Goal: Communication & Community: Answer question/provide support

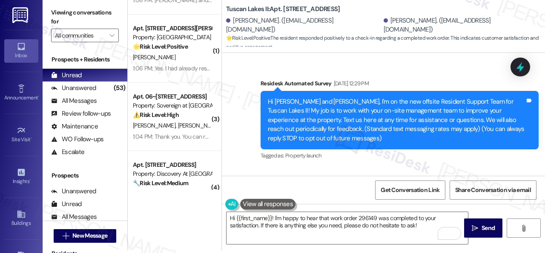
scroll to position [2033, 0]
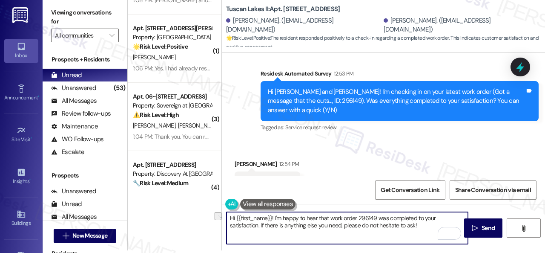
drag, startPoint x: 421, startPoint y: 229, endPoint x: 187, endPoint y: 237, distance: 234.1
click at [187, 237] on div "( 5 ) Apt. 823, 4101 S Custer Rd Property: Craig Ranch ⚠️ Risk Level: High The …" at bounding box center [337, 123] width 418 height 253
click at [304, 216] on textarea "Hi {{first_name}}! I'm happy to hear that work order 296149 was completed to yo…" at bounding box center [348, 228] width 242 height 32
drag, startPoint x: 422, startPoint y: 227, endPoint x: 210, endPoint y: 222, distance: 212.3
click at [210, 222] on div "( 5 ) Apt. 823, 4101 S Custer Rd Property: Craig Ranch ⚠️ Risk Level: High The …" at bounding box center [337, 123] width 418 height 253
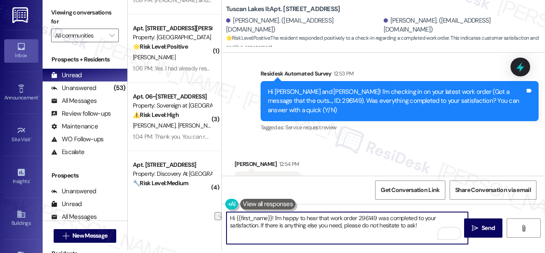
click at [276, 225] on textarea "Hi {{first_name}}! I'm happy to hear that work order 296149 was completed to yo…" at bounding box center [348, 228] width 242 height 32
drag, startPoint x: 422, startPoint y: 228, endPoint x: 202, endPoint y: 217, distance: 220.1
click at [202, 217] on div "( 5 ) Apt. 823, 4101 S Custer Rd Property: Craig Ranch ⚠️ Risk Level: High The …" at bounding box center [337, 123] width 418 height 253
paste textarea "We’re happy to know everything’s all set! If your stay at {{property}} met your…"
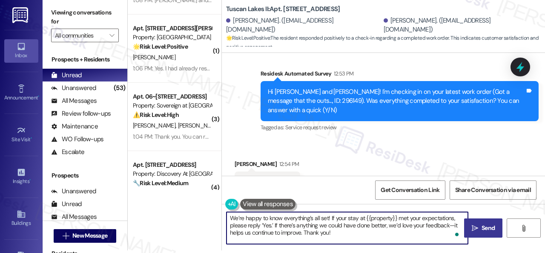
type textarea "We’re happy to know everything’s all set! If your stay at {{property}} met your…"
click at [482, 227] on span "Send" at bounding box center [488, 227] width 13 height 9
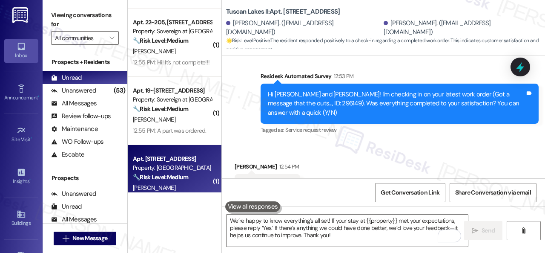
scroll to position [3216, 0]
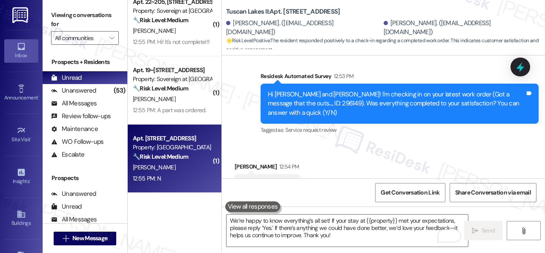
drag, startPoint x: 210, startPoint y: 175, endPoint x: 195, endPoint y: 180, distance: 15.4
click at [195, 180] on div "12:55 PM: N 12:55 PM: N" at bounding box center [172, 178] width 81 height 11
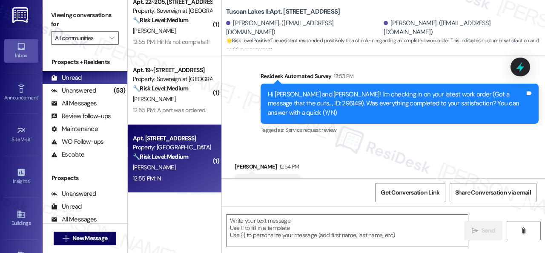
type textarea "Fetching suggested responses. Please feel free to read through the conversation…"
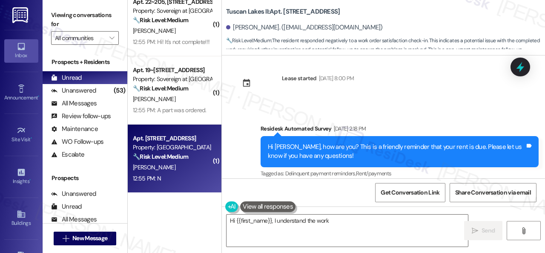
scroll to position [3159, 0]
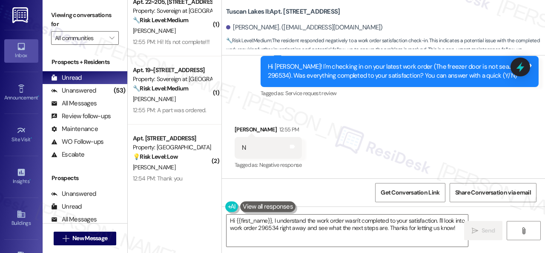
click at [292, 113] on div "Received via SMS Diane Perillo 12:55 PM N Tags and notes Tagged as: Negative re…" at bounding box center [383, 142] width 323 height 72
click at [306, 236] on textarea "Hi {{first_name}}, I understand the work order wasn't completed to your satisfa…" at bounding box center [348, 230] width 242 height 32
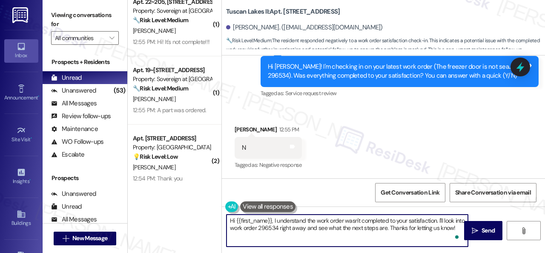
paste textarea "I'm sorry that the work order wasn't completed to your satisfaction. Can you pl…"
type textarea "I'm sorry that the work order wasn't completed to your satisfaction. Can you pl…"
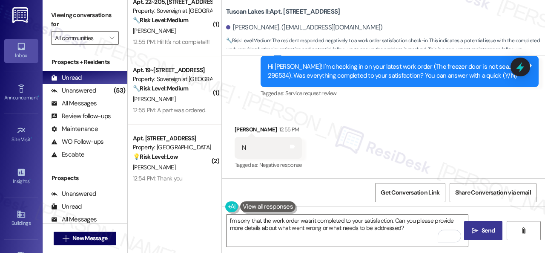
click at [472, 228] on icon "" at bounding box center [475, 230] width 6 height 7
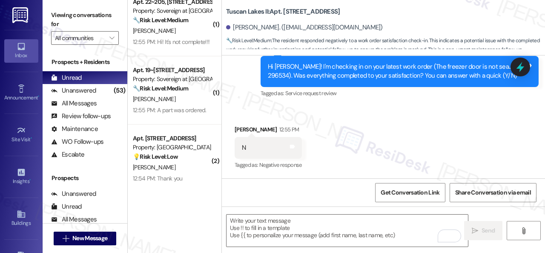
type textarea "Fetching suggested responses. Please feel free to read through the conversation…"
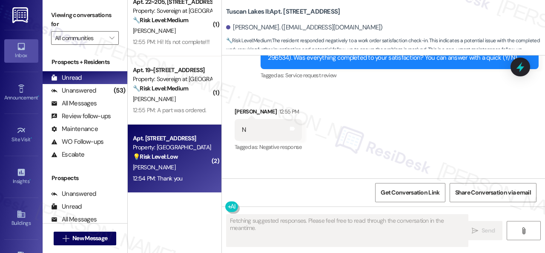
scroll to position [3, 0]
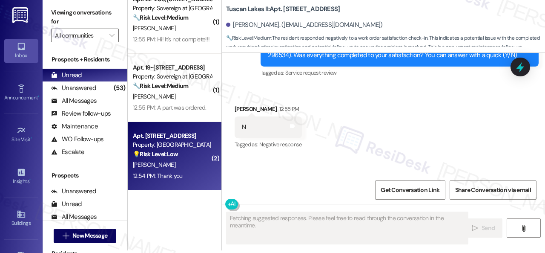
click at [182, 156] on div "💡 Risk Level: Low This is a follow-up on a completed work order to ensure resid…" at bounding box center [172, 154] width 79 height 9
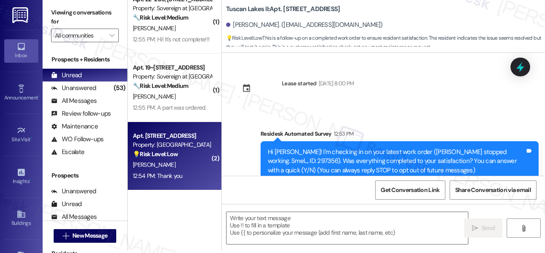
scroll to position [0, 0]
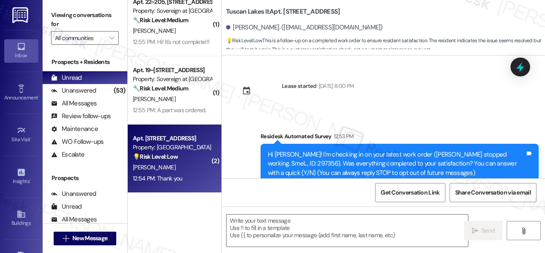
type textarea "Fetching suggested responses. Please feel free to read through the conversation…"
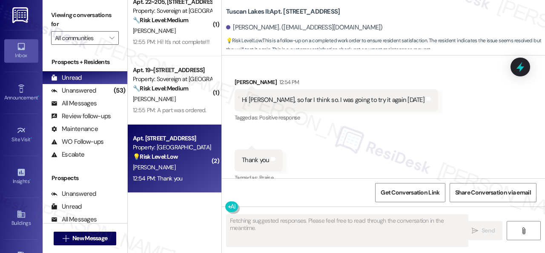
scroll to position [156, 0]
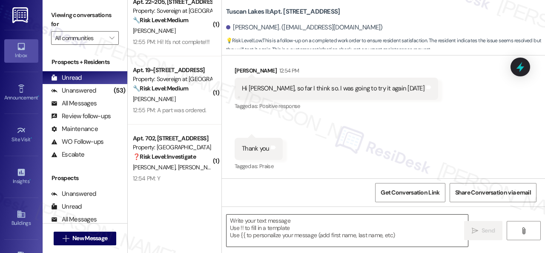
click at [286, 225] on textarea at bounding box center [348, 230] width 242 height 32
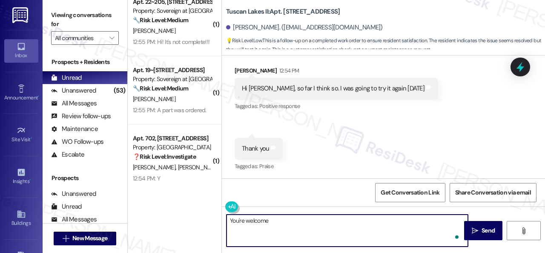
type textarea "You're welcome."
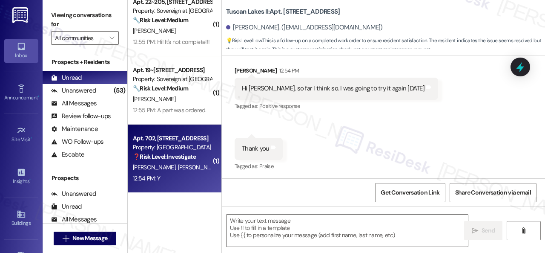
type textarea "Fetching suggested responses. Please feel free to read through the conversation…"
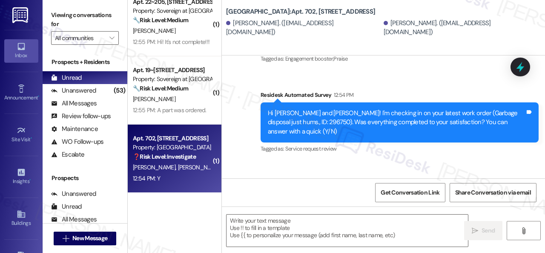
scroll to position [1432, 0]
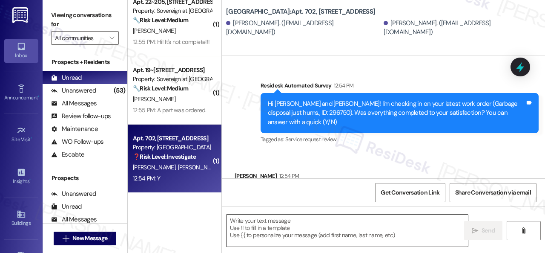
click at [252, 221] on textarea at bounding box center [348, 230] width 242 height 32
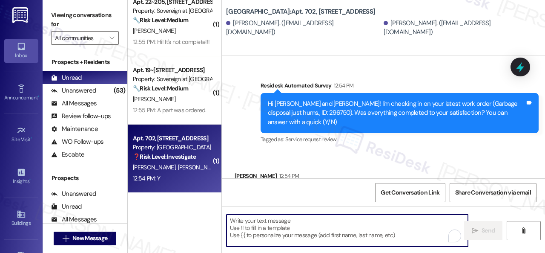
paste textarea "We’re happy to know everything’s all set! If your stay at {{property}} met your…"
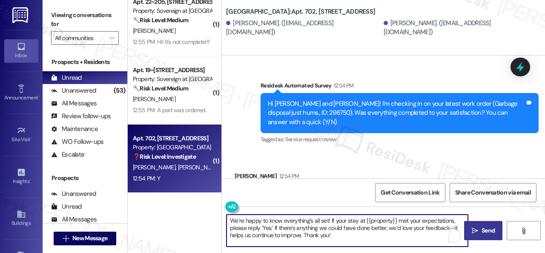
type textarea "We’re happy to know everything’s all set! If your stay at {{property}} met your…"
click at [482, 230] on span "Send" at bounding box center [488, 230] width 13 height 9
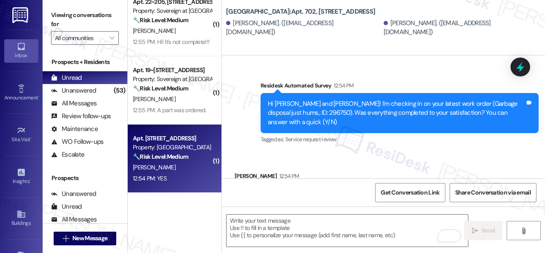
click at [185, 173] on div "12:54 PM: YES 12:54 PM: YES" at bounding box center [172, 178] width 81 height 11
type textarea "Fetching suggested responses. Please feel free to read through the conversation…"
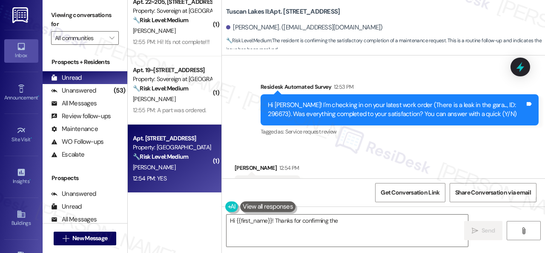
scroll to position [4197, 0]
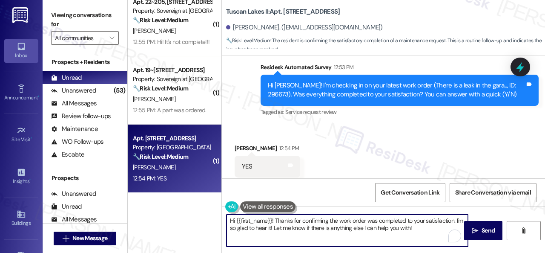
drag, startPoint x: 154, startPoint y: 214, endPoint x: 217, endPoint y: 202, distance: 63.9
click at [137, 202] on div "( 1 ) Apt. 2106, 1550 Katy Gap Rd Property: Grand Villas ⚠️ Risk Level: High Th…" at bounding box center [337, 126] width 418 height 253
paste textarea "We’re happy to know everything’s all set! If your stay at {{property}} met your…"
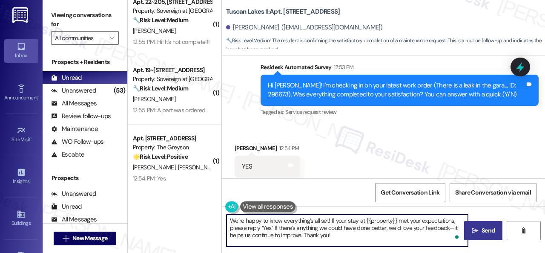
type textarea "We’re happy to know everything’s all set! If your stay at {{property}} met your…"
click at [488, 232] on span "Send" at bounding box center [488, 230] width 13 height 9
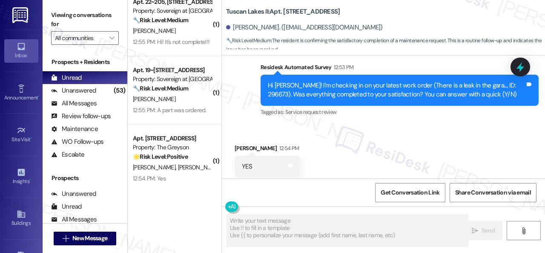
type textarea "Fetching suggested responses. Please feel free to read through the conversation…"
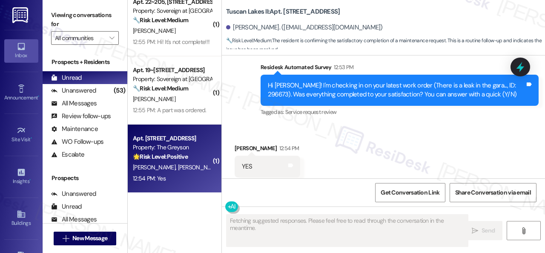
click at [177, 184] on div "Apt. 4271RL, 4460 Mountain Laurel Road Property: The Greyson 🌟 Risk Level: Posi…" at bounding box center [175, 158] width 94 height 68
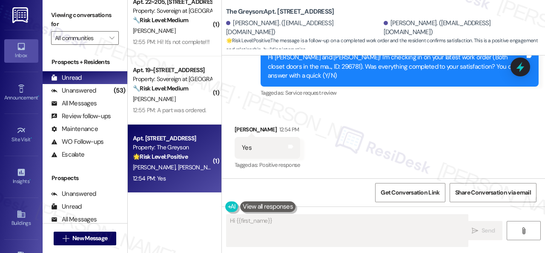
scroll to position [1023, 0]
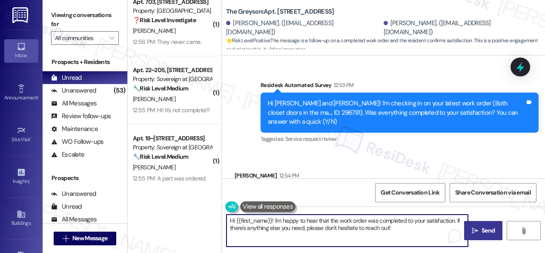
drag, startPoint x: 266, startPoint y: 227, endPoint x: 173, endPoint y: 208, distance: 94.8
click at [173, 208] on div "( 1 ) Apt. 5422, 4800 Skyline Dr Property: The Boulevard 🌟 Risk Level: Positive…" at bounding box center [337, 126] width 418 height 253
paste textarea "We’re happy to know everything’s all set! If your stay at {{property}} met your…"
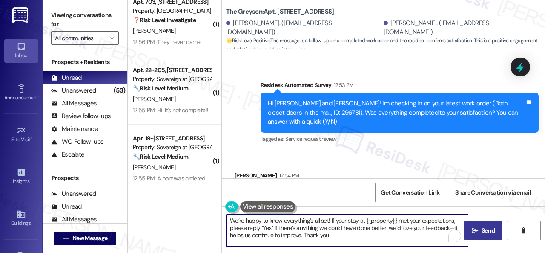
type textarea "We’re happy to know everything’s all set! If your stay at {{property}} met your…"
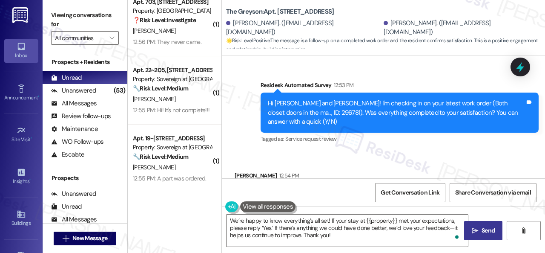
click at [473, 228] on icon "" at bounding box center [475, 230] width 6 height 7
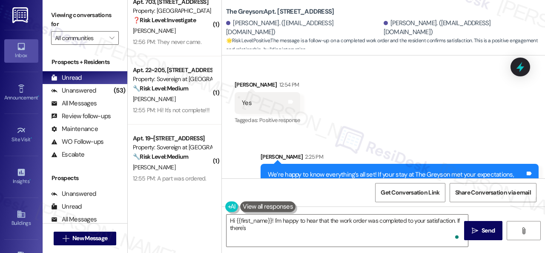
scroll to position [1120, 0]
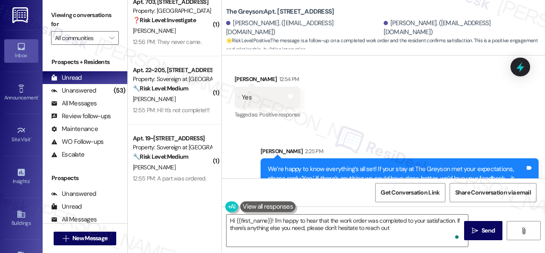
type textarea "Hi {{first_name}}! I'm happy to hear that the work order was completed to your …"
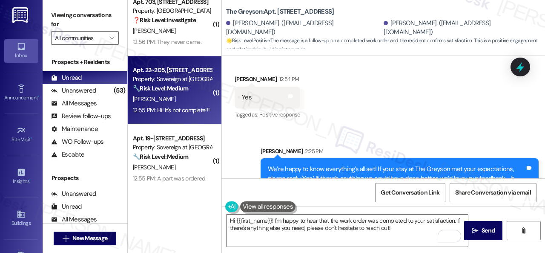
scroll to position [3, 0]
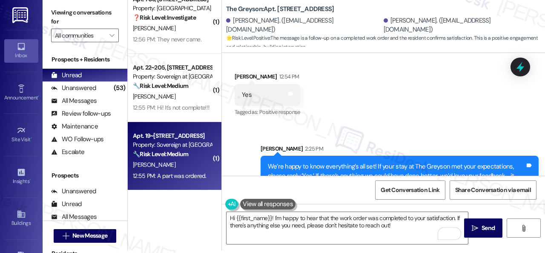
click at [194, 172] on div "12:55 PM: A part was ordered. 12:55 PM: A part was ordered." at bounding box center [170, 176] width 74 height 8
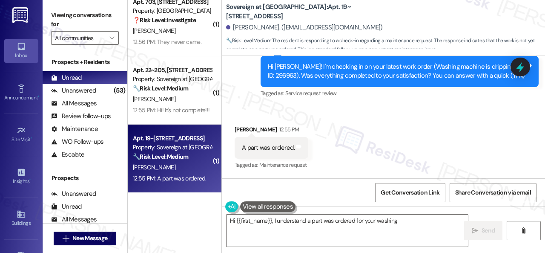
scroll to position [1929, 0]
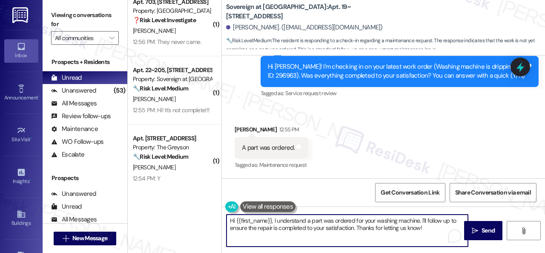
drag, startPoint x: 432, startPoint y: 228, endPoint x: 138, endPoint y: 217, distance: 294.2
click at [138, 217] on div "( 1 ) Apt. 5422, 4800 Skyline Dr Property: The Boulevard 🌟 Risk Level: Positive…" at bounding box center [337, 126] width 418 height 253
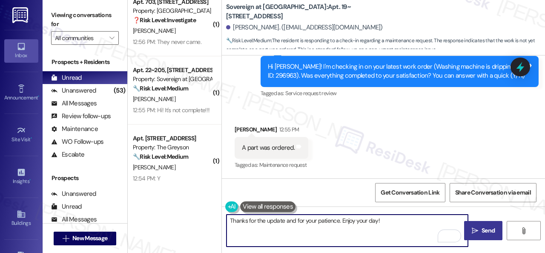
click at [475, 234] on span " Send" at bounding box center [483, 230] width 27 height 9
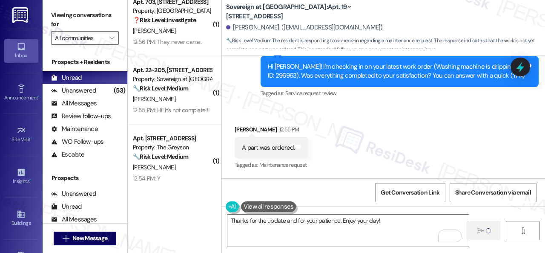
type textarea "Fetching suggested responses. Please feel free to read through the conversation…"
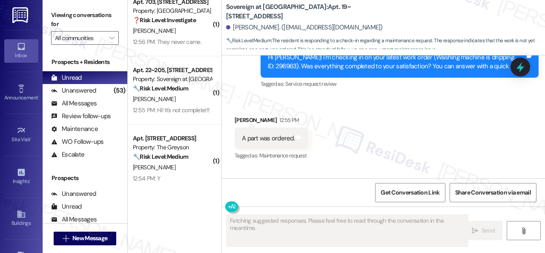
scroll to position [1973, 0]
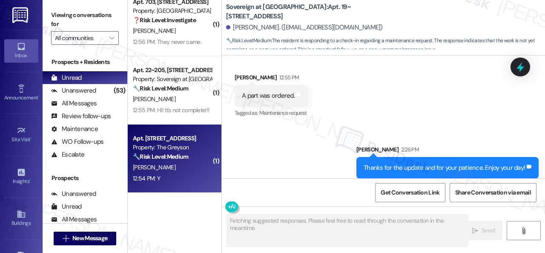
click at [160, 166] on div "W. Trent" at bounding box center [172, 167] width 81 height 11
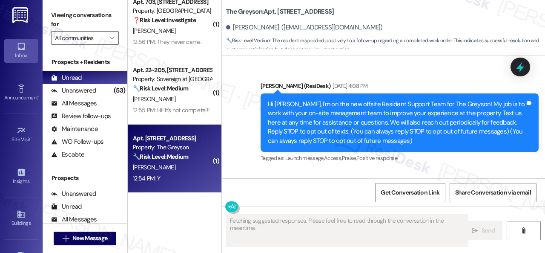
type textarea "Fetching suggested responses. Please feel free to read through the conversation…"
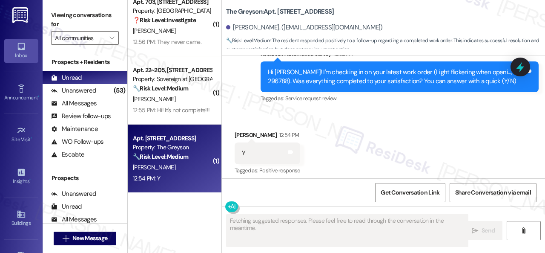
scroll to position [3265, 0]
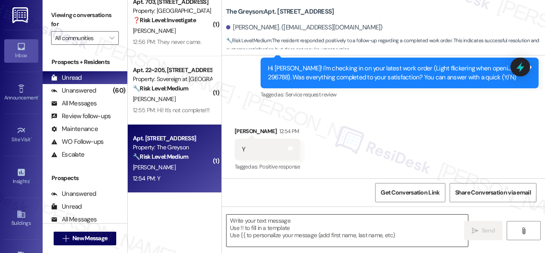
click at [251, 228] on textarea at bounding box center [348, 230] width 242 height 32
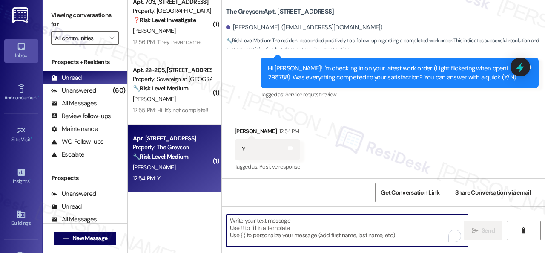
paste textarea "We’re happy to know everything’s all set! If your stay at {{property}} met your…"
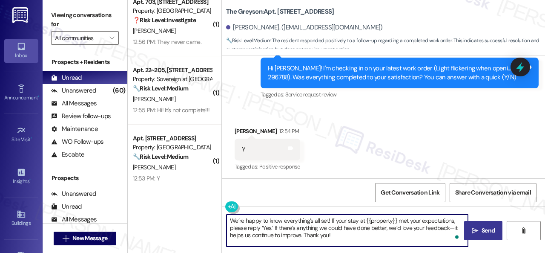
type textarea "We’re happy to know everything’s all set! If your stay at {{property}} met your…"
click at [489, 227] on span "Send" at bounding box center [488, 230] width 13 height 9
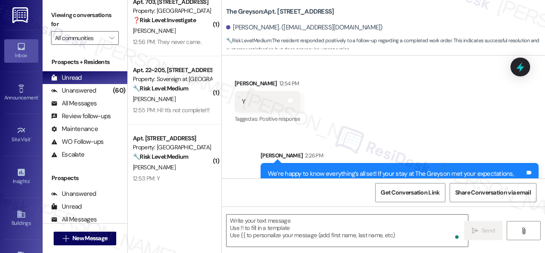
scroll to position [3343, 0]
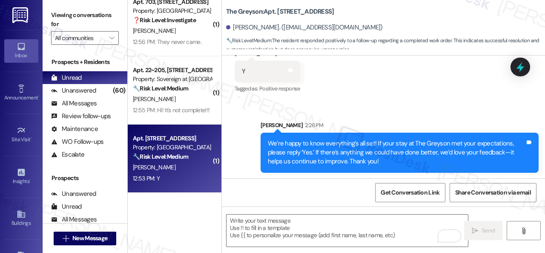
click at [196, 176] on div "12:53 PM: Y 12:53 PM: Y" at bounding box center [172, 178] width 81 height 11
type textarea "Fetching suggested responses. Please feel free to read through the conversation…"
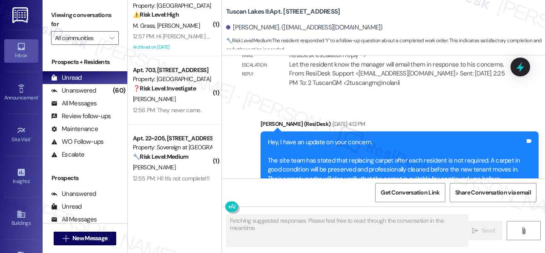
scroll to position [2572, 0]
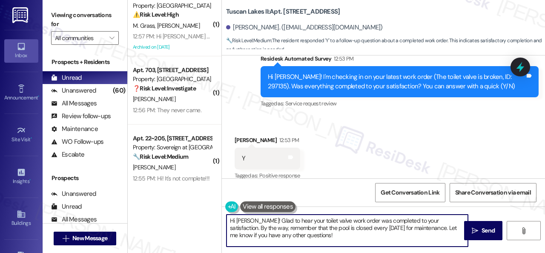
drag, startPoint x: 302, startPoint y: 236, endPoint x: 194, endPoint y: 201, distance: 113.2
click at [182, 204] on div "( 1 ) Apt. 21~101, 13310 Melrose Lane Property: Sovereign at Overland Park ⚠️ R…" at bounding box center [337, 126] width 418 height 253
paste textarea "We’re happy to know everything’s all set! If your stay at {{property}} met your…"
type textarea "We’re happy to know everything’s all set! If your stay at {{property}} met your…"
click at [494, 232] on span "Send" at bounding box center [488, 230] width 17 height 9
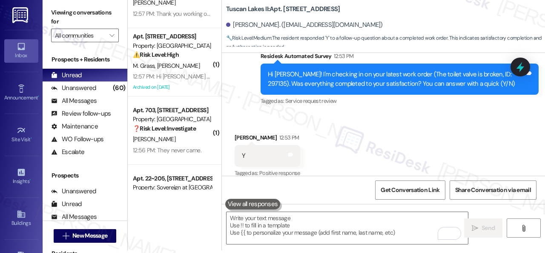
scroll to position [3216, 0]
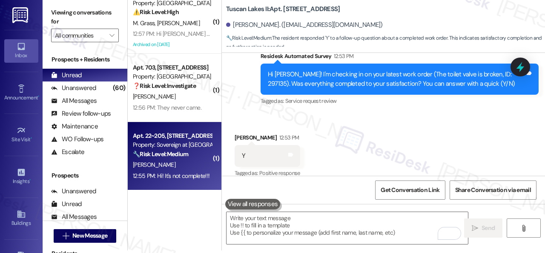
click at [178, 170] on div "12:55 PM: Hi! It's not complete!!! 12:55 PM: Hi! It's not complete!!!" at bounding box center [172, 175] width 81 height 11
type textarea "Fetching suggested responses. Please feel free to read through the conversation…"
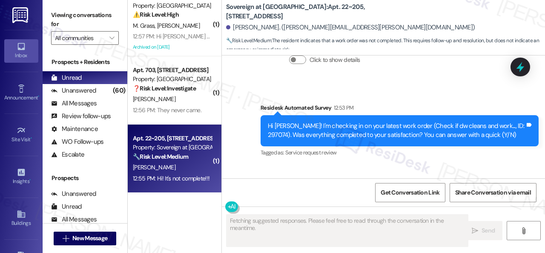
scroll to position [1419, 0]
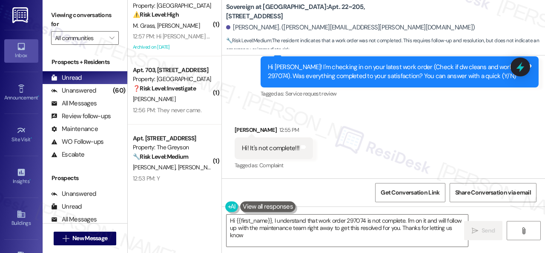
type textarea "Hi {{first_name}}, I understand that work order 297074 is not complete. I'm on …"
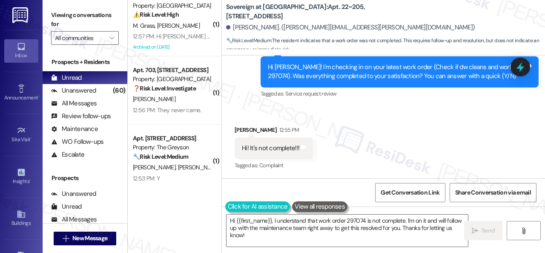
click at [251, 112] on div "Received via SMS Amir Fathollahi 12:55 PM Hi! It's not complete!!! Tags and not…" at bounding box center [383, 142] width 323 height 72
click at [226, 214] on div "Hi {{first_name}}, I understand that work order 297074 is not complete. I'm on …" at bounding box center [343, 230] width 242 height 33
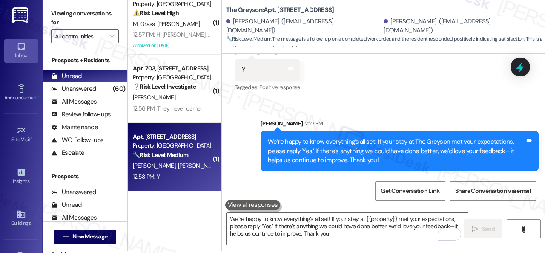
scroll to position [3, 0]
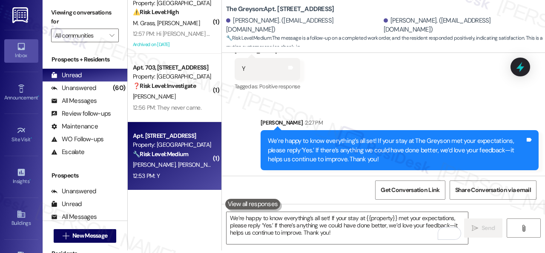
click at [182, 179] on div "12:53 PM: Y 12:53 PM: Y" at bounding box center [172, 175] width 81 height 11
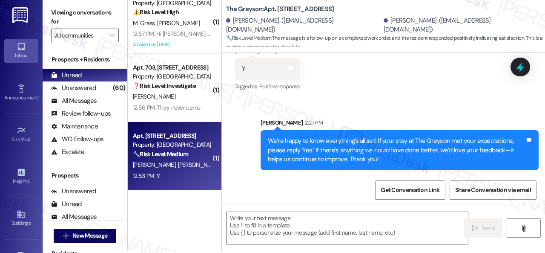
type textarea "Fetching suggested responses. Please feel free to read through the conversation…"
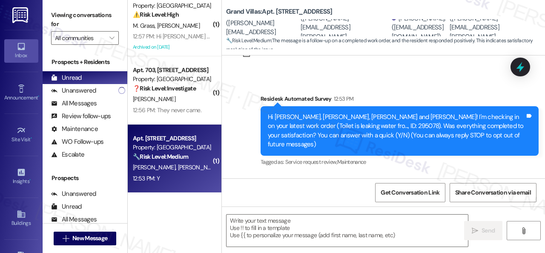
scroll to position [96, 0]
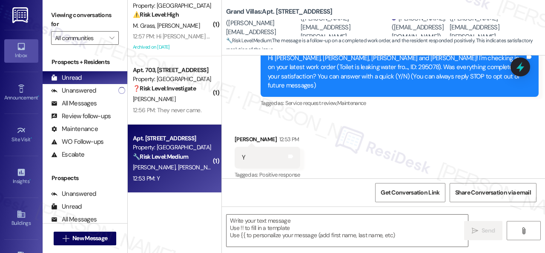
type textarea "Fetching suggested responses. Please feel free to read through the conversation…"
click at [272, 223] on textarea at bounding box center [348, 230] width 242 height 32
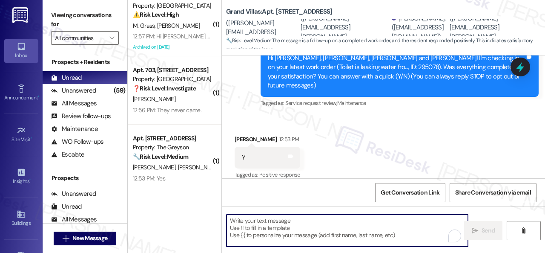
paste textarea "We’re happy to know everything’s all set! If your stay at {{property}} met your…"
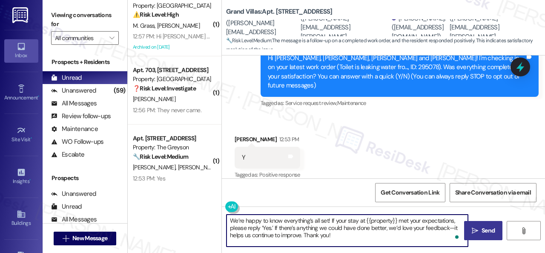
type textarea "We’re happy to know everything’s all set! If your stay at {{property}} met your…"
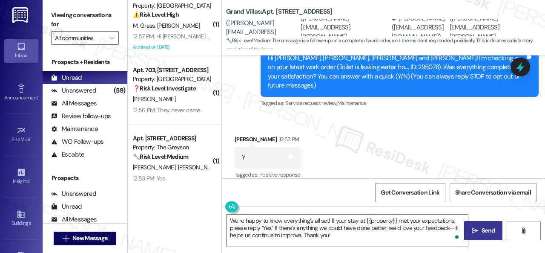
click at [482, 231] on span "Send" at bounding box center [488, 230] width 13 height 9
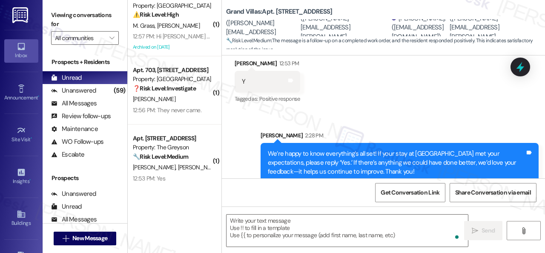
scroll to position [174, 0]
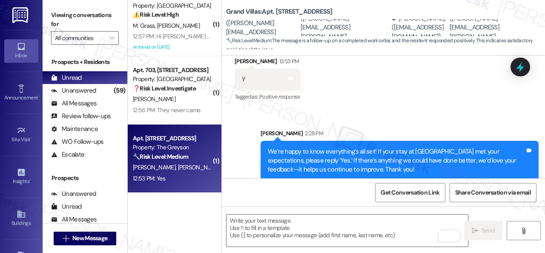
click at [187, 177] on div "12:53 PM: Yes 12:53 PM: Yes" at bounding box center [172, 178] width 81 height 11
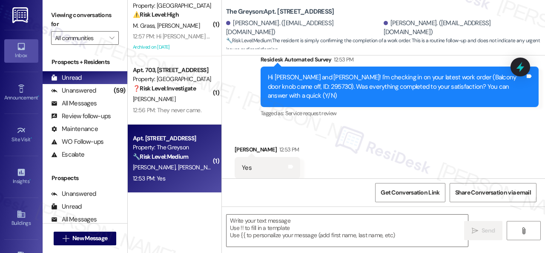
type textarea "Fetching suggested responses. Please feel free to read through the conversation…"
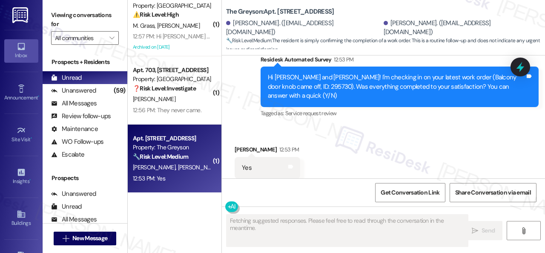
scroll to position [168, 0]
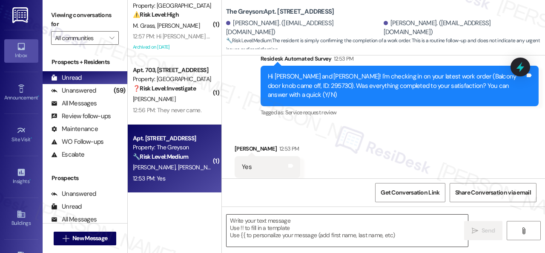
click at [305, 232] on textarea at bounding box center [348, 230] width 242 height 32
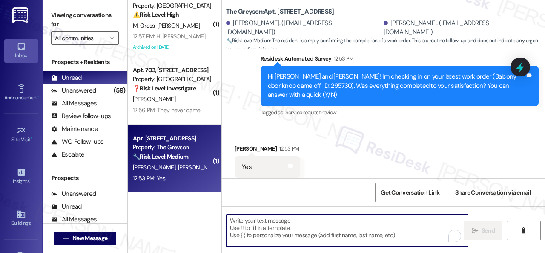
paste textarea "We’re happy to know everything’s all set! If your stay at {{property}} met your…"
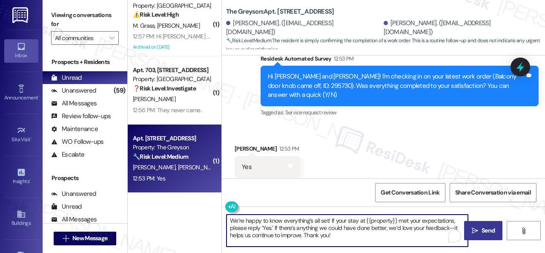
type textarea "We’re happy to know everything’s all set! If your stay at {{property}} met your…"
click at [470, 226] on span " Send" at bounding box center [483, 230] width 27 height 9
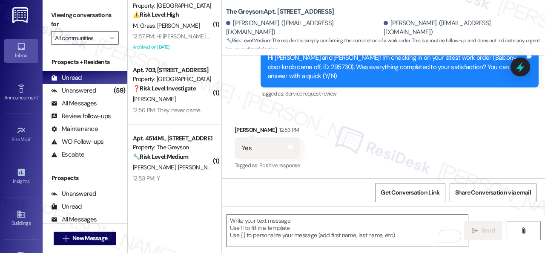
scroll to position [246, 0]
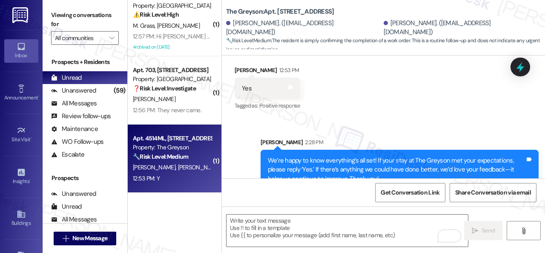
click at [182, 169] on div "K. Lee G. Schaeffer" at bounding box center [172, 167] width 81 height 11
type textarea "Fetching suggested responses. Please feel free to read through the conversation…"
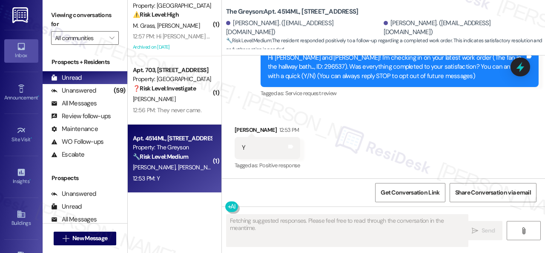
scroll to position [96, 0]
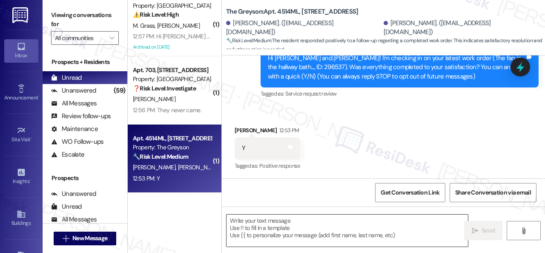
click at [280, 226] on textarea at bounding box center [348, 230] width 242 height 32
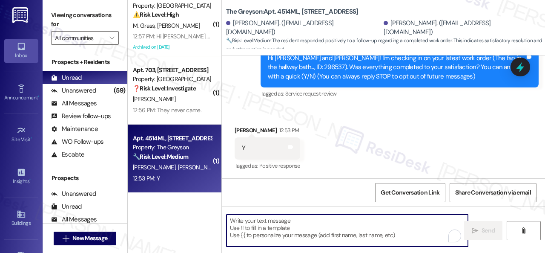
paste textarea "We’re happy to know everything’s all set! If your stay at {{property}} met your…"
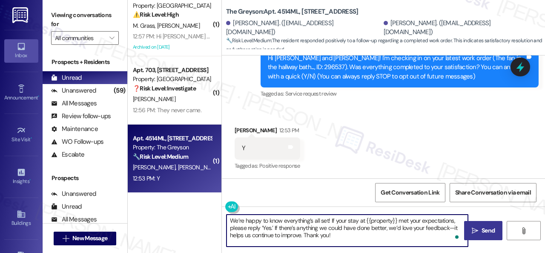
type textarea "We’re happy to know everything’s all set! If your stay at {{property}} met your…"
click at [491, 228] on span "Send" at bounding box center [488, 230] width 13 height 9
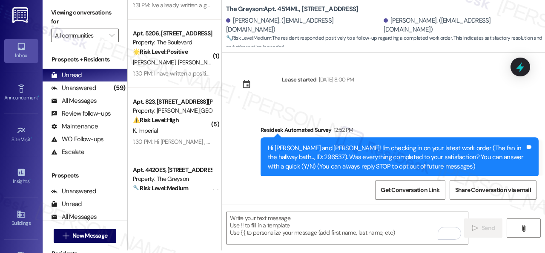
scroll to position [2108, 0]
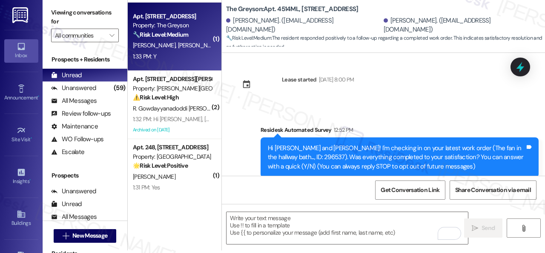
click at [169, 49] on div "D. Thompson S. Thompson" at bounding box center [172, 45] width 81 height 11
type textarea "Fetching suggested responses. Please feel free to read through the conversation…"
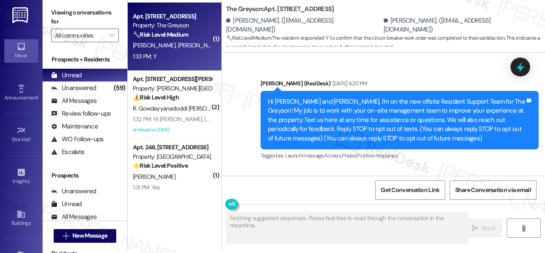
type textarea "Fetching suggested responses. Please feel free to read through the conversation…"
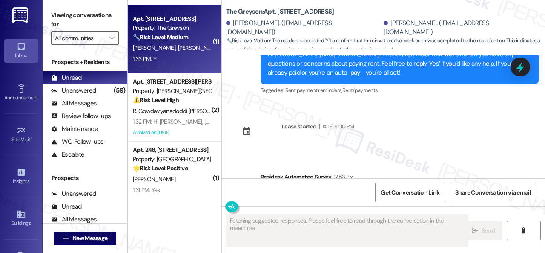
scroll to position [3147, 0]
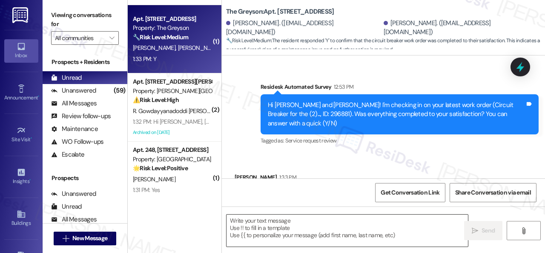
click at [289, 226] on textarea at bounding box center [348, 230] width 242 height 32
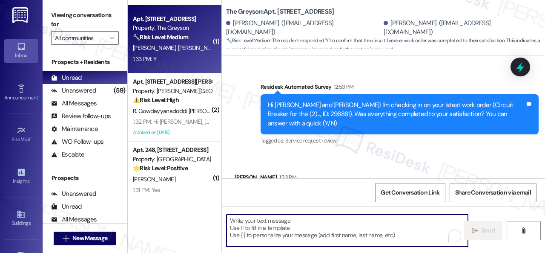
paste textarea "We’re happy to know everything’s all set! If your stay at {{property}} met your…"
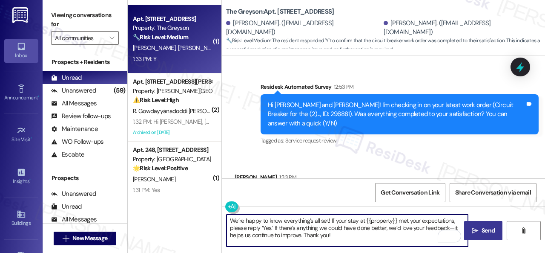
type textarea "We’re happy to know everything’s all set! If your stay at {{property}} met your…"
click at [480, 230] on span "Send" at bounding box center [488, 230] width 17 height 9
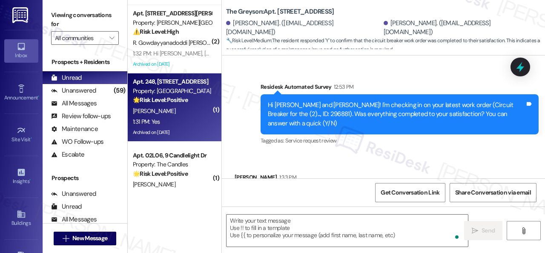
click at [185, 115] on div "B. Bailey" at bounding box center [172, 111] width 81 height 11
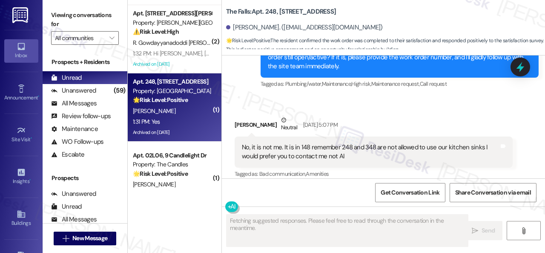
scroll to position [5519, 0]
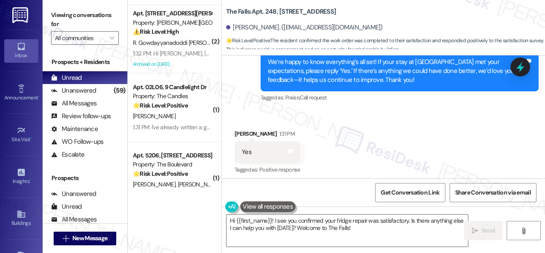
click at [274, 123] on div "Received via SMS Briana Bailey 1:31 PM Yes Tags and notes Tagged as: Positive r…" at bounding box center [267, 152] width 78 height 59
click at [282, 225] on textarea "Hi {{first_name}}! I see you confirmed your fridge repair was satisfactory. Is …" at bounding box center [348, 230] width 242 height 32
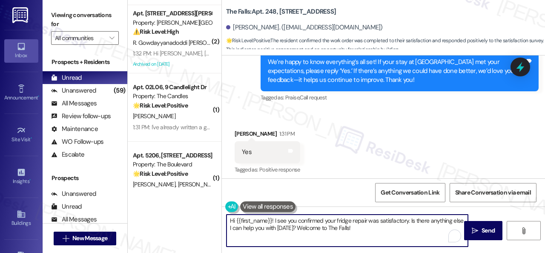
paste textarea "I'm glad you are satisfied with your home. Have you written a review for us bef…"
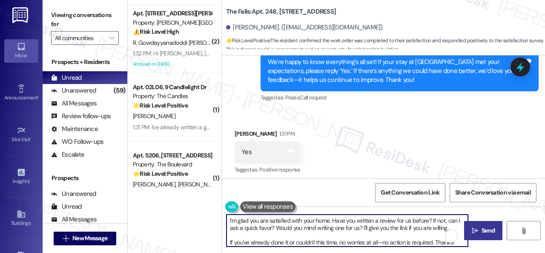
type textarea "I'm glad you are satisfied with your home. Have you written a review for us bef…"
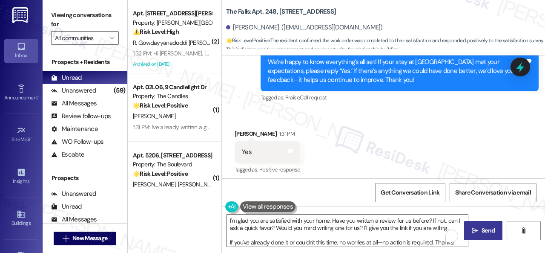
click at [472, 230] on icon "" at bounding box center [475, 230] width 6 height 7
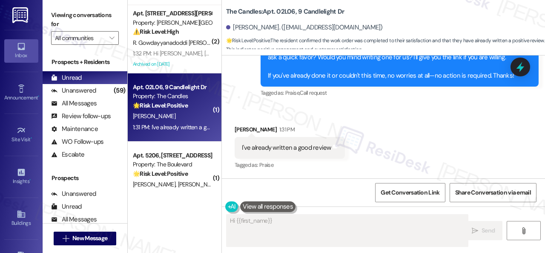
scroll to position [511, 0]
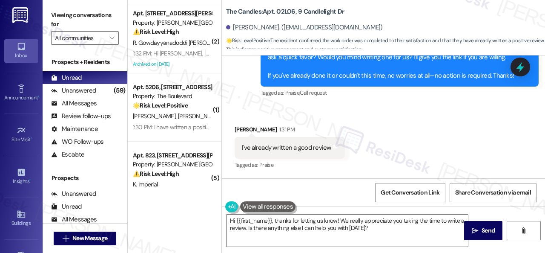
click at [277, 129] on div "1:31 PM" at bounding box center [285, 129] width 17 height 9
click at [296, 231] on textarea "Hi {{first_name}}, thanks for letting us know! We really appreciate you taking …" at bounding box center [348, 230] width 242 height 32
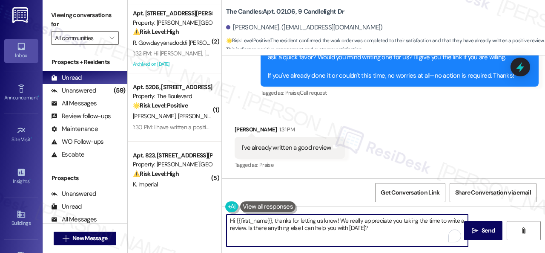
paste textarea "I see. Thank you so much! Enjoy your day!"
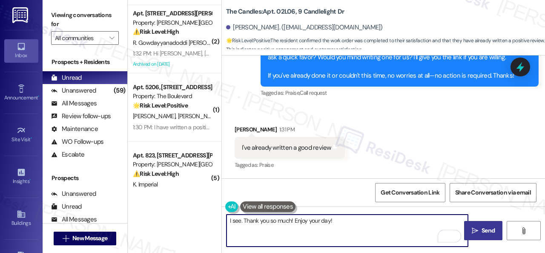
type textarea "I see. Thank you so much! Enjoy your day!"
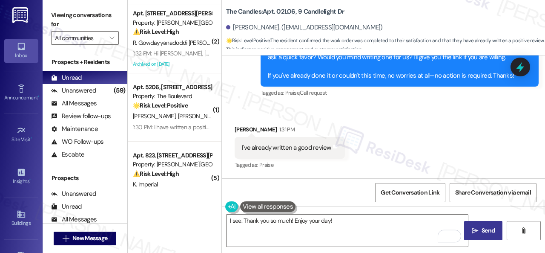
drag, startPoint x: 487, startPoint y: 231, endPoint x: 478, endPoint y: 223, distance: 12.7
click at [487, 231] on span "Send" at bounding box center [488, 230] width 13 height 9
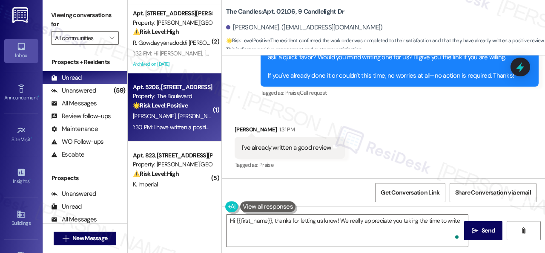
type textarea "Hi {{first_name}}, thanks for letting us know! We really appreciate you taking …"
click at [199, 122] on div "1:30 PM: I have written a positive review previously! 1:30 PM: I have written a…" at bounding box center [172, 127] width 81 height 11
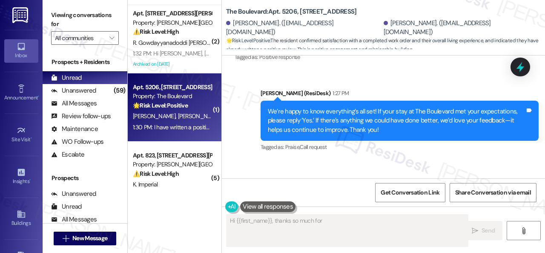
scroll to position [751, 0]
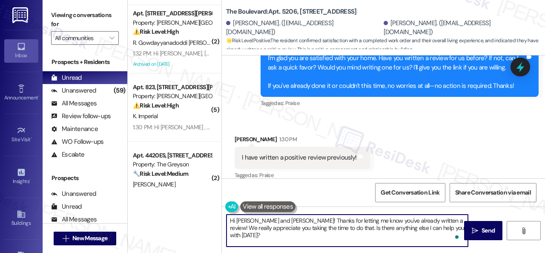
drag, startPoint x: 378, startPoint y: 224, endPoint x: 109, endPoint y: 223, distance: 269.3
click at [109, 223] on div "Viewing conversations for All communities  Prospects + Residents Unread (0) Un…" at bounding box center [294, 126] width 503 height 253
paste textarea "I see. Thank you so much! Enjoy your day!"
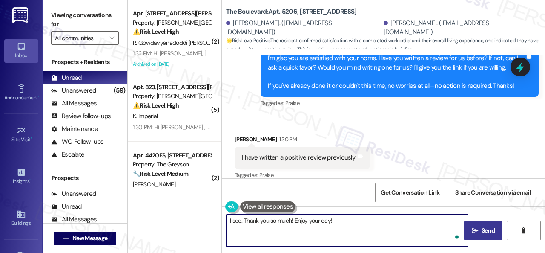
type textarea "I see. Thank you so much! Enjoy your day!"
click at [491, 228] on span "Send" at bounding box center [488, 230] width 13 height 9
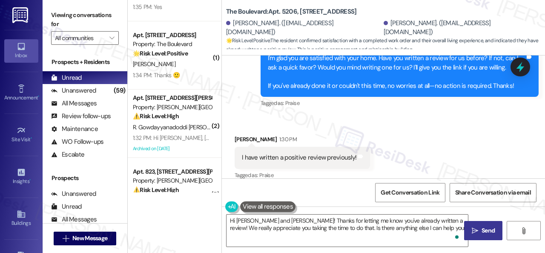
scroll to position [1980, 0]
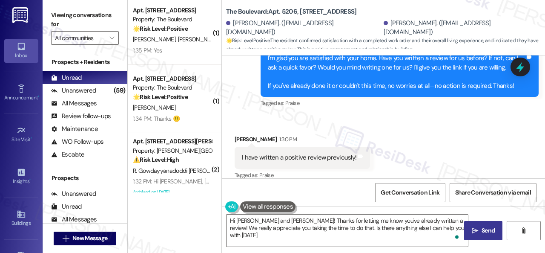
type textarea "Hi Cesar and Gloria! Thanks for letting me know you've already written a review…"
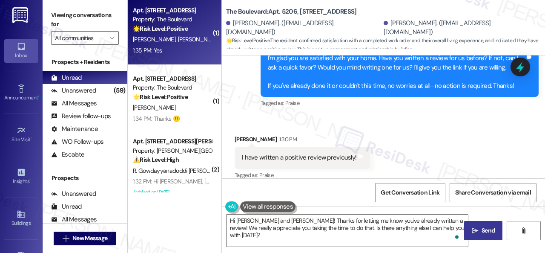
click at [196, 52] on div "1:35 PM: Yes 1:35 PM: Yes" at bounding box center [172, 50] width 81 height 11
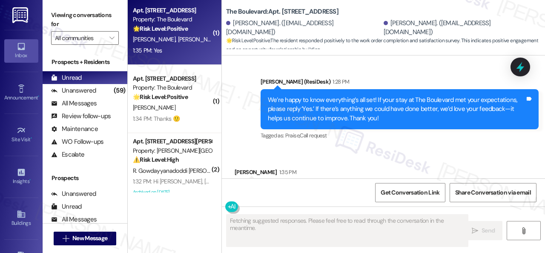
scroll to position [2228, 0]
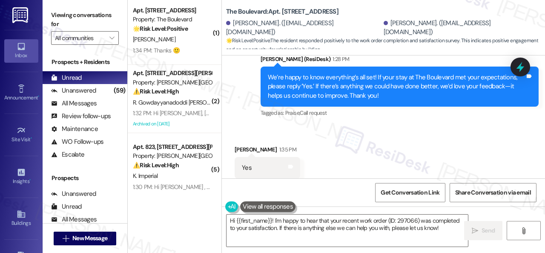
click at [232, 126] on div "Received via SMS Austin Rausch 1:35 PM Yes Tags and notes Tagged as: Positive r…" at bounding box center [383, 162] width 323 height 72
click at [262, 223] on textarea "Hi {{first_name}}! I'm happy to hear that your recent work order (ID: 297066) w…" at bounding box center [348, 230] width 242 height 32
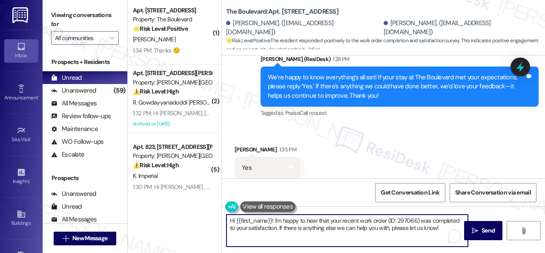
paste textarea "I'm glad you are satisfied with your home. Have you written a review for us bef…"
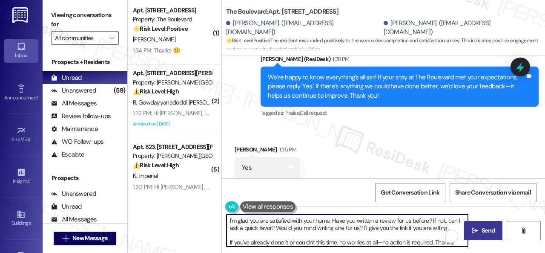
type textarea "I'm glad you are satisfied with your home. Have you written a review for us bef…"
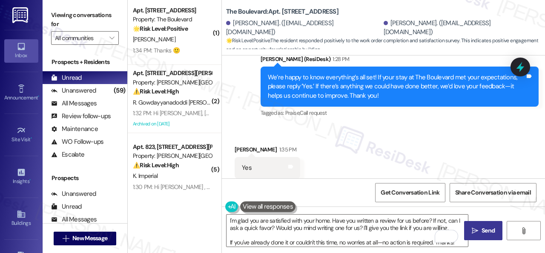
click at [480, 229] on span "Send" at bounding box center [488, 230] width 17 height 9
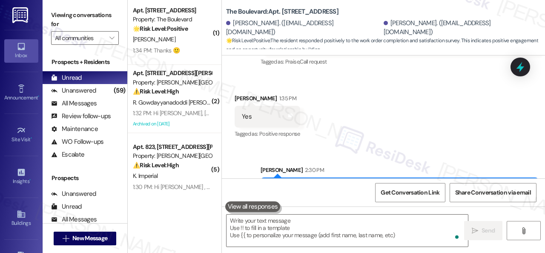
scroll to position [2316, 0]
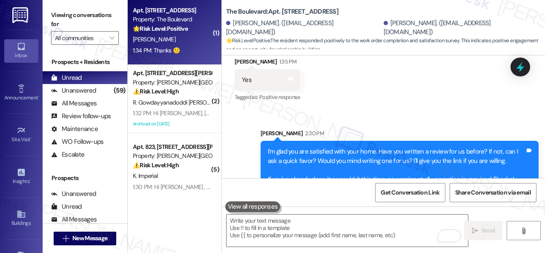
click at [175, 39] on div "J. Hagan" at bounding box center [172, 39] width 81 height 11
type textarea "Fetching suggested responses. Please feel free to read through the conversation…"
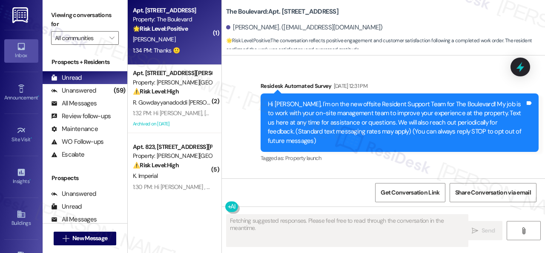
type textarea "Fetching suggested responses. Please feel free to read through the conversation…"
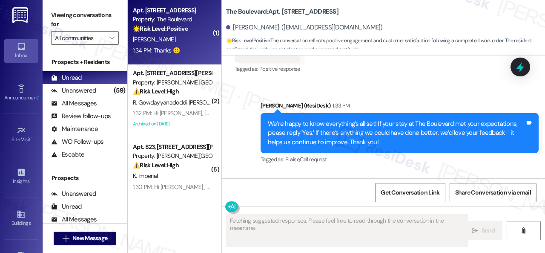
scroll to position [3511, 0]
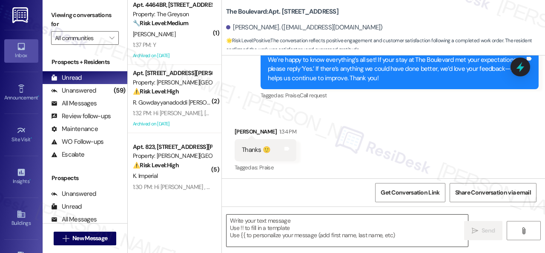
click at [272, 237] on textarea at bounding box center [348, 230] width 242 height 32
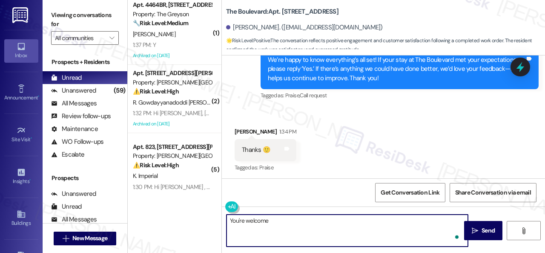
type textarea "You're welcome."
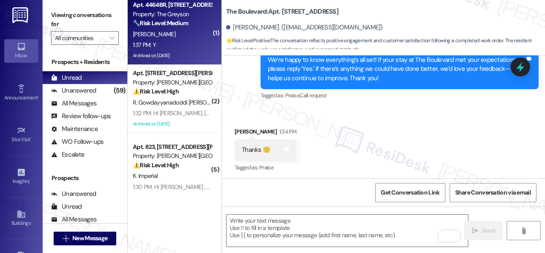
click at [178, 34] on div "S. Osborn" at bounding box center [172, 34] width 81 height 11
type textarea "Fetching suggested responses. Please feel free to read through the conversation…"
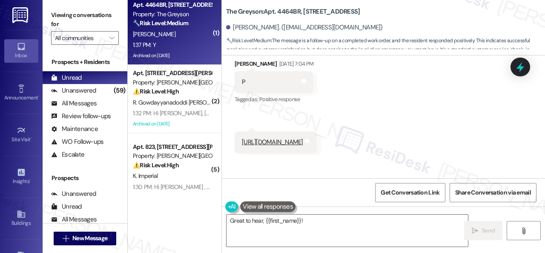
scroll to position [8187, 0]
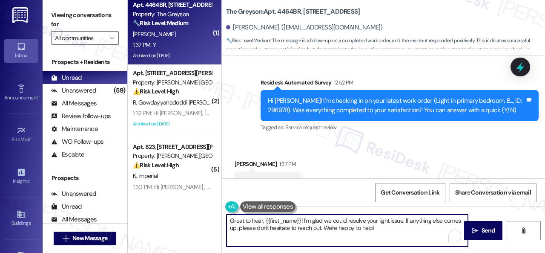
drag, startPoint x: 406, startPoint y: 233, endPoint x: 166, endPoint y: 209, distance: 241.1
click at [147, 209] on div "( 1 ) Apt. 4597BR, 4460 Mountain Laurel Road Property: The Greyson 🌟 Risk Level…" at bounding box center [337, 126] width 418 height 253
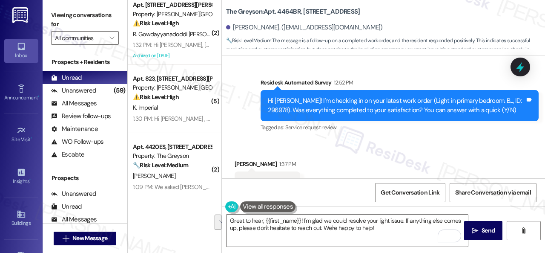
click at [262, 140] on div "Received via SMS Susan Osborn 1:37 PM Y Tags and notes Tagged as: Positive resp…" at bounding box center [383, 176] width 323 height 72
click at [276, 225] on textarea "Great to hear, {{first_name}}! I'm glad we could resolve your light issue. If a…" at bounding box center [348, 230] width 242 height 32
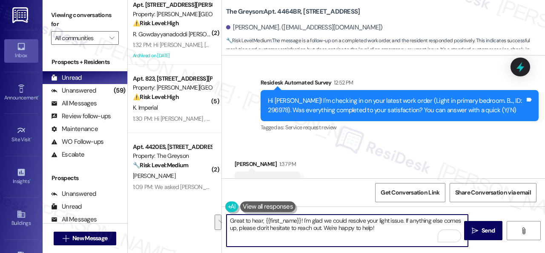
paste textarea "We’re happy to know everything’s all set! If your stay at {{property}} met your…"
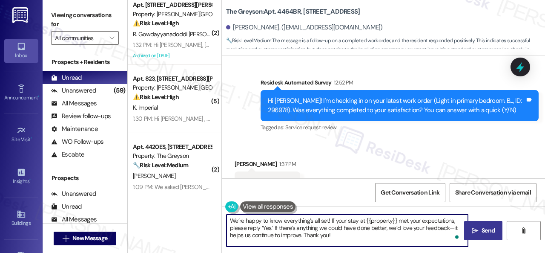
type textarea "We’re happy to know everything’s all set! If your stay at {{property}} met your…"
click at [482, 228] on span "Send" at bounding box center [488, 230] width 13 height 9
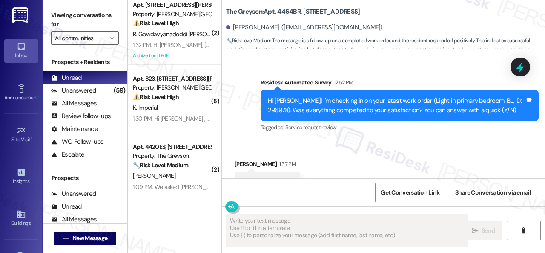
type textarea "Fetching suggested responses. Please feel free to read through the conversation…"
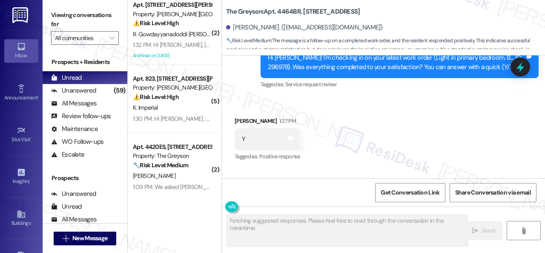
scroll to position [8265, 0]
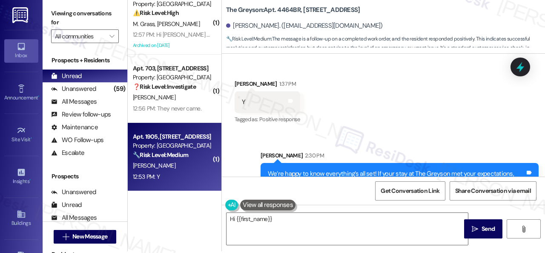
scroll to position [3, 0]
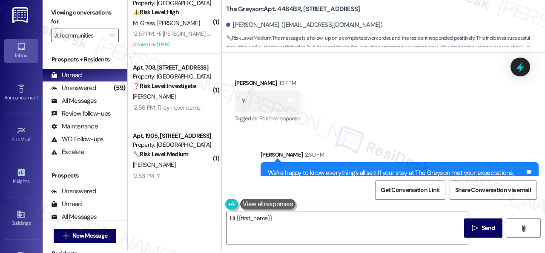
drag, startPoint x: 192, startPoint y: 175, endPoint x: 230, endPoint y: 162, distance: 39.6
click at [193, 175] on div "12:53 PM: Y 12:53 PM: Y" at bounding box center [172, 175] width 81 height 11
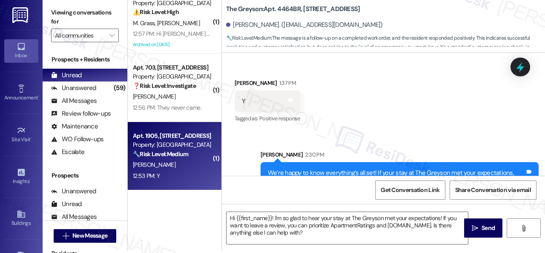
type textarea "Fetching suggested responses. Please feel free to read through the conversation…"
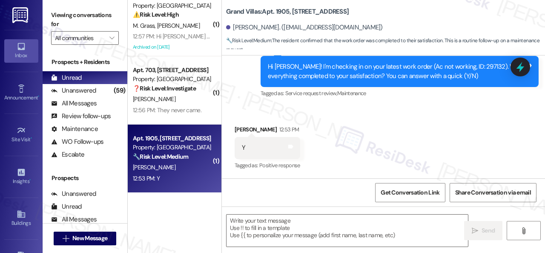
scroll to position [358, 0]
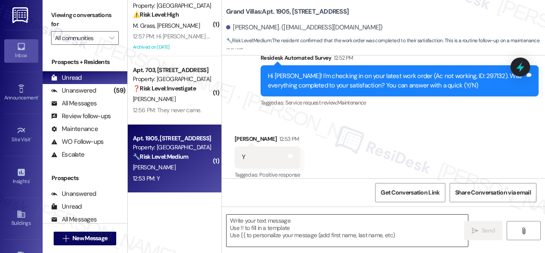
click at [271, 228] on textarea at bounding box center [348, 230] width 242 height 32
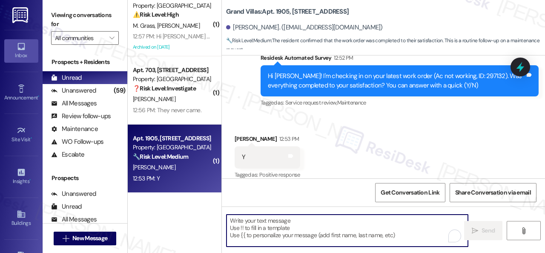
paste textarea "We’re happy to know everything’s all set! If your stay at {{property}} met your…"
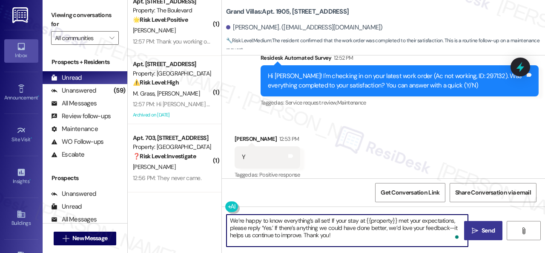
type textarea "We’re happy to know everything’s all set! If your stay at {{property}} met your…"
click at [474, 231] on icon "" at bounding box center [475, 230] width 6 height 7
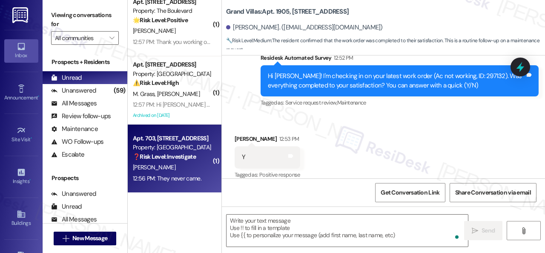
click at [185, 164] on div "G. Meikenhous" at bounding box center [172, 167] width 81 height 11
type textarea "Fetching suggested responses. Please feel free to read through the conversation…"
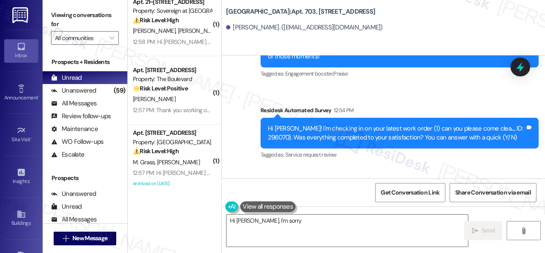
scroll to position [3447, 0]
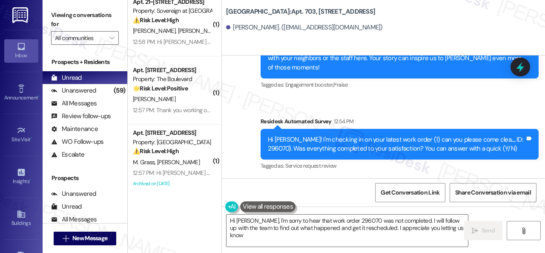
type textarea "Hi Grace, I'm sorry to hear that work order 296070 was not completed. I will fo…"
drag, startPoint x: 490, startPoint y: 108, endPoint x: 510, endPoint y: 110, distance: 20.9
click at [510, 135] on div "Hi Grace! I'm checking in on your latest work order (1) can you please come cle…" at bounding box center [396, 144] width 257 height 18
copy div "296070"
click at [353, 179] on div "Received via SMS Grace Meikenhous 12:56 PM They never came. Tags and notes Tagg…" at bounding box center [383, 215] width 323 height 72
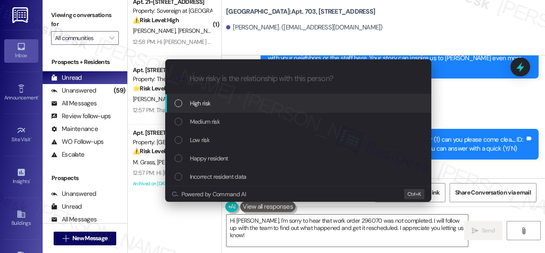
click at [205, 103] on span "High risk" at bounding box center [200, 102] width 21 height 9
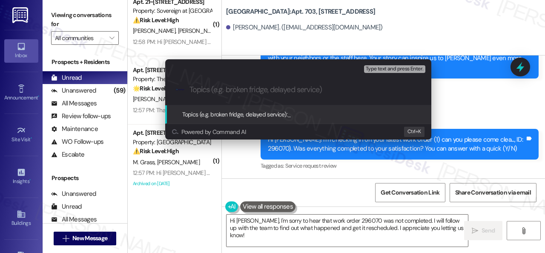
paste input "Follow-up on the closed work order 296070"
type input "Follow-up on the closed work order 296070"
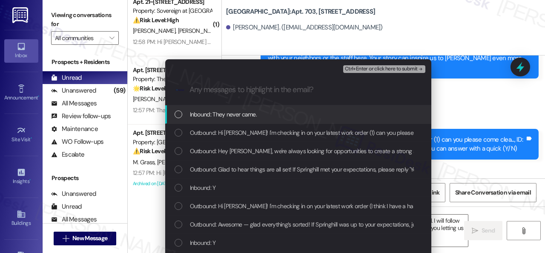
click at [225, 118] on span "Inbound: They never came." at bounding box center [223, 114] width 67 height 9
click at [370, 66] on span "Ctrl+Enter or click here to submit" at bounding box center [381, 69] width 73 height 6
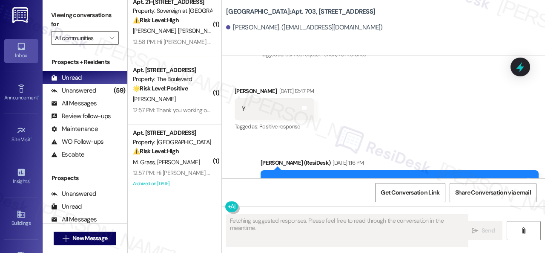
scroll to position [3490, 0]
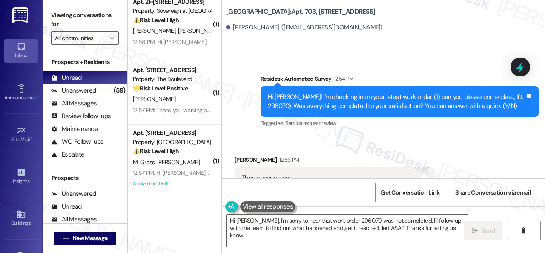
click at [441, 136] on div "Received via SMS Grace Meikenhous 12:56 PM They never came. Tags and notes Tagg…" at bounding box center [383, 172] width 323 height 72
click at [348, 231] on textarea "Hi Grace, I'm sorry to hear that work order 296070 was not completed. I'll foll…" at bounding box center [348, 230] width 242 height 32
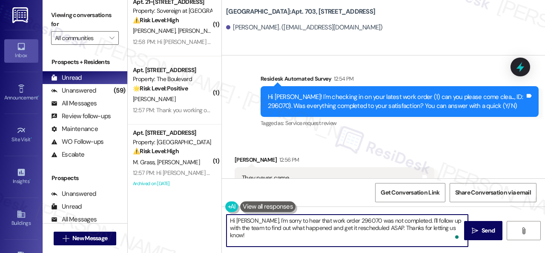
paste textarea "I'm sorry to hear the issue hasn't been resolved yet. We apologize for the dela…"
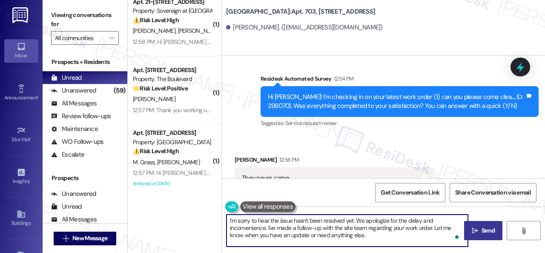
type textarea "I'm sorry to hear the issue hasn't been resolved yet. We apologize for the dela…"
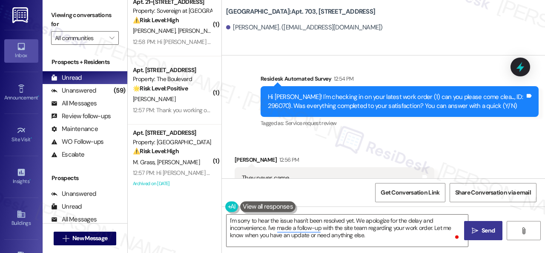
click at [484, 230] on span "Send" at bounding box center [488, 230] width 13 height 9
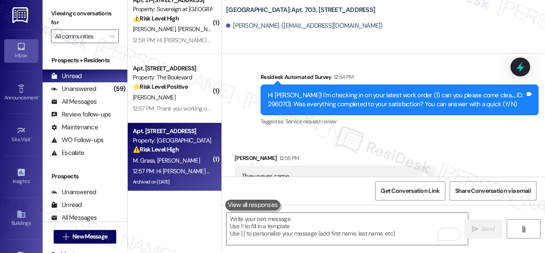
scroll to position [3, 0]
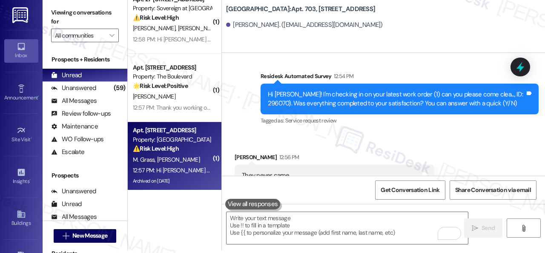
click at [196, 161] on div "M. Grass B. Harlan" at bounding box center [172, 159] width 81 height 11
type textarea "Fetching suggested responses. Please feel free to read through the conversation…"
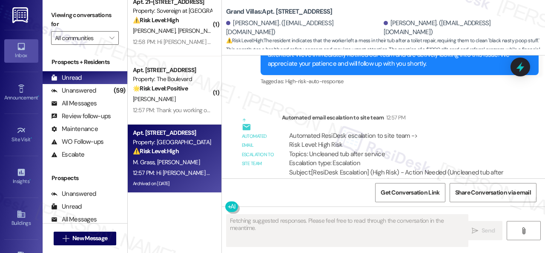
scroll to position [7910, 0]
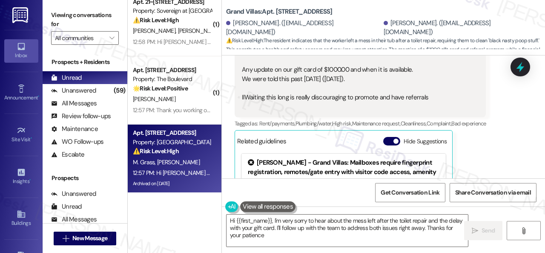
type textarea "Hi {{first_name}}, I'm very sorry to hear about the mess left after the toilet …"
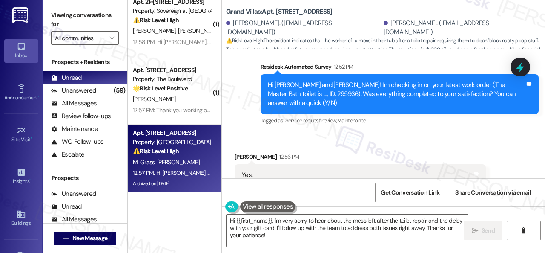
scroll to position [7654, 0]
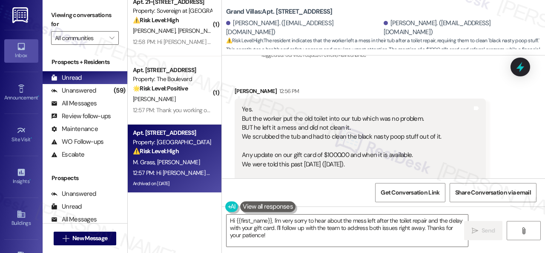
drag, startPoint x: 465, startPoint y: 135, endPoint x: 472, endPoint y: 124, distance: 13.0
click at [465, 134] on div "Yes. But the worker put the old toilet into our tub which was no problem. BUT h…" at bounding box center [360, 150] width 251 height 104
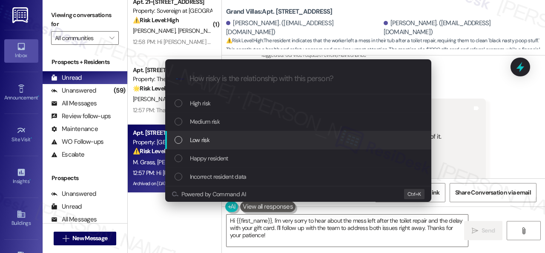
click at [199, 136] on span "Low risk" at bounding box center [200, 139] width 20 height 9
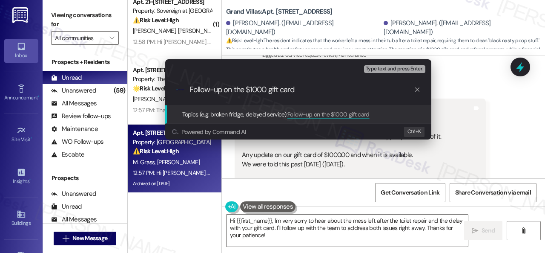
type input "Follow-up on the $1000 gift card."
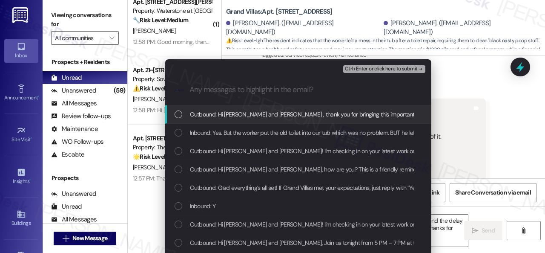
click at [363, 71] on span "Ctrl+Enter or click here to submit" at bounding box center [381, 69] width 73 height 6
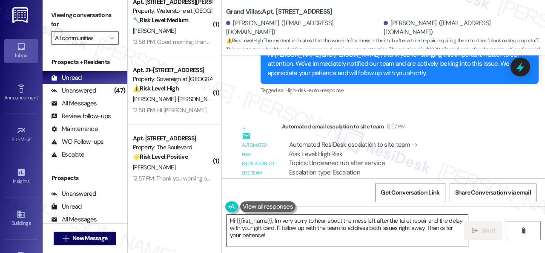
scroll to position [7790, 0]
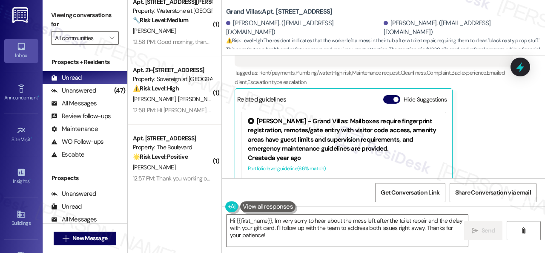
click at [477, 135] on div "Bret Harlan 12:56 PM Yes. But the worker put the old toilet into our tub which …" at bounding box center [374, 81] width 278 height 261
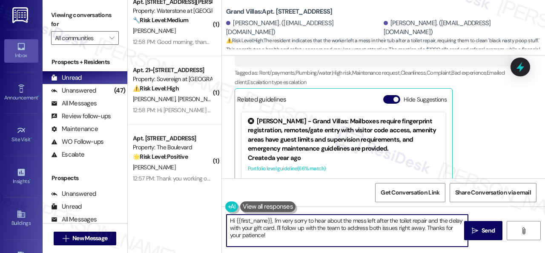
click at [279, 227] on textarea "Hi {{first_name}}, I'm very sorry to hear about the mess left after the toilet …" at bounding box center [348, 230] width 242 height 32
drag, startPoint x: 306, startPoint y: 225, endPoint x: 363, endPoint y: 225, distance: 57.5
click at [363, 225] on textarea "Hi {{first_name}}, I'm very sorry to hear about the mess left after the toilet …" at bounding box center [348, 230] width 242 height 32
click at [277, 227] on textarea "Hi {{first_name}}, I'm very sorry to hear about the mess left after the toilet …" at bounding box center [348, 230] width 242 height 32
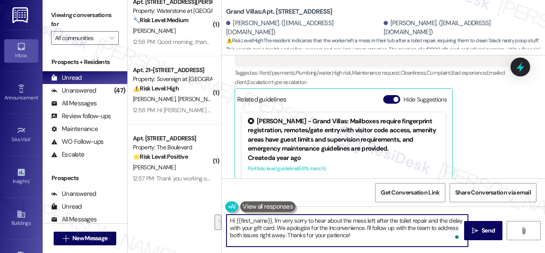
drag, startPoint x: 431, startPoint y: 227, endPoint x: 285, endPoint y: 233, distance: 146.3
click at [285, 233] on textarea "Hi {{first_name}}, I'm very sorry to hear about the mess left after the toilet …" at bounding box center [348, 230] width 242 height 32
drag, startPoint x: 274, startPoint y: 219, endPoint x: 196, endPoint y: 218, distance: 78.0
click at [196, 218] on div "( 2 ) Apt. 5022, 4800 Skyline Dr Property: The Boulevard 🔧 Risk Level: Medium T…" at bounding box center [337, 126] width 418 height 253
click at [319, 238] on textarea "I'm very sorry to hear about the mess left after the toilet repair and the dela…" at bounding box center [348, 230] width 242 height 32
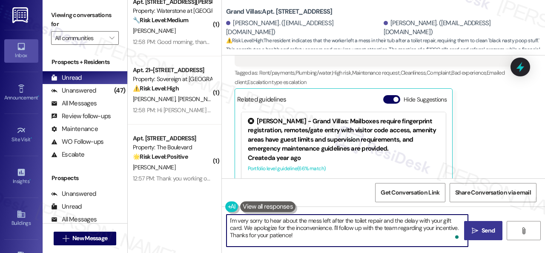
type textarea "I'm very sorry to hear about the mess left after the toilet repair and the dela…"
click at [493, 231] on span "Send" at bounding box center [488, 230] width 17 height 9
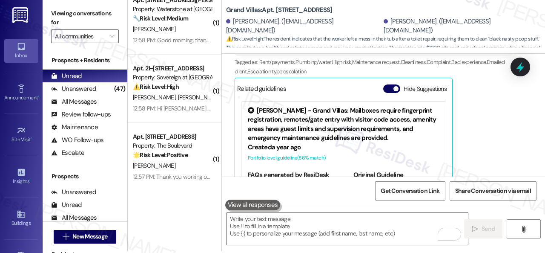
scroll to position [3, 0]
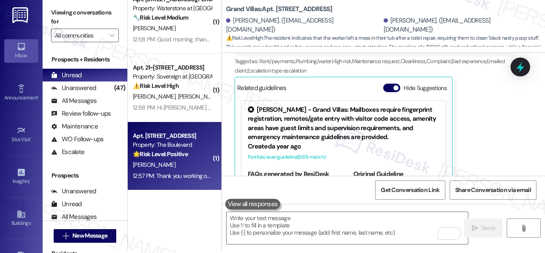
click at [160, 167] on span "[PERSON_NAME]" at bounding box center [154, 165] width 43 height 8
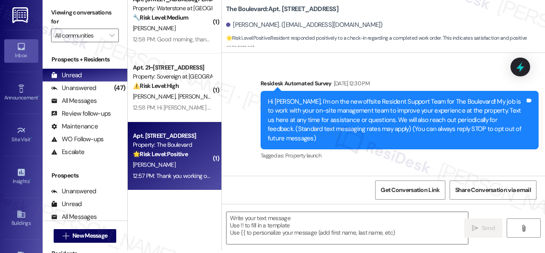
type textarea "Fetching suggested responses. Please feel free to read through the conversation…"
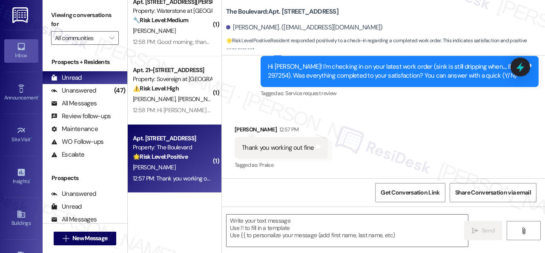
scroll to position [2739, 0]
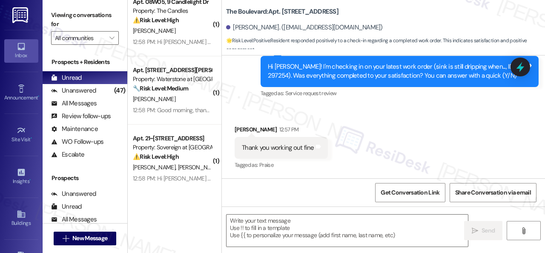
click at [244, 107] on div "Received via SMS Sidney Shannon 12:57 PM Thank you working out fine Tags and no…" at bounding box center [383, 142] width 323 height 72
click at [249, 223] on textarea at bounding box center [348, 230] width 242 height 32
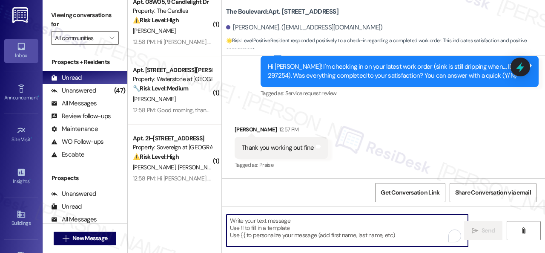
paste textarea "We’re happy to know everything’s all set! If your stay at {{property}} met your…"
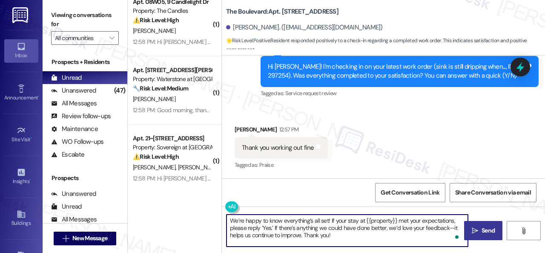
type textarea "We’re happy to know everything’s all set! If your stay at {{property}} met your…"
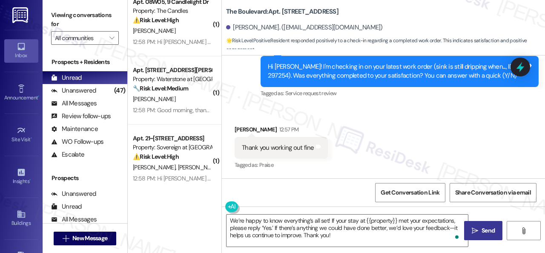
click at [480, 223] on button " Send" at bounding box center [483, 230] width 38 height 19
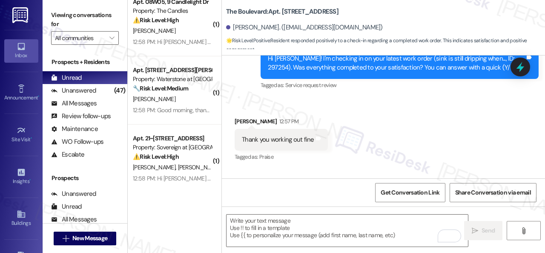
scroll to position [2447, 0]
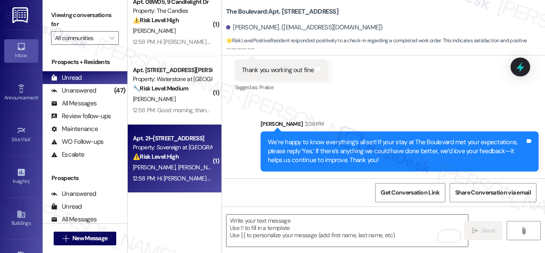
click at [189, 166] on span "[PERSON_NAME]" at bounding box center [199, 167] width 43 height 8
type textarea "Fetching suggested responses. Please feel free to read through the conversation…"
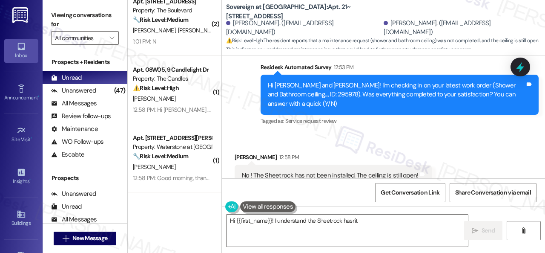
scroll to position [2671, 0]
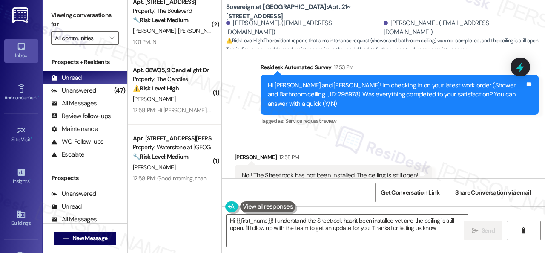
type textarea "Hi {{first_name}}! I understand the Sheetrock hasn't been installed yet and the…"
drag, startPoint x: 268, startPoint y: 76, endPoint x: 286, endPoint y: 76, distance: 18.8
click at [286, 81] on div "Hi Gary and Donna! I'm checking in on your latest work order (Shower and Bathro…" at bounding box center [396, 94] width 257 height 27
copy div "295978"
click at [405, 133] on div "Received via SMS Donna Montague 12:58 PM No ! The Sheetrock has not been instal…" at bounding box center [383, 169] width 323 height 72
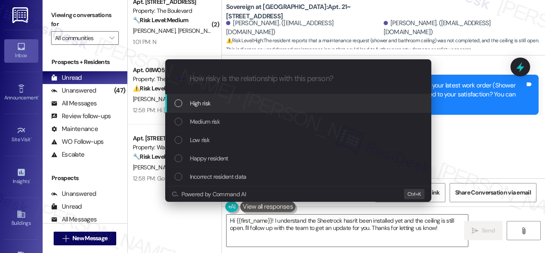
click at [199, 105] on span "High risk" at bounding box center [200, 102] width 21 height 9
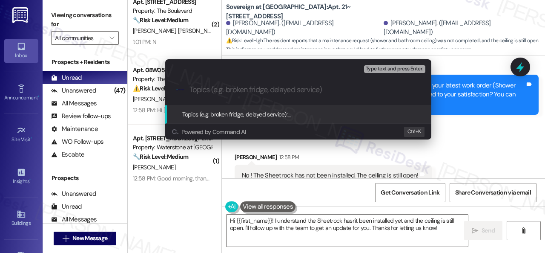
paste input "Follow-up on the closed work order 295978"
type input "Follow-up on the closed work order 295978"
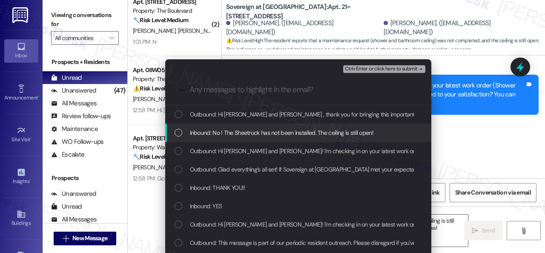
click at [214, 133] on span "Inbound: No ! The Sheetrock has not been installed. The ceiling is still open!" at bounding box center [282, 132] width 184 height 9
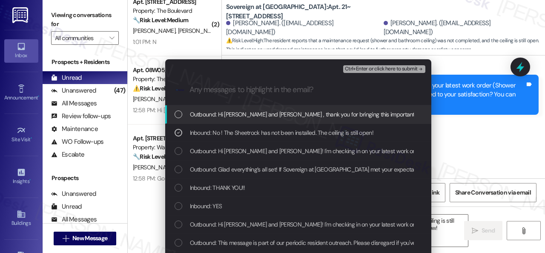
click at [365, 70] on span "Ctrl+Enter or click here to submit" at bounding box center [381, 69] width 73 height 6
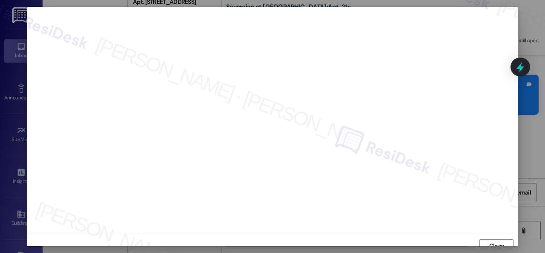
scroll to position [6, 0]
click at [492, 238] on span "Close" at bounding box center [497, 239] width 15 height 9
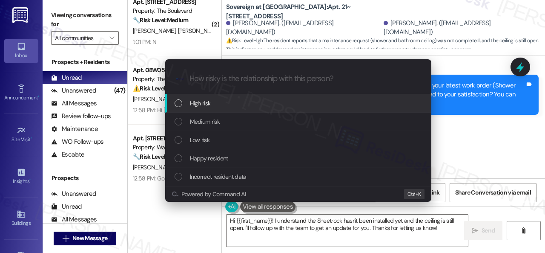
click at [208, 106] on span "High risk" at bounding box center [200, 102] width 21 height 9
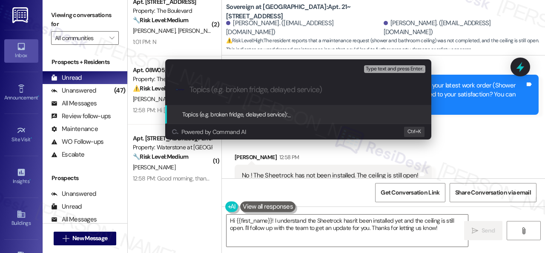
paste input "Follow-up on the closed work order 295978"
type input "Follow-up on the closed work order 295978"
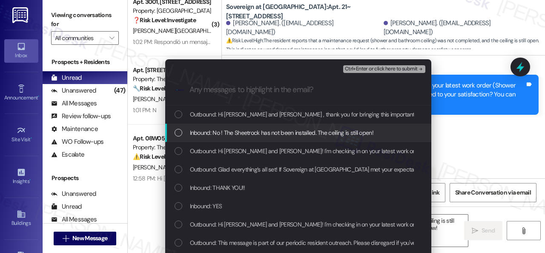
click at [265, 135] on span "Inbound: No ! The Sheetrock has not been installed. The ceiling is still open!" at bounding box center [282, 132] width 184 height 9
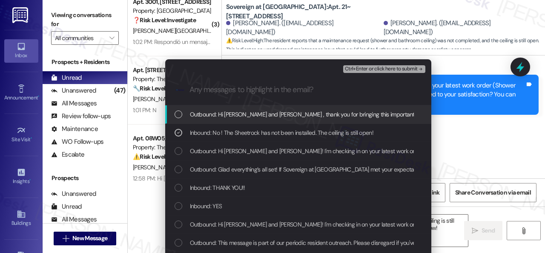
click at [355, 67] on span "Ctrl+Enter or click here to submit" at bounding box center [381, 69] width 73 height 6
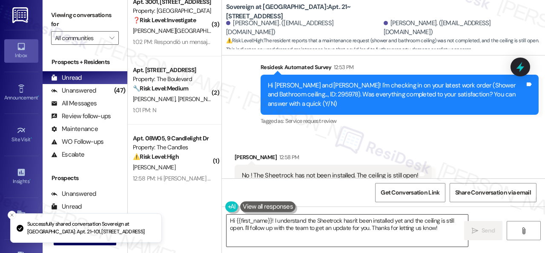
click at [284, 226] on textarea "Hi {{first_name}}! I understand the Sheetrock hasn't been installed yet and the…" at bounding box center [348, 230] width 242 height 32
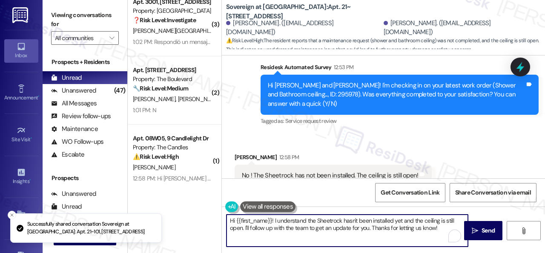
paste textarea "I'm sorry to hear the issue hasn't been resolved yet. We apologize for the dela…"
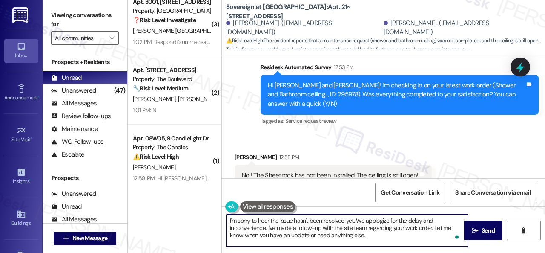
scroll to position [3, 0]
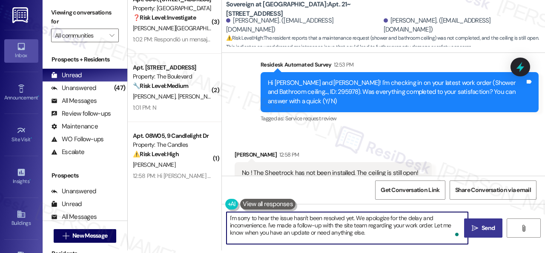
type textarea "I'm sorry to hear the issue hasn't been resolved yet. We apologize for the dela…"
click at [473, 226] on icon "" at bounding box center [475, 228] width 6 height 7
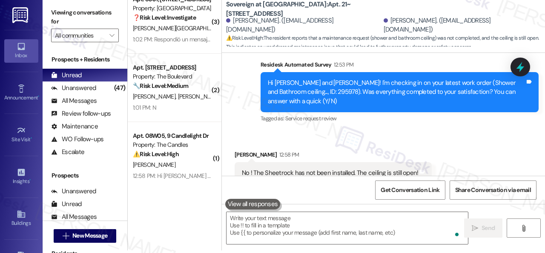
scroll to position [0, 0]
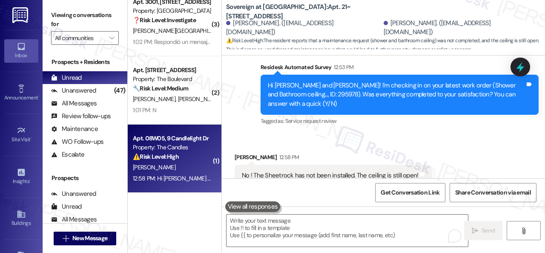
click at [162, 172] on div "[PERSON_NAME]" at bounding box center [172, 167] width 81 height 11
type textarea "Fetching suggested responses. Please feel free to read through the conversation…"
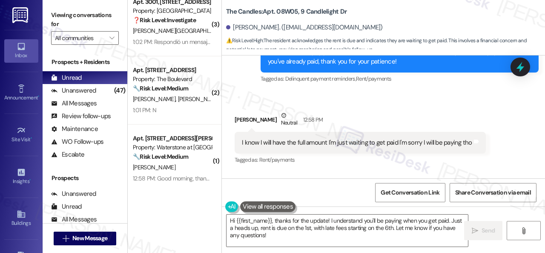
scroll to position [8138, 0]
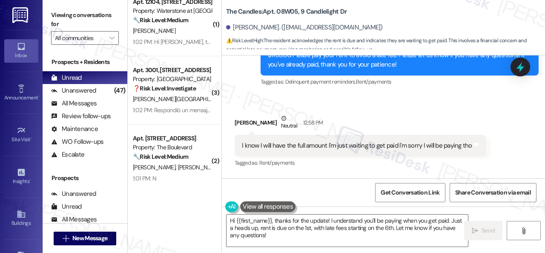
click at [275, 107] on div "Received via SMS Deresia Robinson Neutral 12:58 PM I know I will have the full …" at bounding box center [360, 141] width 264 height 68
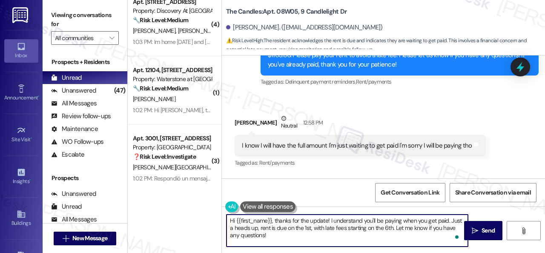
drag, startPoint x: 394, startPoint y: 226, endPoint x: 165, endPoint y: 196, distance: 230.7
click at [175, 199] on div "( 1 ) Apt. 810, 201 Courtright East Road Property: Overland Park 🌟 Risk Level: …" at bounding box center [337, 126] width 418 height 253
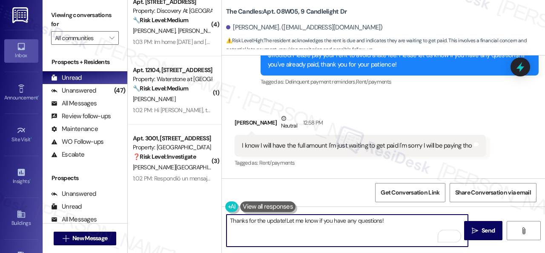
type textarea "Thanks for the update! Let me know if you have any questions!"
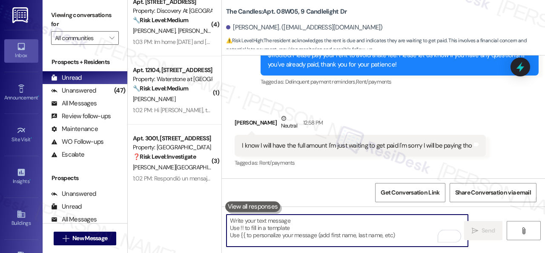
scroll to position [8103, 0]
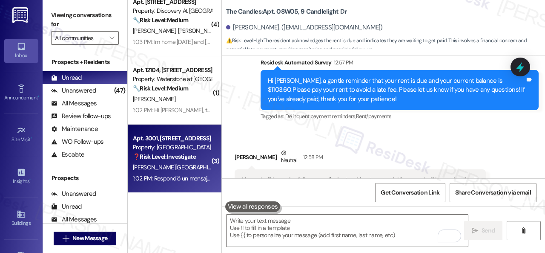
click at [188, 161] on div "Apt. 3001, 1550 Katy Gap Rd Property: Grand Villas ❓ Risk Level: Investigate" at bounding box center [172, 147] width 81 height 29
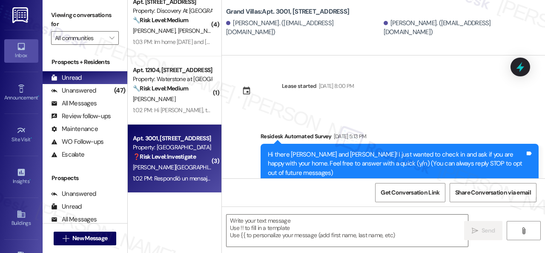
scroll to position [454, 0]
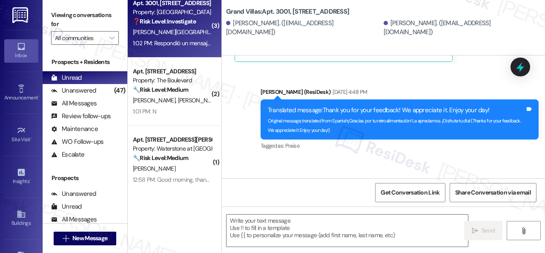
type textarea "Fetching suggested responses. Please feel free to read through the conversation…"
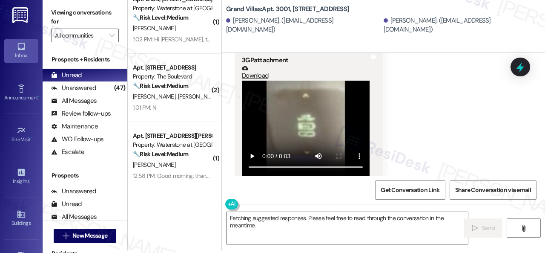
scroll to position [1088, 0]
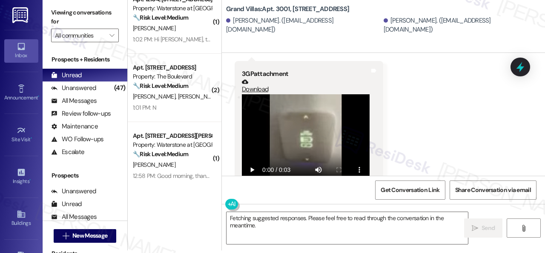
click at [411, 137] on div "Received via SMS Wilmary Valencia 12:59 PM Translated message: Hello, good afte…" at bounding box center [383, 121] width 323 height 320
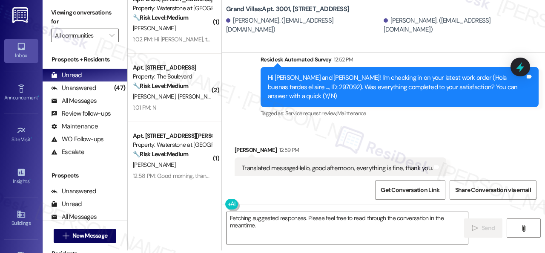
scroll to position [920, 0]
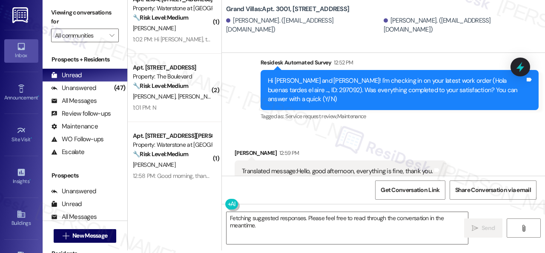
drag, startPoint x: 273, startPoint y: 228, endPoint x: 109, endPoint y: 180, distance: 170.6
click at [141, 189] on div "( 3 ) Apt. 06~203, 13310 Melrose Lane Property: Sovereign at Overland Park ⚠️ R…" at bounding box center [337, 123] width 418 height 253
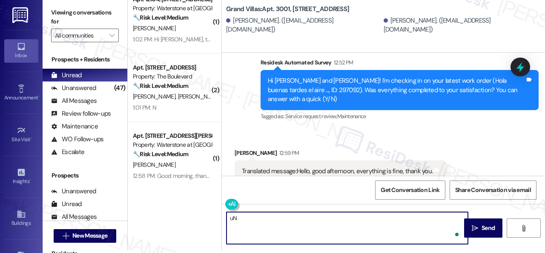
type textarea "u"
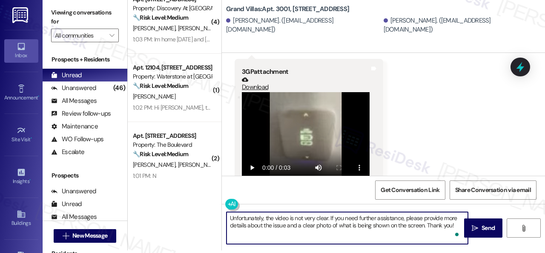
scroll to position [1133, 0]
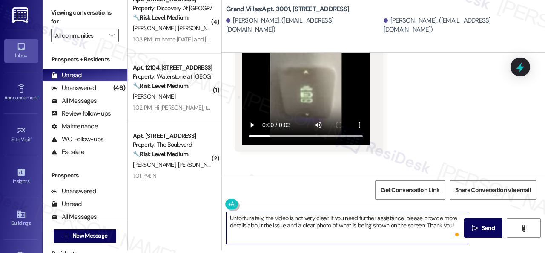
click at [269, 191] on div "Get Conversation Link Share Conversation via email" at bounding box center [383, 190] width 323 height 28
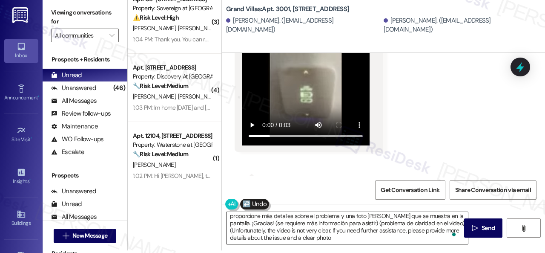
scroll to position [9, 0]
type textarea "Desafortunadamente, el video no es muy claro. Si necesita ayuda adicional, por …"
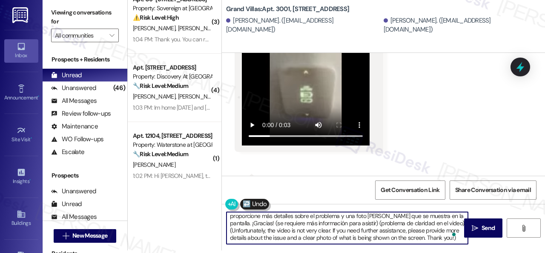
scroll to position [0, 0]
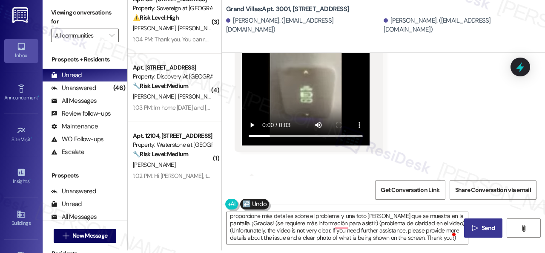
click at [472, 228] on icon "" at bounding box center [475, 228] width 6 height 7
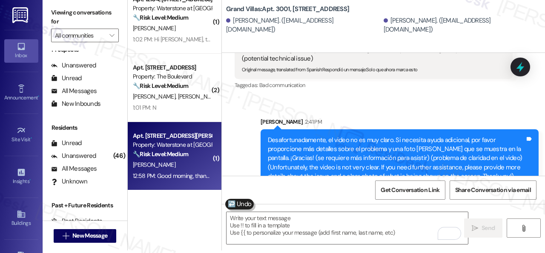
click at [184, 166] on div "M. Minota" at bounding box center [172, 164] width 81 height 11
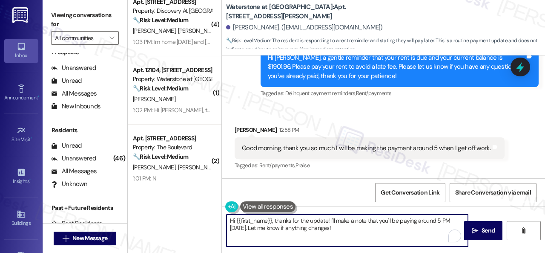
drag, startPoint x: 276, startPoint y: 221, endPoint x: 205, endPoint y: 220, distance: 71.6
click at [205, 220] on div "( 1 ) Apt. 810, 201 Courtright East Road Property: Overland Park 🌟 Risk Level: …" at bounding box center [337, 126] width 418 height 253
type textarea "Thanks for the update! I'll make a note that you'll be paying around 5 PM today…"
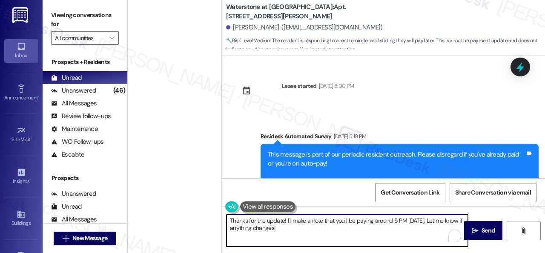
scroll to position [4200, 0]
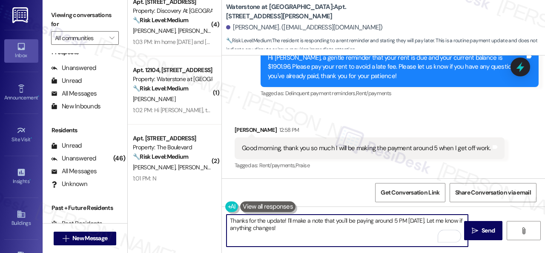
drag, startPoint x: 0, startPoint y: 0, endPoint x: 415, endPoint y: 233, distance: 475.8
click at [405, 231] on textarea "Thanks for the update! I'll make a note that you'll be paying around 5 PM [DATE…" at bounding box center [348, 230] width 242 height 32
type textarea "Thanks for the update! I'll make a note that you'll be paying around 5 PM today…"
click at [472, 222] on button " Send" at bounding box center [483, 230] width 38 height 19
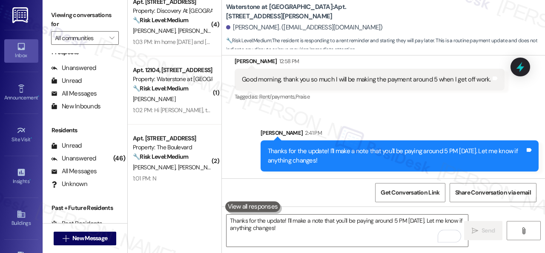
scroll to position [3, 0]
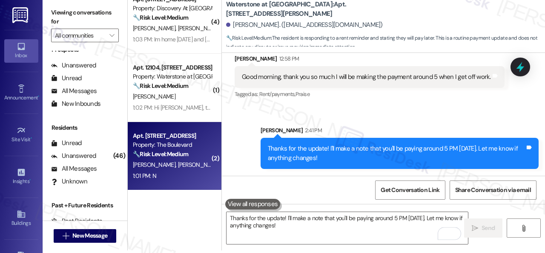
click at [175, 181] on div "1:01 PM: N 1:01 PM: N" at bounding box center [172, 175] width 81 height 11
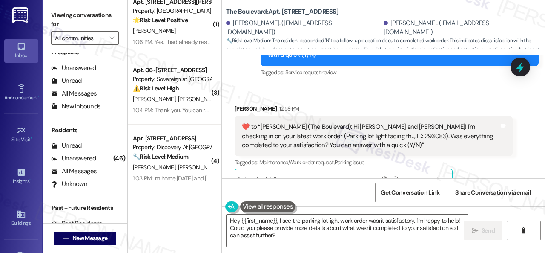
scroll to position [2539, 0]
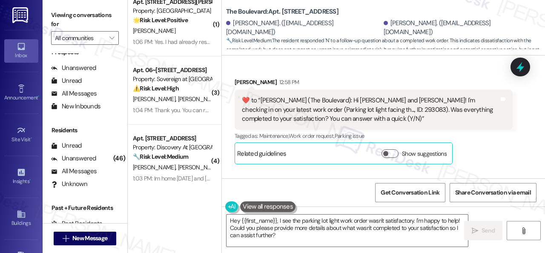
click at [248, 115] on div "Received via SMS Berniece Hamilton 12:58 PM  ​❤️​ to “ Sarah (The Boulevard): H…" at bounding box center [383, 150] width 323 height 184
click at [267, 231] on textarea "Hey {{first_name}}, I see the parking lot light work order wasn't satisfactory.…" at bounding box center [348, 230] width 242 height 32
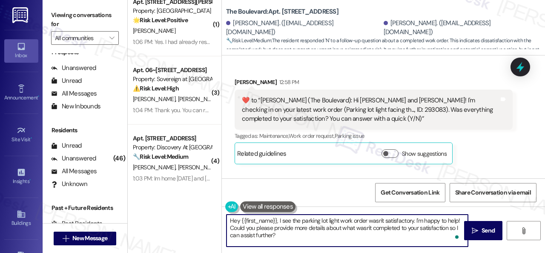
paste textarea "I'm sorry that the work order wasn't completed to your satisfaction. Can you pl…"
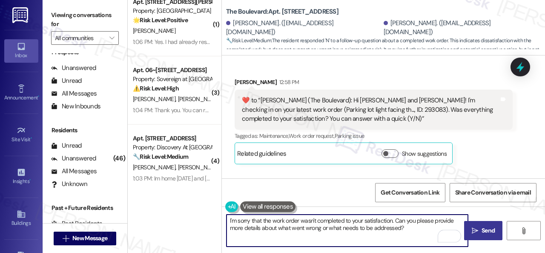
type textarea "I'm sorry that the work order wasn't completed to your satisfaction. Can you pl…"
click at [482, 229] on span "Send" at bounding box center [488, 230] width 13 height 9
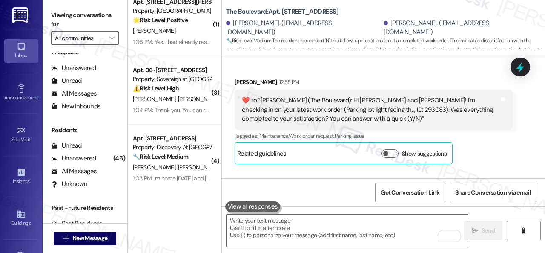
scroll to position [2538, 0]
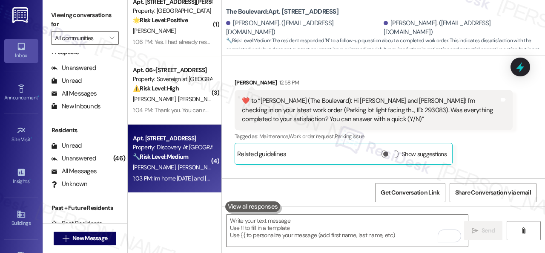
click at [178, 170] on span "[PERSON_NAME]" at bounding box center [199, 167] width 43 height 8
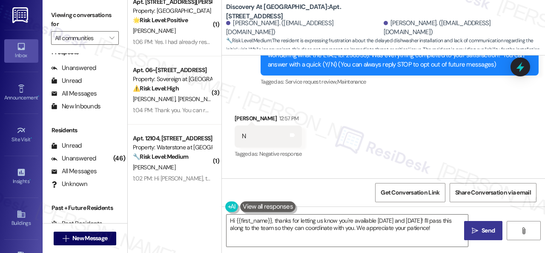
scroll to position [66, 0]
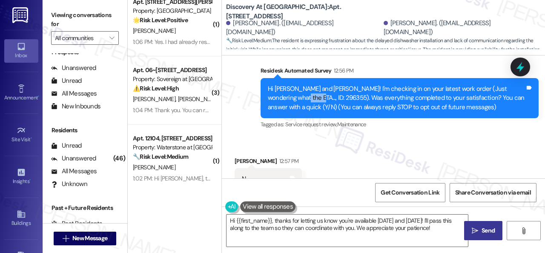
drag, startPoint x: 266, startPoint y: 98, endPoint x: 288, endPoint y: 101, distance: 22.3
click at [288, 101] on div "Hi Rene and Koitt! I'm checking in on your latest work order (Just wondering wh…" at bounding box center [396, 97] width 259 height 27
copy div "296355"
click at [327, 138] on div "Received via SMS Koitt Robbins 12:57 PM N Tags and notes Tagged as: Negative re…" at bounding box center [383, 227] width 323 height 181
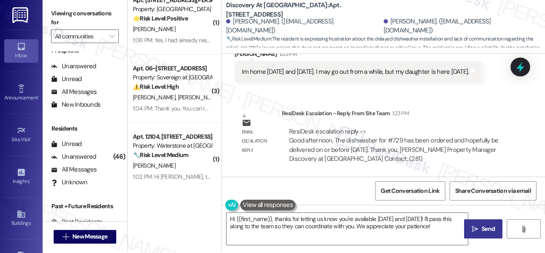
scroll to position [3, 0]
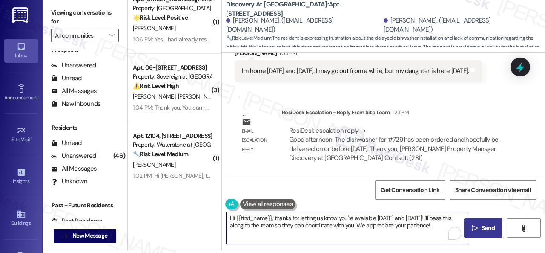
drag, startPoint x: 228, startPoint y: 219, endPoint x: 520, endPoint y: 269, distance: 295.7
click at [520, 252] on html "Inbox Go to Inbox Announcement • Send A Text Announcement Site Visit • Go to Si…" at bounding box center [272, 126] width 545 height 253
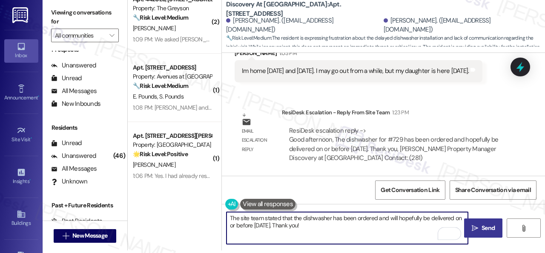
click at [389, 226] on textarea "The site team stated that the dishwasher has been ordered and will hopefully be…" at bounding box center [348, 228] width 242 height 32
type textarea "The site team stated that the dishwasher has been ordered and will hopefully be…"
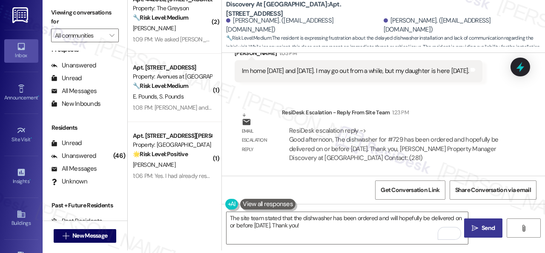
click at [486, 225] on span "Send" at bounding box center [488, 227] width 13 height 9
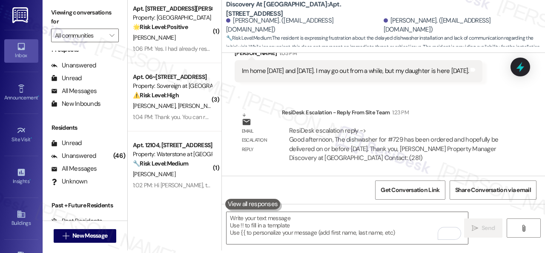
scroll to position [2875, 0]
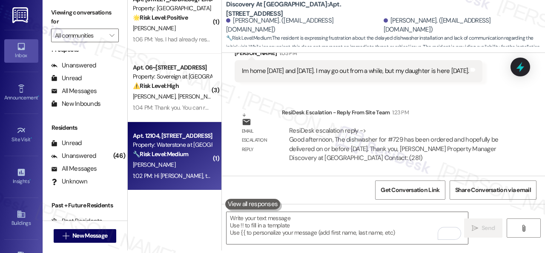
click at [183, 163] on div "[PERSON_NAME]" at bounding box center [172, 164] width 81 height 11
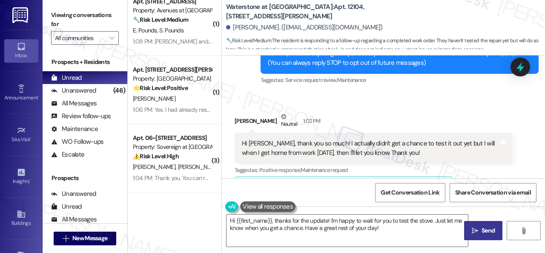
scroll to position [2807, 0]
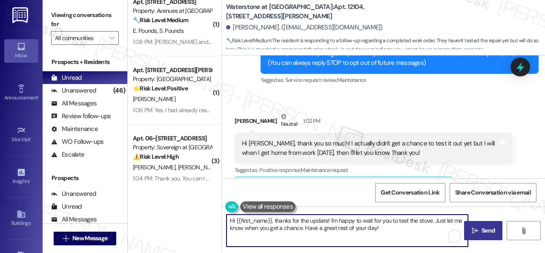
drag, startPoint x: 380, startPoint y: 231, endPoint x: 141, endPoint y: 203, distance: 241.0
click at [152, 206] on div "( 5 ) Apt. 823, 4101 S Custer Rd Property: Craig Ranch ⚠️ Risk Level: High The …" at bounding box center [337, 126] width 418 height 253
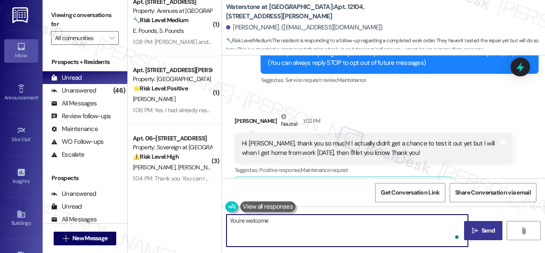
type textarea "You're welcome!"
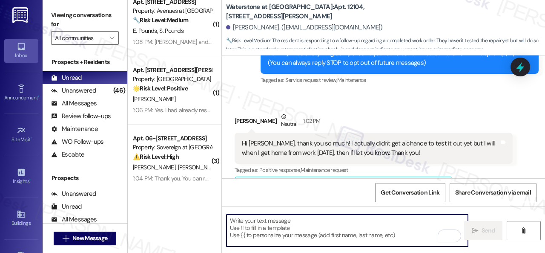
type textarea "Fetching suggested responses. Please feel free to read through the conversation…"
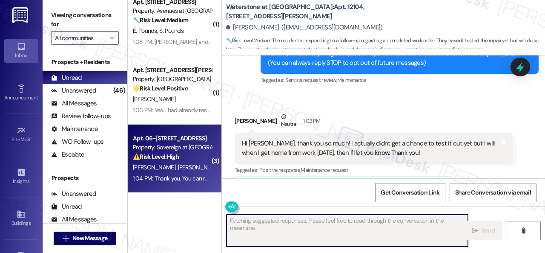
click at [187, 162] on div "N. Rasnavad R. Rasnavad" at bounding box center [172, 167] width 81 height 11
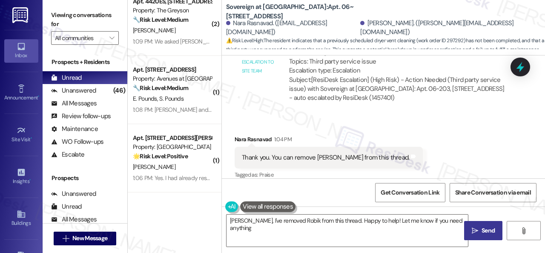
scroll to position [2739, 0]
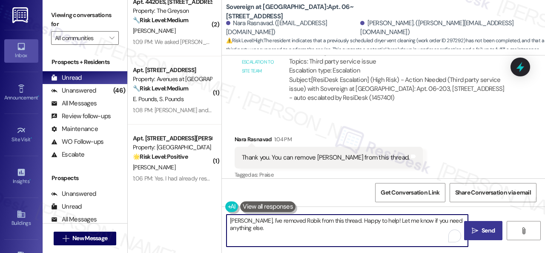
drag, startPoint x: 384, startPoint y: 221, endPoint x: 226, endPoint y: 218, distance: 158.1
click at [227, 218] on textarea "Okay Nara, I've removed Robik from this thread. Happy to help! Let me know if y…" at bounding box center [348, 230] width 242 height 32
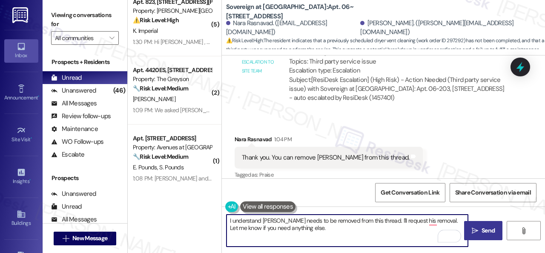
click at [227, 218] on textarea "I understand Robik needs to be removed from this thread. I'll request his remov…" at bounding box center [348, 230] width 242 height 32
type textarea "You're welcome. I understand Robik needs to be removed from this thread. I'll r…"
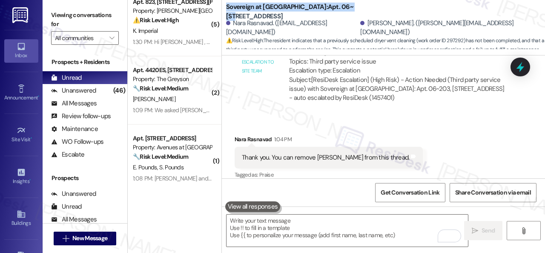
drag, startPoint x: 226, startPoint y: 10, endPoint x: 339, endPoint y: 11, distance: 112.9
click at [339, 11] on div "Sovereign at Overland Park: Apt. 06~203, 13310 Melrose Lane Nara Rasnavad. (nar…" at bounding box center [383, 25] width 323 height 47
copy b "Sovereign at Overland Park: Apt. 06~203"
click at [420, 191] on span "Get Conversation Link" at bounding box center [410, 192] width 59 height 9
click at [392, 193] on span "Get Conversation Link" at bounding box center [410, 192] width 59 height 9
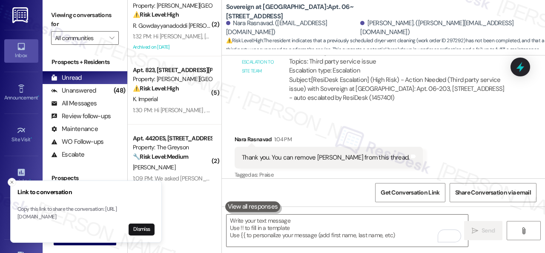
click at [423, 130] on div "Received via SMS Nara Rasnavad 1:04 PM Thank you. You can remove Robik from thi…" at bounding box center [383, 151] width 323 height 72
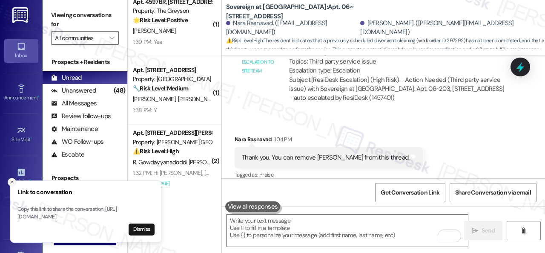
click at [12, 181] on line "Close toast" at bounding box center [12, 182] width 3 height 3
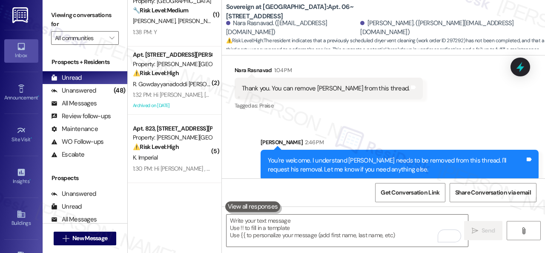
scroll to position [2782, 0]
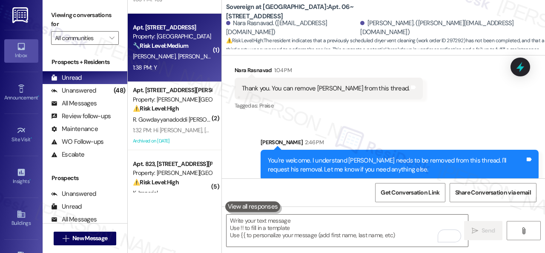
click at [181, 67] on div "1:38 PM: Y 1:38 PM: Y" at bounding box center [172, 67] width 81 height 11
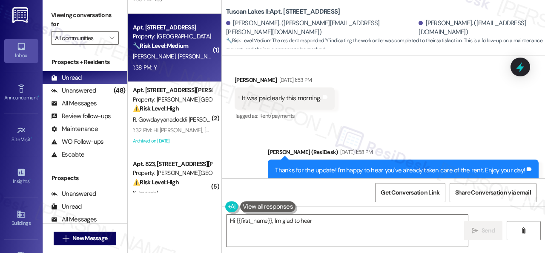
scroll to position [2274, 0]
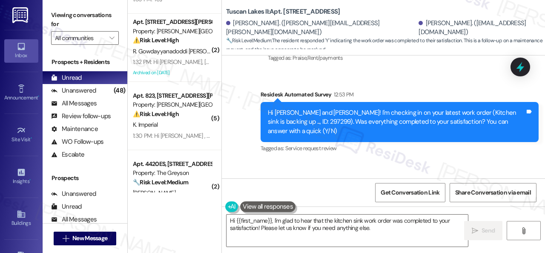
click at [250, 104] on div "Sent via SMS Sarah (ResiDesk) Sep 05, 2025 at 1:58 PM Thanks for the update! I'…" at bounding box center [383, 80] width 323 height 162
click at [269, 221] on textarea "Hi {{first_name}}, I'm glad to hear that the kitchen sink work order was comple…" at bounding box center [348, 230] width 242 height 32
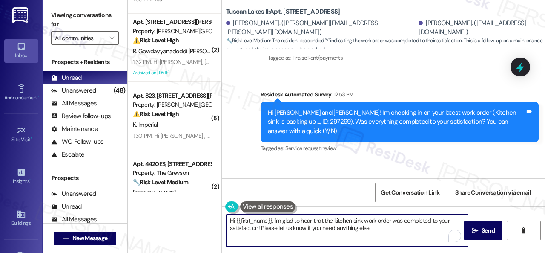
paste textarea "We’re happy to know everything’s all set! If your stay at {{property}} met your…"
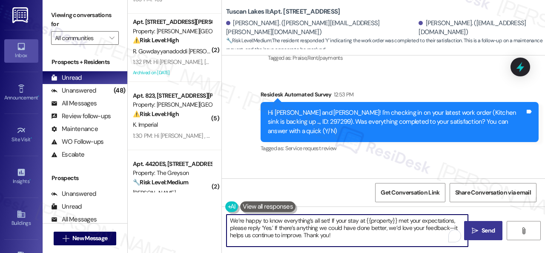
type textarea "We’re happy to know everything’s all set! If your stay at {{property}} met your…"
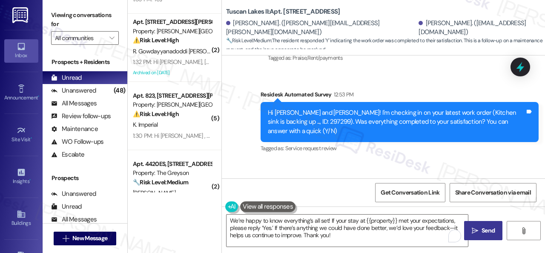
click at [477, 229] on span " Send" at bounding box center [483, 230] width 27 height 9
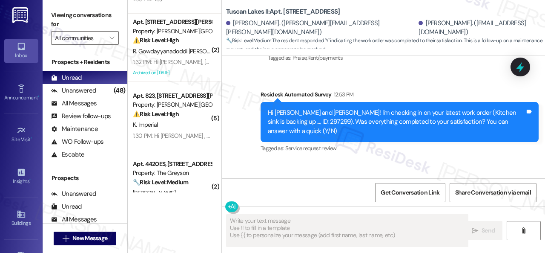
type textarea "Fetching suggested responses. Please feel free to read through the conversation…"
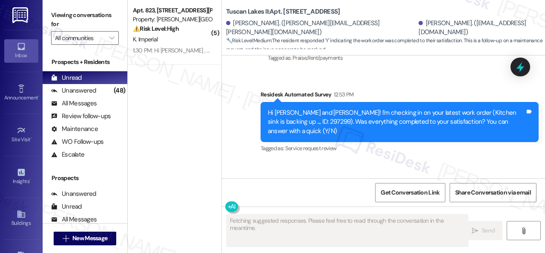
scroll to position [2654, 0]
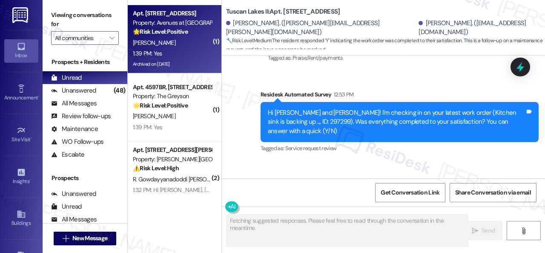
click at [197, 49] on div "1:39 PM: Yes 1:39 PM: Yes" at bounding box center [172, 53] width 81 height 11
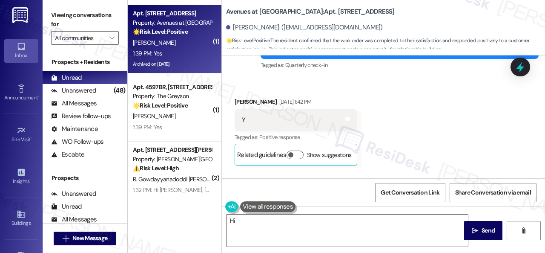
scroll to position [6385, 0]
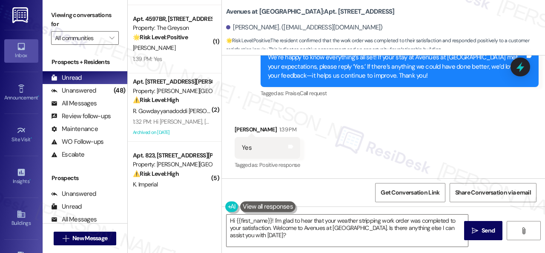
click at [263, 111] on div "Received via SMS Sharleen Muir 1:39 PM Yes Tags and notes Tagged as: Positive r…" at bounding box center [383, 142] width 323 height 72
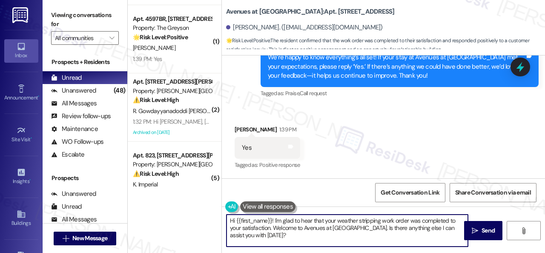
drag, startPoint x: 196, startPoint y: 210, endPoint x: 175, endPoint y: 204, distance: 22.0
click at [175, 204] on div "( 3 ) Apt. 1002, 1550 Katy Gap Rd Property: Grand Villas ⚠️ Risk Level: High Th…" at bounding box center [337, 126] width 418 height 253
paste textarea "I'm glad you are satisfied with your home. Have you written a review for us bef…"
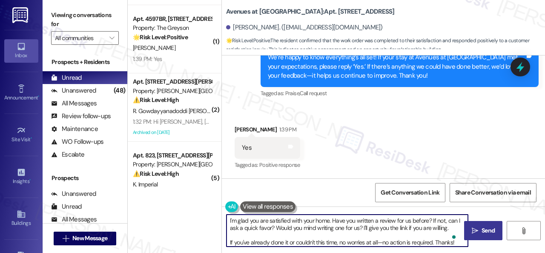
type textarea "I'm glad you are satisfied with your home. Have you written a review for us bef…"
click at [482, 227] on span "Send" at bounding box center [488, 230] width 13 height 9
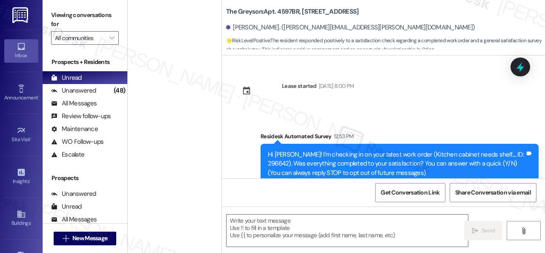
scroll to position [318, 0]
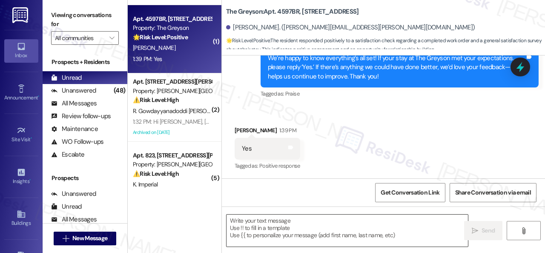
click at [267, 227] on textarea at bounding box center [348, 230] width 242 height 32
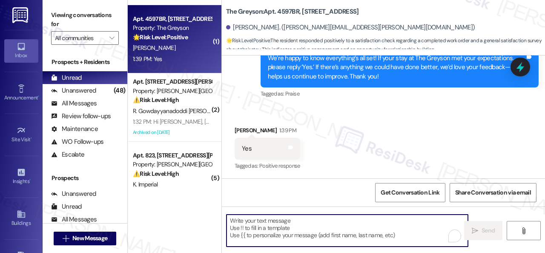
paste textarea "I'm glad you are satisfied with your home. Have you written a review for us bef…"
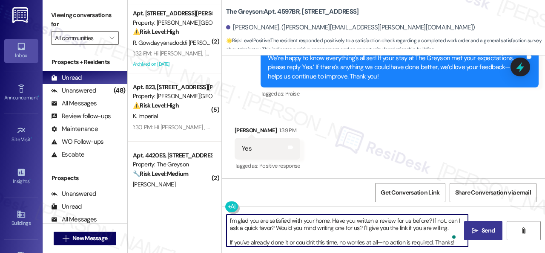
type textarea "I'm glad you are satisfied with your home. Have you written a review for us bef…"
click at [481, 224] on button " Send" at bounding box center [483, 230] width 38 height 19
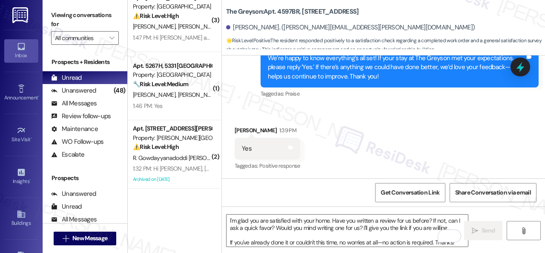
scroll to position [2526, 0]
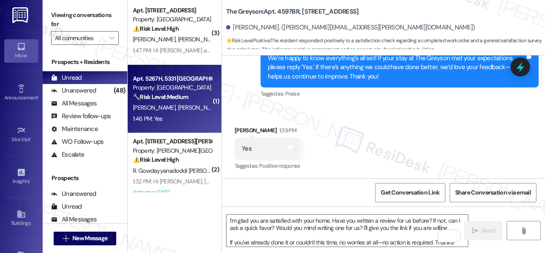
click at [183, 110] on span "[PERSON_NAME]" at bounding box center [200, 108] width 45 height 8
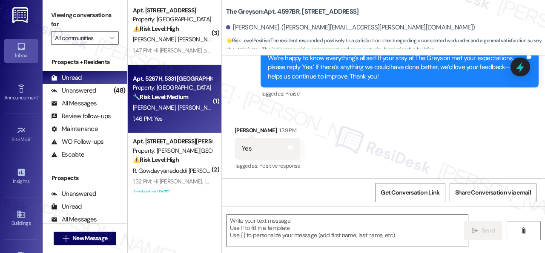
type textarea "Fetching suggested responses. Please feel free to read through the conversation…"
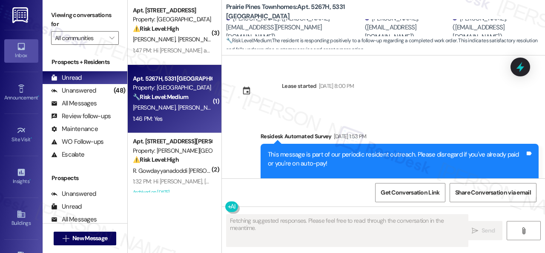
scroll to position [2962, 0]
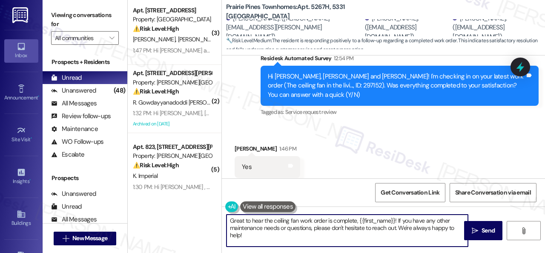
drag, startPoint x: 257, startPoint y: 234, endPoint x: 179, endPoint y: 211, distance: 81.3
click at [179, 211] on div "( 2 ) Apt. [STREET_ADDRESS][PERSON_NAME] Property: [GEOGRAPHIC_DATA] 🔧 Risk Lev…" at bounding box center [337, 126] width 418 height 253
paste textarea "I'm glad you are satisfied with your home. Have you written a review for us bef…"
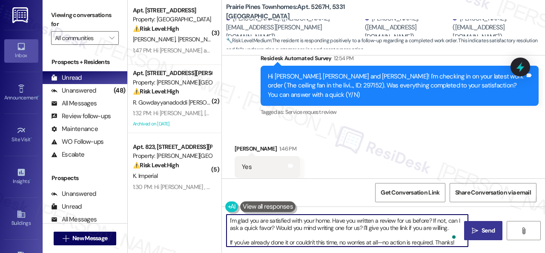
type textarea "I'm glad you are satisfied with your home. Have you written a review for us bef…"
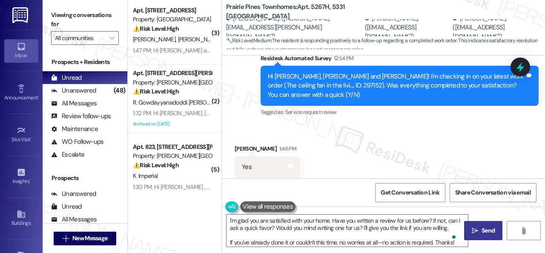
click at [492, 230] on span "Send" at bounding box center [488, 230] width 13 height 9
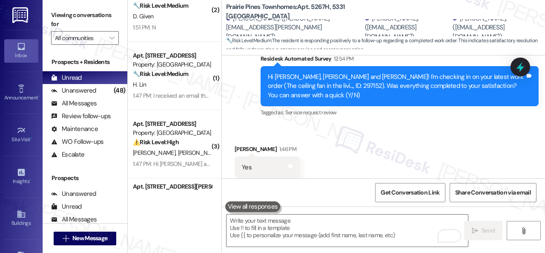
scroll to position [2398, 0]
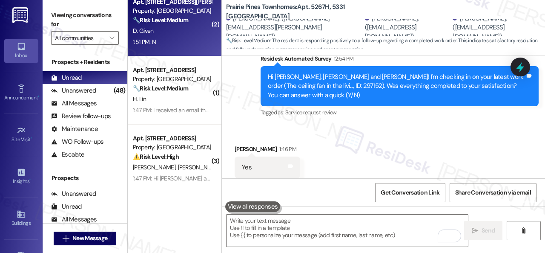
click at [174, 43] on div "1:51 PM: N 1:51 PM: N" at bounding box center [172, 42] width 81 height 11
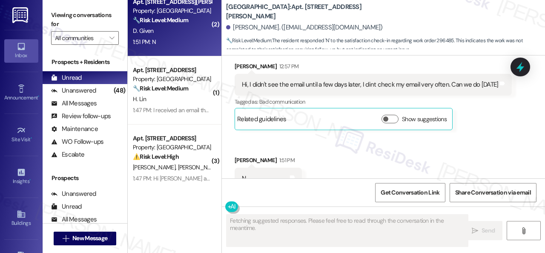
scroll to position [1165, 0]
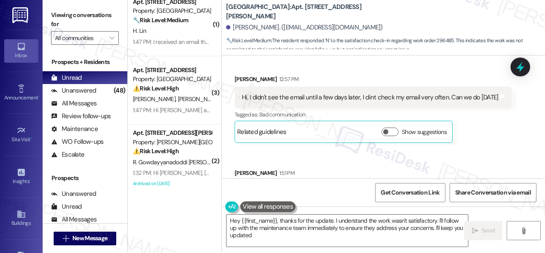
type textarea "Hey {{first_name}}, thanks for the update. I understand the work wasn't satisfa…"
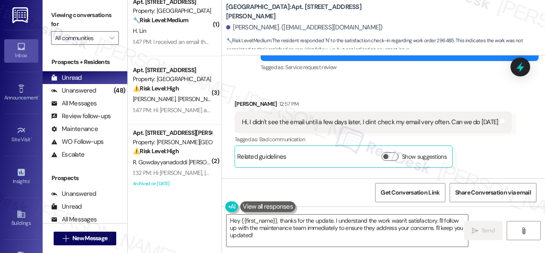
scroll to position [1080, 0]
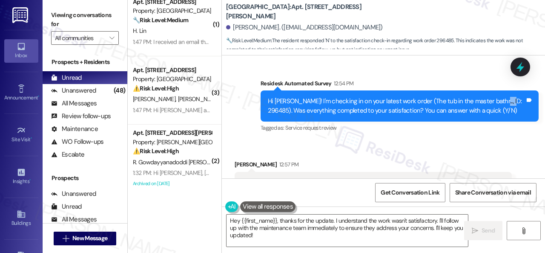
drag, startPoint x: 484, startPoint y: 94, endPoint x: 507, endPoint y: 89, distance: 23.1
click at [507, 97] on div "Hi [PERSON_NAME]! I'm checking in on your latest work order (The tub in the mas…" at bounding box center [396, 106] width 257 height 18
copy div "296485"
click at [288, 141] on div "Received via SMS [PERSON_NAME] Given 12:57 PM Hi, I didn't see the email until …" at bounding box center [383, 224] width 323 height 166
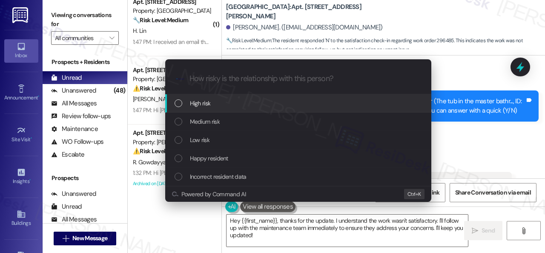
click at [199, 103] on span "High risk" at bounding box center [200, 102] width 21 height 9
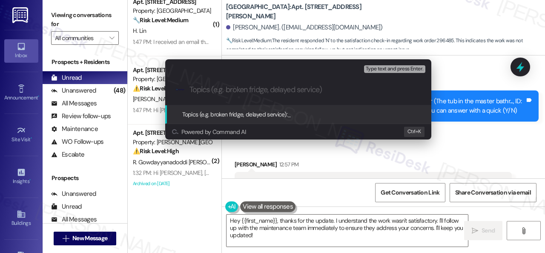
paste input "Follow-up on the closed work order 296485"
type input "Follow-up on the closed work order 296485"
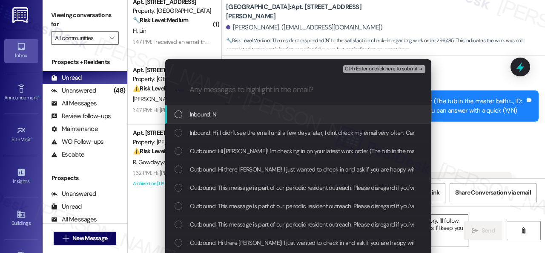
click at [212, 114] on span "Inbound: N" at bounding box center [203, 114] width 27 height 9
click at [175, 112] on div "List of options" at bounding box center [179, 114] width 8 height 8
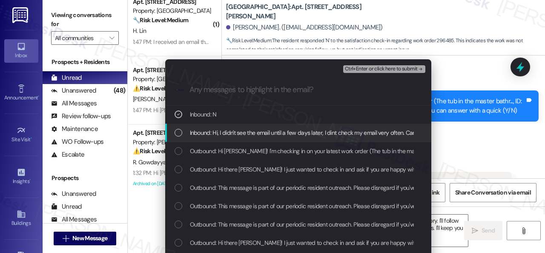
click at [175, 133] on div "List of options" at bounding box center [179, 133] width 8 height 8
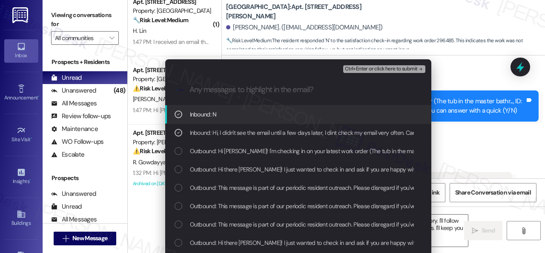
click at [355, 70] on span "Ctrl+Enter or click here to submit" at bounding box center [381, 69] width 73 height 6
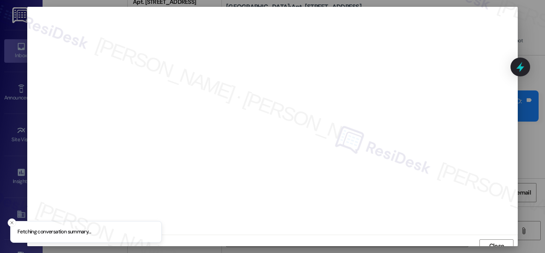
scroll to position [6, 0]
click at [488, 237] on span "Close" at bounding box center [497, 239] width 18 height 9
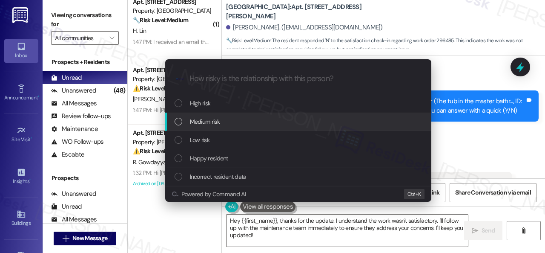
click at [199, 101] on span "High risk" at bounding box center [200, 102] width 21 height 9
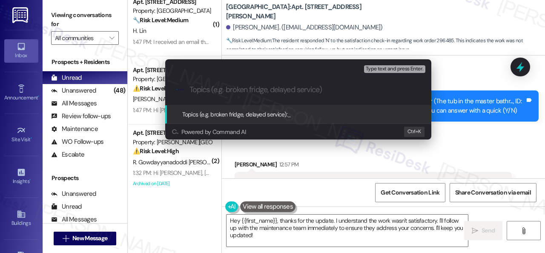
click at [241, 92] on input "Topics (e.g. broken fridge, delayed service)" at bounding box center [305, 89] width 231 height 9
paste input "Follow-up on the closed work order 296485"
type input "Follow-up on the closed work order 296485"
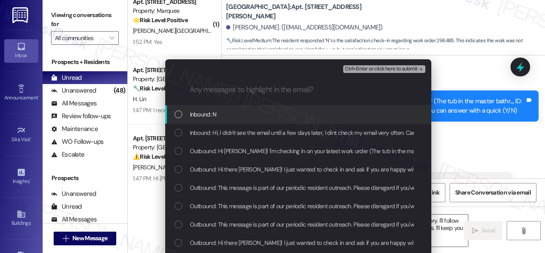
click at [176, 113] on div "List of options" at bounding box center [179, 114] width 8 height 8
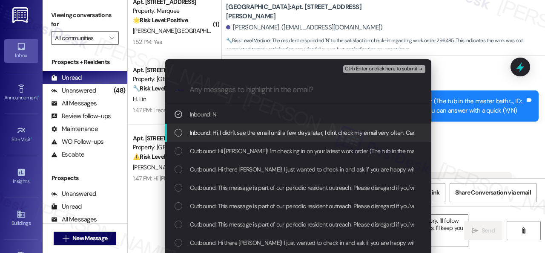
click at [177, 131] on div "List of options" at bounding box center [179, 133] width 8 height 8
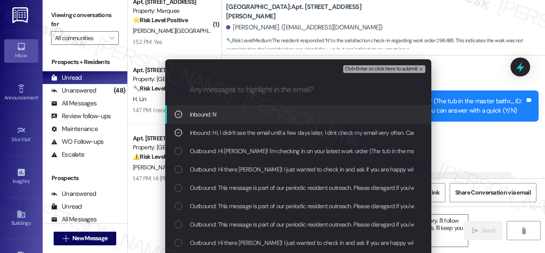
click at [361, 68] on span "Ctrl+Enter or click here to submit" at bounding box center [381, 69] width 73 height 6
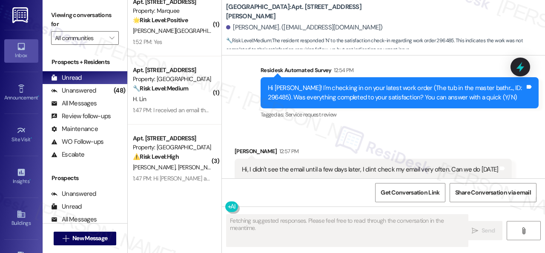
scroll to position [1208, 0]
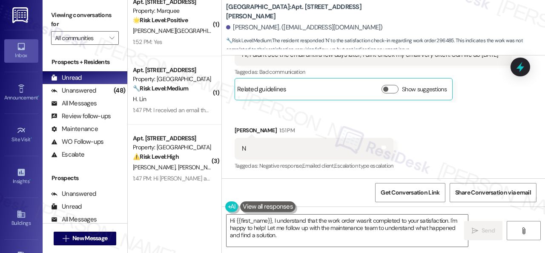
drag, startPoint x: 457, startPoint y: 141, endPoint x: 428, endPoint y: 159, distance: 34.3
click at [457, 141] on div "Received via SMS Dana Given 12:57 PM Hi, I didn't see the email until a few day…" at bounding box center [383, 96] width 323 height 166
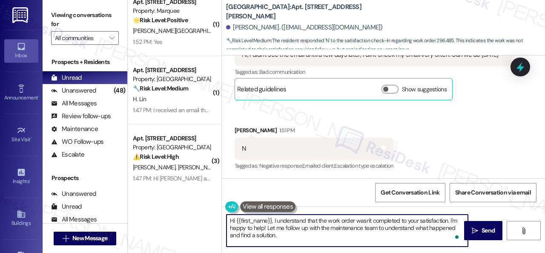
drag, startPoint x: 283, startPoint y: 233, endPoint x: 187, endPoint y: 216, distance: 96.7
click at [187, 216] on div "( 1 ) Apt. B6~0201, 2600 Cityview Drive Property: City View 🔧 Risk Level: Mediu…" at bounding box center [337, 126] width 418 height 253
paste textarea "I'm sorry to hear the issue hasn't been resolved yet. We apologize for the dela…"
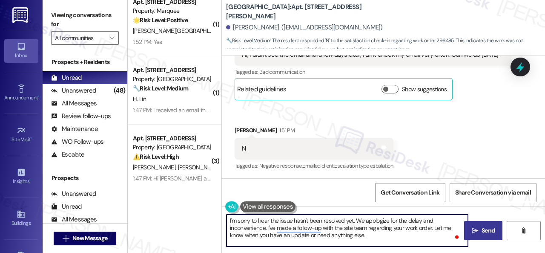
type textarea "I'm sorry to hear the issue hasn't been resolved yet. We apologize for the dela…"
click at [480, 227] on span "Send" at bounding box center [488, 230] width 17 height 9
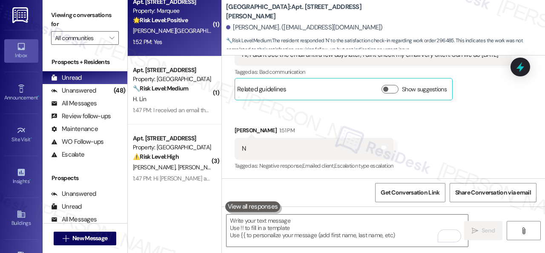
click at [192, 40] on div "1:52 PM: Yes 1:52 PM: Yes" at bounding box center [172, 42] width 81 height 11
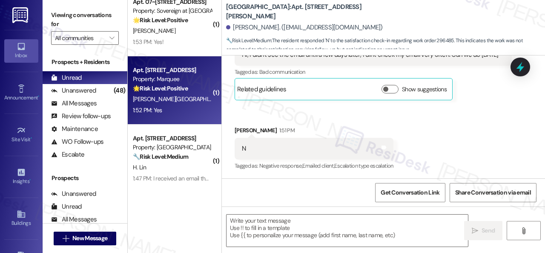
type textarea "Fetching suggested responses. Please feel free to read through the conversation…"
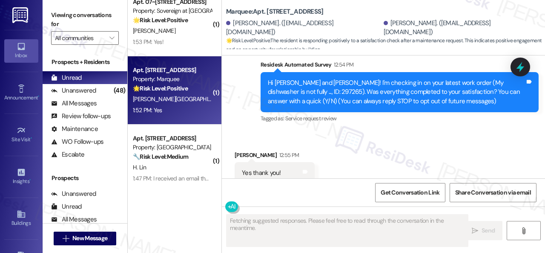
type textarea "Fetching suggested responses. Please feel free to read through the conversation…"
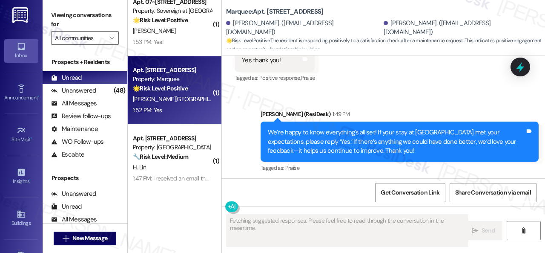
scroll to position [258, 0]
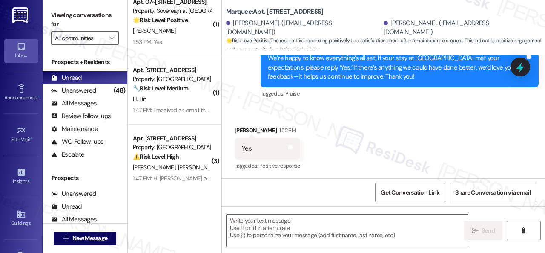
click at [264, 116] on div "Received via SMS Zoe Langford 1:52 PM Yes Tags and notes Tagged as: Positive re…" at bounding box center [383, 143] width 323 height 72
click at [248, 223] on textarea at bounding box center [348, 230] width 242 height 32
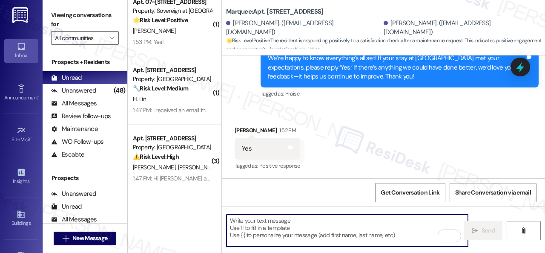
click at [273, 226] on textarea "To enrich screen reader interactions, please activate Accessibility in Grammarl…" at bounding box center [348, 230] width 242 height 32
paste textarea "I'm glad you are satisfied with your home. Have you written a review for us bef…"
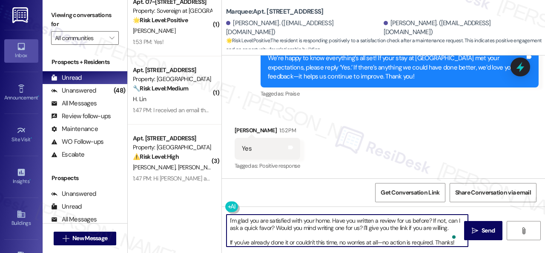
scroll to position [2, 0]
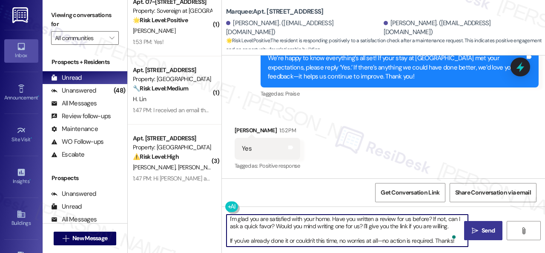
type textarea "I'm glad you are satisfied with your home. Have you written a review for us bef…"
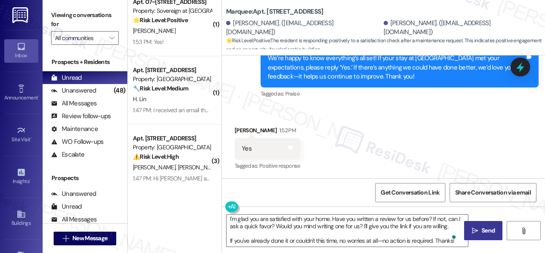
click at [478, 223] on button " Send" at bounding box center [483, 230] width 38 height 19
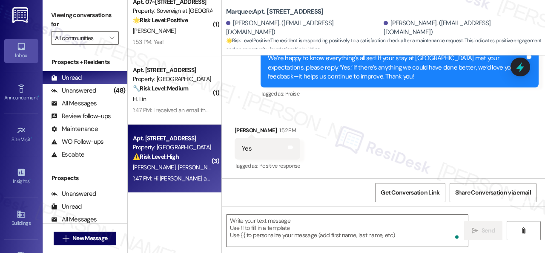
scroll to position [2355, 0]
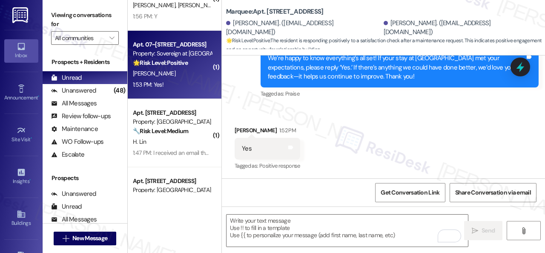
click at [173, 81] on div "1:53 PM: Yes! 1:53 PM: Yes!" at bounding box center [172, 84] width 81 height 11
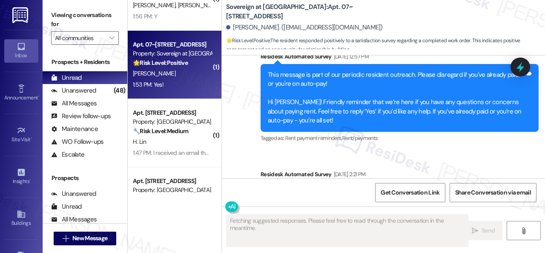
type textarea "Fetching suggested responses. Please feel free to read through the conversation…"
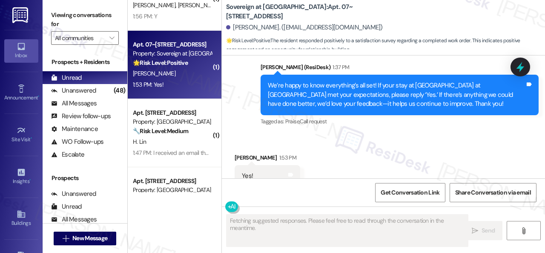
scroll to position [1516, 0]
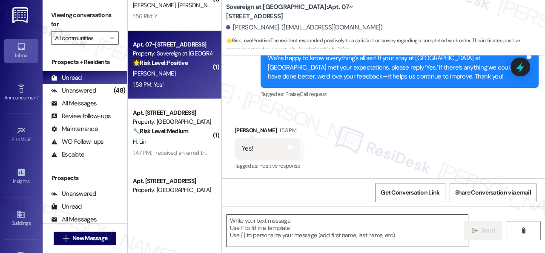
click at [261, 230] on textarea at bounding box center [348, 230] width 242 height 32
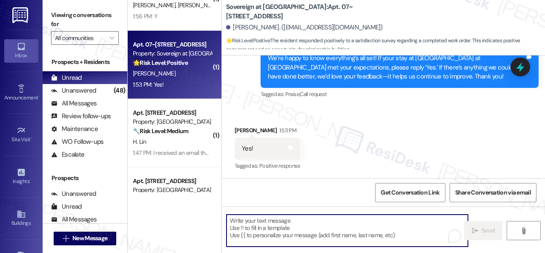
paste textarea "I'm glad you are satisfied with your home. Have you written a review for us bef…"
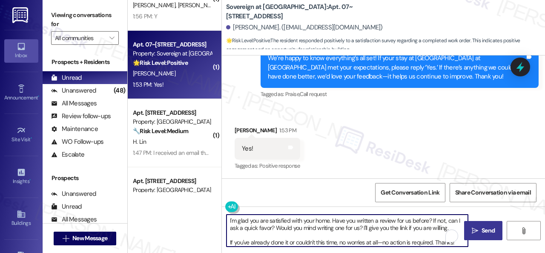
type textarea "I'm glad you are satisfied with your home. Have you written a review for us bef…"
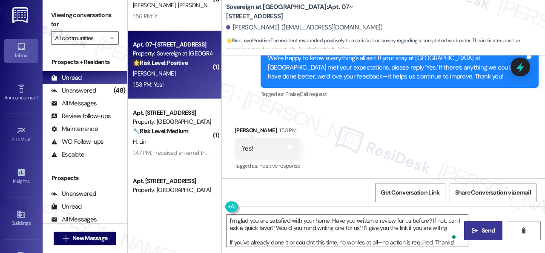
click at [482, 230] on span "Send" at bounding box center [488, 230] width 13 height 9
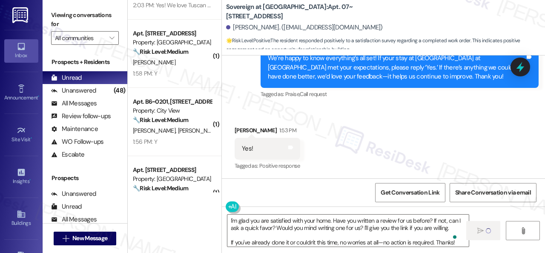
scroll to position [2228, 0]
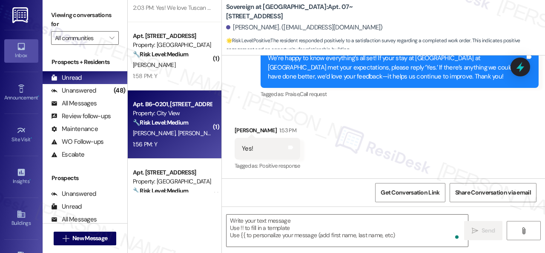
click at [190, 135] on div "B. Julian E. Julian" at bounding box center [172, 133] width 81 height 11
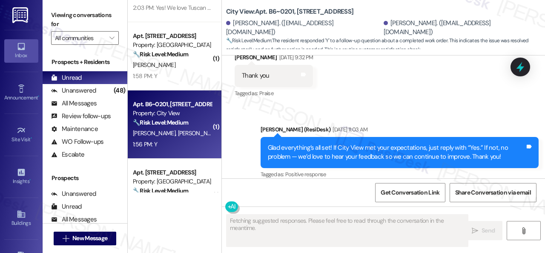
scroll to position [3990, 0]
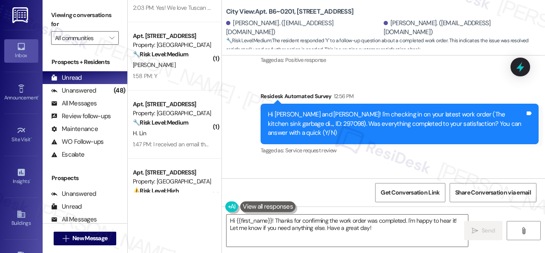
drag, startPoint x: 241, startPoint y: 97, endPoint x: 241, endPoint y: 116, distance: 19.2
click at [241, 97] on div "Sent via SMS Sarah (ResiDesk) Aug 04, 2025 at 11:03 AM Glad everything’s all se…" at bounding box center [383, 76] width 323 height 171
click at [241, 225] on textarea "Hi {{first_name}}! Thanks for confirming the work order was completed. I'm happ…" at bounding box center [348, 230] width 242 height 32
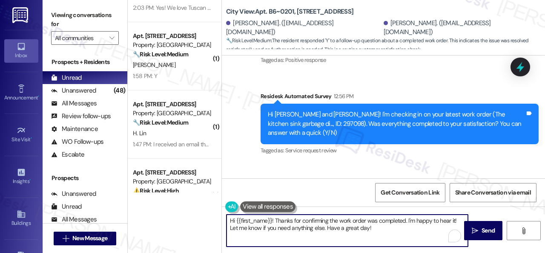
paste textarea "We’re happy to know everything’s all set! If your stay at {{property}} met your…"
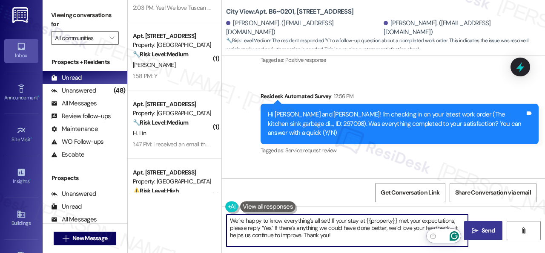
type textarea "We’re happy to know everything’s all set! If your stay at {{property}} met your…"
click at [470, 232] on span " Send" at bounding box center [483, 230] width 27 height 9
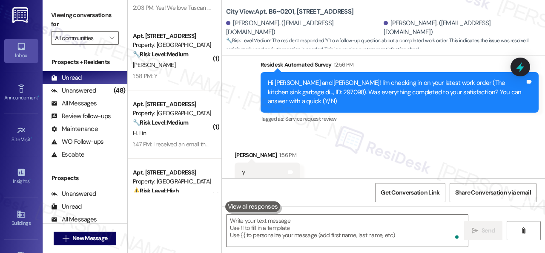
scroll to position [4068, 0]
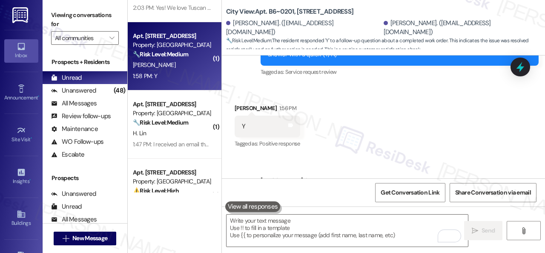
click at [197, 77] on div "1:58 PM: Y 1:58 PM: Y" at bounding box center [172, 76] width 81 height 11
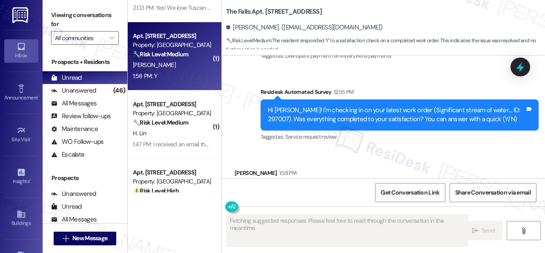
scroll to position [747, 0]
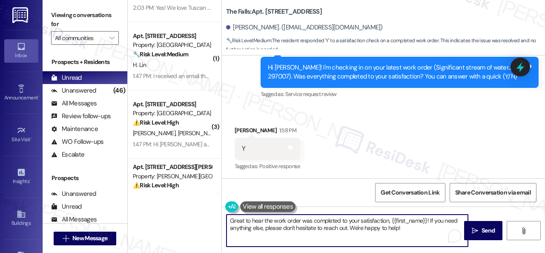
drag, startPoint x: 407, startPoint y: 226, endPoint x: 176, endPoint y: 220, distance: 231.5
click at [176, 220] on div "( 1 ) Apt. 05L11, 9 Candlelight Dr Property: The Candles 🔧 Risk Level: Medium T…" at bounding box center [337, 126] width 418 height 253
paste textarea "We’re happy to know everything’s all set! If your stay at {{property}} met your…"
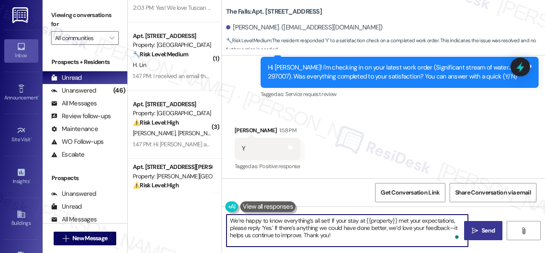
type textarea "We’re happy to know everything’s all set! If your stay at {{property}} met your…"
click at [480, 231] on span "Send" at bounding box center [488, 230] width 17 height 9
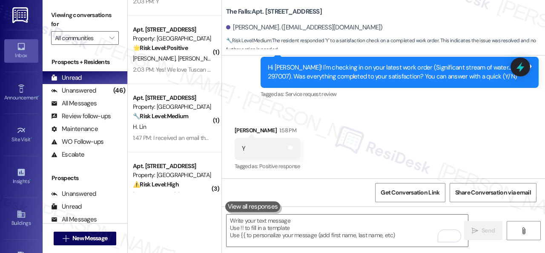
scroll to position [2142, 0]
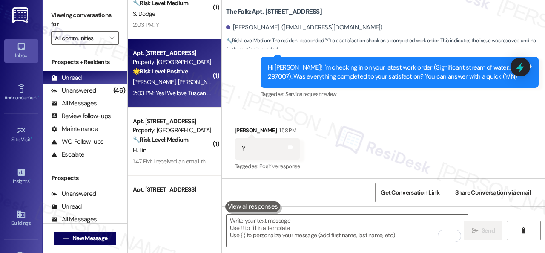
click at [192, 83] on div "B. Brown J. Brown" at bounding box center [172, 82] width 81 height 11
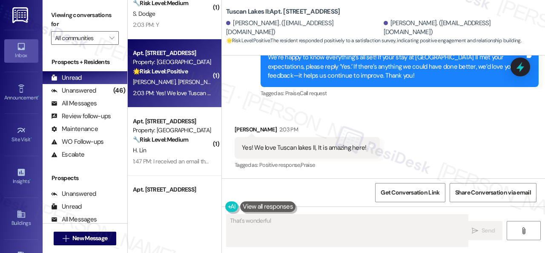
scroll to position [436, 0]
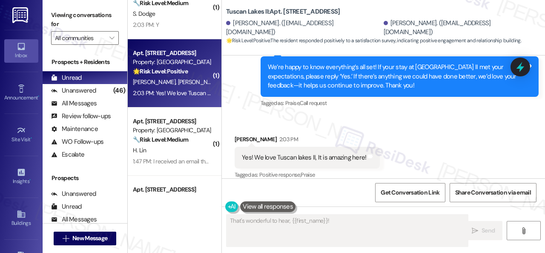
type textarea "That's wonderful to hear, {{first_name}}! We're"
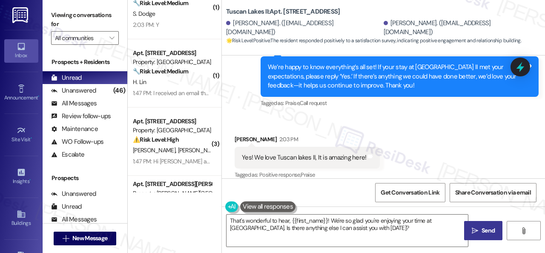
click at [279, 128] on div "Received via SMS Janene Brown 2:03 PM Yes! We love Tuscan lakes II, It is amazi…" at bounding box center [307, 157] width 158 height 59
click at [267, 235] on textarea "That's wonderful to hear, {{first_name}}! We're so glad you're enjoying your ti…" at bounding box center [348, 230] width 242 height 32
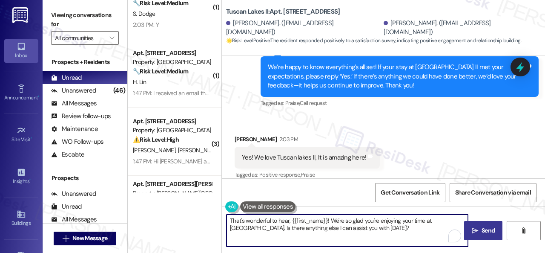
paste textarea "I'm glad you are satisfied with your home. Have you written a review for us bef…"
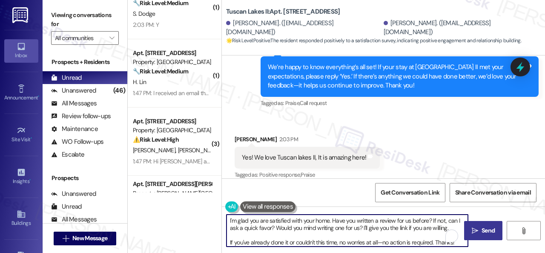
type textarea "I'm glad you are satisfied with your home. Have you written a review for us bef…"
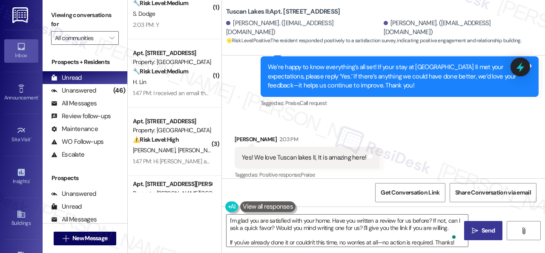
click at [470, 225] on button " Send" at bounding box center [483, 230] width 38 height 19
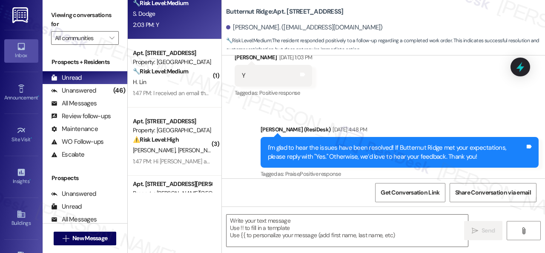
scroll to position [2310, 0]
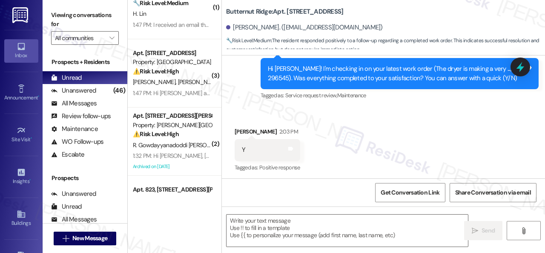
click at [256, 112] on div "Received via SMS Susan Dodge 2:03 PM Y Tags and notes Tagged as: Positive respo…" at bounding box center [383, 144] width 323 height 72
click at [257, 229] on textarea at bounding box center [348, 230] width 242 height 32
paste textarea "We’re happy to know everything’s all set! If your stay at {{property}} met your…"
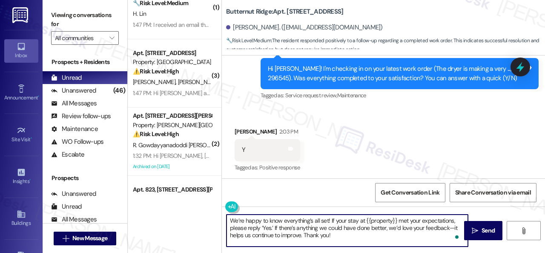
type textarea "We’re happy to know everything’s all set! If your stay at {{property}} met your…"
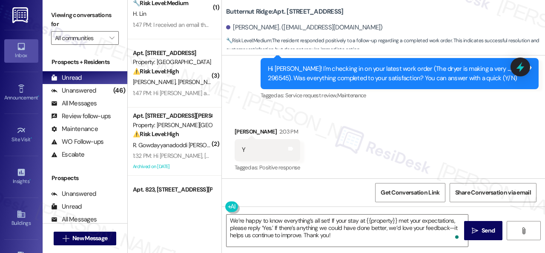
click at [484, 227] on span "Send" at bounding box center [488, 230] width 13 height 9
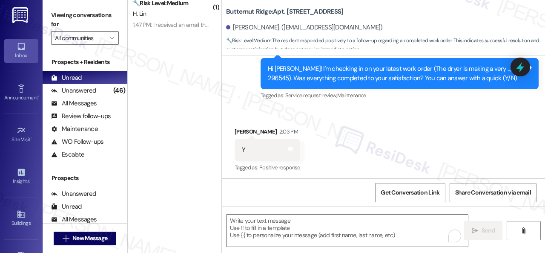
scroll to position [1887, 0]
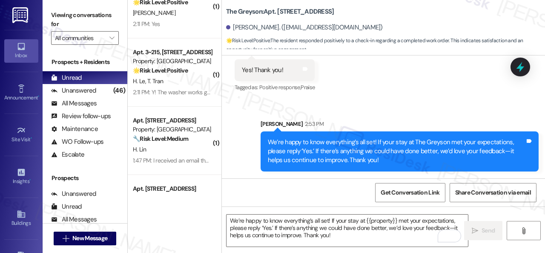
scroll to position [1802, 0]
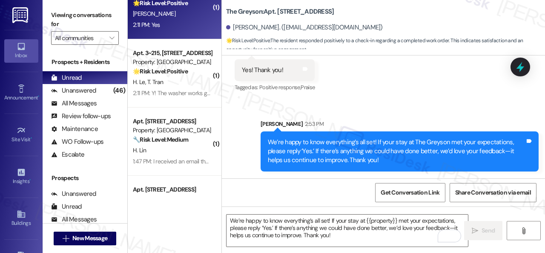
click at [173, 20] on div "2:11 PM: Yes 2:11 PM: Yes" at bounding box center [172, 25] width 81 height 11
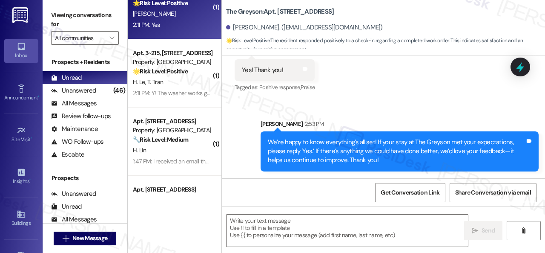
type textarea "Fetching suggested responses. Please feel free to read through the conversation…"
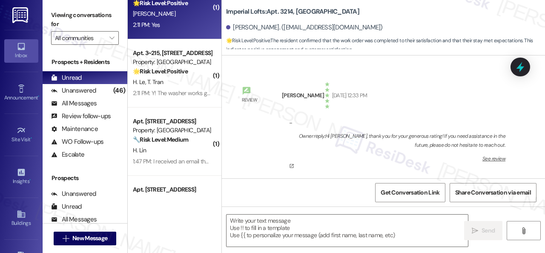
scroll to position [5223, 0]
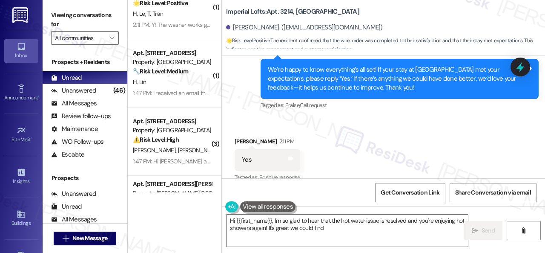
click at [267, 118] on div "Received via SMS [PERSON_NAME] 2:11 PM Yes Tags and notes Tagged as: Positive r…" at bounding box center [383, 154] width 323 height 72
click at [275, 222] on textarea "Hi {{first_name}}, I'm so glad to hear that the hot water issue is resolved and…" at bounding box center [348, 230] width 242 height 32
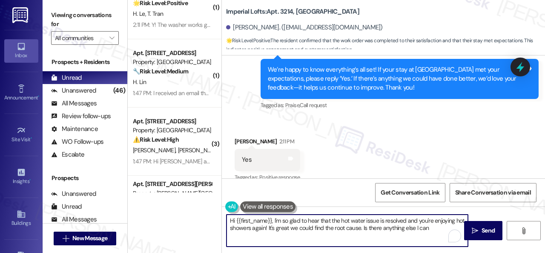
paste textarea "I'm glad you are satisfied with your home. Have you written a review for us bef…"
drag, startPoint x: 268, startPoint y: 236, endPoint x: 206, endPoint y: 209, distance: 68.1
click at [206, 209] on div "( 1 ) Apt. 06~101, [STREET_ADDRESS] Property: Sovereign at [GEOGRAPHIC_DATA] 🌟 …" at bounding box center [337, 126] width 418 height 253
paste textarea "I'm glad you are satisfied with your home. Have you written a review for us bef…"
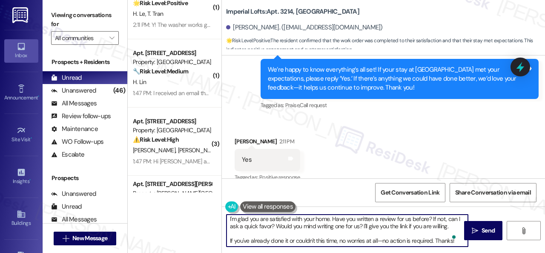
scroll to position [3, 0]
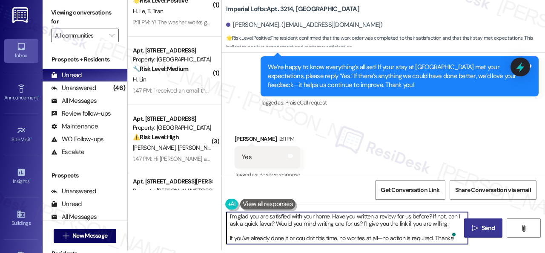
type textarea "I'm glad you are satisfied with your home. Have you written a review for us bef…"
click at [480, 229] on span "Send" at bounding box center [488, 227] width 17 height 9
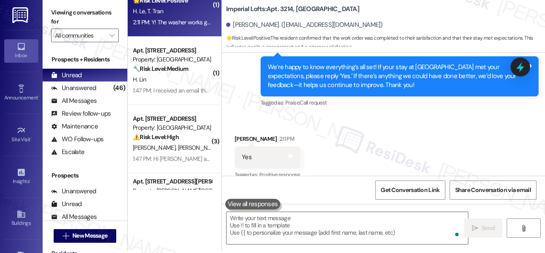
scroll to position [0, 0]
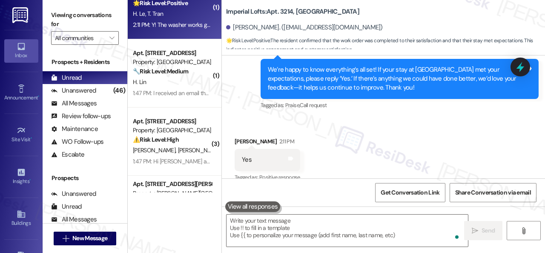
click at [183, 17] on div "H. Le [PERSON_NAME]" at bounding box center [172, 14] width 81 height 11
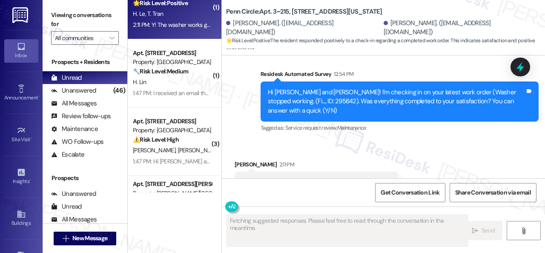
scroll to position [1538, 0]
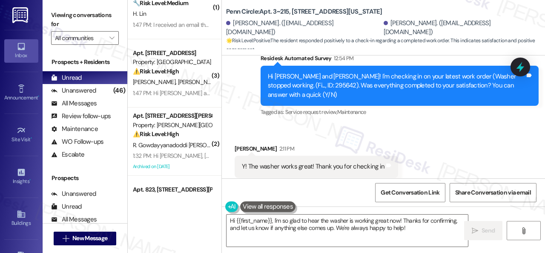
click at [247, 138] on div "Received via SMS [PERSON_NAME] 2:11 PM Y! The washer works great! Thank you for…" at bounding box center [316, 167] width 176 height 59
click at [257, 232] on textarea "Hi {{first_name}}, I'm so glad to hear the washer is working great now! Thanks …" at bounding box center [348, 230] width 242 height 32
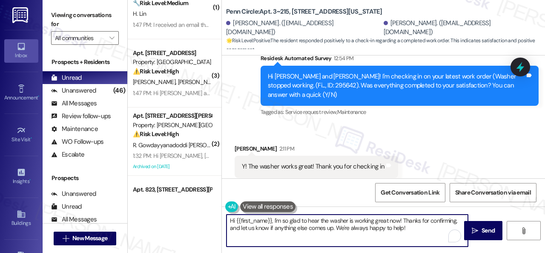
paste textarea "We’re happy to know everything’s all set! If your stay at {{property}} met your…"
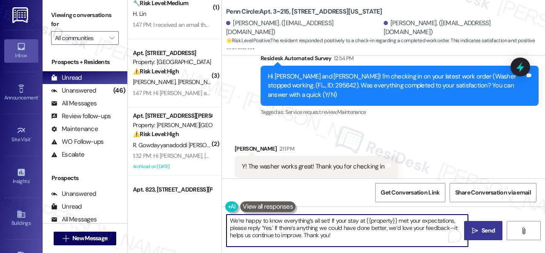
type textarea "We’re happy to know everything’s all set! If your stay at {{property}} met your…"
click at [480, 227] on span "Send" at bounding box center [488, 230] width 17 height 9
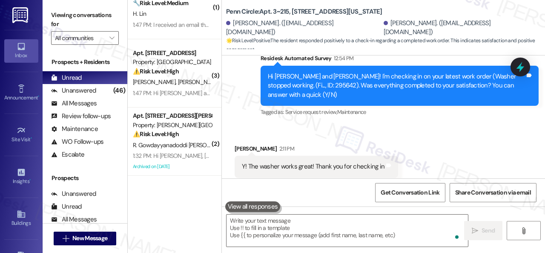
scroll to position [1674, 0]
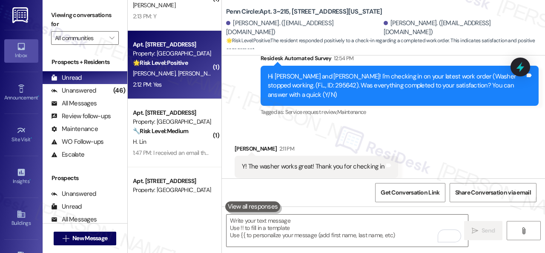
click at [178, 93] on div "Apt. [STREET_ADDRESS] Property: Tuscan Lakes II 🌟 Risk Level: Positive The resi…" at bounding box center [175, 65] width 94 height 68
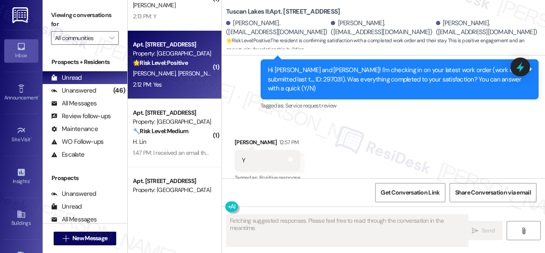
scroll to position [2335, 0]
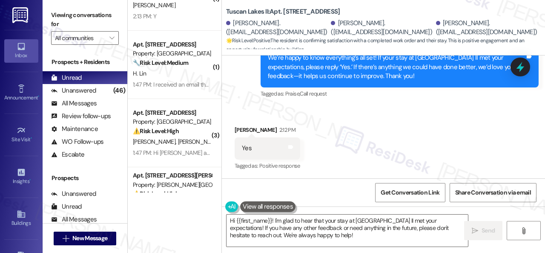
click at [269, 120] on div "Received via SMS [PERSON_NAME] 2:12 PM Yes Tags and notes Tagged as: Positive r…" at bounding box center [267, 148] width 78 height 59
click at [291, 230] on textarea "Hi {{first_name}}! I'm glad to hear that your stay at [GEOGRAPHIC_DATA] II met …" at bounding box center [348, 230] width 242 height 32
paste textarea "I'm glad you are satisfied with your home. Have you written a review for us bef…"
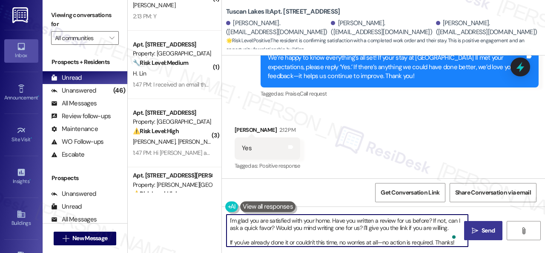
type textarea "I'm glad you are satisfied with your home. Have you written a review for us bef…"
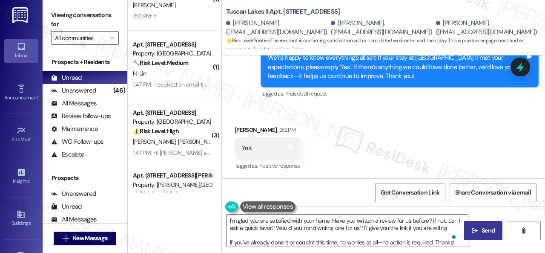
click at [472, 223] on button " Send" at bounding box center [483, 230] width 38 height 19
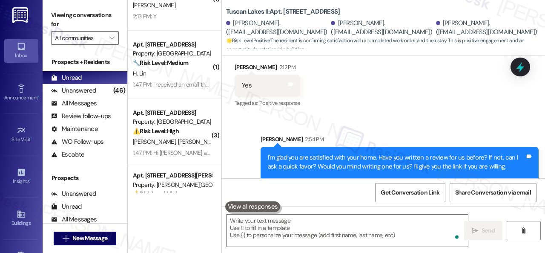
scroll to position [2422, 0]
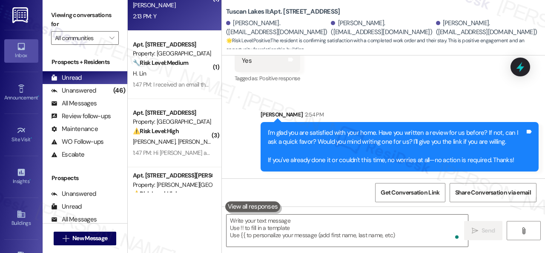
click at [151, 14] on div "2:13 PM: Y 2:13 PM: Y" at bounding box center [144, 16] width 23 height 8
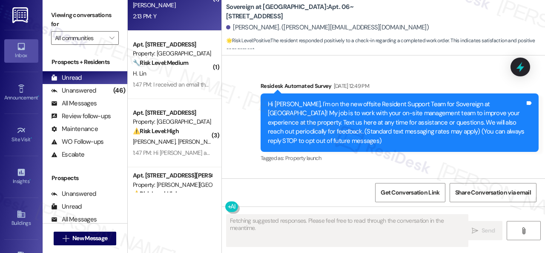
type textarea "Fetching suggested responses. Please feel free to read through the conversation…"
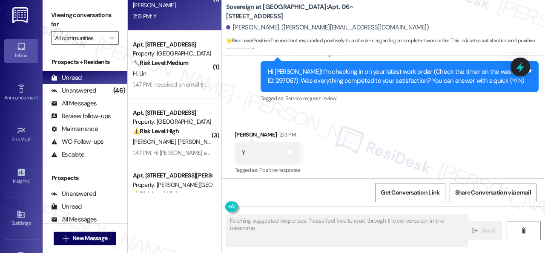
scroll to position [960, 0]
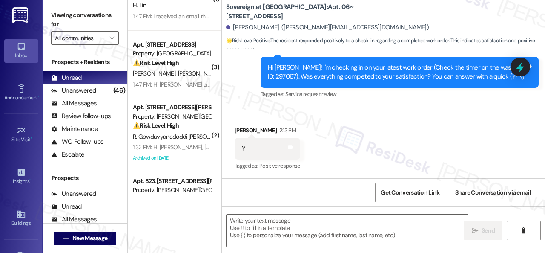
drag, startPoint x: 230, startPoint y: 102, endPoint x: 242, endPoint y: 117, distance: 18.8
click at [230, 102] on div "Survey, sent via SMS Residesk Automated Survey 12:54 PM Hi [PERSON_NAME]! I'm c…" at bounding box center [383, 66] width 323 height 81
click at [261, 222] on textarea at bounding box center [348, 230] width 242 height 32
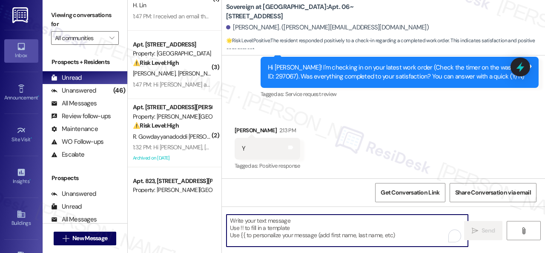
paste textarea "We’re happy to know everything’s all set! If your stay at {{property}} met your…"
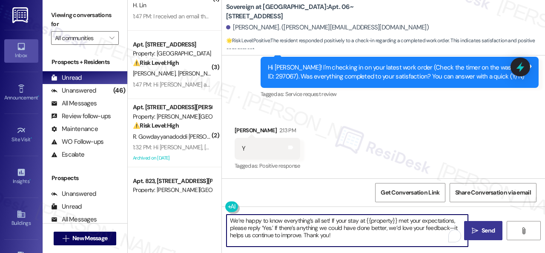
type textarea "We’re happy to know everything’s all set! If your stay at {{property}} met your…"
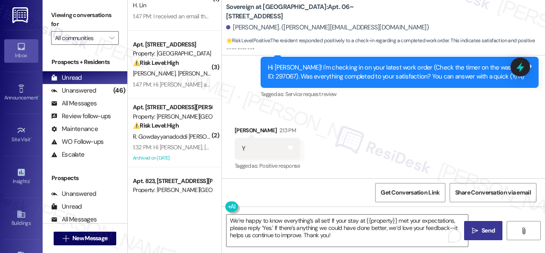
click at [482, 226] on span "Send" at bounding box center [488, 230] width 13 height 9
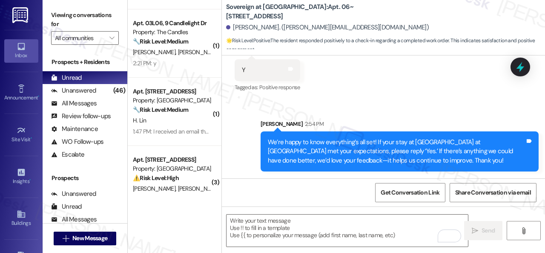
scroll to position [1546, 0]
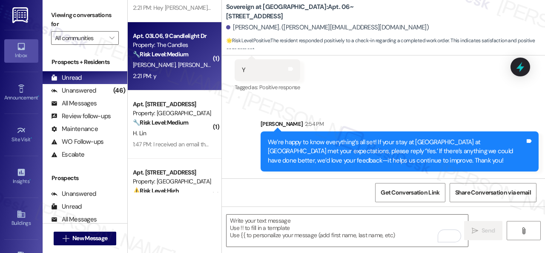
click at [192, 73] on div "2:21 PM: y 2:21 PM: y" at bounding box center [172, 76] width 81 height 11
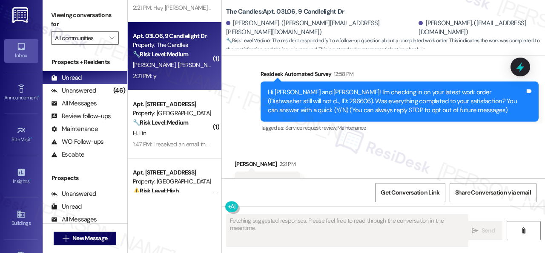
scroll to position [185, 0]
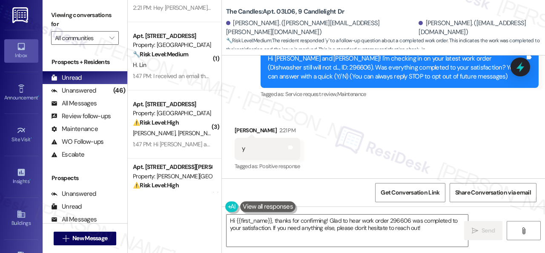
drag, startPoint x: 242, startPoint y: 98, endPoint x: 244, endPoint y: 106, distance: 8.9
click at [242, 98] on div "Survey, sent via SMS Residesk Automated Survey 12:58 PM Hi [PERSON_NAME] and [P…" at bounding box center [383, 62] width 323 height 90
click at [265, 227] on textarea "Hi {{first_name}}, thanks for confirming! Glad to hear work order 296606 was co…" at bounding box center [348, 230] width 242 height 32
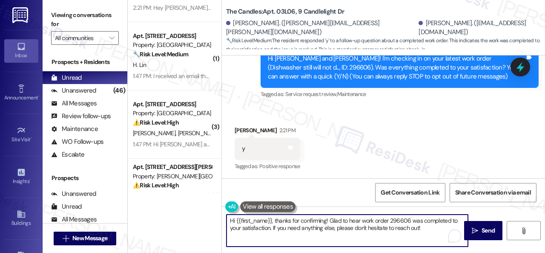
paste textarea "We’re happy to know everything’s all set! If your stay at {{property}} met your…"
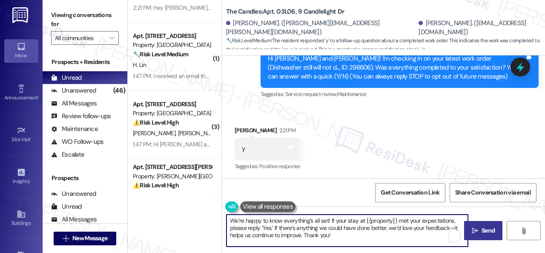
type textarea "We’re happy to know everything’s all set! If your stay at {{property}} met your…"
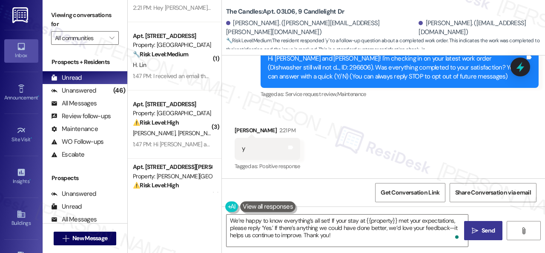
click at [486, 225] on button " Send" at bounding box center [483, 230] width 38 height 19
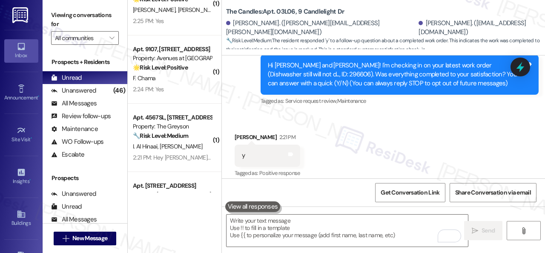
scroll to position [1461, 0]
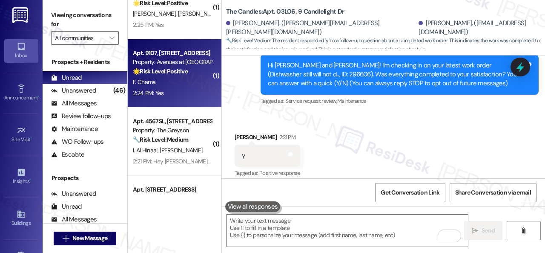
click at [179, 98] on div "Apt. [STREET_ADDRESS] Property: Avenues at [GEOGRAPHIC_DATA] 🌟 Risk Level: Posi…" at bounding box center [175, 73] width 94 height 68
type textarea "Fetching suggested responses. Please feel free to read through the conversation…"
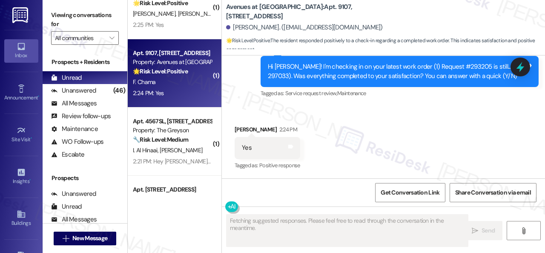
scroll to position [1018, 0]
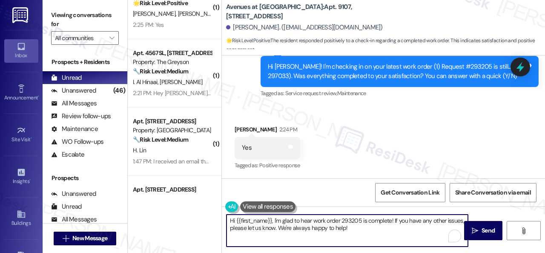
drag, startPoint x: 354, startPoint y: 227, endPoint x: 158, endPoint y: 225, distance: 196.0
click at [144, 224] on div "( 1 ) Apt. 22~205, [STREET_ADDRESS] Property: Sovereign at [GEOGRAPHIC_DATA] 🔧 …" at bounding box center [337, 126] width 418 height 253
paste textarea "We’re happy to know everything’s all set! If your stay at {{property}} met your…"
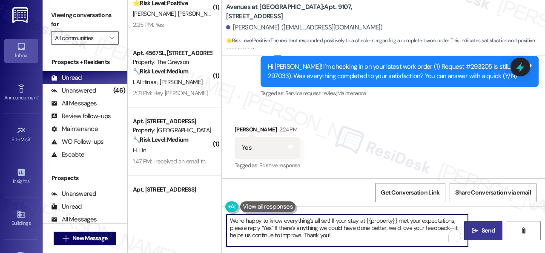
type textarea "We’re happy to know everything’s all set! If your stay at {{property}} met your…"
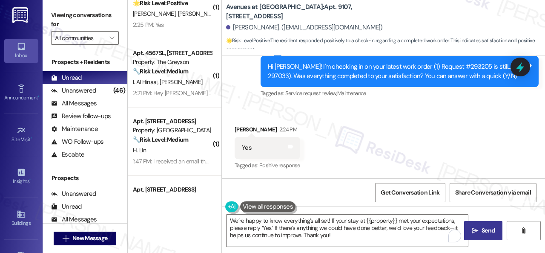
click at [480, 231] on span "Send" at bounding box center [488, 230] width 17 height 9
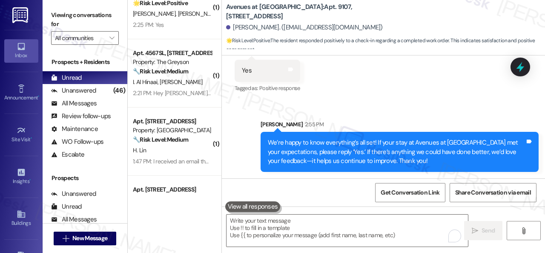
scroll to position [1097, 0]
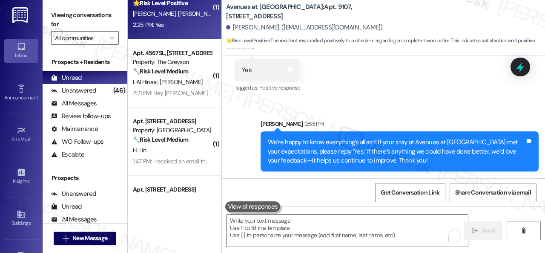
click at [177, 24] on div "2:25 PM: Yes 2:25 PM: Yes" at bounding box center [172, 25] width 81 height 11
type textarea "Fetching suggested responses. Please feel free to read through the conversation…"
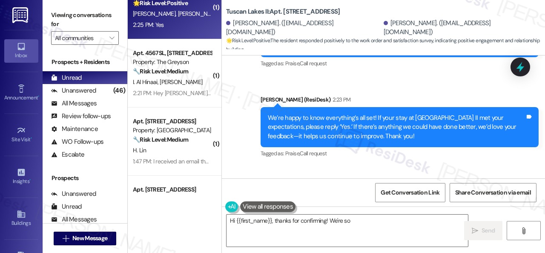
scroll to position [2285, 0]
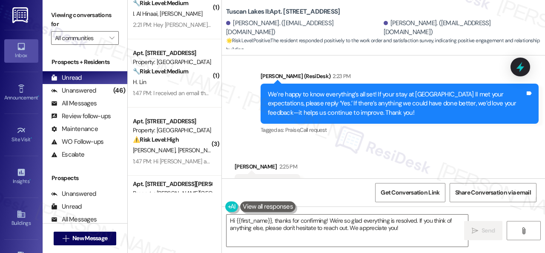
drag, startPoint x: 266, startPoint y: 115, endPoint x: 271, endPoint y: 128, distance: 13.2
click at [268, 143] on div "Received via SMS [PERSON_NAME] 2:25 PM Yes Tags and notes Tagged as: Positive r…" at bounding box center [383, 179] width 323 height 72
click at [283, 231] on textarea "Hi {{first_name}}, thanks for confirming! We're so glad everything is resolved.…" at bounding box center [348, 230] width 242 height 32
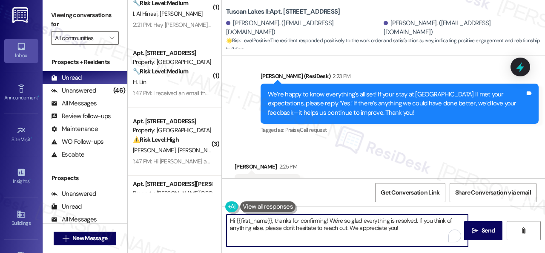
paste textarea "I'm glad you are satisfied with your home. Have you written a review for us bef…"
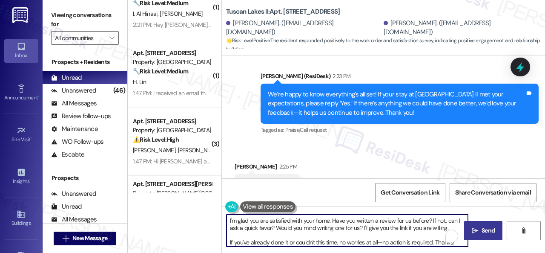
type textarea "I'm glad you are satisfied with your home. Have you written a review for us bef…"
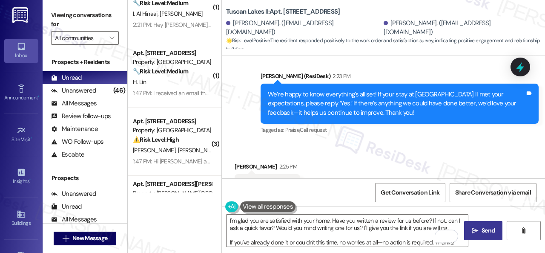
click at [474, 225] on button " Send" at bounding box center [483, 230] width 38 height 19
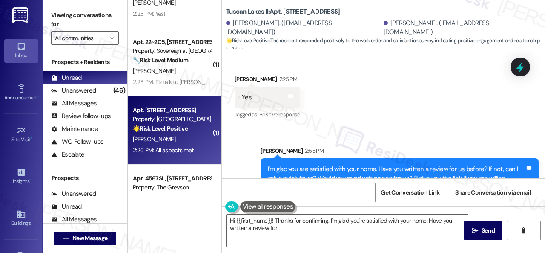
scroll to position [1248, 0]
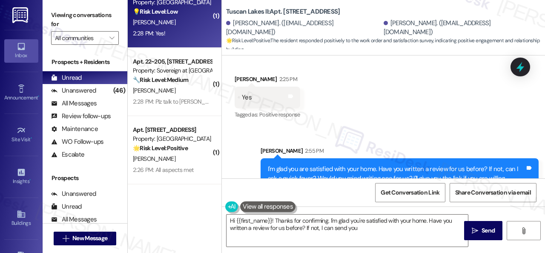
type textarea "Hi {{first_name}}! Thanks for confirming. I'm glad you're satisfied with your h…"
click at [174, 29] on div "2:28 PM: Yes! 2:28 PM: Yes!" at bounding box center [172, 33] width 81 height 11
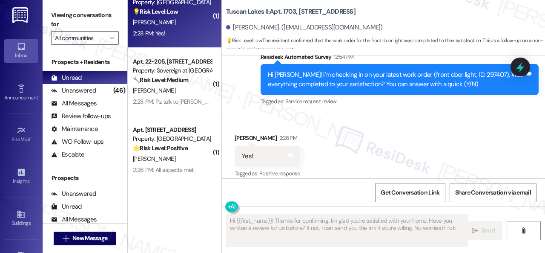
scroll to position [2337, 0]
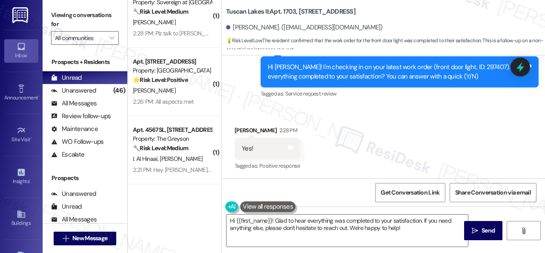
drag, startPoint x: 245, startPoint y: 90, endPoint x: 245, endPoint y: 113, distance: 23.0
click at [252, 222] on textarea "Hi {{first_name}}! Glad to hear everything was completed to your satisfaction. …" at bounding box center [348, 230] width 242 height 32
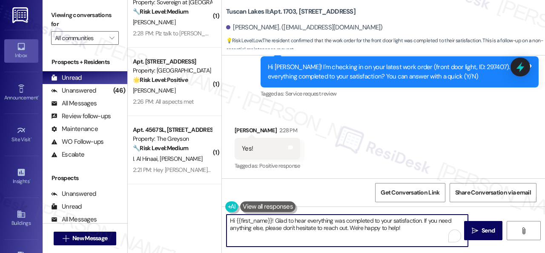
paste textarea "We’re happy to know everything’s all set! If your stay at {{property}} met your…"
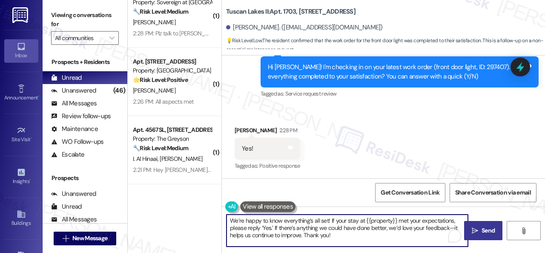
type textarea "We’re happy to know everything’s all set! If your stay at {{property}} met your…"
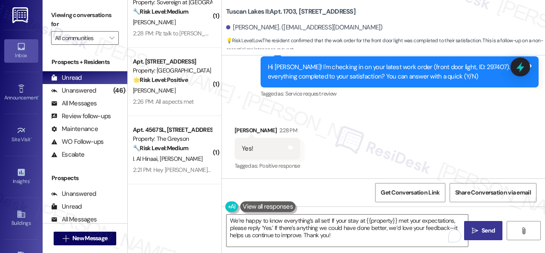
click at [472, 231] on icon "" at bounding box center [475, 230] width 6 height 7
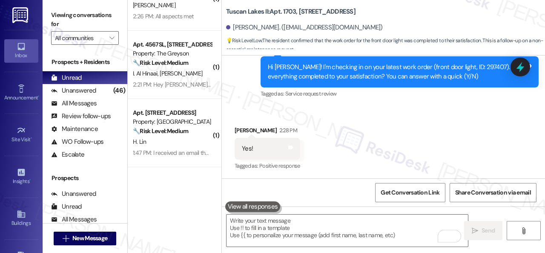
scroll to position [1205, 0]
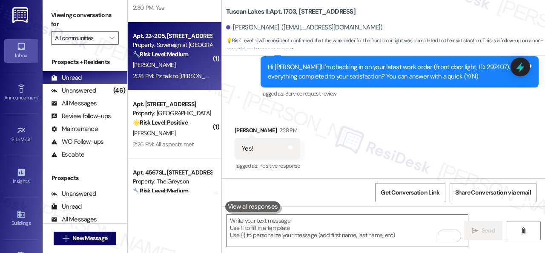
click at [190, 66] on div "A. Fathollahi" at bounding box center [172, 65] width 81 height 11
type textarea "Fetching suggested responses. Please feel free to read through the conversation…"
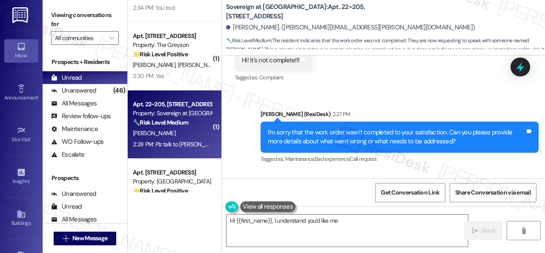
scroll to position [1571, 0]
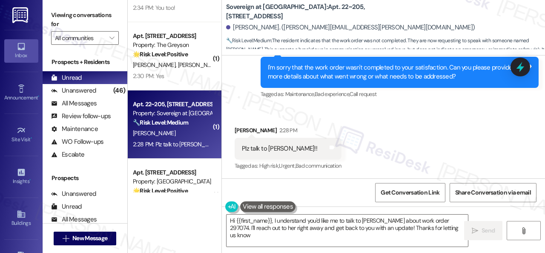
type textarea "Hi {{first_name}}, I understand you'd like me to talk to Heather about work ord…"
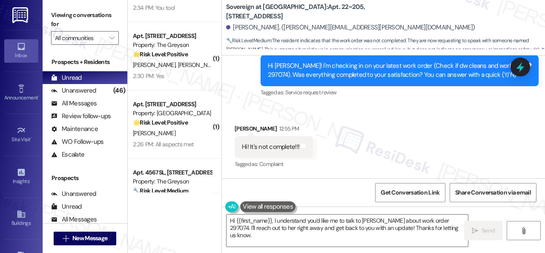
scroll to position [1402, 0]
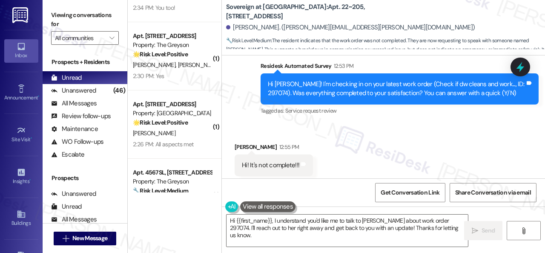
click at [496, 85] on div "Hi [PERSON_NAME]! I'm checking in on your latest work order (Check if dw cleans…" at bounding box center [396, 89] width 257 height 18
copy div "297074"
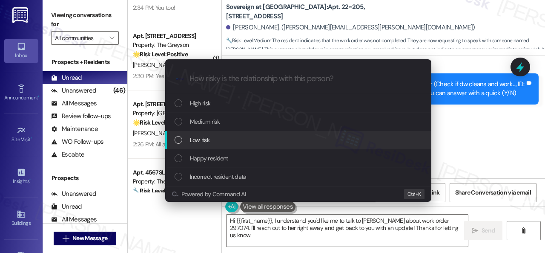
click at [194, 100] on span "High risk" at bounding box center [200, 102] width 21 height 9
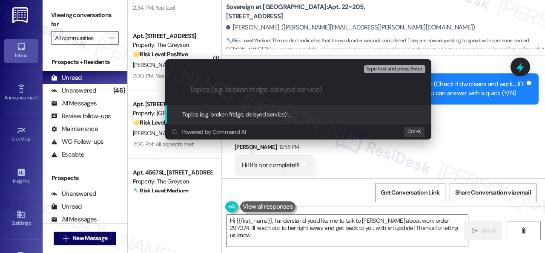
click at [251, 93] on input "Topics (e.g. broken fridge, delayed service)" at bounding box center [305, 89] width 231 height 9
paste input "Follow-up on the closed work order 297074"
type input "Follow-up on the closed work order 297074"
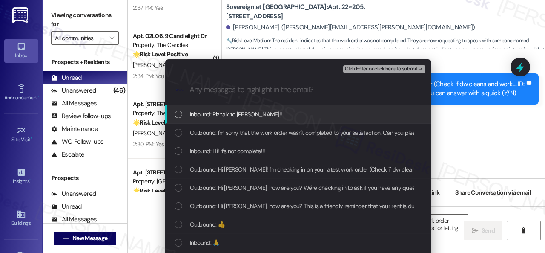
click at [228, 115] on span "Inbound: Plz talk to Heather!!" at bounding box center [236, 114] width 92 height 9
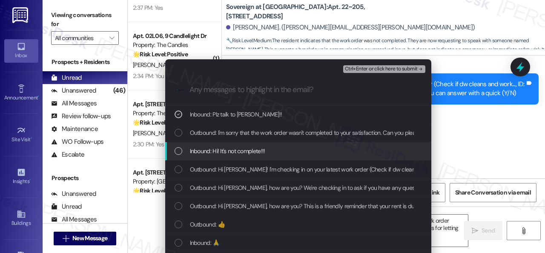
click at [221, 150] on span "Inbound: Hi! It's not complete!!!" at bounding box center [227, 150] width 75 height 9
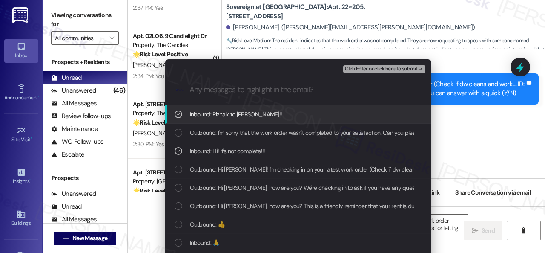
click at [367, 69] on span "Ctrl+Enter or click here to submit" at bounding box center [381, 69] width 73 height 6
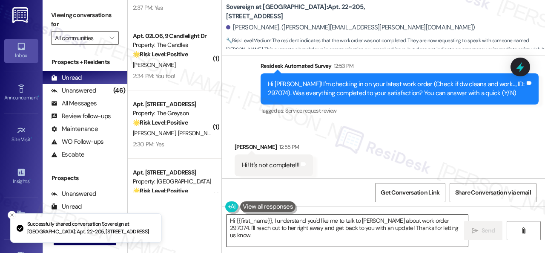
scroll to position [1571, 0]
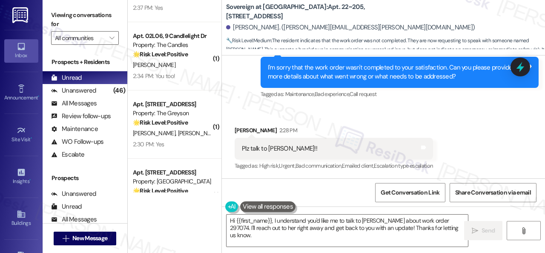
click at [459, 119] on div "Received via SMS Amir Fathollahi 2:28 PM Plz talk to Heather!! Tags and notes T…" at bounding box center [383, 143] width 323 height 72
click at [375, 225] on textarea "Hi {{first_name}}, I understand you'd like me to talk to Heather about work ord…" at bounding box center [348, 230] width 242 height 32
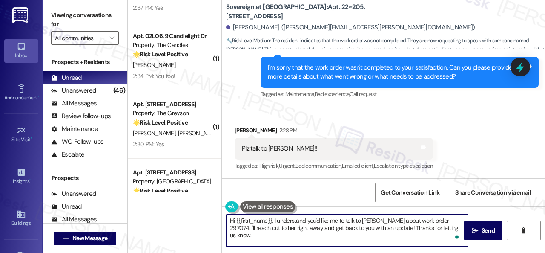
paste textarea "I've made a follow-up with the site team regarding your work order. Let me know…"
type textarea "I've made a follow-up with the site team regarding your work order. Let me know…"
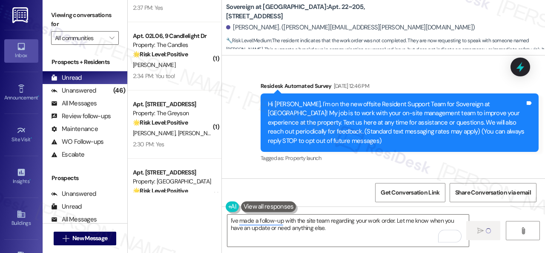
scroll to position [1571, 0]
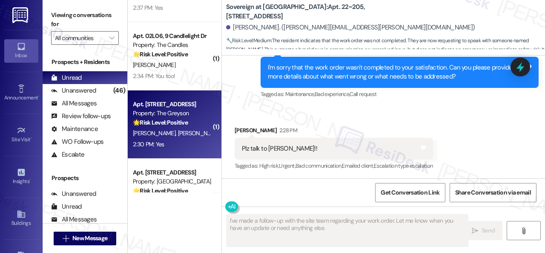
click at [186, 147] on div "2:30 PM: Yes 2:30 PM: Yes" at bounding box center [172, 144] width 81 height 11
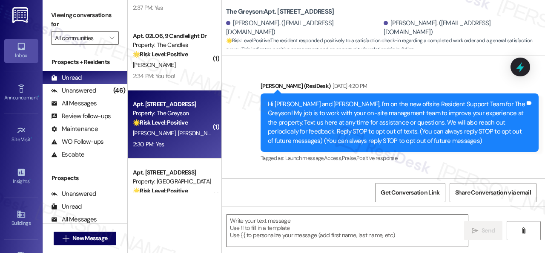
type textarea "Fetching suggested responses. Please feel free to read through the conversation…"
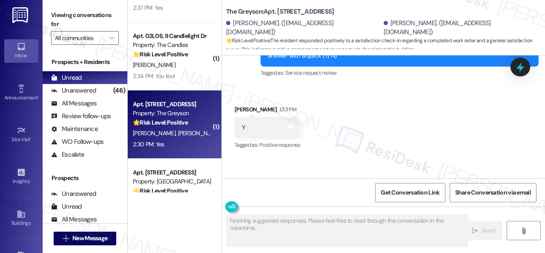
scroll to position [3309, 0]
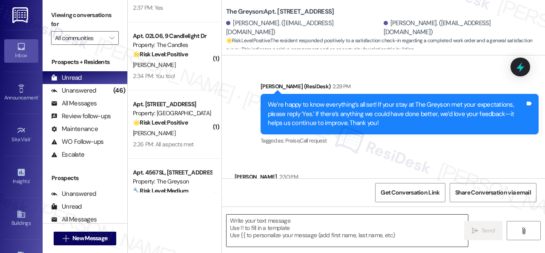
drag, startPoint x: 276, startPoint y: 226, endPoint x: 407, endPoint y: 219, distance: 131.8
click at [276, 226] on textarea at bounding box center [348, 230] width 242 height 32
paste textarea "I'm glad you are satisfied with your home. Have you written a review for us bef…"
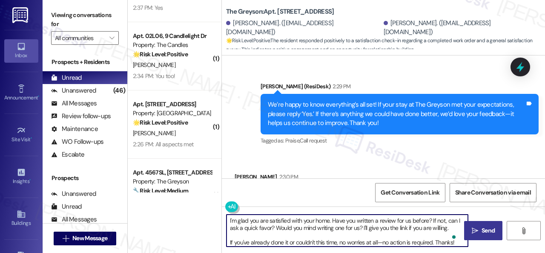
type textarea "I'm glad you are satisfied with your home. Have you written a review for us bef…"
click at [475, 225] on button " Send" at bounding box center [483, 230] width 38 height 19
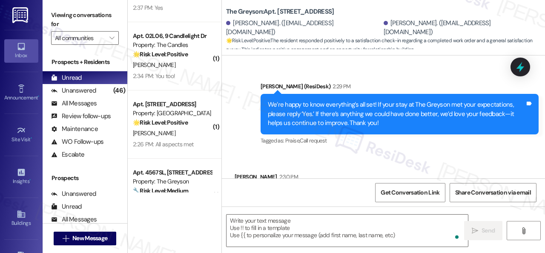
scroll to position [1120, 0]
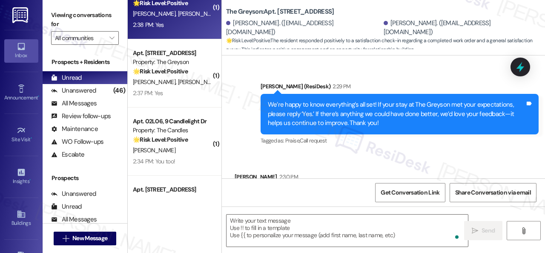
click at [177, 26] on div "( 1 ) Apt. [STREET_ADDRESS] Property: Grand Villas ⚠️ Risk Level: High The resi…" at bounding box center [175, 96] width 94 height 192
click at [185, 31] on div "Apt. [STREET_ADDRESS] Property: The Greyson 🌟 Risk Level: Positive The resident…" at bounding box center [175, 5] width 94 height 68
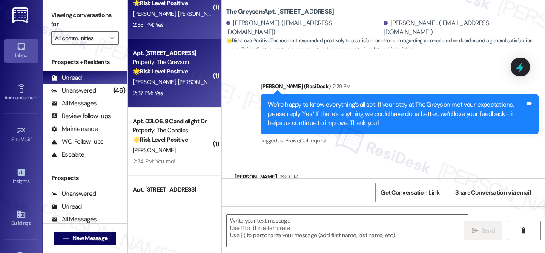
type textarea "Fetching suggested responses. Please feel free to read through the conversation…"
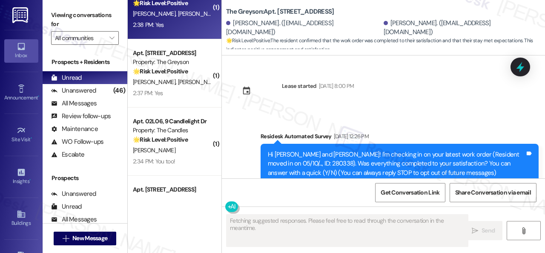
scroll to position [2018, 0]
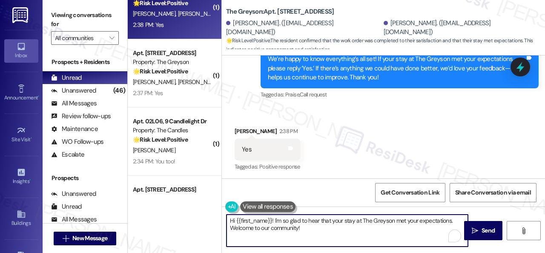
drag, startPoint x: 303, startPoint y: 225, endPoint x: 178, endPoint y: 208, distance: 126.8
click at [176, 208] on div "( 1 ) Apt. [STREET_ADDRESS] Property: Grand Villas ⚠️ Risk Level: High The resi…" at bounding box center [337, 126] width 418 height 253
paste textarea "I'm glad you are satisfied with your home. Have you written a review for us bef…"
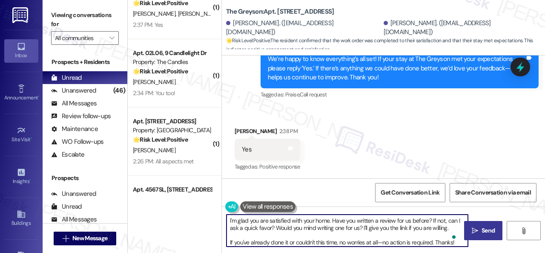
type textarea "I'm glad you are satisfied with your home. Have you written a review for us bef…"
drag, startPoint x: 478, startPoint y: 225, endPoint x: 452, endPoint y: 219, distance: 27.1
click at [480, 226] on span "Send" at bounding box center [488, 230] width 17 height 9
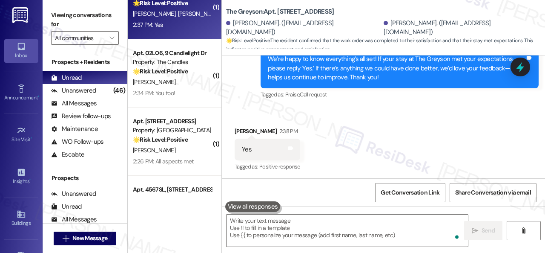
click at [173, 26] on div "2:37 PM: Yes 2:37 PM: Yes" at bounding box center [172, 25] width 81 height 11
type textarea "Fetching suggested responses. Please feel free to read through the conversation…"
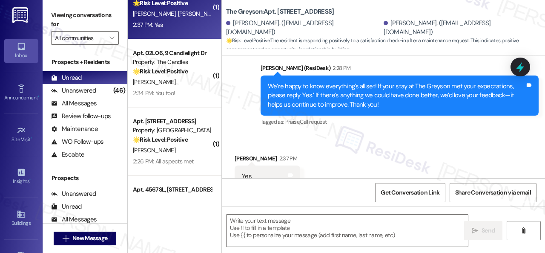
type textarea "Fetching suggested responses. Please feel free to read through the conversation…"
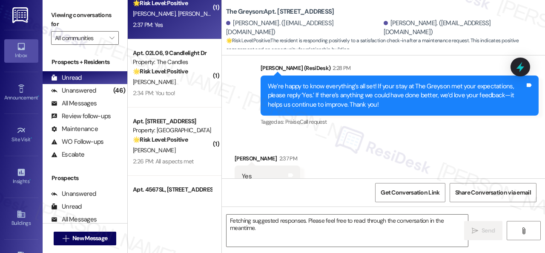
scroll to position [330, 0]
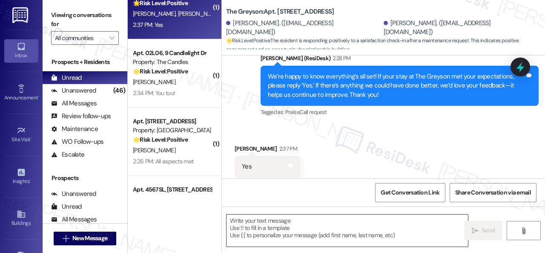
click at [279, 223] on textarea at bounding box center [348, 230] width 242 height 32
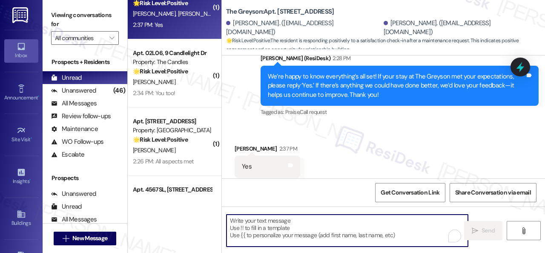
paste textarea "I'm glad you are satisfied with your home. Have you written a review for us bef…"
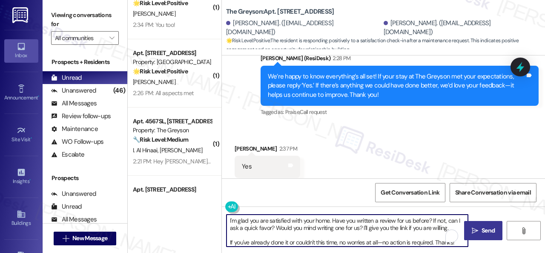
type textarea "I'm glad you are satisfied with your home. Have you written a review for us bef…"
click at [477, 225] on button " Send" at bounding box center [483, 230] width 38 height 19
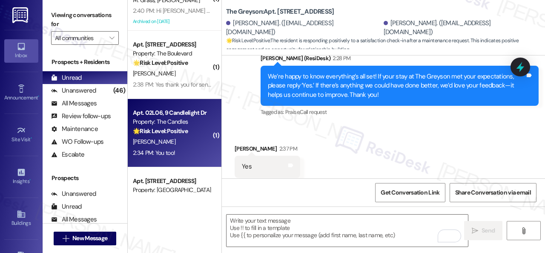
scroll to position [864, 0]
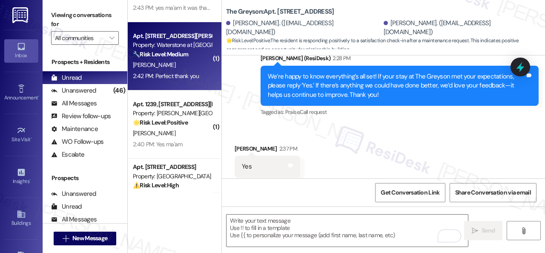
click at [171, 64] on div "[PERSON_NAME]" at bounding box center [172, 65] width 81 height 11
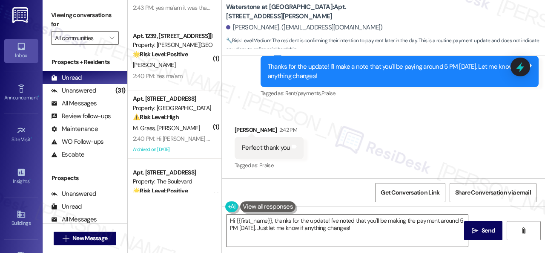
scroll to position [4354, 0]
drag, startPoint x: 307, startPoint y: 227, endPoint x: 291, endPoint y: 205, distance: 27.7
click at [308, 227] on textarea "Hi {{first_name}}, thanks for the update! I've noted that you'll be making the …" at bounding box center [348, 230] width 242 height 32
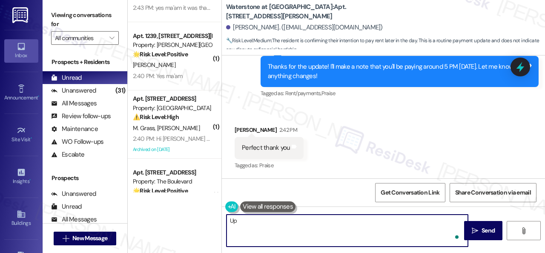
type textarea "U"
type textarea "You're welcome!"
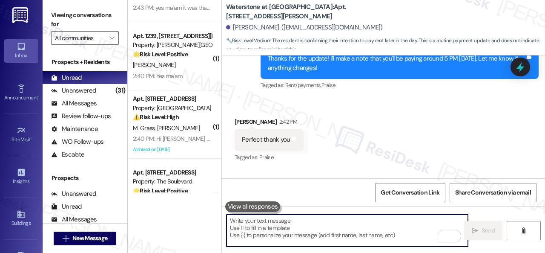
scroll to position [4353, 0]
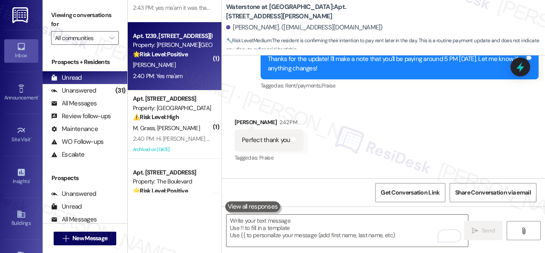
click at [191, 68] on div "[PERSON_NAME]" at bounding box center [172, 65] width 81 height 11
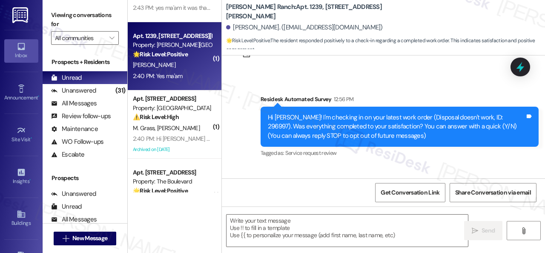
type textarea "Fetching suggested responses. Please feel free to read through the conversation…"
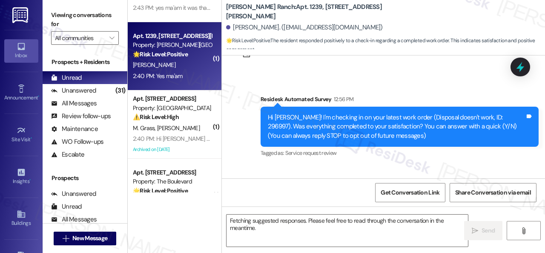
scroll to position [96, 0]
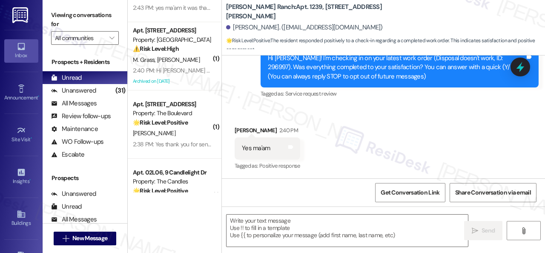
click at [251, 125] on div "Received via SMS Jennifer Prejean 2:40 PM Yes ma'am Tags and notes Tagged as: P…" at bounding box center [267, 148] width 78 height 59
click at [250, 228] on textarea at bounding box center [348, 230] width 242 height 32
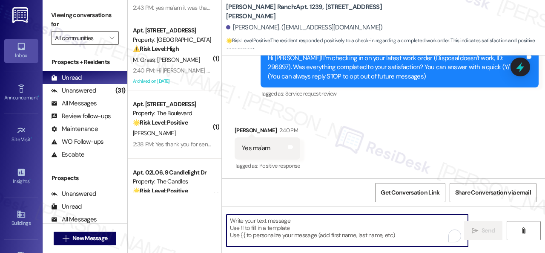
paste textarea "We’re happy to know everything’s all set! If your stay at {{property}} met your…"
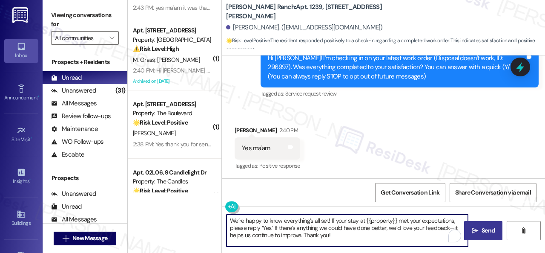
type textarea "We’re happy to know everything’s all set! If your stay at {{property}} met your…"
click at [482, 227] on span "Send" at bounding box center [488, 230] width 13 height 9
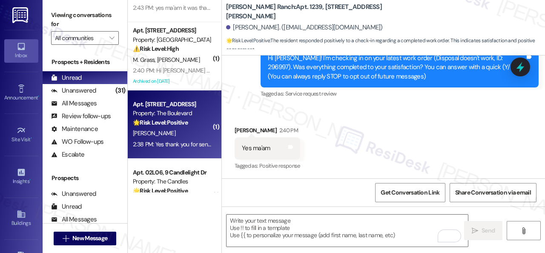
click at [203, 135] on div "S. Shannon" at bounding box center [172, 133] width 81 height 11
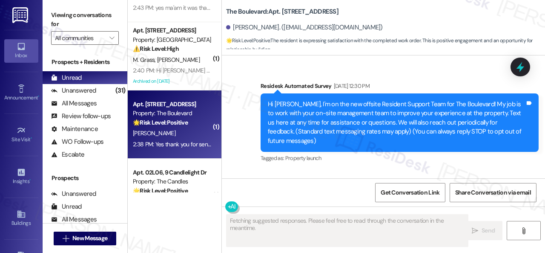
type textarea "Fetching suggested responses. Please feel free to read through the conversation…"
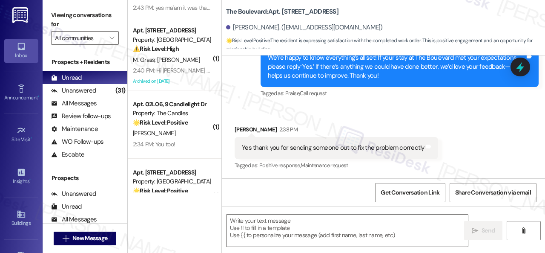
click at [269, 111] on div "Received via SMS Sidney Shannon 2:38 PM Yes thank you for sending someone out t…" at bounding box center [383, 142] width 323 height 72
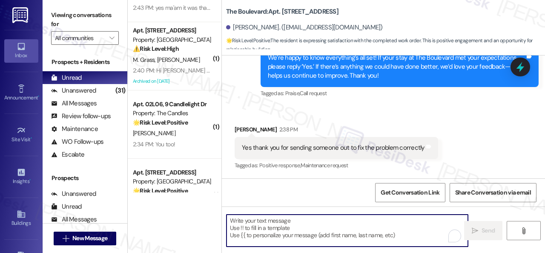
click at [280, 226] on textarea "To enrich screen reader interactions, please activate Accessibility in Grammarl…" at bounding box center [348, 230] width 242 height 32
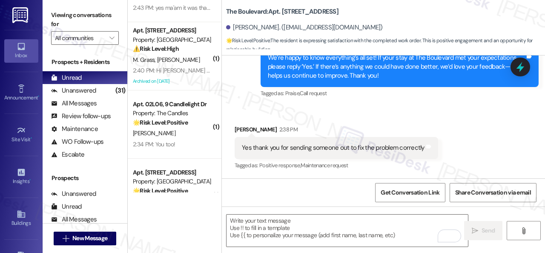
drag, startPoint x: 277, startPoint y: 107, endPoint x: 276, endPoint y: 118, distance: 10.7
click at [277, 107] on div "Received via SMS Sidney Shannon 2:38 PM Yes thank you for sending someone out t…" at bounding box center [383, 142] width 323 height 72
click at [262, 233] on textarea "To enrich screen reader interactions, please activate Accessibility in Grammarl…" at bounding box center [348, 230] width 242 height 32
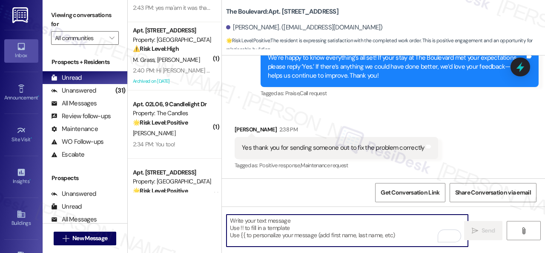
type textarea "U"
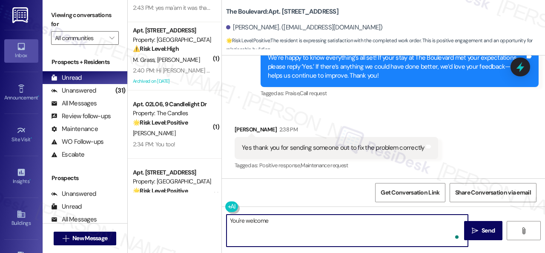
type textarea "You're welcome!"
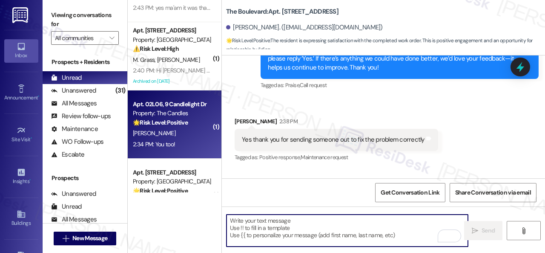
click at [199, 133] on div "C. Eck" at bounding box center [172, 133] width 81 height 11
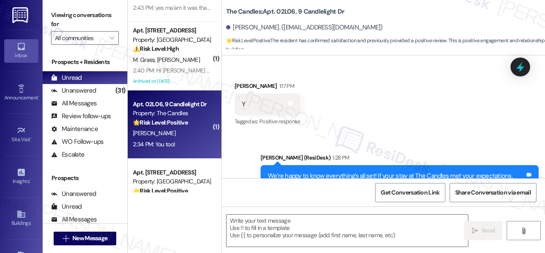
type textarea "Fetching suggested responses. Please feel free to read through the conversation…"
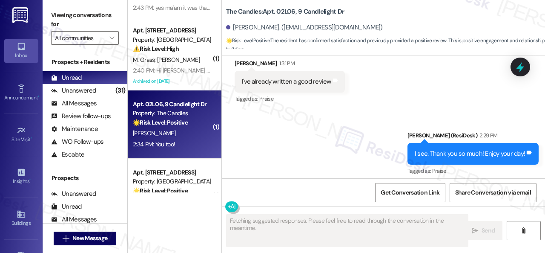
scroll to position [654, 0]
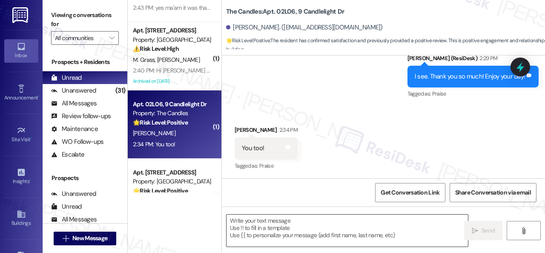
click at [267, 227] on textarea at bounding box center [348, 230] width 242 height 32
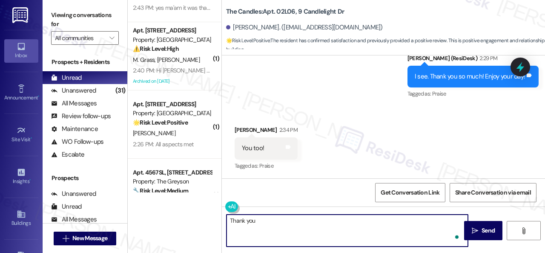
type textarea "Thank you!"
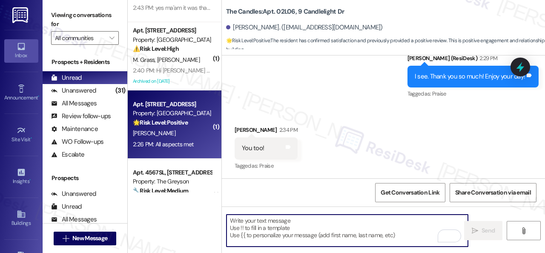
click at [200, 133] on div "P. Berman" at bounding box center [172, 133] width 81 height 11
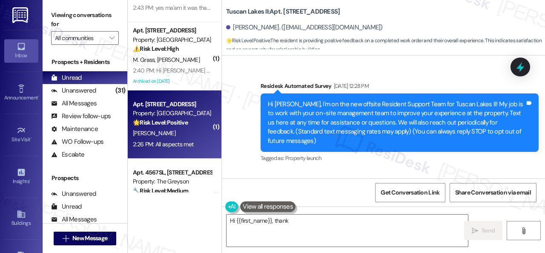
scroll to position [4359, 0]
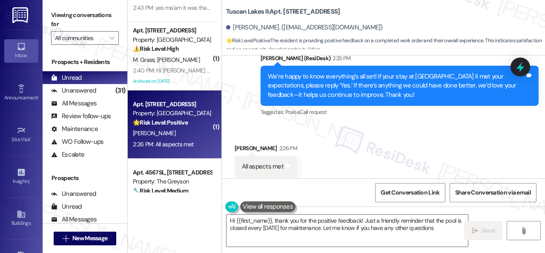
type textarea "Hi {{first_name}}, thank you for the positive feedback! Just a friendly reminde…"
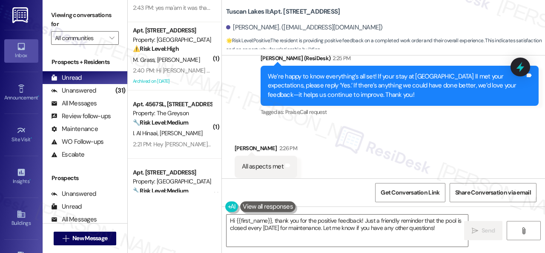
click at [276, 124] on div "Received via SMS Phyllis Berman 2:26 PM All aspects met Tags and notes Tagged a…" at bounding box center [383, 160] width 323 height 72
click at [269, 226] on textarea "Hi {{first_name}}, thank you for the positive feedback! Just a friendly reminde…" at bounding box center [348, 230] width 242 height 32
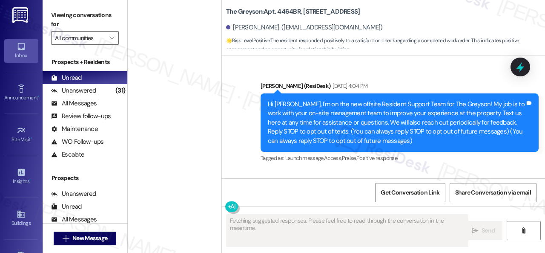
scroll to position [8349, 0]
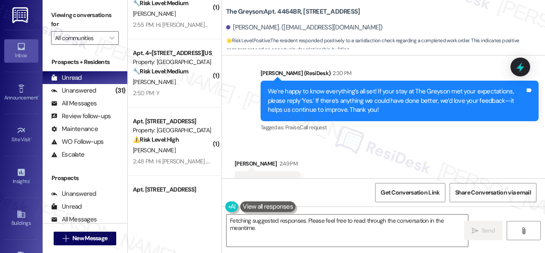
drag, startPoint x: 293, startPoint y: 112, endPoint x: 295, endPoint y: 122, distance: 9.6
click at [293, 140] on div "Received via SMS [PERSON_NAME] 2:49 PM Y Tags and notes Tagged as: Positive res…" at bounding box center [383, 176] width 323 height 72
click at [298, 231] on textarea "Hi {{first_name}}, thanks for the feedback! I'll pass along your suggestion abo…" at bounding box center [348, 230] width 242 height 32
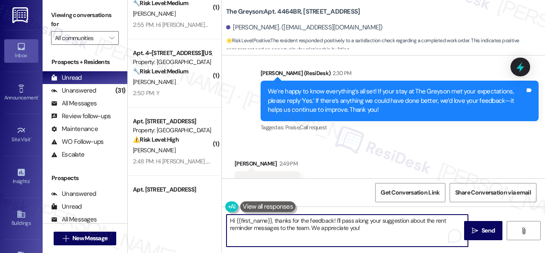
paste textarea "I'm glad you are satisfied with your home. Have you written a review for us bef…"
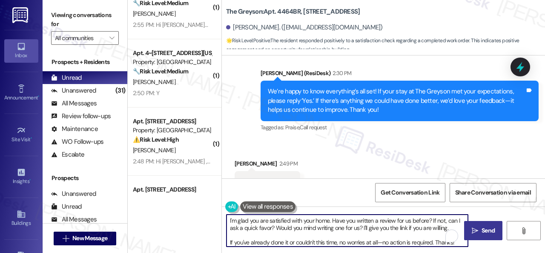
type textarea "I'm glad you are satisfied with your home. Have you written a review for us bef…"
drag, startPoint x: 484, startPoint y: 228, endPoint x: 467, endPoint y: 215, distance: 21.6
click at [484, 228] on span "Send" at bounding box center [488, 230] width 13 height 9
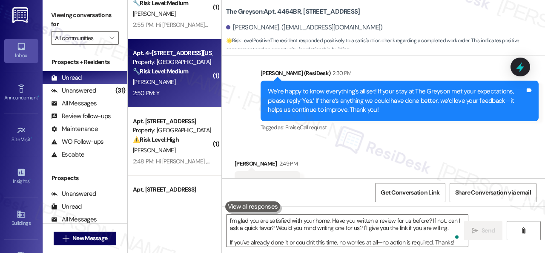
scroll to position [8349, 0]
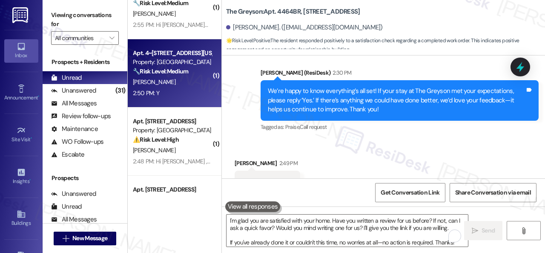
click at [183, 88] on div "2:50 PM: Y 2:50 PM: Y" at bounding box center [172, 93] width 81 height 11
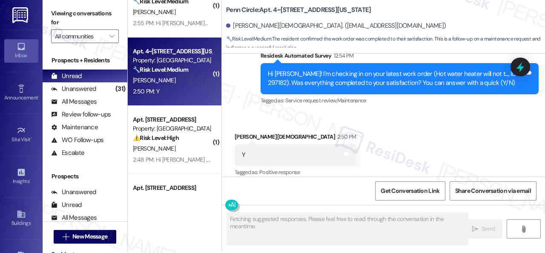
scroll to position [3, 0]
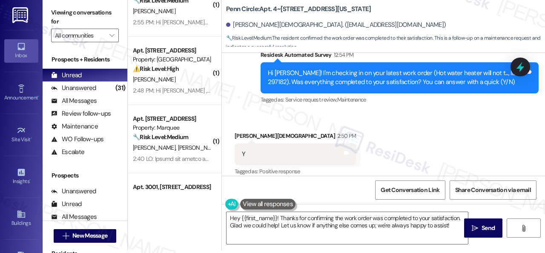
drag, startPoint x: 251, startPoint y: 86, endPoint x: 233, endPoint y: 165, distance: 80.5
click at [240, 229] on textarea "Hey {{first_name}}! Thanks for confirming the work order was completed to your …" at bounding box center [348, 228] width 242 height 32
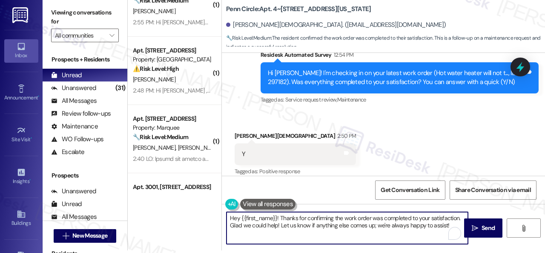
paste textarea "We’re happy to know everything’s all set! If your stay at {{property}} met your…"
type textarea "We’re happy to know everything’s all set! If your stay at {{property}} met your…"
click at [477, 231] on span " Send" at bounding box center [483, 227] width 27 height 9
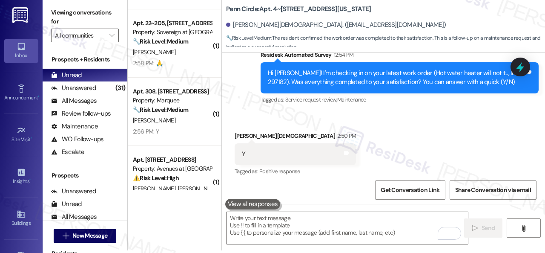
scroll to position [182, 0]
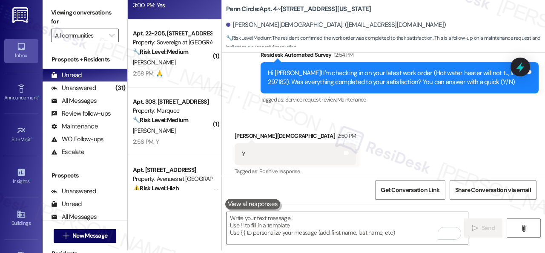
type textarea "Fetching suggested responses. Please feel free to read through the conversation…"
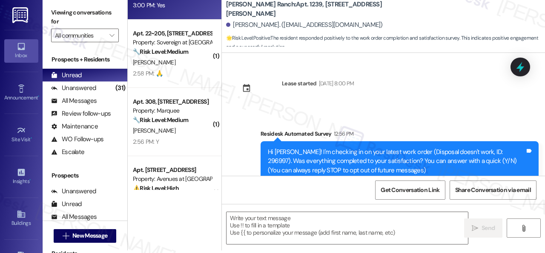
scroll to position [0, 0]
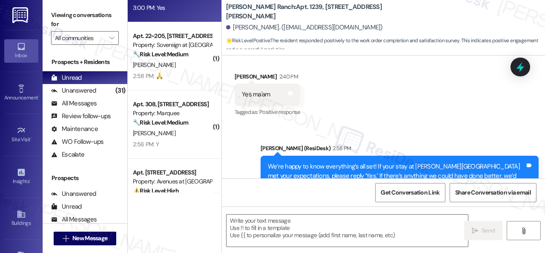
type textarea "Fetching suggested responses. Please feel free to read through the conversation…"
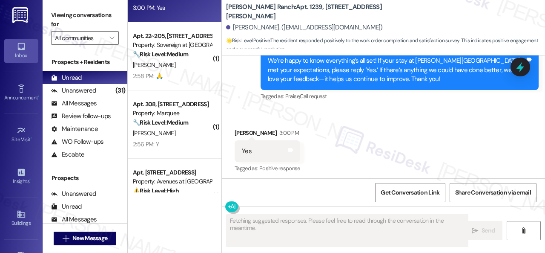
scroll to position [258, 0]
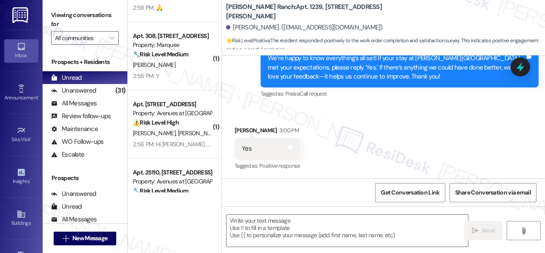
drag, startPoint x: 259, startPoint y: 106, endPoint x: 262, endPoint y: 117, distance: 11.3
click at [259, 106] on div "Sent via SMS [PERSON_NAME] (ResiDesk) 2:58 PM We’re happy to know everything’s …" at bounding box center [399, 68] width 291 height 78
click at [278, 221] on textarea at bounding box center [348, 230] width 242 height 32
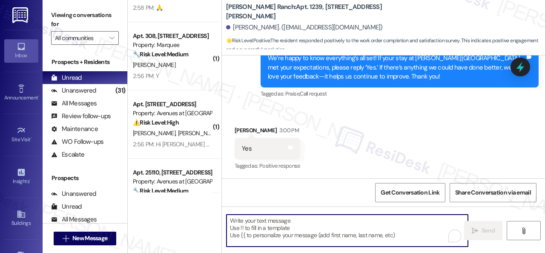
paste textarea "I'm glad you are satisfied with your home. Have you written a review for us bef…"
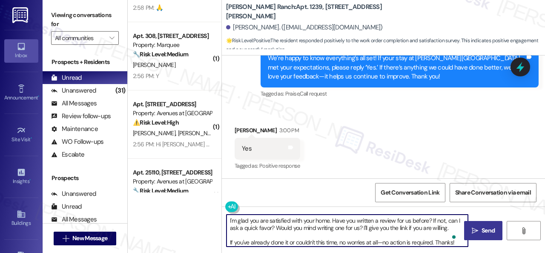
type textarea "I'm glad you are satisfied with your home. Have you written a review for us bef…"
click at [484, 226] on span "Send" at bounding box center [488, 230] width 13 height 9
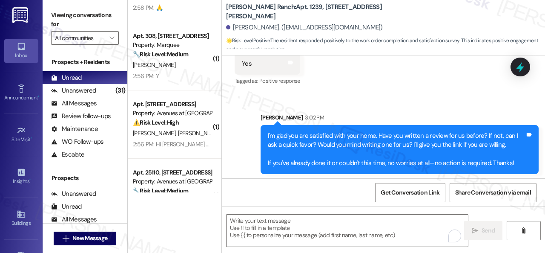
scroll to position [346, 0]
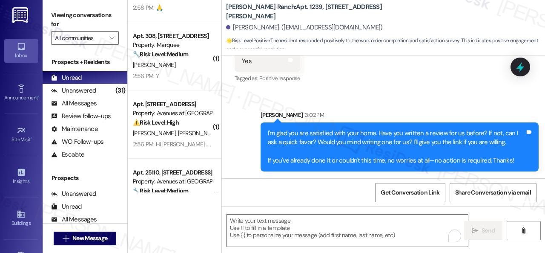
click at [191, 69] on div "[PERSON_NAME]" at bounding box center [172, 65] width 81 height 11
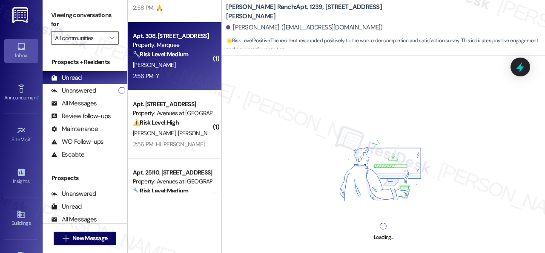
click at [189, 74] on div "2:56 PM: Y 2:56 PM: Y" at bounding box center [172, 76] width 81 height 11
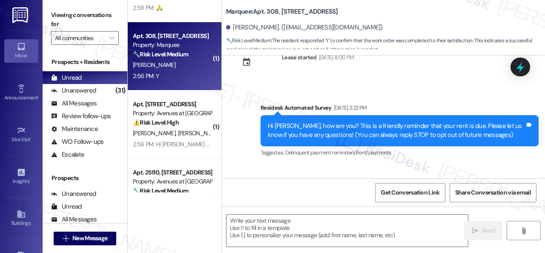
scroll to position [256, 0]
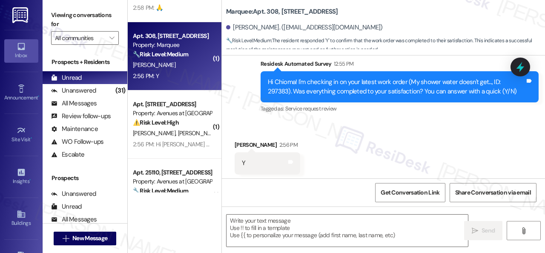
type textarea "Fetching suggested responses. Please feel free to read through the conversation…"
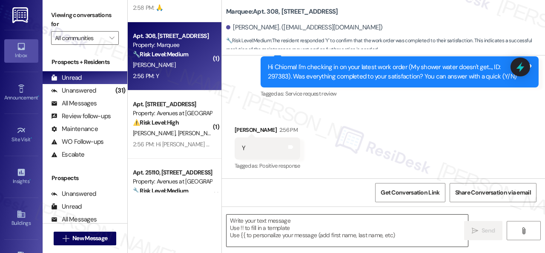
click at [277, 230] on textarea at bounding box center [348, 230] width 242 height 32
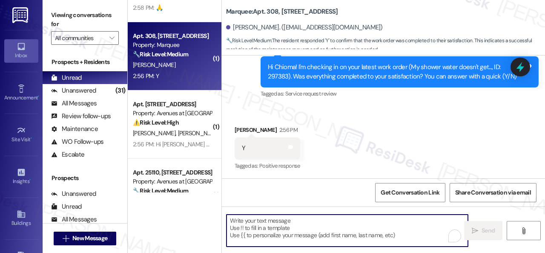
paste textarea "I'm glad you are satisfied with your home. Have you written a review for us bef…"
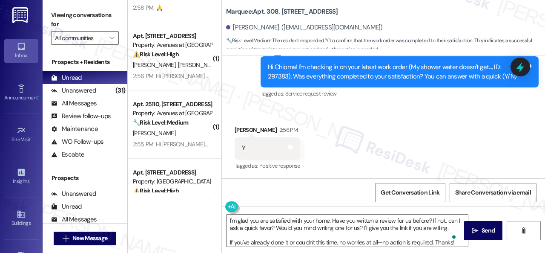
drag, startPoint x: 246, startPoint y: 92, endPoint x: 237, endPoint y: 190, distance: 98.8
click at [246, 93] on div "Survey, sent via SMS Residesk Automated Survey 12:55 PM Hi Chioma! I'm checking…" at bounding box center [383, 65] width 323 height 81
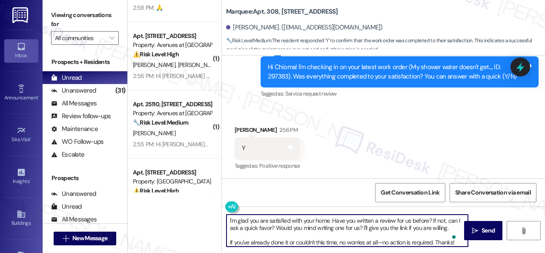
click at [240, 228] on textarea "I'm glad you are satisfied with your home. Have you written a review for us bef…" at bounding box center [348, 230] width 242 height 32
paste textarea "We’re happy to know everything’s all set! If your stay at {{property}} met your…"
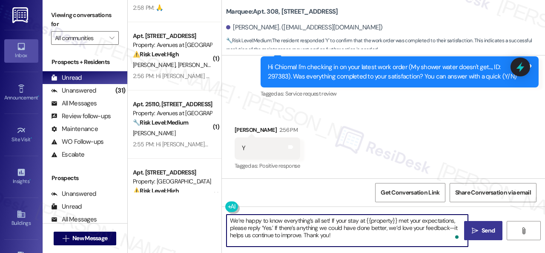
type textarea "We’re happy to know everything’s all set! If your stay at {{property}} met your…"
click at [483, 223] on button " Send" at bounding box center [483, 230] width 38 height 19
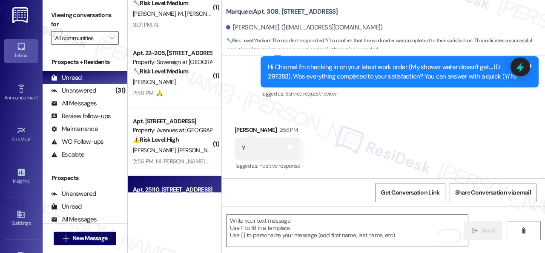
scroll to position [55, 0]
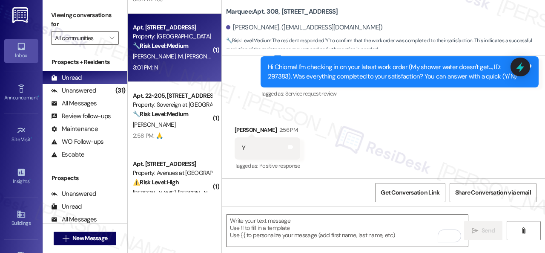
click at [179, 67] on div "3:01 PM: N 3:01 PM: N" at bounding box center [172, 67] width 81 height 11
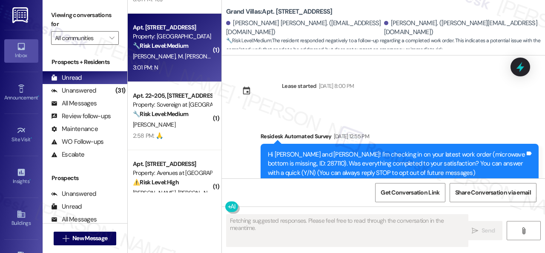
scroll to position [3422, 0]
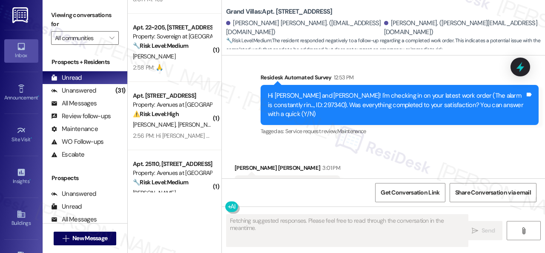
click at [273, 144] on div "Received via SMS Menas Amin Askar 3:01 PM N Tags and notes Tagged as: Negative …" at bounding box center [383, 180] width 323 height 72
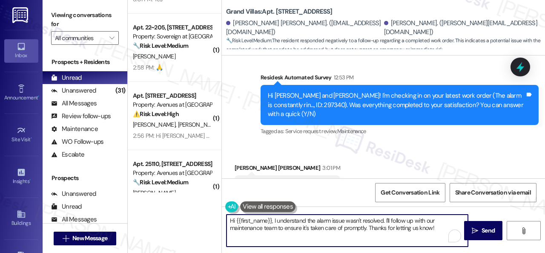
drag, startPoint x: 332, startPoint y: 226, endPoint x: 157, endPoint y: 211, distance: 176.1
click at [157, 211] on div "( 1 ) Apt. 07~205, 13310 Melrose Lane Property: Sovereign at Overland Park 🌟 Ri…" at bounding box center [337, 126] width 418 height 253
paste textarea "I'm sorry that the work order wasn't completed to your satisfaction. Can you pl…"
type textarea "I'm sorry that the work order wasn't completed to your satisfaction. Can you pl…"
click at [480, 226] on span "Send" at bounding box center [488, 230] width 17 height 9
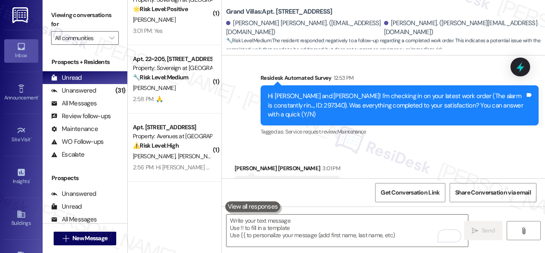
scroll to position [12, 0]
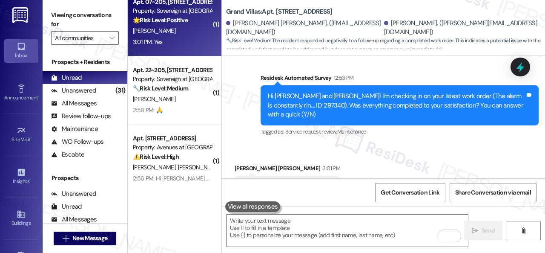
click at [179, 41] on div "3:01 PM: Yes 3:01 PM: Yes" at bounding box center [172, 42] width 81 height 11
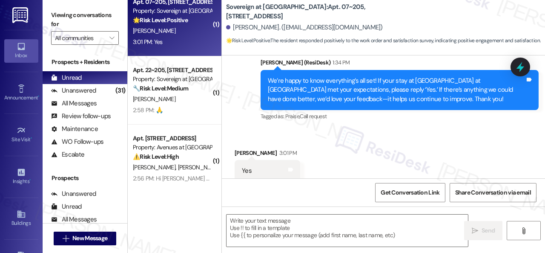
scroll to position [3017, 0]
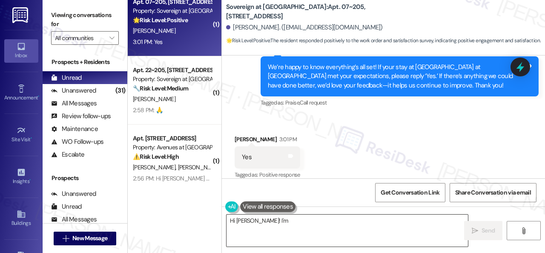
click at [273, 117] on div "Received via SMS Tracey Burns 3:01 PM Yes Tags and notes Tagged as: Positive re…" at bounding box center [383, 151] width 323 height 72
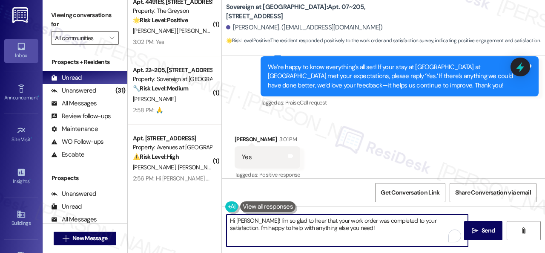
drag, startPoint x: 352, startPoint y: 226, endPoint x: 291, endPoint y: 214, distance: 62.1
click at [174, 213] on div "( 1 ) Apt. 4491ES, 4460 Mountain Laurel Road Property: The Greyson 🌟 Risk Level…" at bounding box center [337, 126] width 418 height 253
paste textarea "I'm glad you are satisfied with your home. Have you written a review for us bef…"
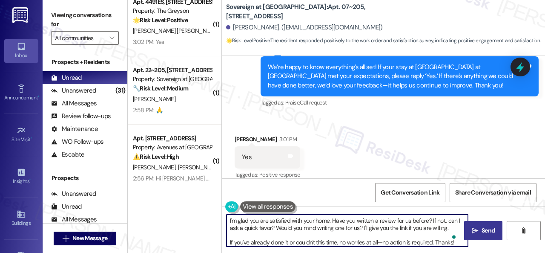
type textarea "I'm glad you are satisfied with your home. Have you written a review for us bef…"
click at [475, 224] on button " Send" at bounding box center [483, 230] width 38 height 19
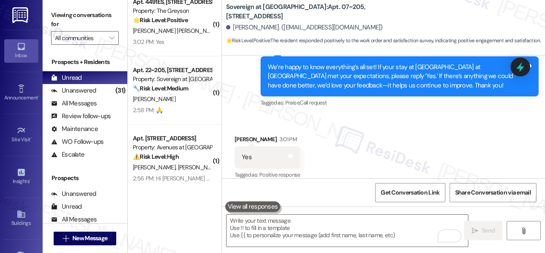
scroll to position [3102, 0]
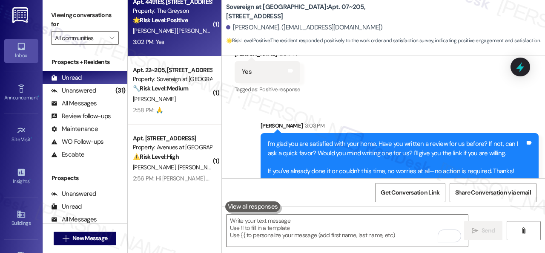
click at [170, 40] on div "3:02 PM: Yes 3:02 PM: Yes" at bounding box center [172, 42] width 81 height 11
type textarea "Fetching suggested responses. Please feel free to read through the conversation…"
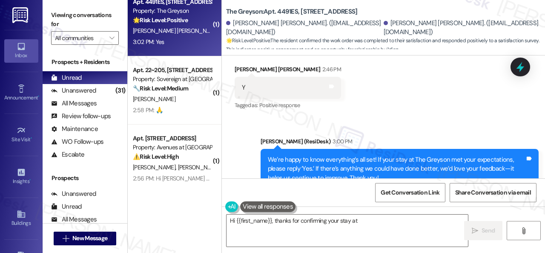
scroll to position [1111, 0]
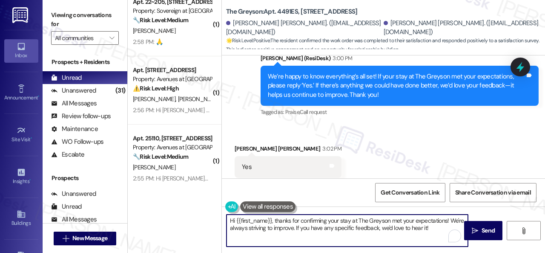
drag, startPoint x: 260, startPoint y: 221, endPoint x: 318, endPoint y: 222, distance: 58.0
click at [157, 207] on div "( 1 ) Apt. 22~205, 13310 Melrose Lane Property: Sovereign at Overland Park 🔧 Ri…" at bounding box center [337, 126] width 418 height 253
paste textarea "I'm glad you are satisfied with your home. Have you written a review for us bef…"
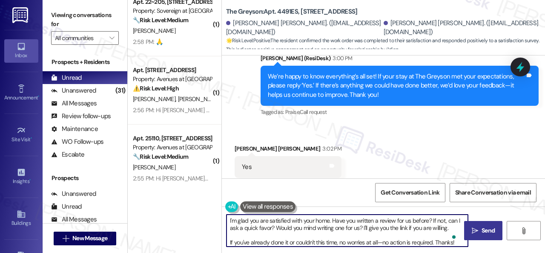
type textarea "I'm glad you are satisfied with your home. Have you written a review for us bef…"
click at [480, 226] on span "Send" at bounding box center [488, 230] width 17 height 9
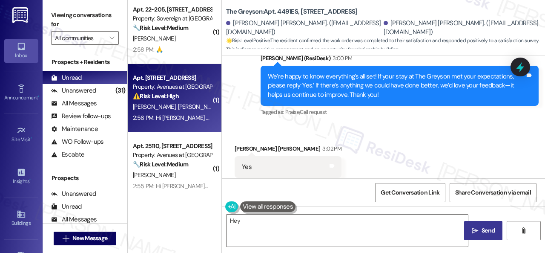
scroll to position [0, 0]
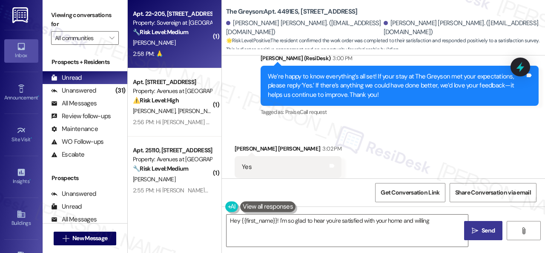
type textarea "Hey {{first_name}}! I'm so glad to hear you're satisfied with your home and wil…"
click at [194, 41] on div "A. Fathollahi" at bounding box center [172, 42] width 81 height 11
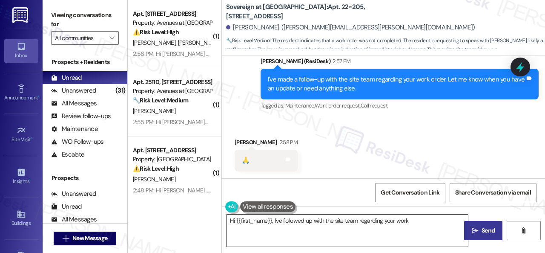
scroll to position [1528, 0]
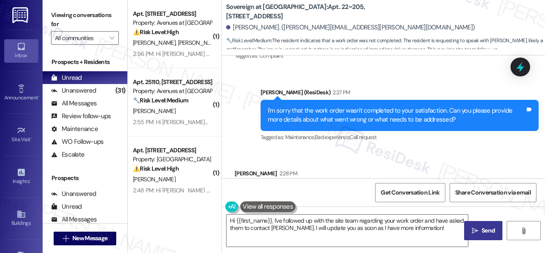
drag, startPoint x: 165, startPoint y: 208, endPoint x: 145, endPoint y: 196, distance: 22.7
click at [146, 196] on div "( 1 ) Apt. 13103, 12501 Broadway St Property: Avenues at Shadow Creek ⚠️ Risk L…" at bounding box center [337, 126] width 418 height 253
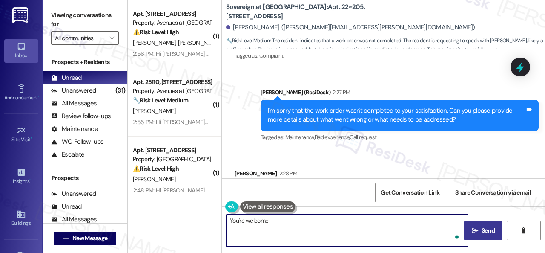
type textarea "You're welcome."
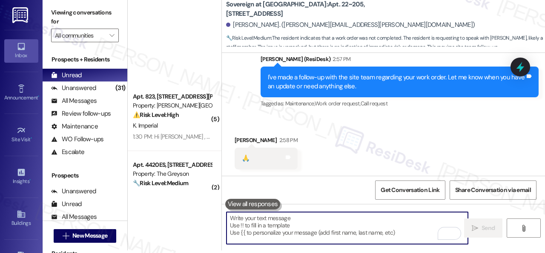
scroll to position [762, 0]
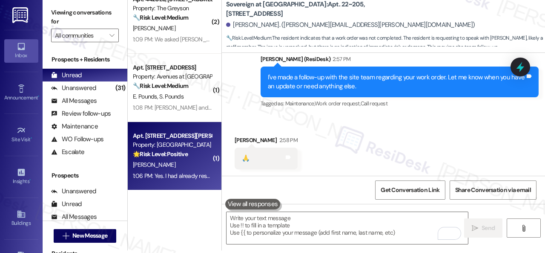
click at [187, 170] on div "V. Leffler" at bounding box center [172, 164] width 81 height 11
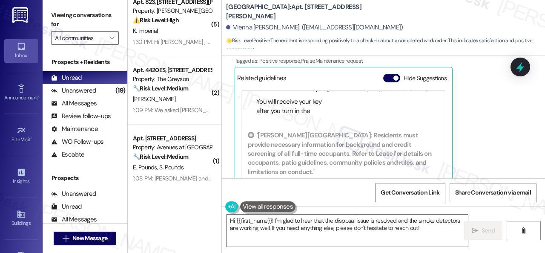
scroll to position [3, 0]
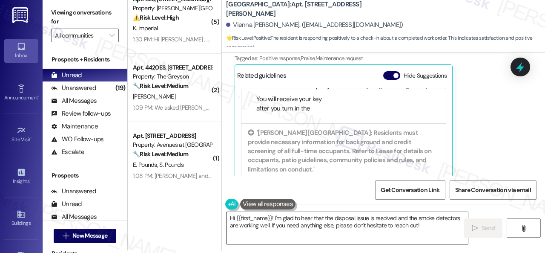
click at [267, 223] on textarea "Hi {{first_name}}! I'm glad to hear that the disposal issue is resolved and the…" at bounding box center [348, 228] width 242 height 32
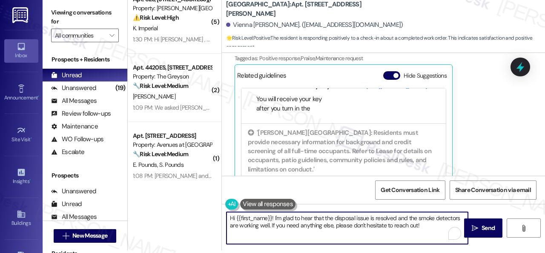
paste textarea "Thanks for your feedback. We appreciate it. Enjoy your day"
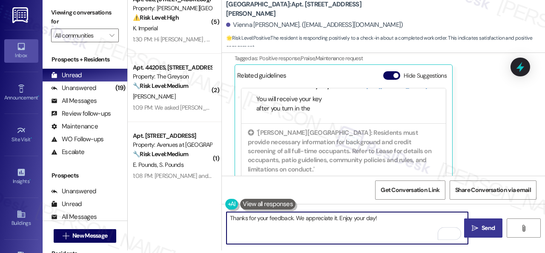
type textarea "Thanks for your feedback. We appreciate it. Enjoy your day!"
click at [487, 225] on span "Send" at bounding box center [488, 227] width 13 height 9
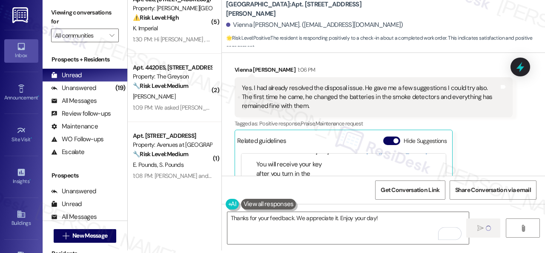
scroll to position [1725, 0]
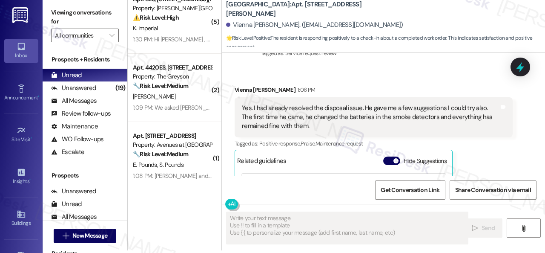
type textarea "Fetching suggested responses. Please feel free to read through the conversation…"
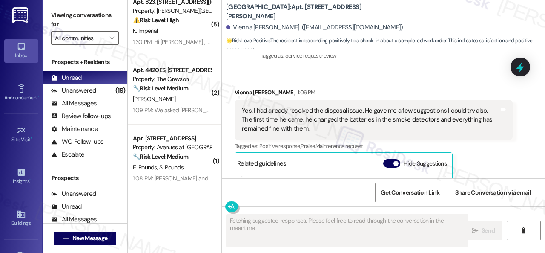
scroll to position [1809, 0]
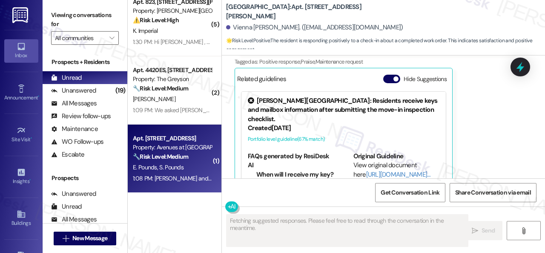
click at [192, 172] on div "E. Pounds S. Pounds" at bounding box center [172, 167] width 81 height 11
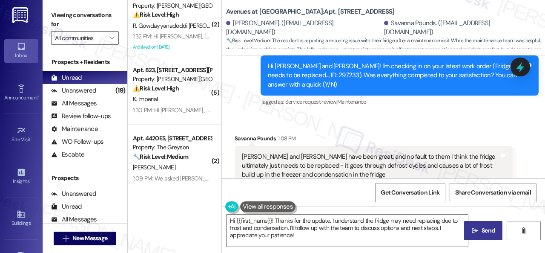
scroll to position [2487, 0]
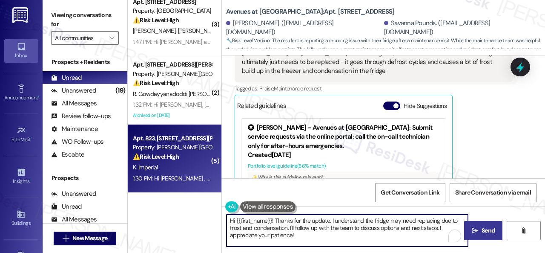
drag, startPoint x: 304, startPoint y: 236, endPoint x: 142, endPoint y: 186, distance: 169.5
click at [148, 186] on div "( 1 ) Apt. 4567SL, 4460 Mountain Laurel Road Property: The Greyson 🔧 Risk Level…" at bounding box center [337, 126] width 418 height 253
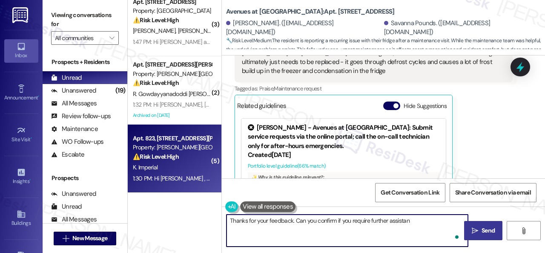
type textarea "Thanks for your feedback. Can you confirm if you require further assistanc"
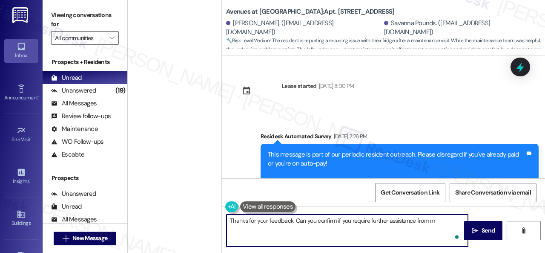
scroll to position [2487, 0]
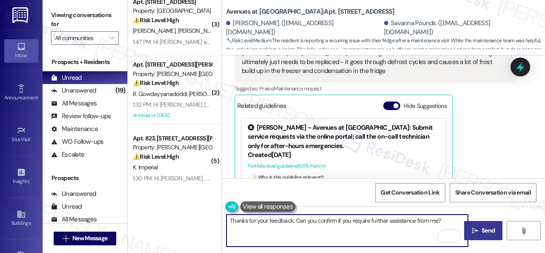
type textarea "Thanks for your feedback. Can you confirm if you require further assistance fro…"
click at [482, 228] on span "Send" at bounding box center [488, 230] width 13 height 9
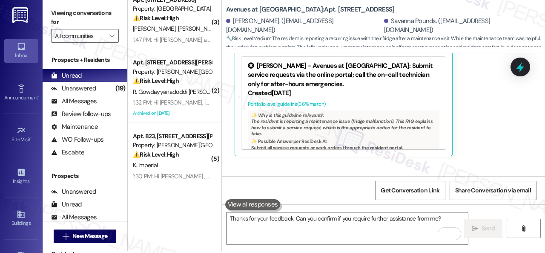
scroll to position [3, 0]
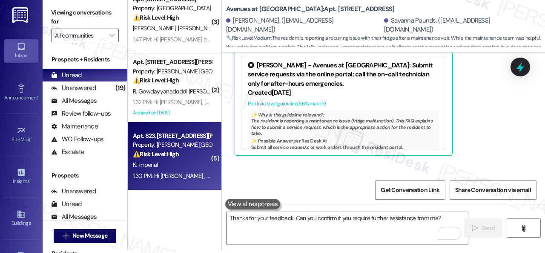
click at [179, 159] on div "Apt. 823, [STREET_ADDRESS][PERSON_NAME] Property: [PERSON_NAME] Ranch ⚠️ Risk L…" at bounding box center [172, 144] width 81 height 29
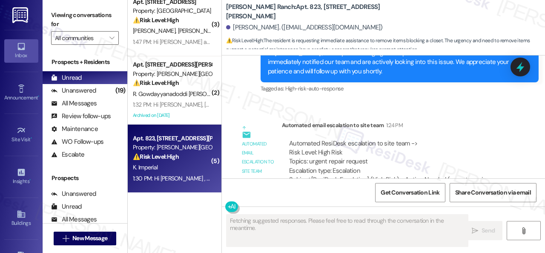
scroll to position [1002, 0]
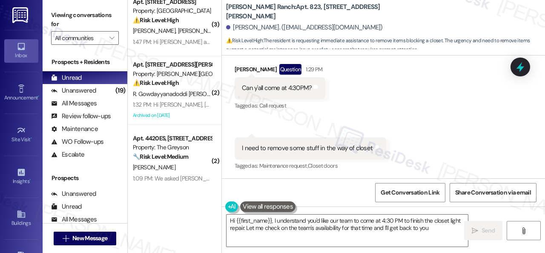
type textarea "Hi {{first_name}}, I understand you'd like our team to come at 4:30 PM to finis…"
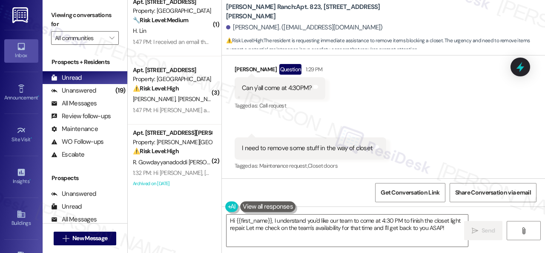
click at [332, 111] on div "Received via SMS [PERSON_NAME] Imperial Question 1:29 PM Can y'all come at 4:30…" at bounding box center [383, 112] width 323 height 134
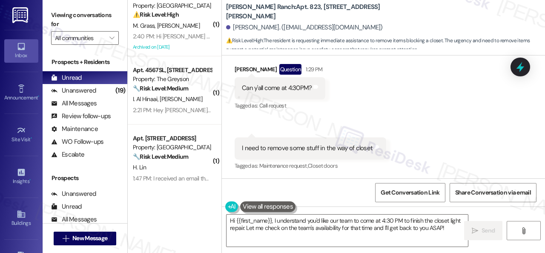
click at [304, 126] on div "Received via SMS [PERSON_NAME] Imperial Question 1:29 PM Can y'all come at 4:30…" at bounding box center [383, 112] width 323 height 134
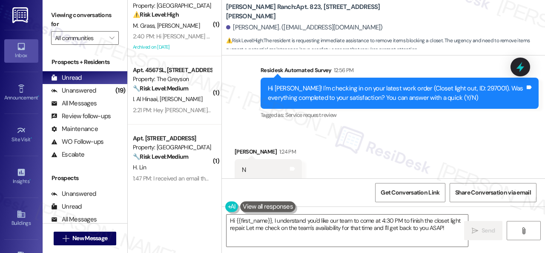
scroll to position [490, 0]
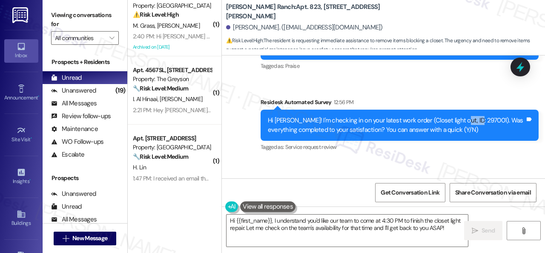
drag, startPoint x: 448, startPoint y: 119, endPoint x: 467, endPoint y: 120, distance: 19.6
click at [467, 120] on div "Hi [PERSON_NAME]! I'm checking in on your latest work order (Closet light out, …" at bounding box center [396, 125] width 257 height 18
copy div "297001"
click at [388, 82] on div "Sent via SMS [PERSON_NAME] (ResiDesk) [DATE] 6:18 PM Hi [PERSON_NAME]! I apolog…" at bounding box center [383, 78] width 323 height 162
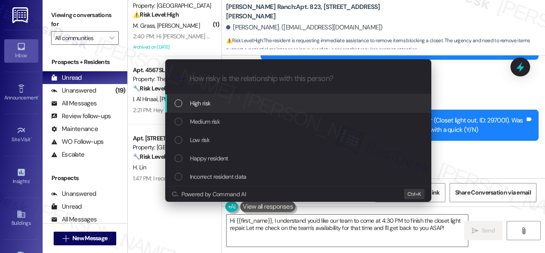
click at [205, 104] on span "High risk" at bounding box center [200, 102] width 21 height 9
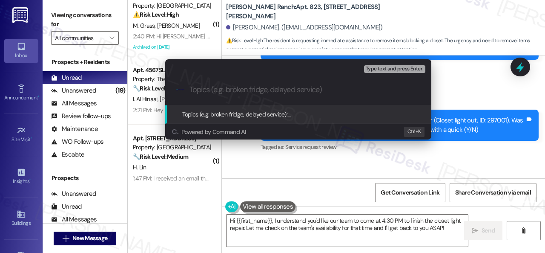
paste input "Follow-up on the closed work order 297001"
type input "Follow-up on the closed work order 297001"
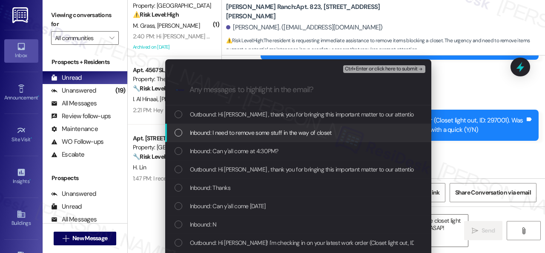
click at [234, 131] on span "Inbound: I need to remove some stuff in the way of closet" at bounding box center [261, 132] width 142 height 9
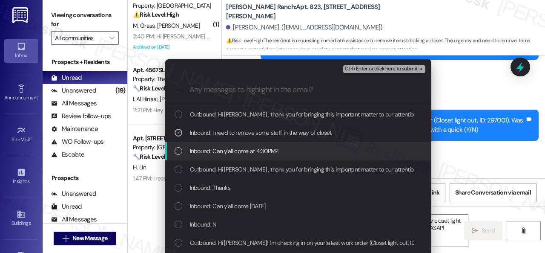
click at [234, 150] on span "Inbound: Can y'all come at 4:30PM?" at bounding box center [234, 150] width 89 height 9
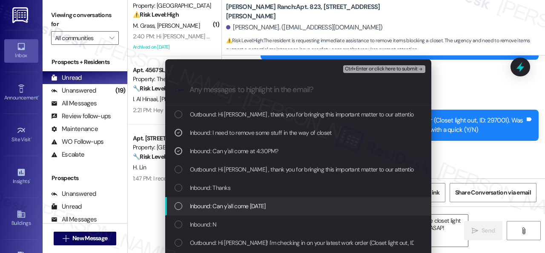
click at [215, 205] on span "Inbound: Can y'all come [DATE]" at bounding box center [228, 205] width 76 height 9
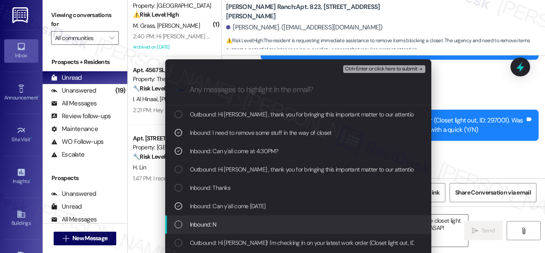
click at [207, 225] on span "Inbound: N" at bounding box center [203, 223] width 27 height 9
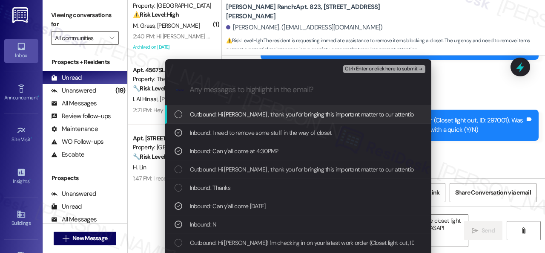
click at [362, 70] on span "Ctrl+Enter or click here to submit" at bounding box center [381, 69] width 73 height 6
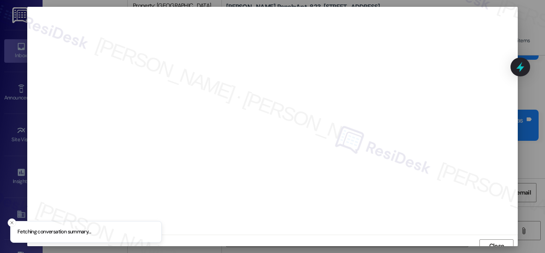
scroll to position [6, 0]
click at [499, 240] on span "Close" at bounding box center [497, 239] width 15 height 9
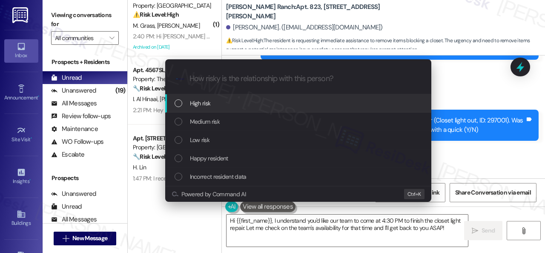
click at [203, 102] on span "High risk" at bounding box center [200, 102] width 21 height 9
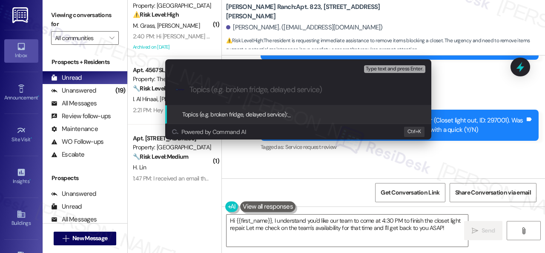
paste input "Follow-up on the closed work order 297001"
type input "Follow-up on the closed work order 297001"
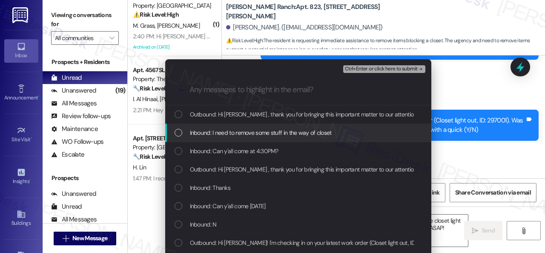
click at [216, 133] on span "Inbound: I need to remove some stuff in the way of closet" at bounding box center [261, 132] width 142 height 9
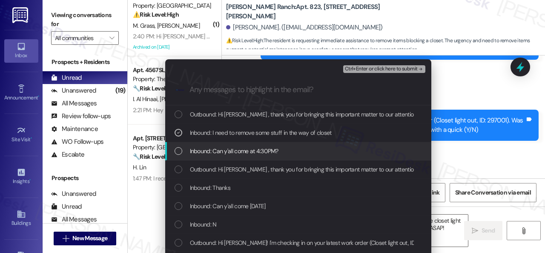
click at [218, 153] on span "Inbound: Can y'all come at 4:30PM?" at bounding box center [234, 150] width 89 height 9
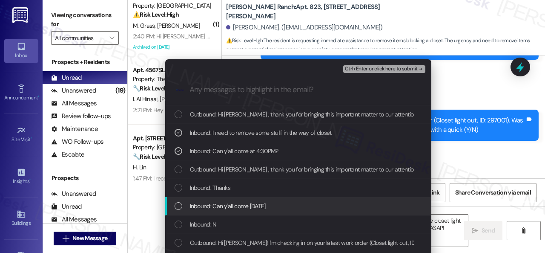
click at [220, 209] on span "Inbound: Can y'all come [DATE]" at bounding box center [228, 205] width 76 height 9
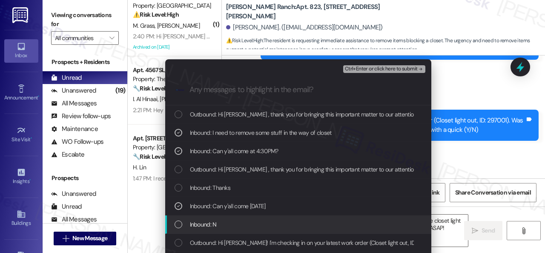
click at [216, 222] on div "Inbound: N" at bounding box center [299, 223] width 249 height 9
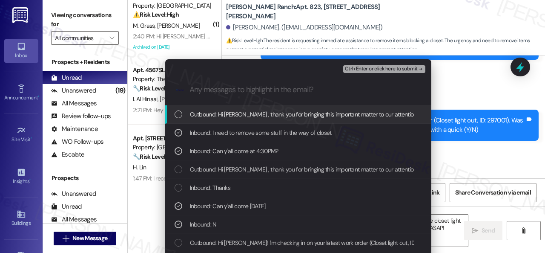
click at [363, 68] on span "Ctrl+Enter or click here to submit" at bounding box center [381, 69] width 73 height 6
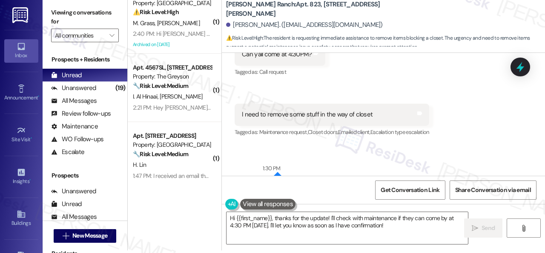
scroll to position [995, 0]
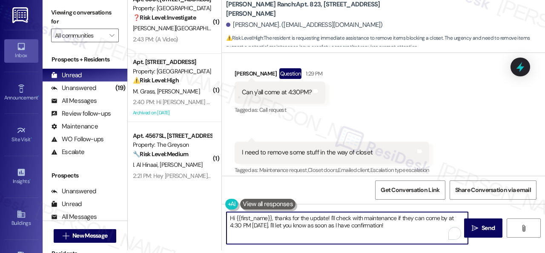
drag, startPoint x: 391, startPoint y: 228, endPoint x: 147, endPoint y: 190, distance: 246.7
click at [154, 196] on div "( 1 ) Apt. 1055, [STREET_ADDRESS] Property: The Falls ⚠️ Risk Level: High The r…" at bounding box center [337, 123] width 418 height 253
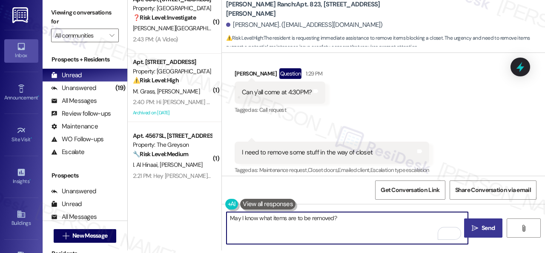
type textarea "May I know what items are to be removed?"
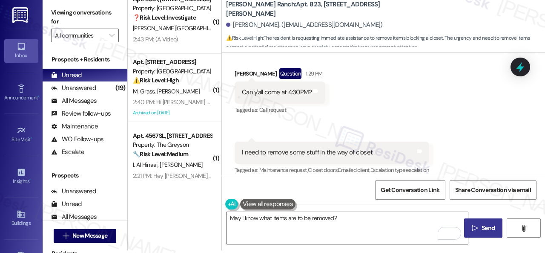
click at [492, 225] on span "Send" at bounding box center [488, 227] width 13 height 9
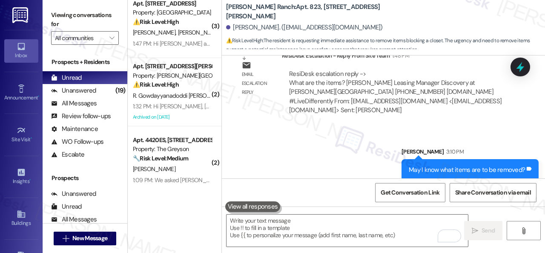
scroll to position [898, 0]
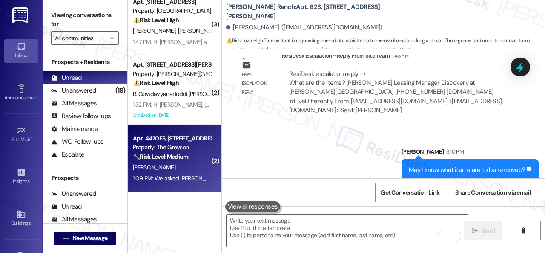
click at [177, 163] on div "[PERSON_NAME]" at bounding box center [172, 167] width 81 height 11
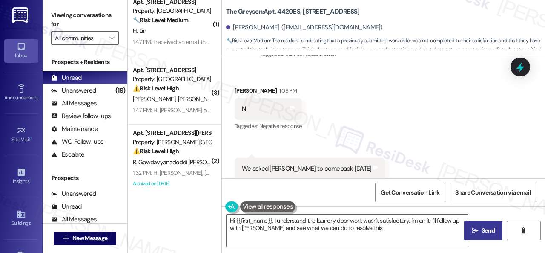
scroll to position [649, 0]
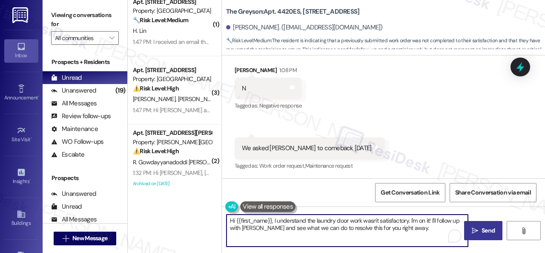
drag, startPoint x: 411, startPoint y: 228, endPoint x: 160, endPoint y: 211, distance: 251.1
click at [160, 211] on div "( 1 ) Apt. [STREET_ADDRESS] Property: Grand Villas ⚠️ Risk Level: High The resi…" at bounding box center [337, 126] width 418 height 253
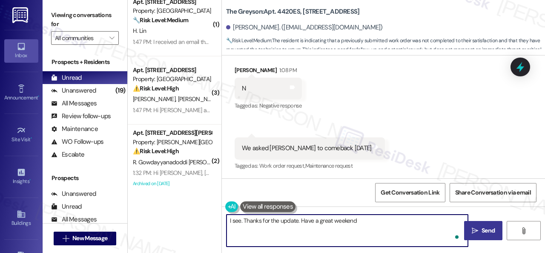
type textarea "I see. Thanks for the update. Have a great weekend!"
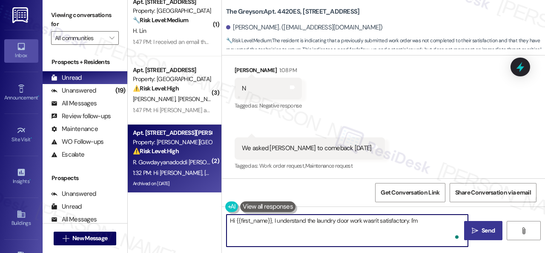
type textarea "Hi {{first_name}}, I understand the laundry door work wasn't satisfactory. I'm"
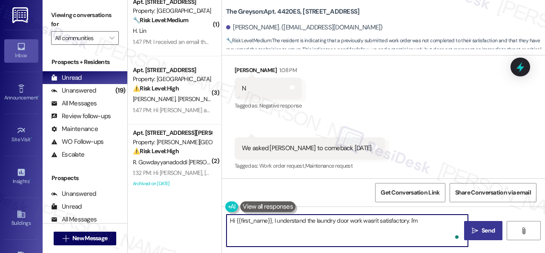
scroll to position [3, 0]
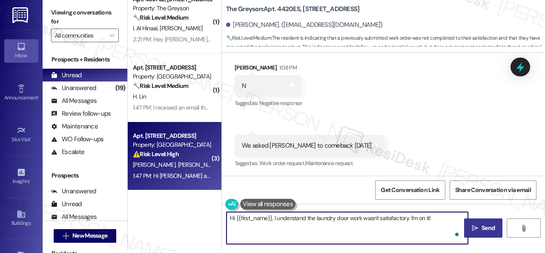
click at [190, 156] on div "⚠️ Risk Level: High The resident indicates that work order 294910 was not fixed…" at bounding box center [172, 154] width 79 height 9
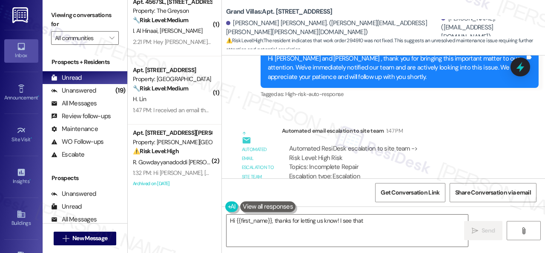
scroll to position [1626, 0]
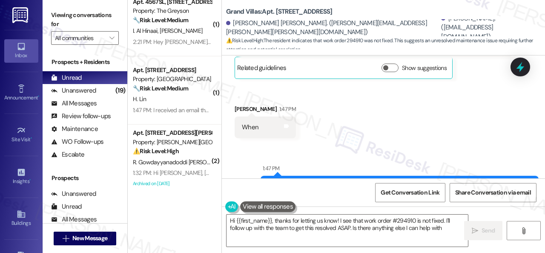
type textarea "Hi {{first_name}}, thanks for letting us know! I see that work order #294910 is…"
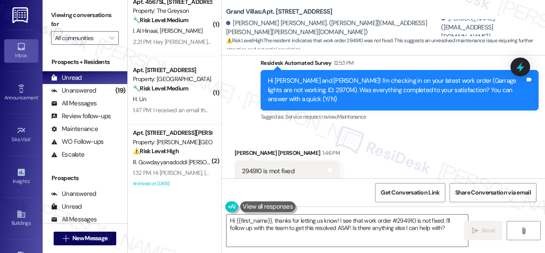
scroll to position [1242, 0]
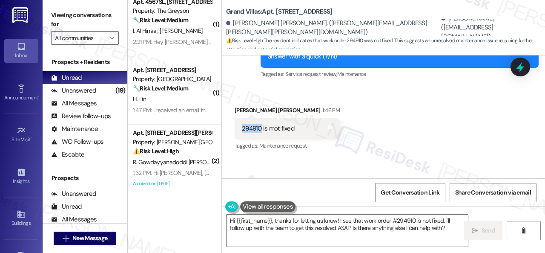
drag, startPoint x: 261, startPoint y: 130, endPoint x: 243, endPoint y: 125, distance: 18.6
click at [243, 125] on div "294910 is mot fixed" at bounding box center [268, 128] width 52 height 9
copy div "294910"
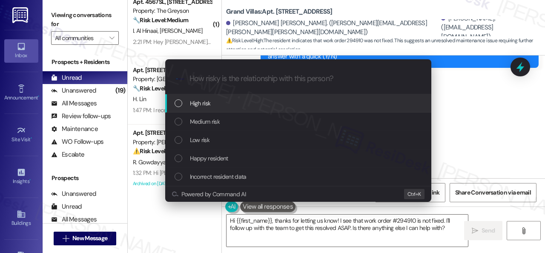
click at [208, 104] on span "High risk" at bounding box center [200, 102] width 21 height 9
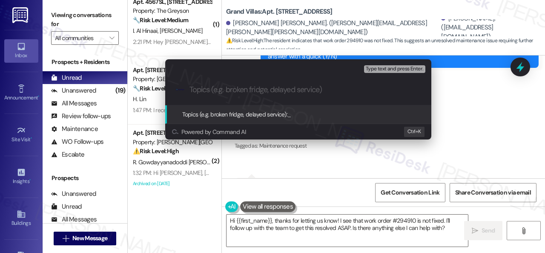
paste input "Follow-up on the closed work order 294910"
type input "Follow-up on the closed work order 294910"
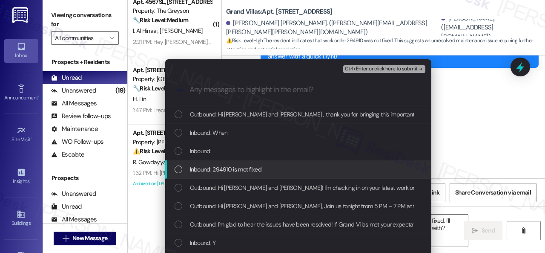
click at [203, 170] on span "Inbound: 294910 is mot fixed" at bounding box center [226, 168] width 72 height 9
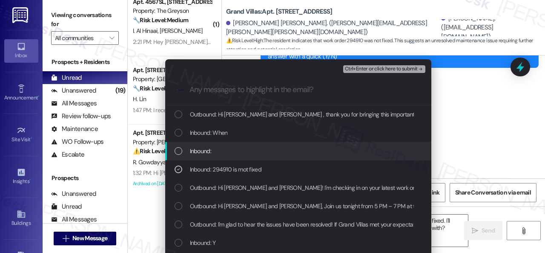
click at [200, 152] on span "Inbound:" at bounding box center [200, 150] width 21 height 9
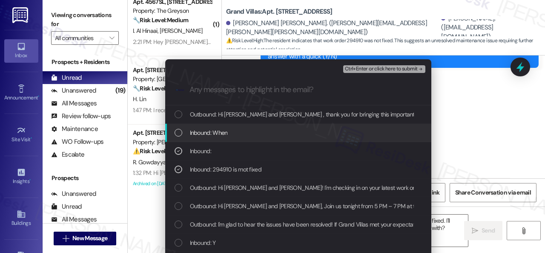
click at [207, 132] on span "Inbound: When" at bounding box center [209, 132] width 38 height 9
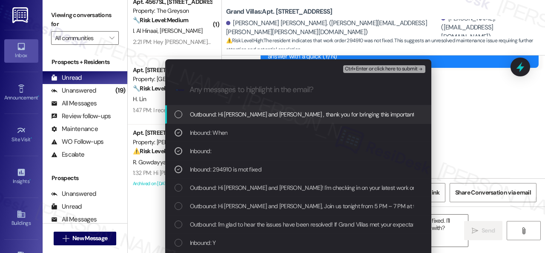
click at [352, 66] on span "Ctrl+Enter or click here to submit" at bounding box center [381, 69] width 73 height 6
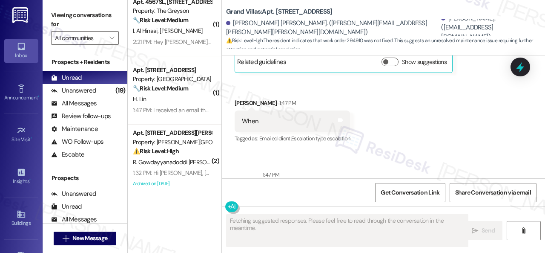
scroll to position [1519, 0]
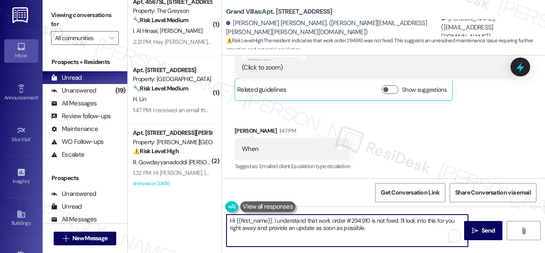
drag, startPoint x: 379, startPoint y: 229, endPoint x: 177, endPoint y: 208, distance: 203.1
click at [177, 208] on div "( 1 ) Apt. 3001, [STREET_ADDRESS] Property: Grand Villas ❓ Risk Level: Investig…" at bounding box center [337, 126] width 418 height 253
paste textarea "I'm sorry to hear the issue hasn't been resolved yet. We apologize for the dela…"
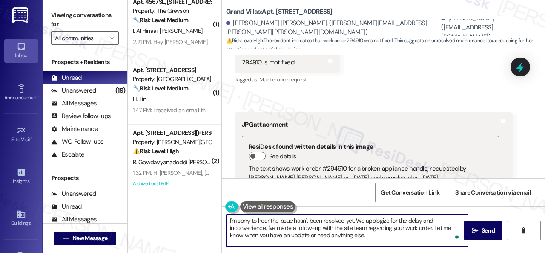
scroll to position [1306, 0]
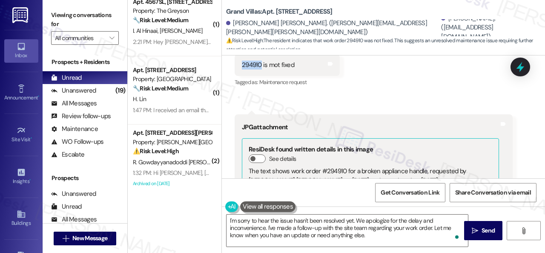
drag, startPoint x: 261, startPoint y: 64, endPoint x: 242, endPoint y: 65, distance: 18.8
click at [242, 65] on div "294910 is mot fixed" at bounding box center [268, 65] width 52 height 9
copy div "294910"
click at [296, 219] on textarea "I'm sorry to hear the issue hasn't been resolved yet. We apologize for the dela…" at bounding box center [348, 230] width 242 height 32
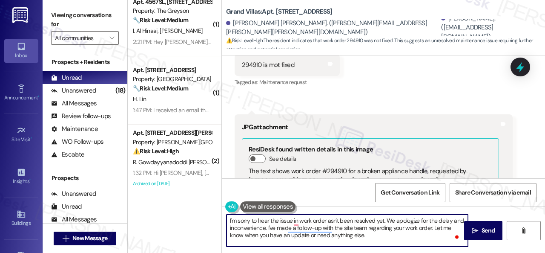
paste textarea "294910"
click at [386, 231] on textarea "I'm sorry to hear the issue in work order 294910 hasn't been resolved yet. We a…" at bounding box center [348, 230] width 242 height 32
click at [377, 235] on textarea "I'm sorry to hear the issue in work order 294910 hasn't been resolved yet. We a…" at bounding box center [348, 230] width 242 height 32
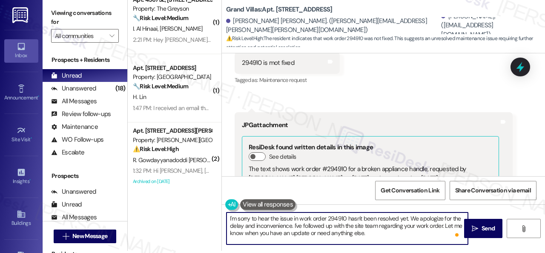
scroll to position [3, 0]
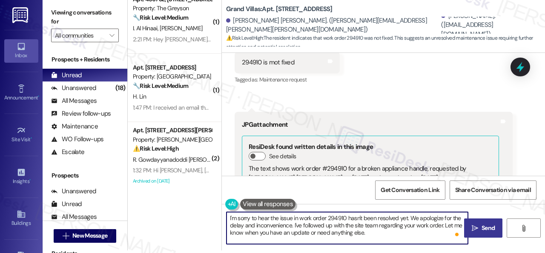
type textarea "I'm sorry to hear the issue in work order 294910 hasn't been resolved yet. We a…"
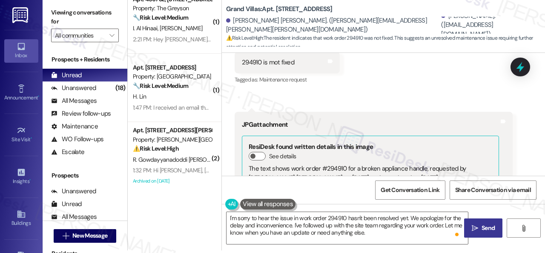
click at [475, 231] on span " Send" at bounding box center [483, 227] width 27 height 9
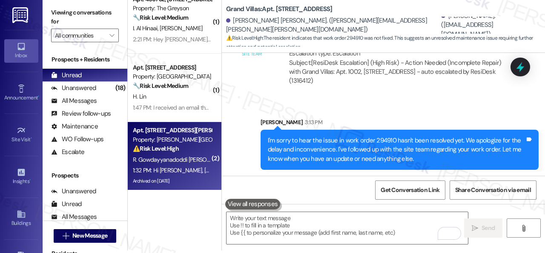
click at [192, 164] on div "R. Gowdayyanadoddi Krishnaiah P. Kothacheruvu Ravi A. Espinoza" at bounding box center [172, 159] width 81 height 11
type textarea "Fetching suggested responses. Please feel free to read through the conversation…"
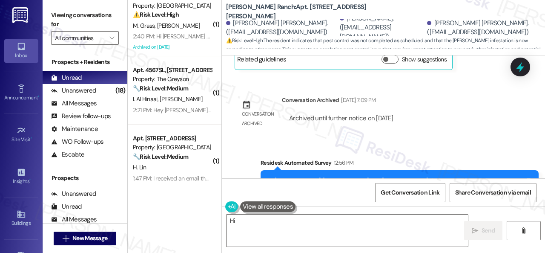
scroll to position [6737, 0]
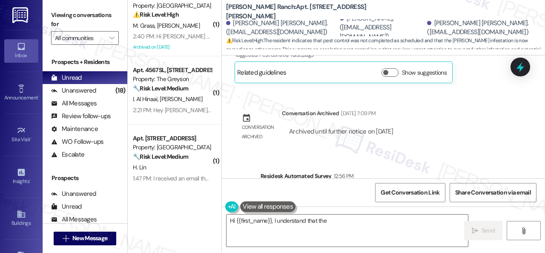
click at [313, 190] on div "Hi Pavithra, Ariana and Ruchitha! I'm checking in on your latest work order (Th…" at bounding box center [396, 203] width 257 height 27
copy div "297110"
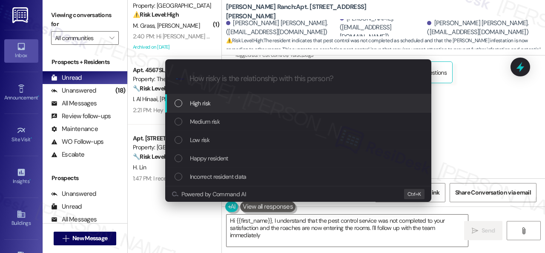
type textarea "Hi {{first_name}}, I understand that the pest control service was not completed…"
click at [195, 101] on span "High risk" at bounding box center [200, 102] width 21 height 9
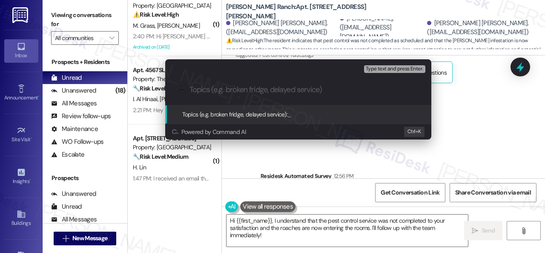
paste input "Follow-up on the closed work order 297110"
type input "Follow-up on the closed work order 297110"
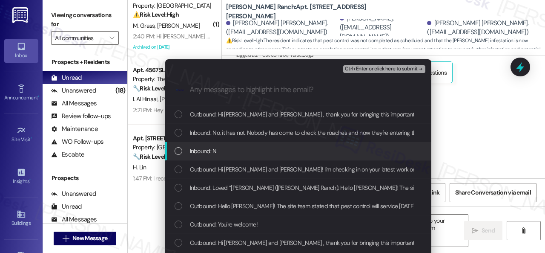
click at [206, 149] on span "Inbound: N" at bounding box center [203, 150] width 27 height 9
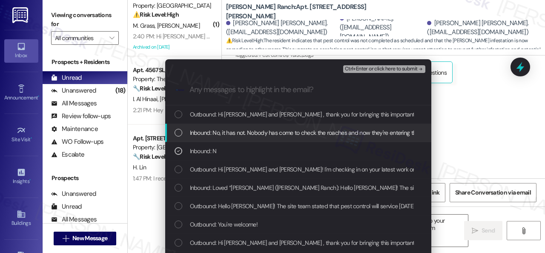
click at [213, 131] on span "Inbound: No, it has not. Nobody has come to check the roaches and now they're e…" at bounding box center [313, 132] width 247 height 9
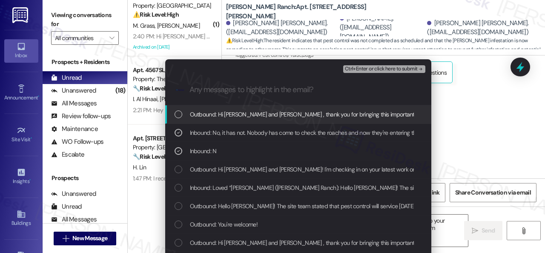
click at [374, 69] on span "Ctrl+Enter or click here to submit" at bounding box center [381, 69] width 73 height 6
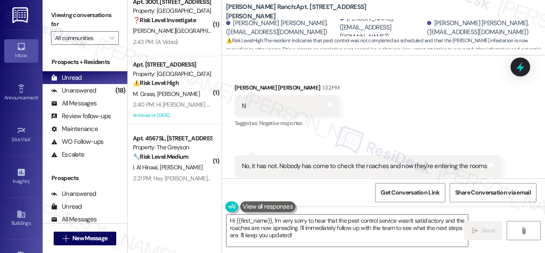
scroll to position [7166, 0]
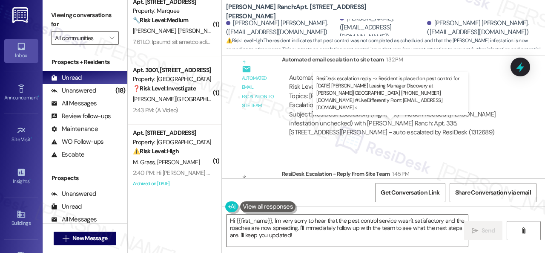
drag, startPoint x: 319, startPoint y: 131, endPoint x: 433, endPoint y: 132, distance: 114.2
click at [433, 187] on div "ResiDesk escalation reply -> Resident is placed on pest control for Tuesday the…" at bounding box center [396, 205] width 215 height 36
copy div "placed on pest control for Tuesday the 16th"
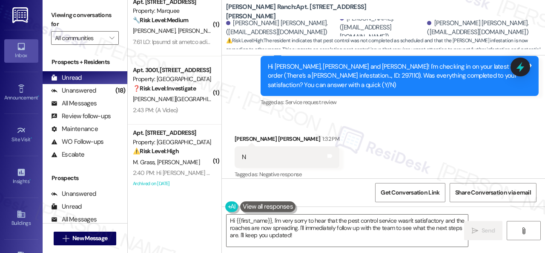
scroll to position [6825, 0]
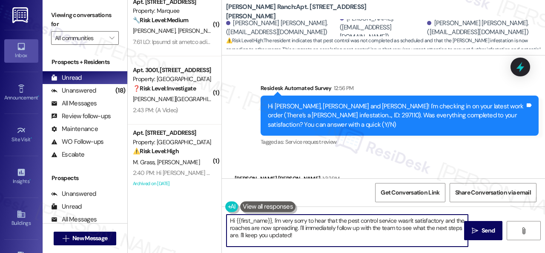
drag, startPoint x: 236, startPoint y: 219, endPoint x: 351, endPoint y: 239, distance: 117.1
click at [353, 239] on textarea "Hi {{first_name}}, I'm very sorry to hear that the pest control service wasn't …" at bounding box center [348, 230] width 242 height 32
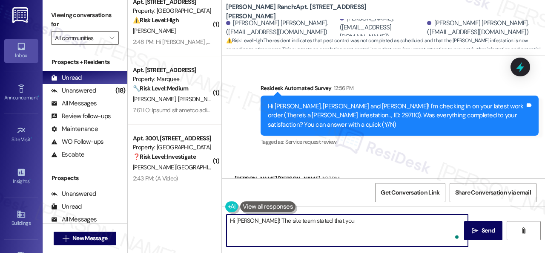
paste textarea "placed on pest control for Tuesday the 16th"
click at [335, 224] on textarea "Hi Ruchitha! The site team stated that you placed on pest control for Tuesday t…" at bounding box center [348, 230] width 242 height 32
click at [413, 224] on textarea "Hi Ruchitha! The site team stated that you are placed on pest control for Tuesd…" at bounding box center [348, 230] width 242 height 32
click at [453, 219] on textarea "Hi Ruchitha! The site team stated that you are placed on pest control for Tuesd…" at bounding box center [348, 230] width 242 height 32
type textarea "Hi Ruchitha! The site team stated that you are placed on pest control for Tuesd…"
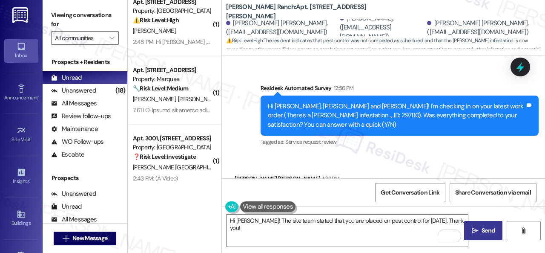
click at [480, 231] on span "Send" at bounding box center [488, 230] width 17 height 9
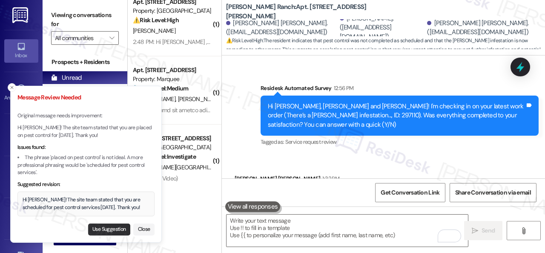
click at [113, 230] on button "Use Suggestion" at bounding box center [109, 229] width 42 height 12
type textarea "Hi Ruchitha! The site team stated that you are scheduled for pest control servi…"
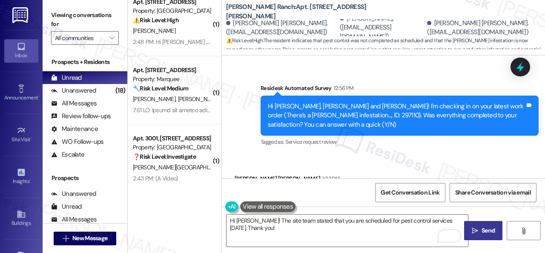
click at [484, 230] on span "Send" at bounding box center [488, 230] width 13 height 9
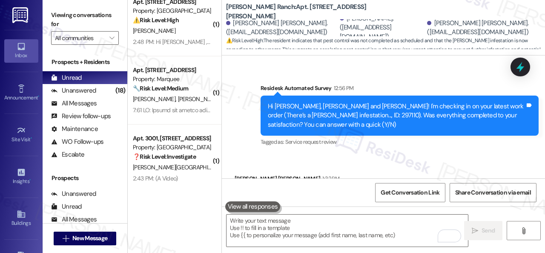
scroll to position [6865, 0]
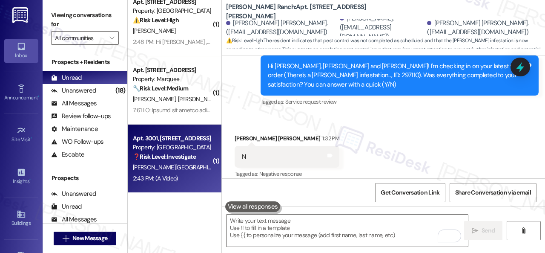
click at [185, 158] on strong "❓ Risk Level: Investigate" at bounding box center [164, 157] width 63 height 8
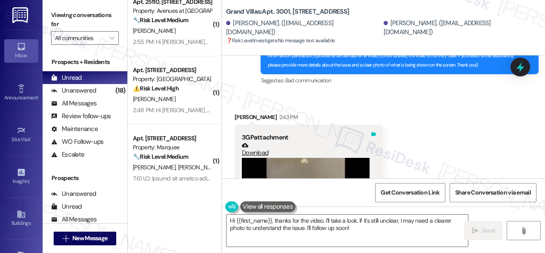
scroll to position [1430, 0]
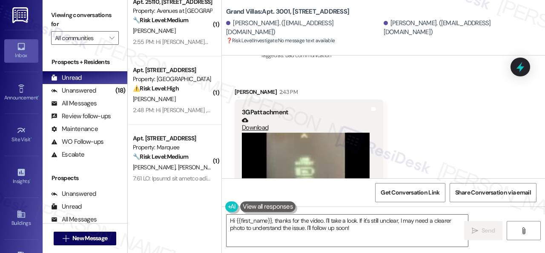
click at [244, 145] on video at bounding box center [306, 181] width 128 height 96
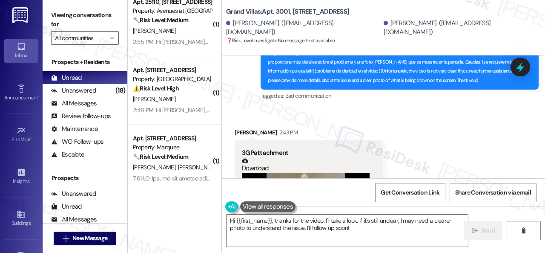
scroll to position [1475, 0]
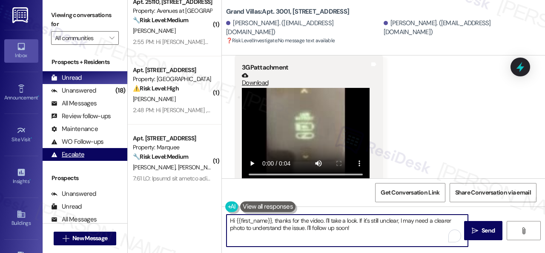
drag, startPoint x: 151, startPoint y: 173, endPoint x: 68, endPoint y: 160, distance: 84.1
click at [107, 158] on div "Viewing conversations for All communities  Prospects + Residents Unread (0) Un…" at bounding box center [294, 126] width 503 height 253
type textarea "Please send a photo instead of a video. Thank you!"
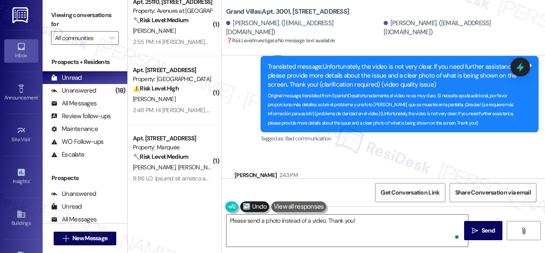
scroll to position [1262, 0]
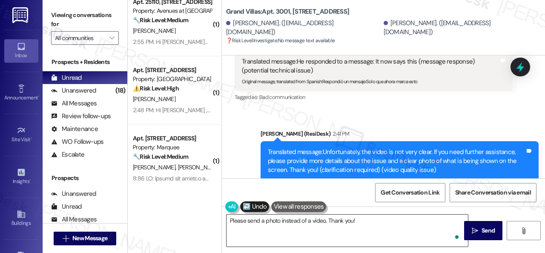
click at [487, 227] on span "Send" at bounding box center [488, 230] width 13 height 9
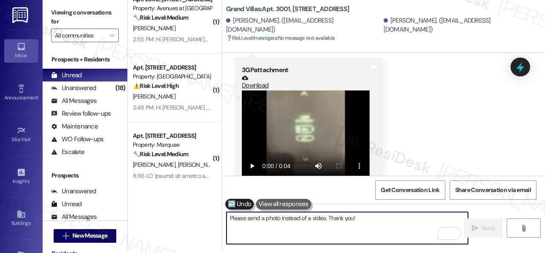
scroll to position [1475, 0]
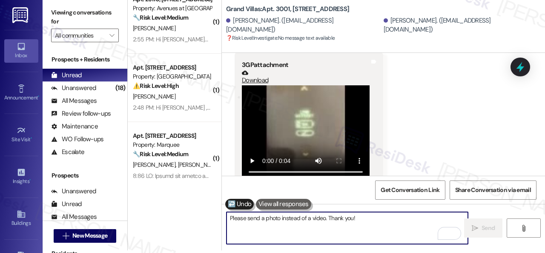
click at [294, 231] on textarea "Please send a photo instead of a video. Thank you!" at bounding box center [348, 228] width 242 height 32
drag, startPoint x: 424, startPoint y: 144, endPoint x: 430, endPoint y: 144, distance: 6.4
click at [424, 146] on div "Received via SMS [PERSON_NAME][GEOGRAPHIC_DATA] 2:43 PM 3GP attachment Download…" at bounding box center [383, 107] width 323 height 173
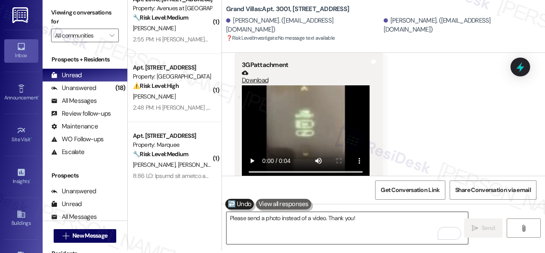
click at [297, 223] on textarea "Please send a photo instead of a video. Thank you!" at bounding box center [348, 228] width 242 height 32
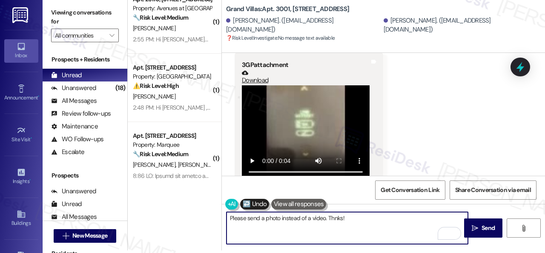
click at [333, 216] on textarea "Please send a photo instead of a video. Thnks!" at bounding box center [348, 228] width 242 height 32
type textarea "Please send a photo instead of a video. Thanks!"
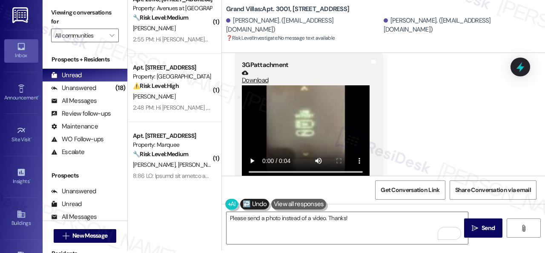
click at [340, 183] on div "Get Conversation Link Share Conversation via email" at bounding box center [383, 190] width 323 height 28
click at [294, 184] on div "Get Conversation Link Share Conversation via email" at bounding box center [383, 190] width 323 height 28
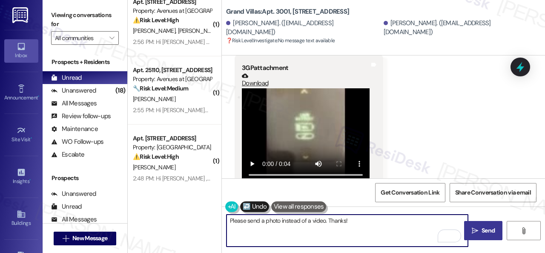
click at [477, 229] on span " Send" at bounding box center [483, 230] width 27 height 9
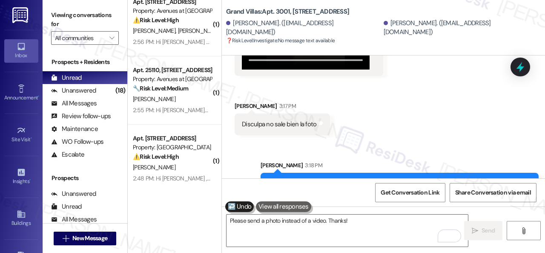
scroll to position [1603, 0]
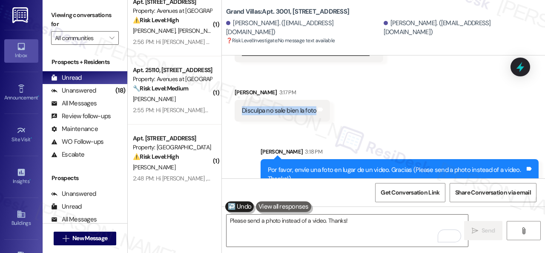
drag, startPoint x: 242, startPoint y: 92, endPoint x: 314, endPoint y: 93, distance: 72.0
click at [314, 106] on div "Disculpa no sale bien la foto" at bounding box center [279, 110] width 75 height 9
copy div "Disculpa no sale bien la foto"
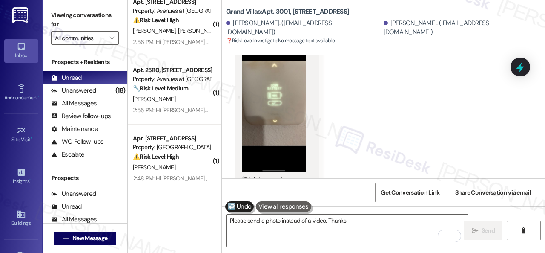
scroll to position [1787, 0]
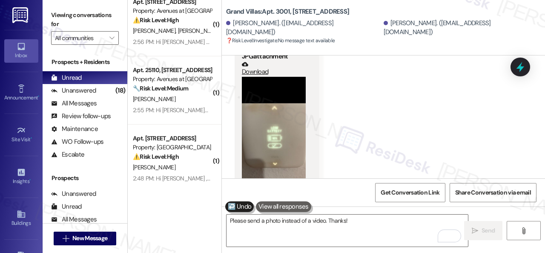
click at [290, 132] on button "Zoom image" at bounding box center [274, 146] width 64 height 138
click at [297, 107] on button "Zoom image" at bounding box center [274, 146] width 64 height 138
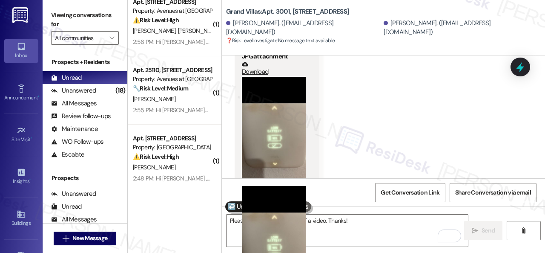
scroll to position [1659, 0]
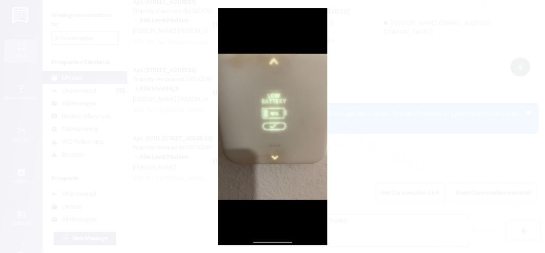
click at [311, 121] on button "Unzoom image" at bounding box center [272, 126] width 545 height 253
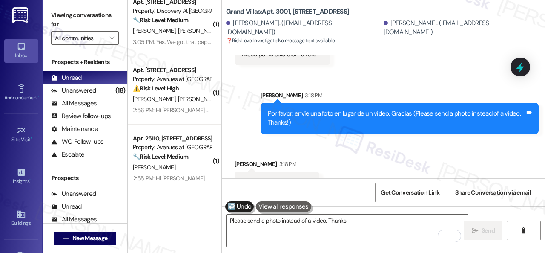
click at [378, 140] on div "Received via SMS Wilmary Valencia 3:18 PM JPG attachment Download (Click to zoo…" at bounding box center [383, 253] width 323 height 227
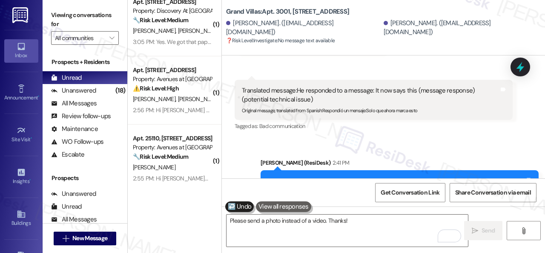
scroll to position [1446, 0]
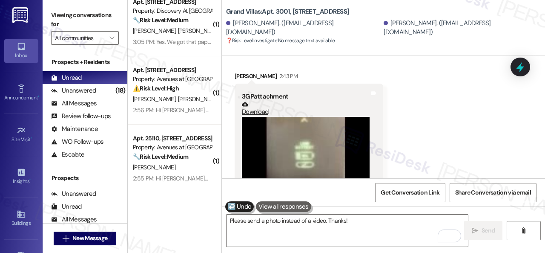
click at [315, 145] on video at bounding box center [306, 165] width 128 height 96
click at [418, 125] on div "Received via SMS Wilmary Valencia 2:43 PM 3GP attachment Download Tags and note…" at bounding box center [383, 168] width 323 height 232
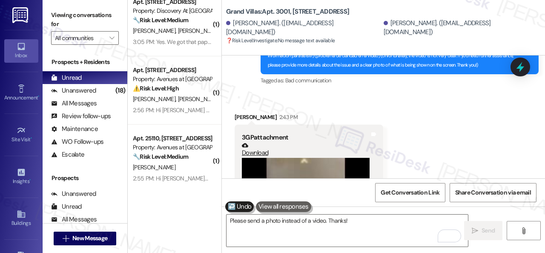
scroll to position [1381, 0]
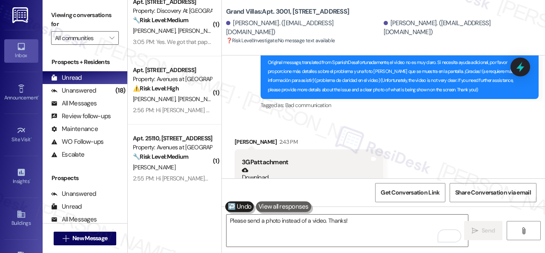
click at [342, 121] on div "Received via SMS Wilmary Valencia 2:43 PM 3GP attachment Download Tags and note…" at bounding box center [383, 234] width 323 height 232
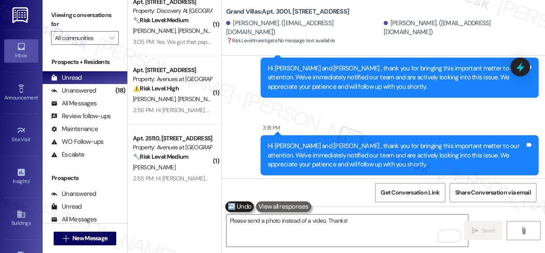
scroll to position [2045, 0]
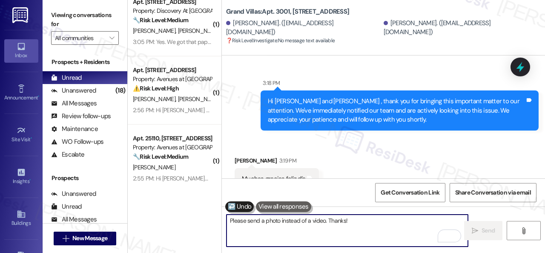
click at [265, 229] on textarea "Please send a photo instead of a video. Thanks!" at bounding box center [348, 230] width 242 height 32
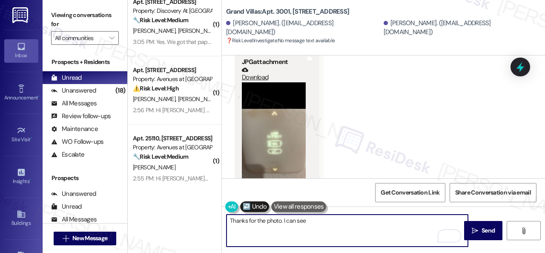
scroll to position [1789, 0]
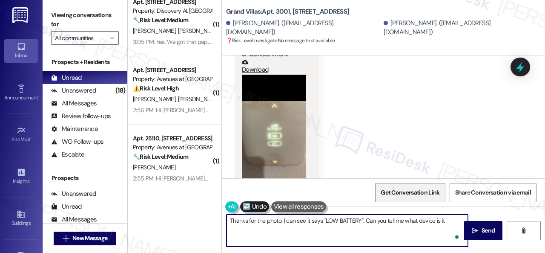
type textarea "Thanks for the photo. I can see it says "LOW BATTERY". Can you tell me what dev…"
click at [436, 222] on textarea "Thanks for the photo. I can see it says "LOW BATTERY". Can you tell me what dev…" at bounding box center [348, 230] width 242 height 32
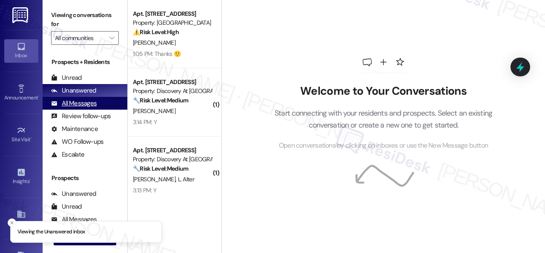
click at [88, 103] on div "All Messages" at bounding box center [74, 103] width 46 height 9
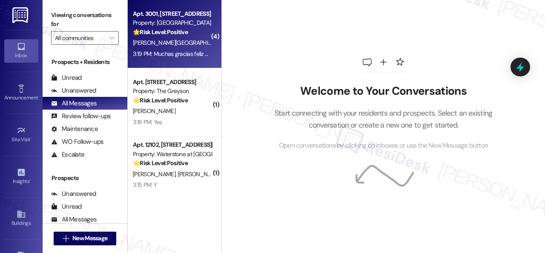
click at [209, 51] on div "3:19 PM: Muchas gracias feliz día 3:19 PM: Muchas gracias feliz día" at bounding box center [173, 54] width 80 height 8
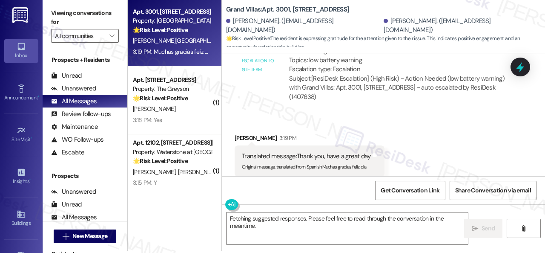
scroll to position [3, 0]
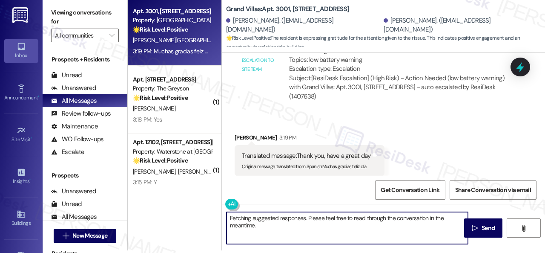
drag, startPoint x: 268, startPoint y: 228, endPoint x: 209, endPoint y: 208, distance: 62.8
click at [209, 208] on div "Apt. 3001, [STREET_ADDRESS] Property: Grand Villas 🌟 Risk Level: Positive The r…" at bounding box center [337, 123] width 418 height 253
click at [325, 194] on div "Get Conversation Link Share Conversation via email" at bounding box center [383, 190] width 323 height 28
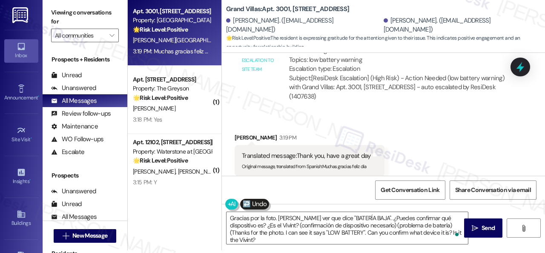
type textarea "Gracias por la foto. [PERSON_NAME] ver que dice "BATERÍA BAJA". ¿Puedes confirm…"
click at [482, 226] on span "Send" at bounding box center [488, 227] width 13 height 9
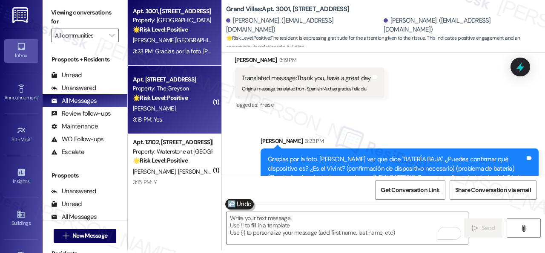
click at [203, 114] on div "[PERSON_NAME]" at bounding box center [172, 108] width 81 height 11
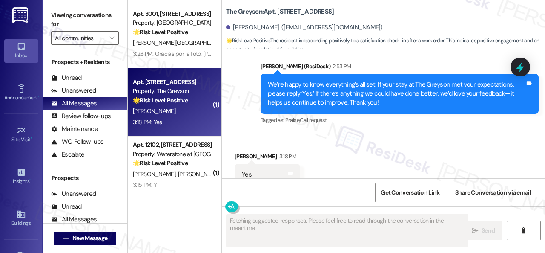
scroll to position [2614, 0]
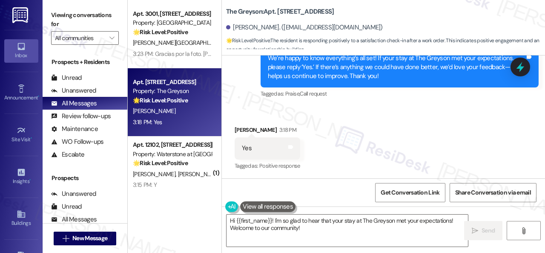
click at [244, 103] on div "Sent via SMS [PERSON_NAME] (ResiDesk) 2:53 PM We’re happy to know everything’s …" at bounding box center [383, 61] width 323 height 90
click at [289, 225] on textarea "Hi {{first_name}}! I'm so glad to hear that your stay at The Greyson met your e…" at bounding box center [348, 230] width 242 height 32
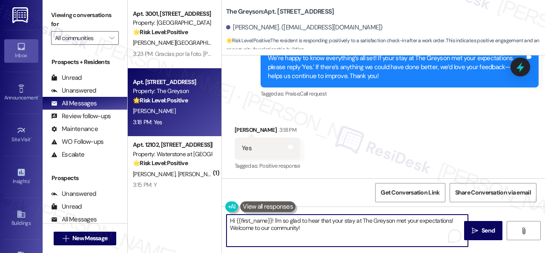
paste textarea "I'm glad you are satisfied with your home. Have you written a review for us bef…"
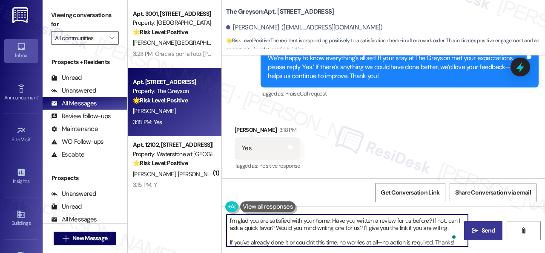
type textarea "I'm glad you are satisfied with your home. Have you written a review for us bef…"
click at [488, 228] on span "Send" at bounding box center [488, 230] width 13 height 9
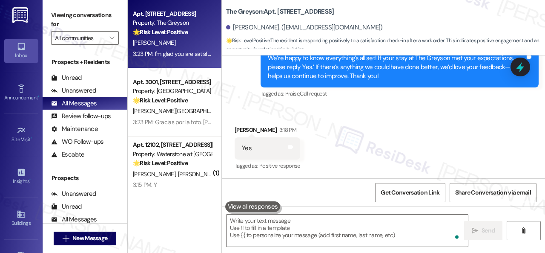
click at [196, 169] on div "M. Gregory G. Gregory" at bounding box center [172, 174] width 81 height 11
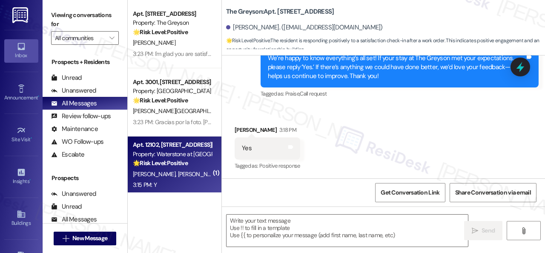
type textarea "Fetching suggested responses. Please feel free to read through the conversation…"
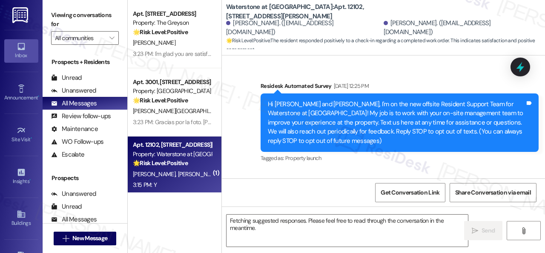
scroll to position [8578, 0]
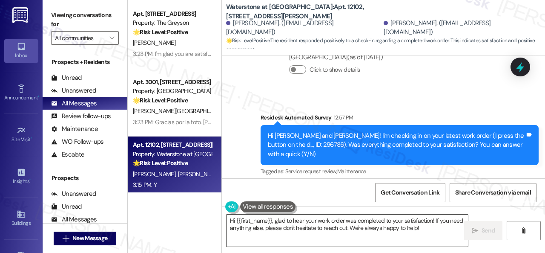
click at [276, 233] on textarea "Hi {{first_name}}, glad to hear your work order was completed to your satisfact…" at bounding box center [348, 230] width 242 height 32
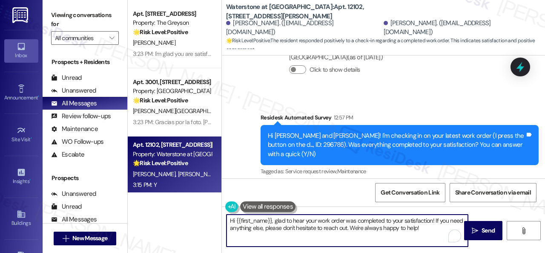
paste textarea "We’re happy to know everything’s all set! If your stay at {{property}} met your…"
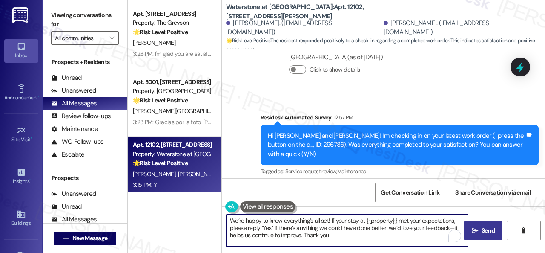
type textarea "We’re happy to know everything’s all set! If your stay at {{property}} met your…"
click at [476, 228] on span " Send" at bounding box center [483, 230] width 27 height 9
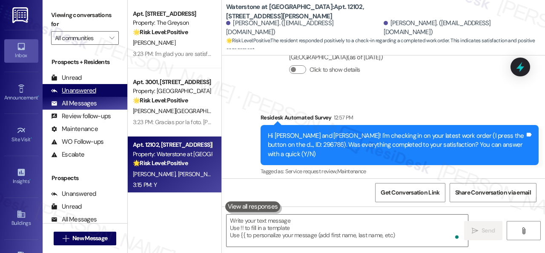
scroll to position [8577, 0]
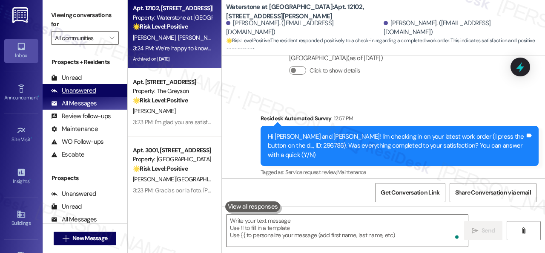
click at [72, 92] on div "Unanswered" at bounding box center [73, 90] width 45 height 9
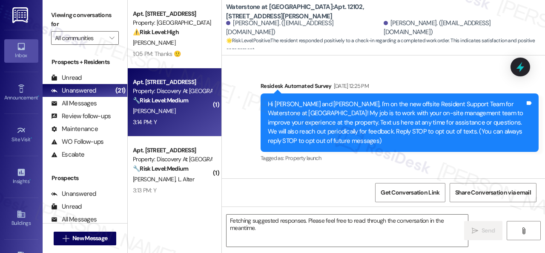
type textarea "Fetching suggested responses. Please feel free to read through the conversation…"
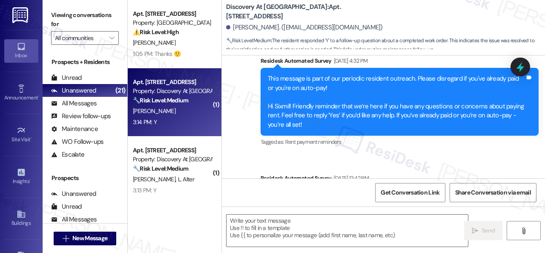
type textarea "Fetching suggested responses. Please feel free to read through the conversation…"
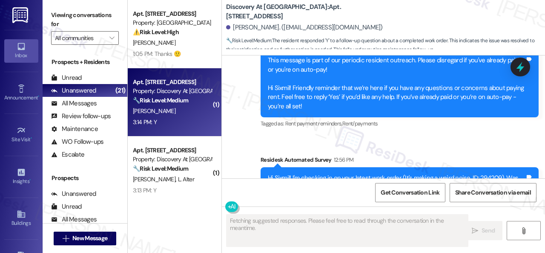
scroll to position [1170, 0]
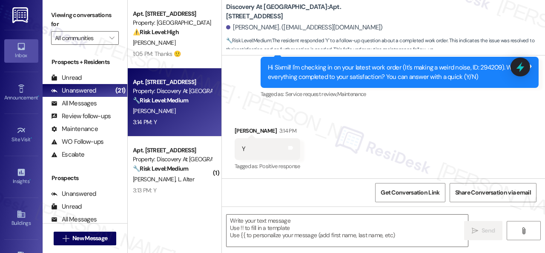
click at [249, 112] on div "Received via SMS Sixmil Cantarero 3:14 PM Y Tags and notes Tagged as: Positive …" at bounding box center [383, 143] width 323 height 72
click at [267, 236] on textarea at bounding box center [348, 230] width 242 height 32
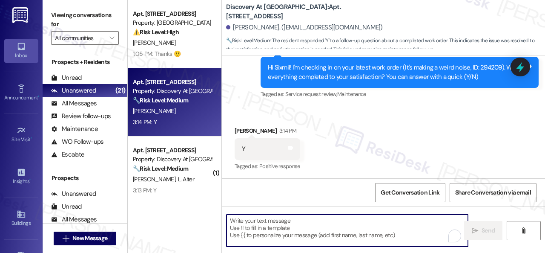
paste textarea "We’re happy to know everything’s all set! If your stay at {{property}} met your…"
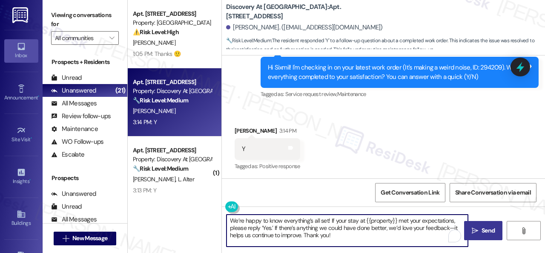
type textarea "We’re happy to know everything’s all set! If your stay at {{property}} met your…"
click at [473, 230] on icon "" at bounding box center [475, 230] width 6 height 7
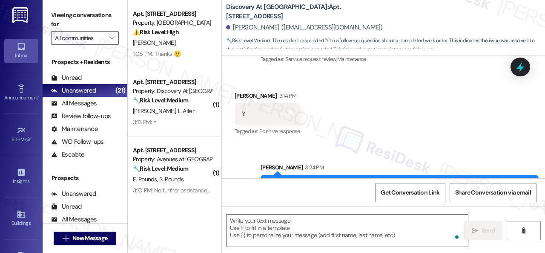
scroll to position [1248, 0]
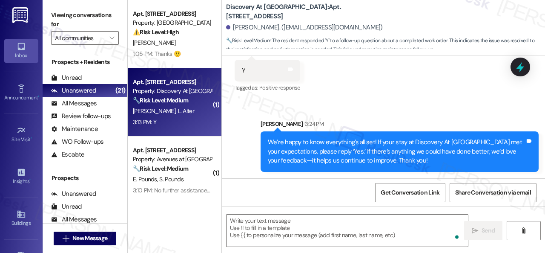
click at [194, 127] on div "3:13 PM: Y 3:13 PM: Y" at bounding box center [172, 122] width 81 height 11
type textarea "Fetching suggested responses. Please feel free to read through the conversation…"
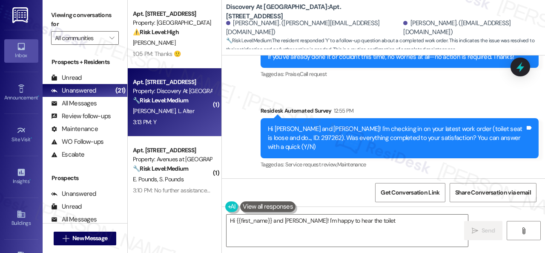
scroll to position [1814, 0]
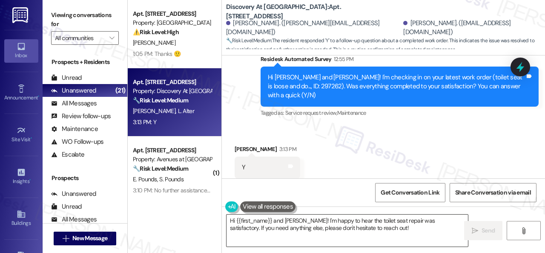
click at [283, 227] on textarea "Hi {{first_name}} and Mark! I'm happy to hear the toilet seat repair was satisf…" at bounding box center [348, 230] width 242 height 32
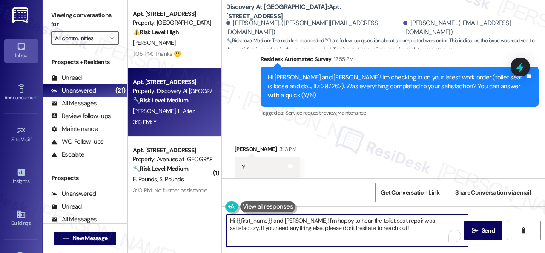
paste textarea "We’re happy to know everything’s all set! If your stay at {{property}} met your…"
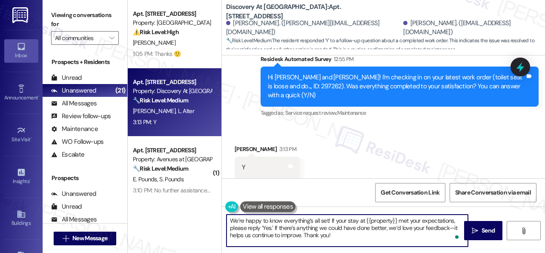
type textarea "We’re happy to know everything’s all set! If your stay at {{property}} met your…"
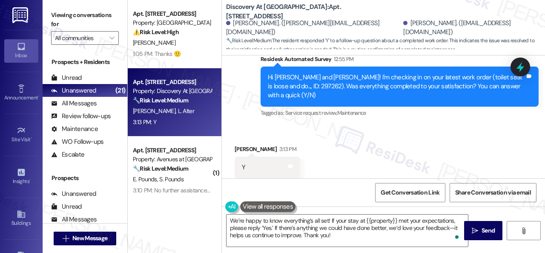
click at [481, 219] on div "We’re happy to know everything’s all set! If your stay at {{property}} met your…" at bounding box center [383, 238] width 323 height 64
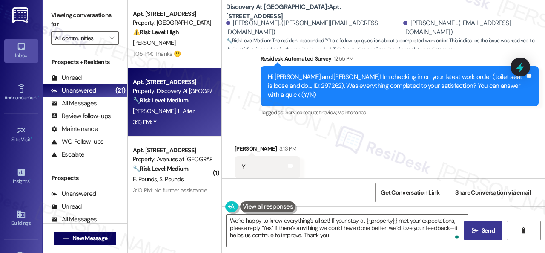
click at [473, 230] on icon "" at bounding box center [475, 230] width 6 height 7
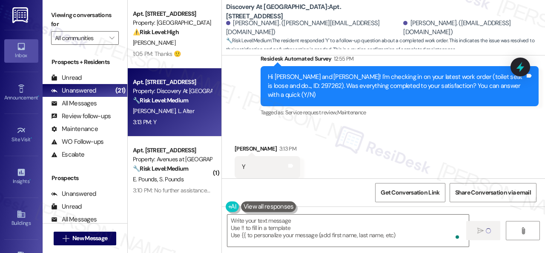
type textarea "Fetching suggested responses. Please feel free to read through the conversation…"
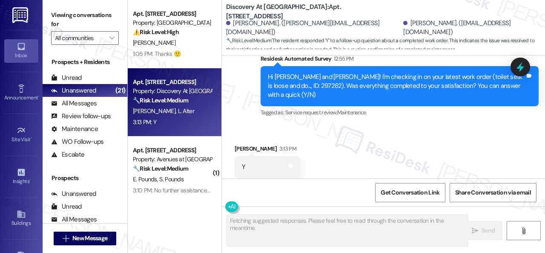
scroll to position [1814, 0]
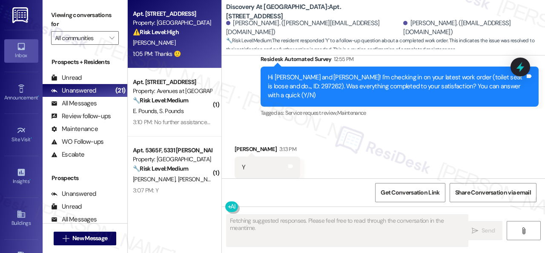
click at [209, 49] on div "1:05 PM: Thanks 🙂 1:05 PM: Thanks 🙂" at bounding box center [172, 54] width 81 height 11
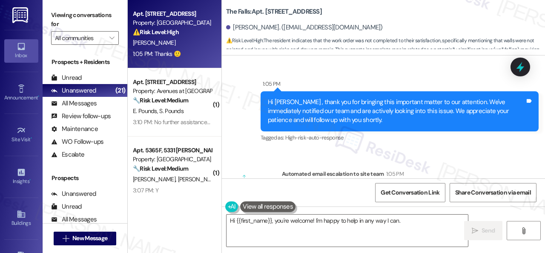
scroll to position [627, 0]
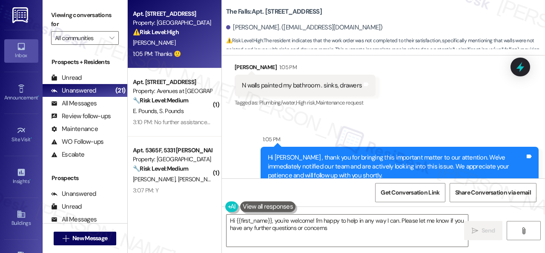
type textarea "Hi {{first_name}}, you're welcome! I'm happy to help in any way I can. Please l…"
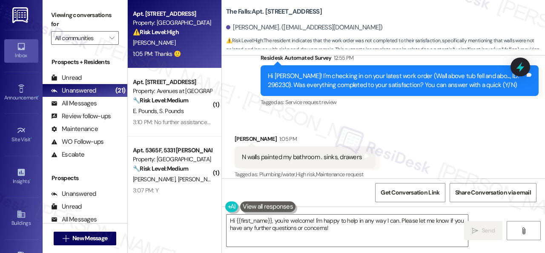
scroll to position [542, 0]
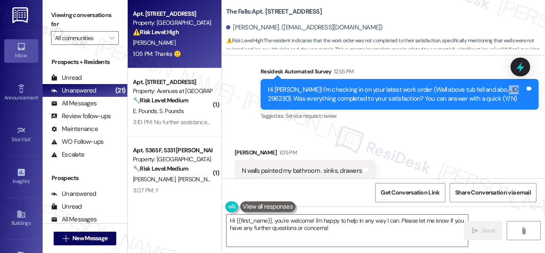
drag, startPoint x: 488, startPoint y: 89, endPoint x: 507, endPoint y: 92, distance: 19.1
click at [507, 92] on div "Hi Ronald! I'm checking in on your latest work order (Wall above tub fell and a…" at bounding box center [396, 94] width 257 height 18
copy div "296230"
click at [429, 131] on div "Received via SMS Ronald Isom 1:05 PM N walls painted my bathroom . sinks, drawe…" at bounding box center [383, 165] width 323 height 72
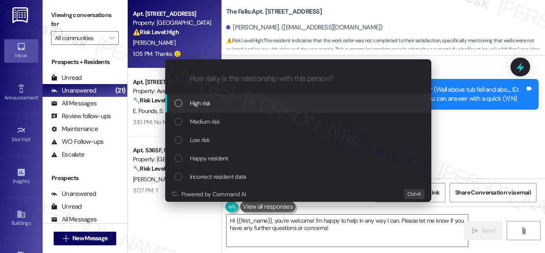
click at [204, 103] on span "High risk" at bounding box center [200, 102] width 21 height 9
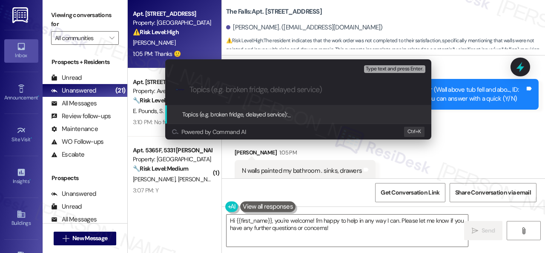
paste input "Follow-up on the closed work order 296230"
type input "Follow-up on the closed work order 296230"
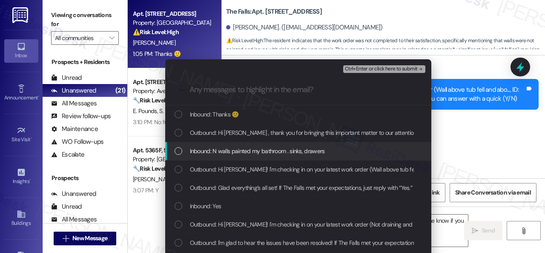
click at [203, 150] on span "Inbound: N walls painted my bathroom . sinks, drawers" at bounding box center [257, 150] width 135 height 9
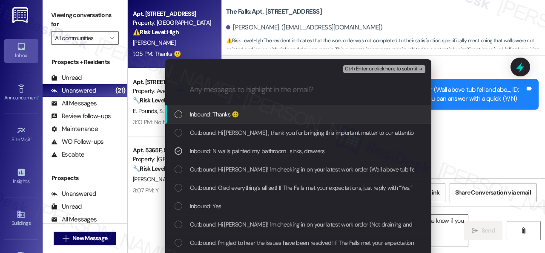
click at [366, 69] on span "Ctrl+Enter or click here to submit" at bounding box center [381, 69] width 73 height 6
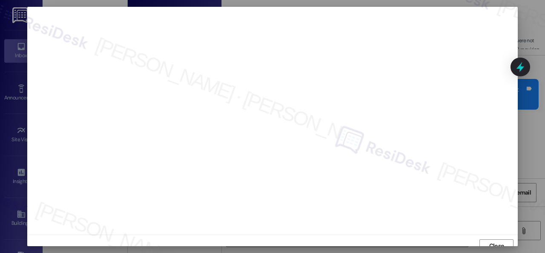
scroll to position [6, 0]
click at [485, 240] on button "Close" at bounding box center [497, 240] width 34 height 14
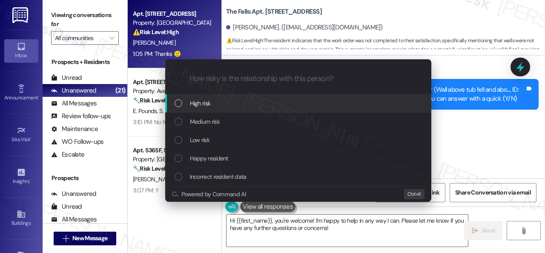
click at [201, 104] on span "High risk" at bounding box center [200, 102] width 21 height 9
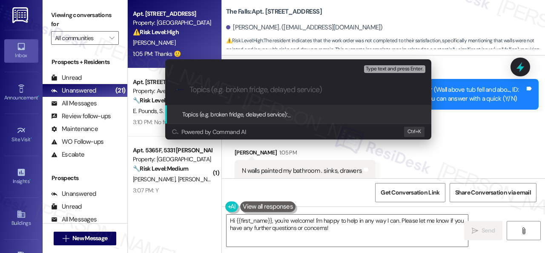
paste input "Follow-up on the closed work order 296230"
type input "Follow-up on the closed work order 296230"
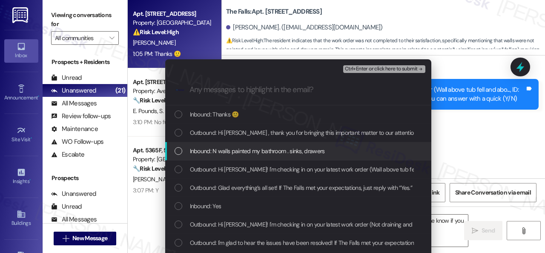
click at [223, 150] on span "Inbound: N walls painted my bathroom . sinks, drawers" at bounding box center [257, 150] width 135 height 9
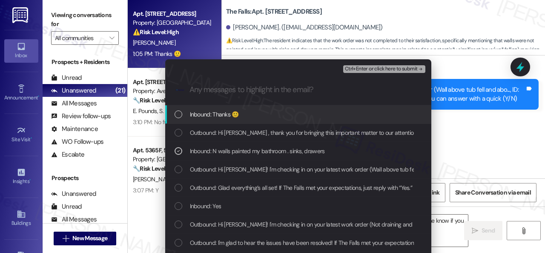
click at [357, 67] on span "Ctrl+Enter or click here to submit" at bounding box center [381, 69] width 73 height 6
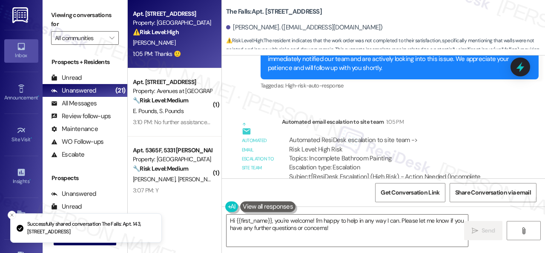
scroll to position [840, 0]
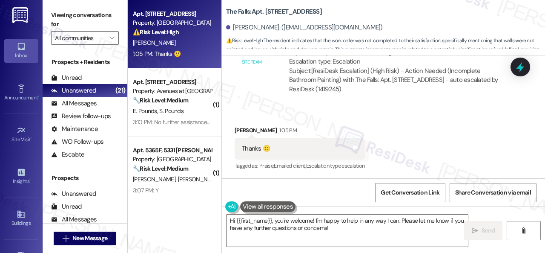
click at [427, 143] on div "Received via SMS Ronald Isom 1:05 PM Thanks 🙂 Tags and notes Tagged as: Praise …" at bounding box center [383, 143] width 323 height 72
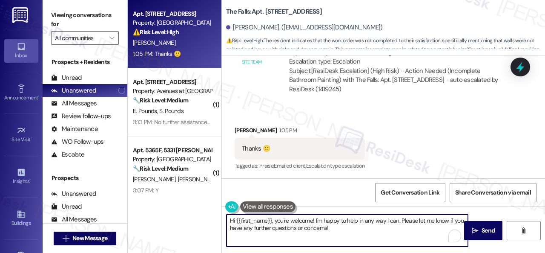
drag, startPoint x: 358, startPoint y: 235, endPoint x: 172, endPoint y: 216, distance: 187.1
click at [171, 216] on div "Apt. 143, 6565 W Foxridge Dr Property: The Falls ⚠️ Risk Level: High The reside…" at bounding box center [337, 126] width 418 height 253
paste textarea "I'm sorry to hear the issue hasn't been resolved yet. We apologize for the dela…"
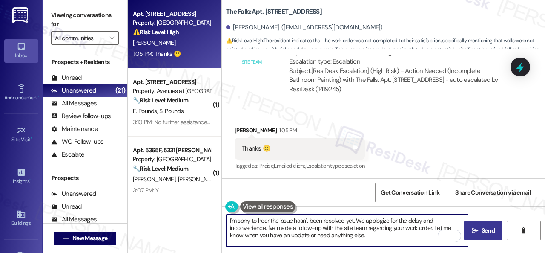
type textarea "I'm sorry to hear the issue hasn't been resolved yet. We apologize for the dela…"
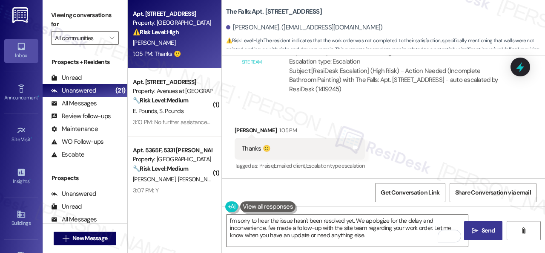
click at [488, 226] on span "Send" at bounding box center [488, 230] width 13 height 9
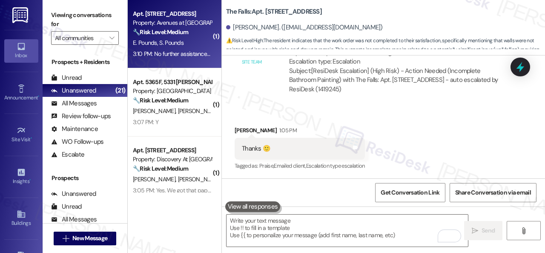
click at [188, 43] on div "E. Pounds S. Pounds" at bounding box center [172, 42] width 81 height 11
type textarea "Fetching suggested responses. Please feel free to read through the conversation…"
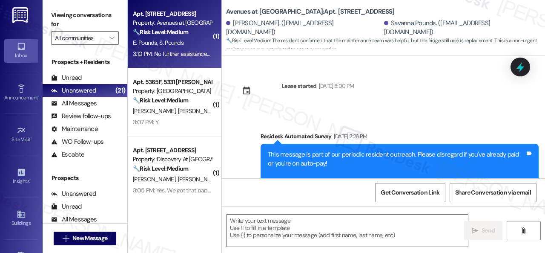
scroll to position [2529, 0]
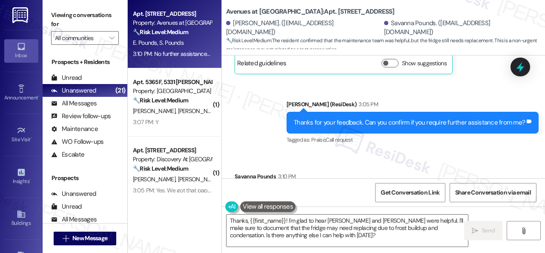
drag, startPoint x: 328, startPoint y: 235, endPoint x: 149, endPoint y: 212, distance: 180.4
click at [166, 204] on div "Apt. 4105, 12501 Broadway St Property: Avenues at Shadow Creek 🔧 Risk Level: Me…" at bounding box center [337, 126] width 418 height 253
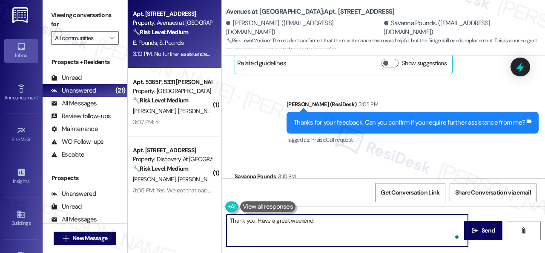
type textarea "Thank you. Have a great weekend!"
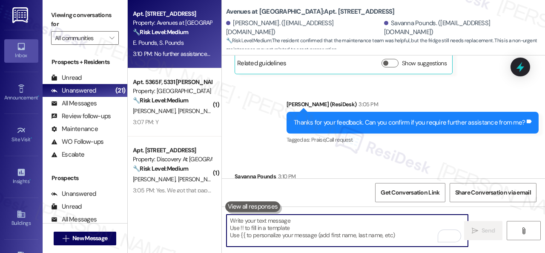
scroll to position [2529, 0]
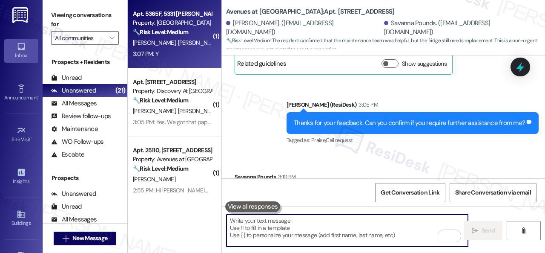
click at [182, 60] on div "Apt. 5365F, 5331 Findley Property: Prairie Pines Townhomes 🔧 Risk Level: Medium…" at bounding box center [175, 34] width 94 height 68
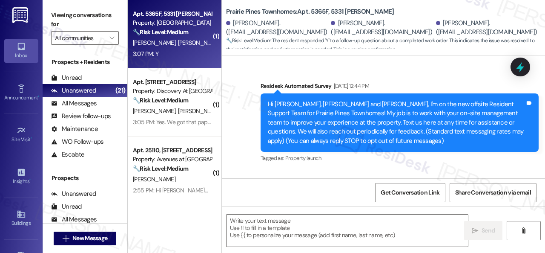
type textarea "Fetching suggested responses. Please feel free to read through the conversation…"
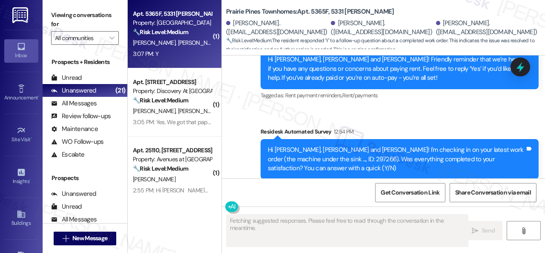
scroll to position [1612, 0]
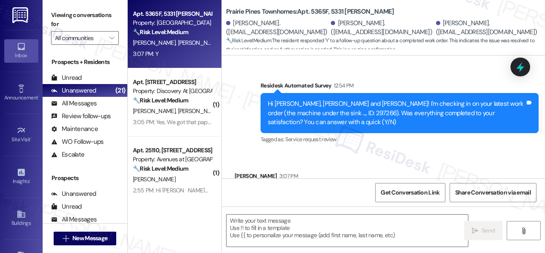
drag, startPoint x: 254, startPoint y: 93, endPoint x: 259, endPoint y: 127, distance: 33.6
click at [254, 93] on div "Survey, sent via SMS Residesk Automated Survey 12:54 PM Hi Jiajia, Fujin and Xi…" at bounding box center [399, 114] width 291 height 78
click at [263, 223] on textarea at bounding box center [348, 230] width 242 height 32
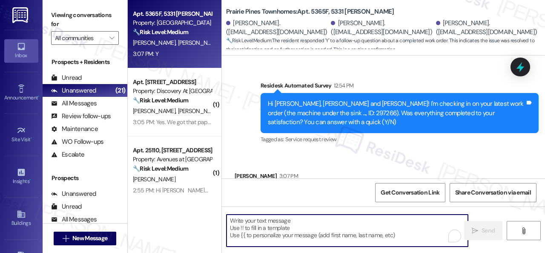
paste textarea "We’re happy to know everything’s all set! If your stay at {{property}} met your…"
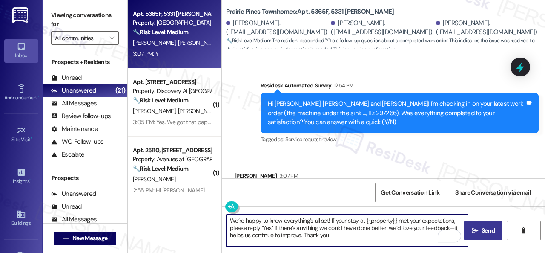
type textarea "We’re happy to know everything’s all set! If your stay at {{property}} met your…"
click at [487, 228] on span "Send" at bounding box center [488, 230] width 13 height 9
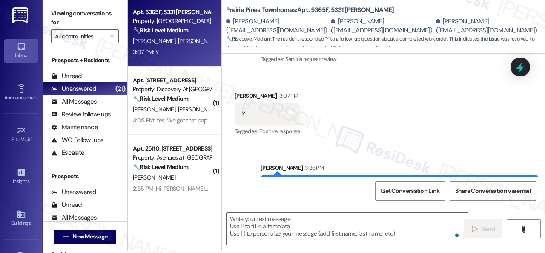
scroll to position [3, 0]
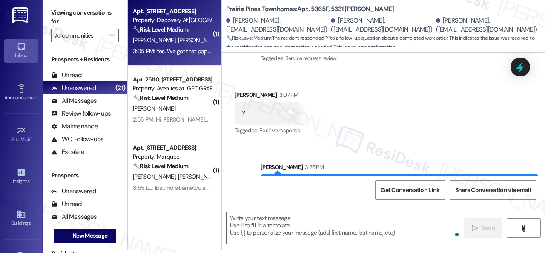
click at [188, 43] on span "[PERSON_NAME]" at bounding box center [199, 40] width 43 height 8
type textarea "Fetching suggested responses. Please feel free to read through the conversation…"
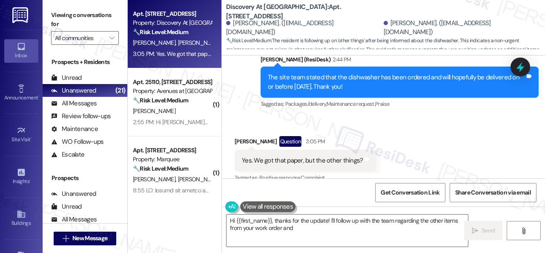
scroll to position [987, 0]
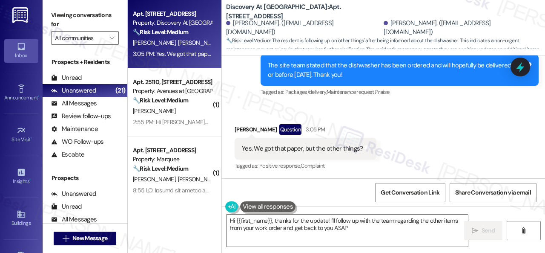
type textarea "Hi {{first_name}}, thanks for the update! I'll follow up with the team regardin…"
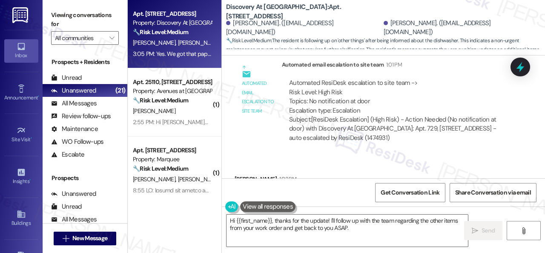
scroll to position [518, 0]
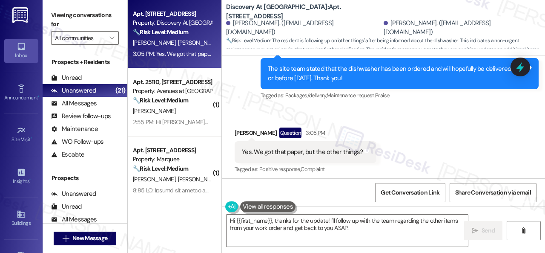
scroll to position [987, 0]
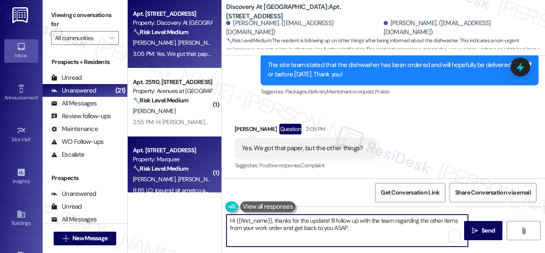
drag, startPoint x: 355, startPoint y: 228, endPoint x: 189, endPoint y: 171, distance: 175.7
click at [186, 187] on div "Apt. [STREET_ADDRESS] Property: Discovery At [GEOGRAPHIC_DATA] 🔧 Risk Level: Me…" at bounding box center [337, 126] width 418 height 253
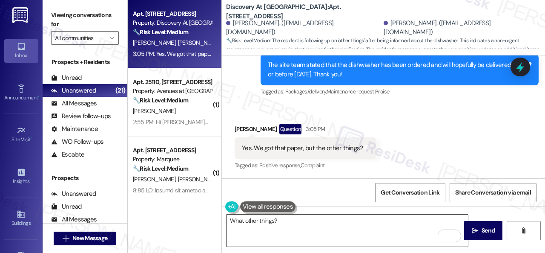
click at [403, 232] on textarea "What other things?" at bounding box center [348, 230] width 242 height 32
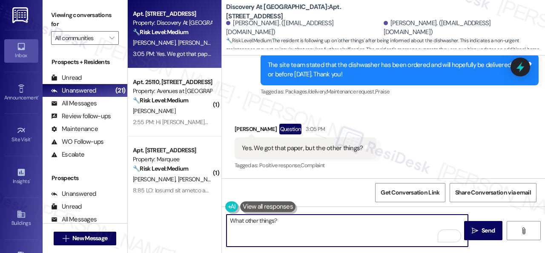
paste textarea "Do you have maintenance requests for the issues? If so, are the work orders sti…"
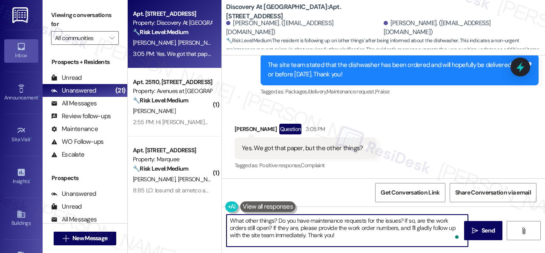
drag, startPoint x: 233, startPoint y: 219, endPoint x: 145, endPoint y: 206, distance: 89.6
click at [179, 216] on div "Apt. [STREET_ADDRESS] Property: Discovery At [GEOGRAPHIC_DATA] 🔧 Risk Level: Me…" at bounding box center [337, 126] width 418 height 253
click at [421, 223] on textarea "Can you confirm what other things? Do you have maintenance requests for the iss…" at bounding box center [348, 230] width 242 height 32
click at [390, 234] on textarea "Can you confirm what other things? Do you have maintenance requests for those i…" at bounding box center [348, 230] width 242 height 32
type textarea "Can you confirm what other things? Do you have maintenance requests for those i…"
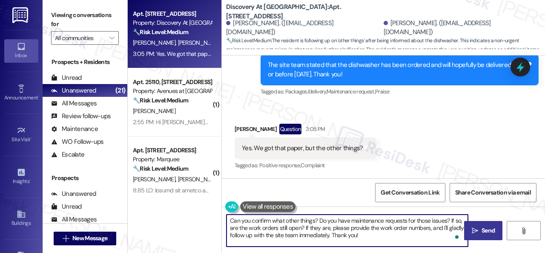
click at [488, 230] on span "Send" at bounding box center [488, 230] width 13 height 9
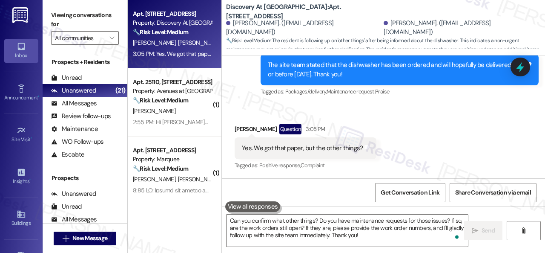
scroll to position [987, 0]
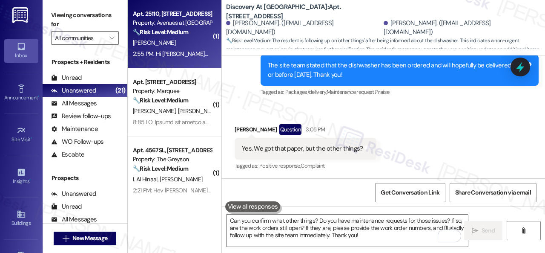
click at [197, 46] on div "J. Riley" at bounding box center [172, 42] width 81 height 11
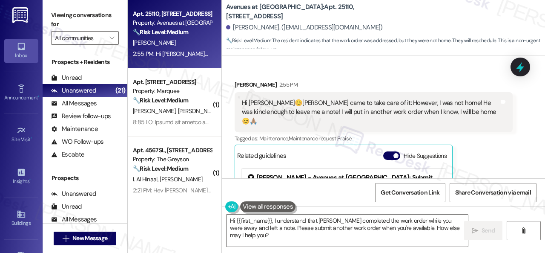
scroll to position [4458, 0]
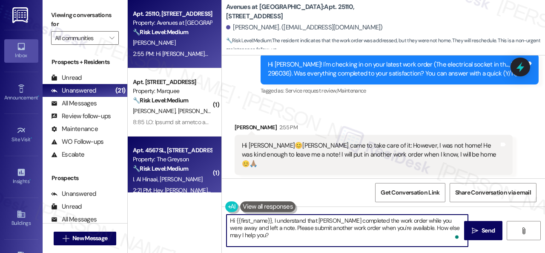
drag, startPoint x: 458, startPoint y: 227, endPoint x: 141, endPoint y: 174, distance: 322.2
click at [147, 173] on div "Apt. 25110, 12501 Broadway St Property: Avenues at Shadow Creek 🔧 Risk Level: M…" at bounding box center [337, 126] width 418 height 253
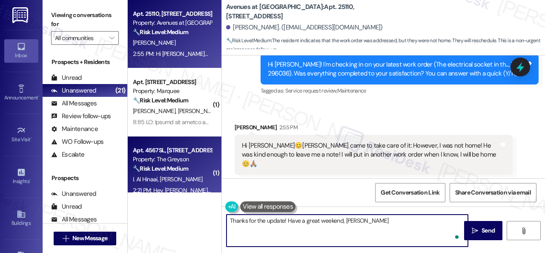
type textarea "Thanks for the update! Have a great weekend, Joyce!"
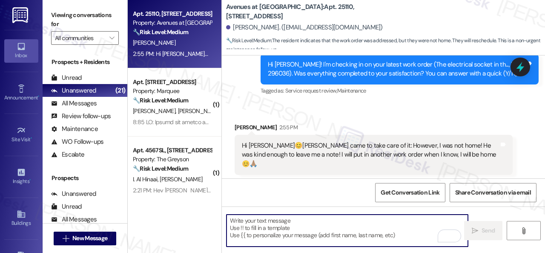
type textarea "Fetching suggested responses. Please feel free to read through the conversation…"
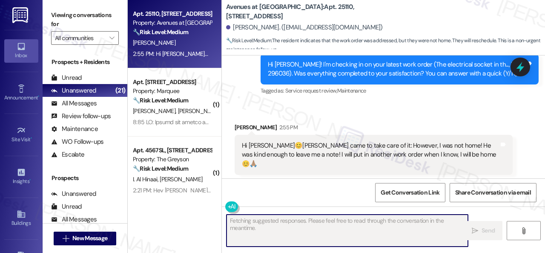
scroll to position [4586, 0]
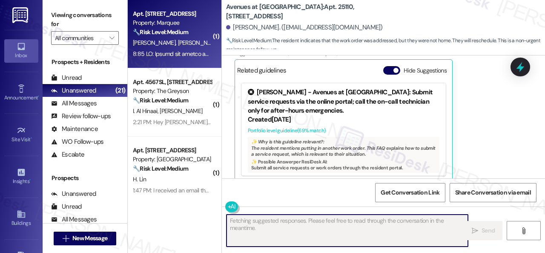
click at [200, 49] on div at bounding box center [172, 54] width 81 height 11
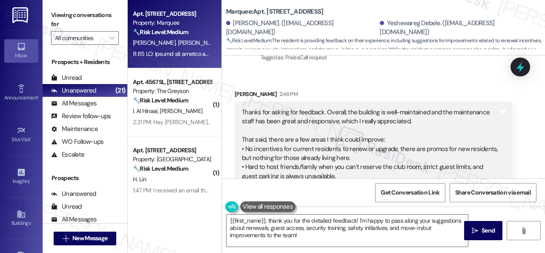
scroll to position [281, 0]
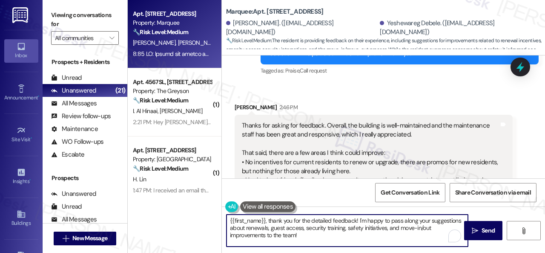
drag, startPoint x: 229, startPoint y: 221, endPoint x: 269, endPoint y: 219, distance: 40.1
click at [269, 219] on textarea "{{first_name}}, thank you for the detailed feedback! I'm happy to pass along yo…" at bounding box center [348, 230] width 242 height 32
click at [317, 219] on textarea "Thank you for the detailed feedback! I'm happy to pass along your suggestions a…" at bounding box center [348, 230] width 242 height 32
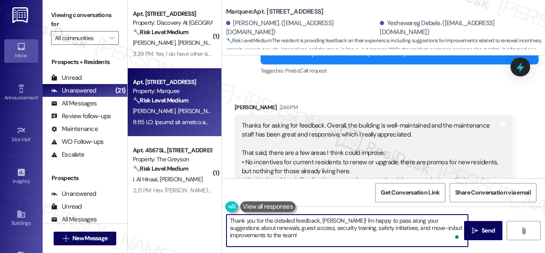
click at [270, 239] on textarea "Thank you for the detailed feedback, Jalene! I'm happy to pass along your sugge…" at bounding box center [348, 230] width 242 height 32
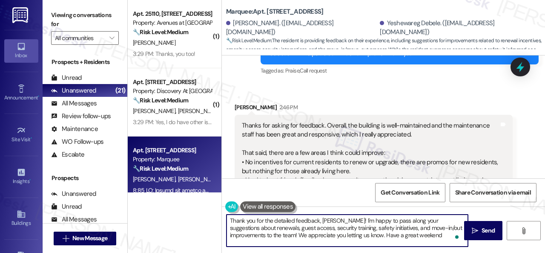
type textarea "Thank you for the detailed feedback, Jalene! I'm happy to pass along your sugge…"
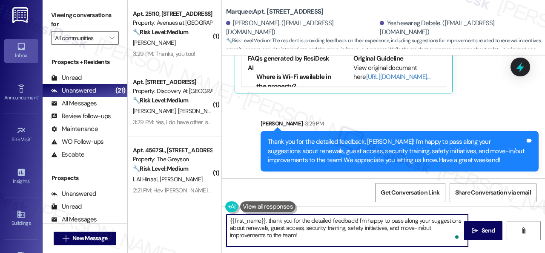
scroll to position [3, 0]
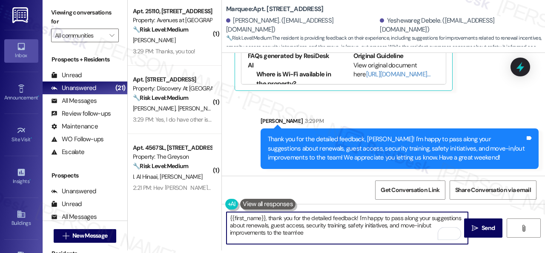
type textarea "{{first_name}}, thank you for the detailed feedback! I'm happy to pass along yo…"
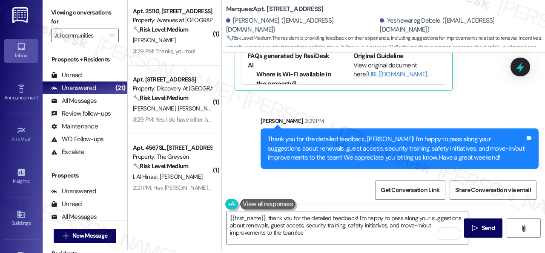
click at [345, 109] on div "Sent via SMS Sarah 3:29 PM Thank you for the detailed feedback, Jalene! I'm hap…" at bounding box center [383, 136] width 323 height 78
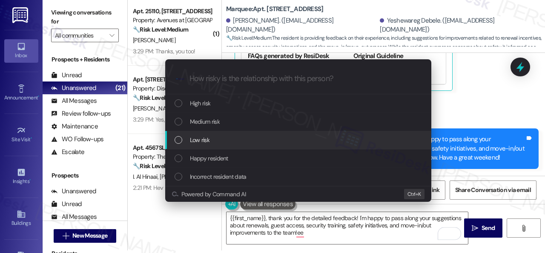
click at [202, 138] on span "Low risk" at bounding box center [200, 139] width 20 height 9
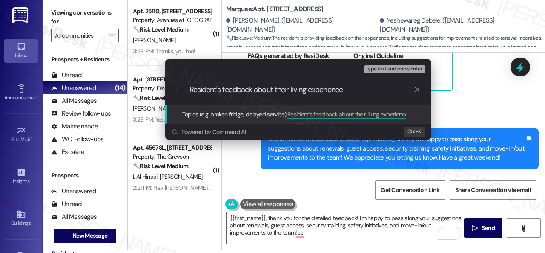
type input "Resident's feedback about their living experience."
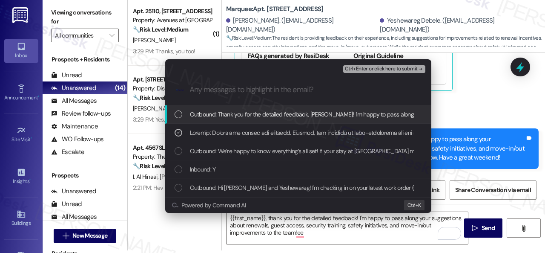
click at [361, 66] on span "Ctrl+Enter or click here to submit" at bounding box center [381, 69] width 73 height 6
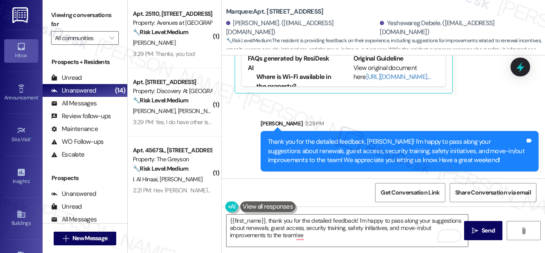
scroll to position [545, 0]
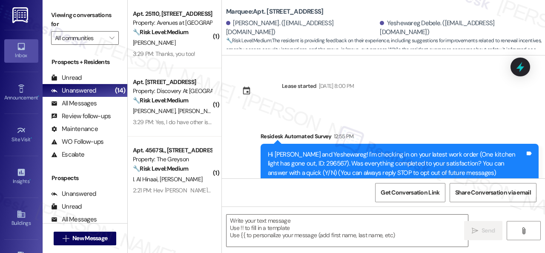
type textarea "Fetching suggested responses. Please feel free to read through the conversation…"
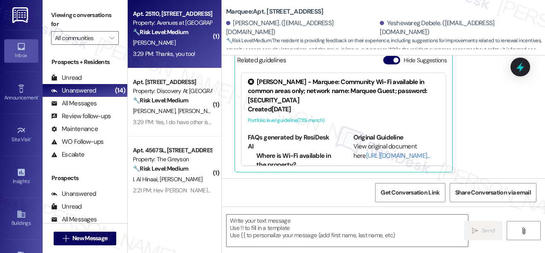
click at [190, 46] on div "J. Riley" at bounding box center [172, 42] width 81 height 11
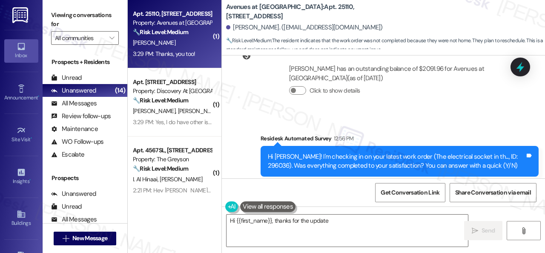
scroll to position [4628, 0]
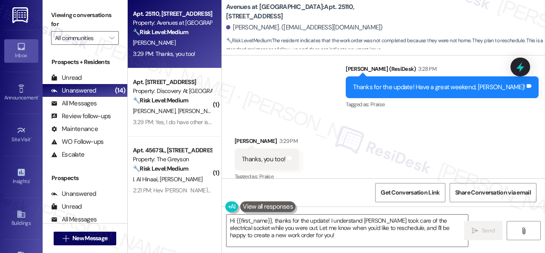
drag, startPoint x: 298, startPoint y: 233, endPoint x: 69, endPoint y: 184, distance: 234.3
click at [200, 214] on div "Apt. 25110, 12501 Broadway St Property: Avenues at Shadow Creek 🔧 Risk Level: M…" at bounding box center [337, 126] width 418 height 253
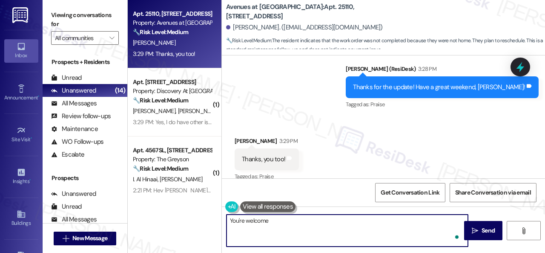
type textarea "You're welcome."
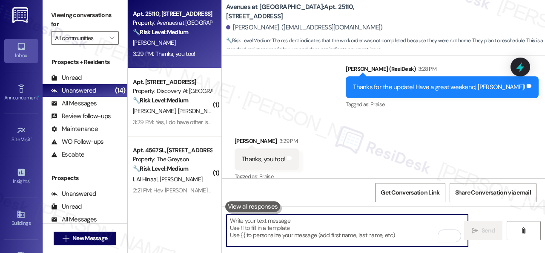
type textarea "Fetching suggested responses. Please feel free to read through the conversation…"
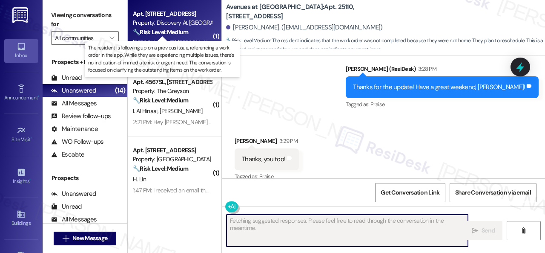
click at [184, 34] on strong "🔧 Risk Level: Medium" at bounding box center [160, 32] width 55 height 8
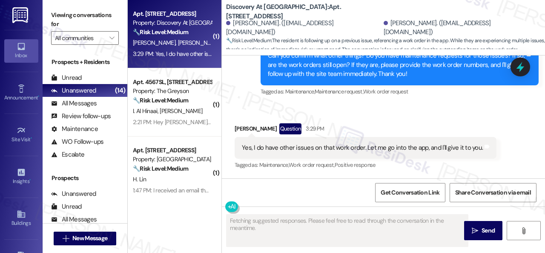
scroll to position [1142, 0]
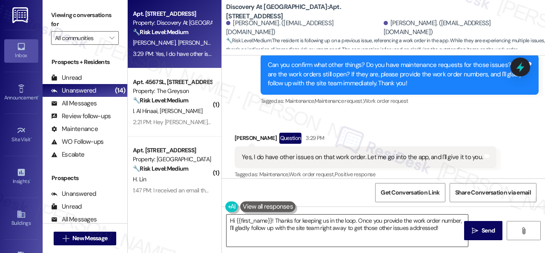
click at [300, 229] on textarea "Hi {{first_name}}! Thanks for keeping us in the loop. Once you provide the work…" at bounding box center [348, 230] width 242 height 32
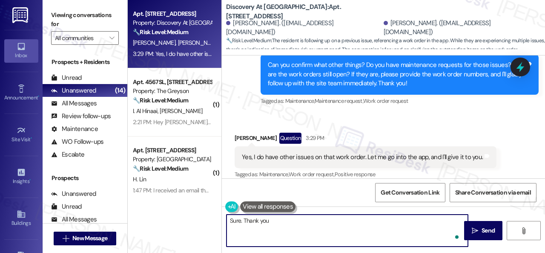
type textarea "Sure. Thank you."
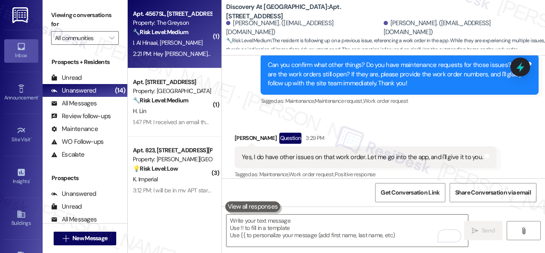
click at [200, 43] on div "I. Al Hinaai R. Sharp" at bounding box center [172, 42] width 81 height 11
type textarea "Fetching suggested responses. Please feel free to read through the conversation…"
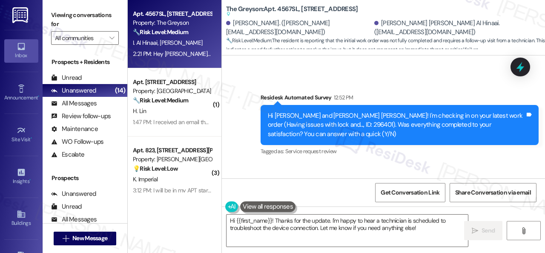
scroll to position [1531, 0]
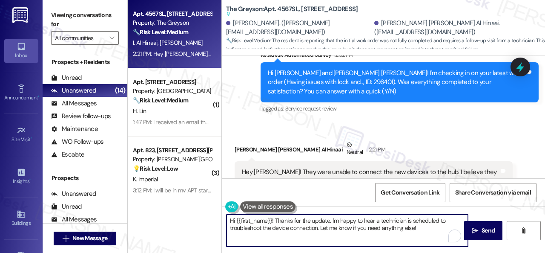
drag, startPoint x: 275, startPoint y: 219, endPoint x: 171, endPoint y: 216, distance: 104.0
click at [171, 216] on div "Apt. 4567SL, 4460 Mountain Laurel Road Property: The Greyson 🔧 Risk Level: Medi…" at bounding box center [337, 126] width 418 height 253
drag, startPoint x: 300, startPoint y: 219, endPoint x: 380, endPoint y: 225, distance: 79.8
click at [379, 225] on textarea "I see. Thanks for the update. I'm happy to hear a technician is scheduled to tr…" at bounding box center [348, 230] width 242 height 32
type textarea "I see. Thanks for the update. We appreciate your patience while they are trying…"
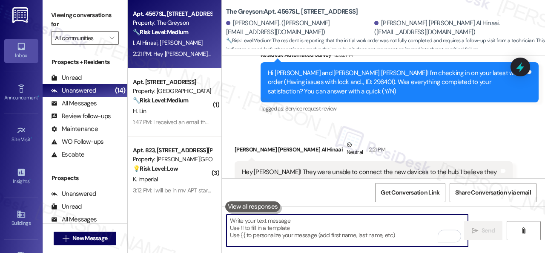
scroll to position [1658, 0]
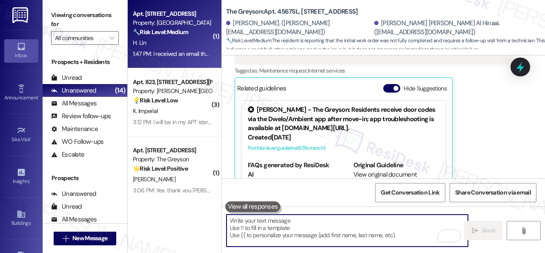
click at [176, 42] on div "H. Lin" at bounding box center [172, 42] width 81 height 11
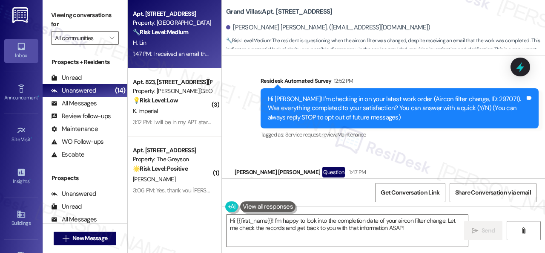
scroll to position [98, 0]
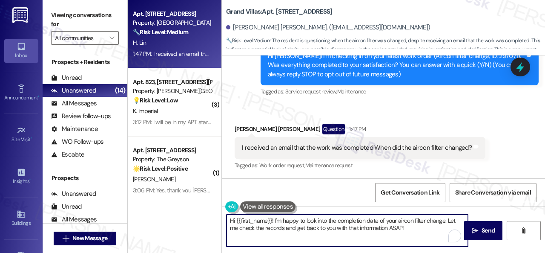
drag, startPoint x: 407, startPoint y: 229, endPoint x: 157, endPoint y: 216, distance: 250.4
click at [157, 216] on div "Apt. 2709, 1550 Katy Gap Rd Property: Grand Villas 🔧 Risk Level: Medium The res…" at bounding box center [337, 126] width 418 height 253
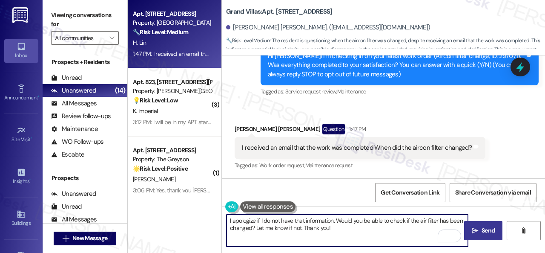
type textarea "I apologize if I do not have that information. Would you be able to check if th…"
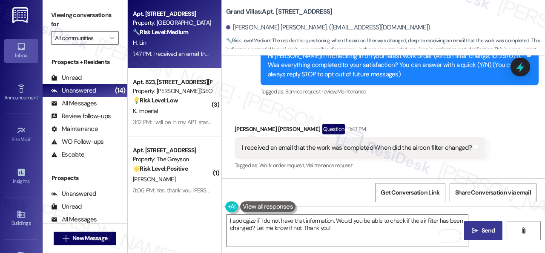
click at [477, 227] on span " Send" at bounding box center [483, 230] width 27 height 9
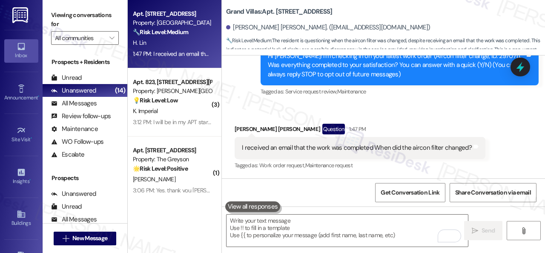
type textarea "Fetching suggested responses. Please feel free to read through the conversation…"
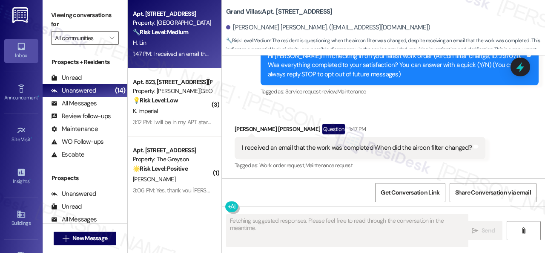
scroll to position [98, 0]
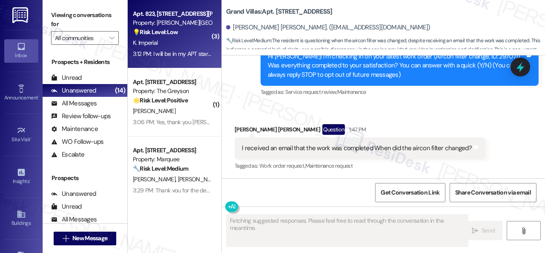
click at [183, 42] on div "K. Imperial" at bounding box center [172, 42] width 81 height 11
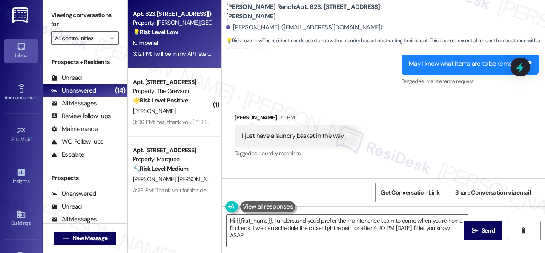
scroll to position [1585, 0]
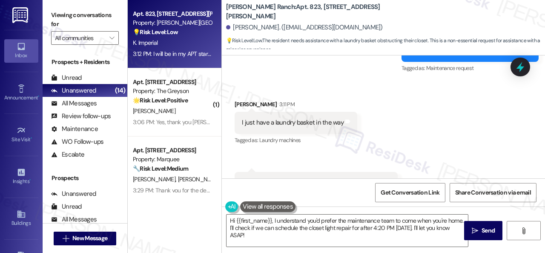
click at [280, 11] on b "Craig Ranch: Apt. 823, 4101 S Custer Rd" at bounding box center [311, 12] width 170 height 18
copy b "823"
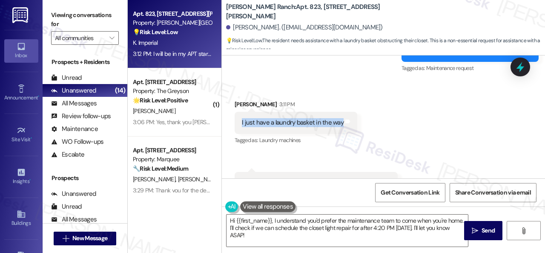
drag, startPoint x: 240, startPoint y: 112, endPoint x: 341, endPoint y: 114, distance: 101.0
click at [341, 114] on div "I just have a laundry basket in the way Tags and notes" at bounding box center [296, 123] width 123 height 22
copy div "I just have a laundry basket in the way"
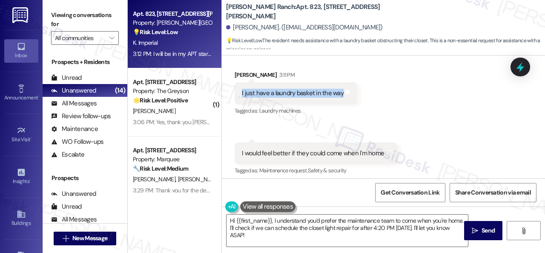
scroll to position [1628, 0]
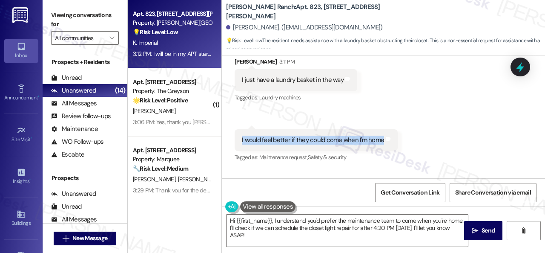
drag, startPoint x: 239, startPoint y: 130, endPoint x: 381, endPoint y: 131, distance: 141.9
click at [381, 131] on div "I would feel better if they could come when I'm home Tags and notes" at bounding box center [316, 140] width 163 height 22
copy div "I would feel better if they could come when I'm home"
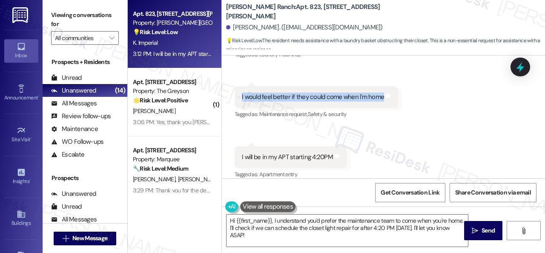
scroll to position [3, 0]
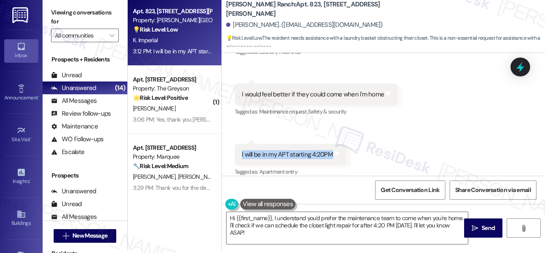
drag, startPoint x: 236, startPoint y: 144, endPoint x: 331, endPoint y: 146, distance: 95.0
click at [331, 146] on div "I will be in my APT starting 4:20PM Tags and notes" at bounding box center [291, 155] width 112 height 22
copy div "I will be in my APT starting 4:20PM"
click at [401, 118] on div "Received via SMS Kylie Imperial 3:11 PM I just have a laundry basket in the way…" at bounding box center [383, 88] width 323 height 192
click at [400, 121] on div "Received via SMS Kylie Imperial 3:11 PM I just have a laundry basket in the way…" at bounding box center [383, 88] width 323 height 192
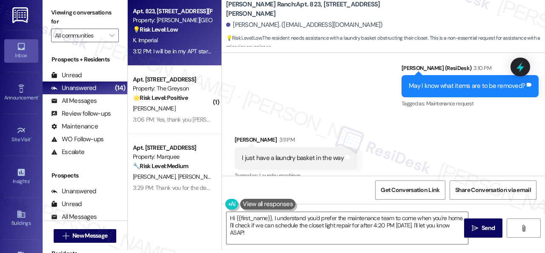
scroll to position [1671, 0]
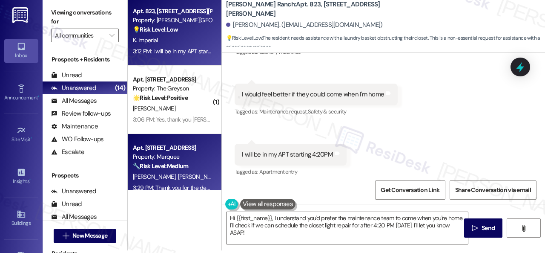
drag, startPoint x: 270, startPoint y: 235, endPoint x: 135, endPoint y: 179, distance: 145.6
click at [163, 195] on div "Apt. 823, 4101 S Custer Rd Property: Craig Ranch 💡 Risk Level: Low The resident…" at bounding box center [337, 123] width 418 height 253
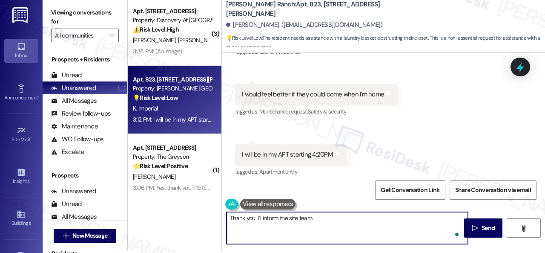
type textarea "Thank you. I'll inform the site team."
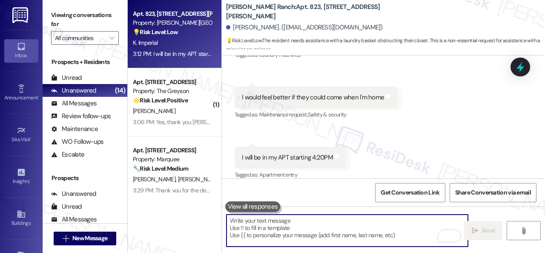
scroll to position [1731, 0]
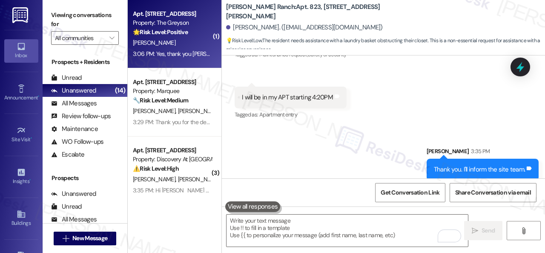
click at [182, 46] on div "V. Mendoza" at bounding box center [172, 42] width 81 height 11
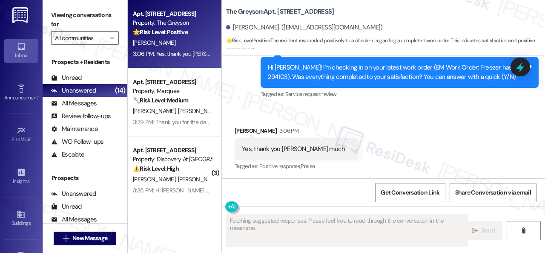
scroll to position [4044, 0]
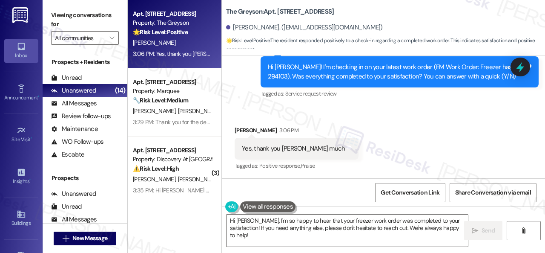
click at [234, 99] on div "Survey, sent via SMS Residesk Automated Survey 12:52 PM Hi Victoria! I'm checki…" at bounding box center [383, 65] width 323 height 81
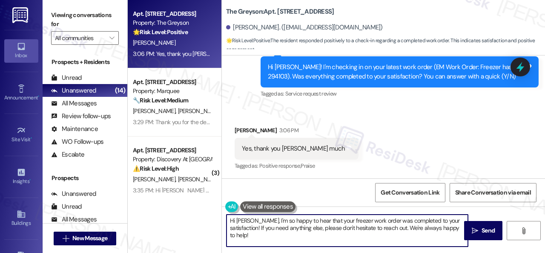
drag, startPoint x: 252, startPoint y: 240, endPoint x: 182, endPoint y: 195, distance: 83.6
click at [184, 199] on div "Apt. 4462BR, 4460 Mountain Laurel Road Property: The Greyson 🌟 Risk Level: Posi…" at bounding box center [337, 126] width 418 height 253
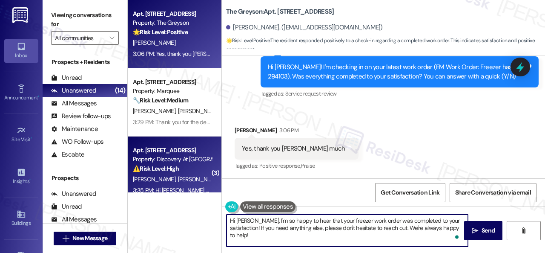
paste textarea "We’re happy to know everything’s all set! If your stay at {{property}} met your…"
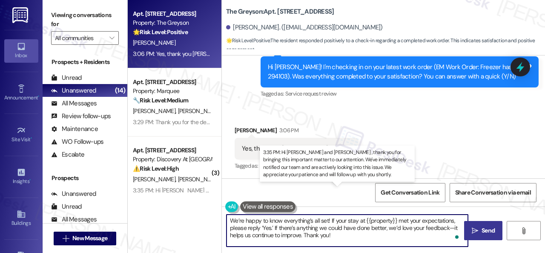
type textarea "We’re happy to know everything’s all set! If your stay at {{property}} met your…"
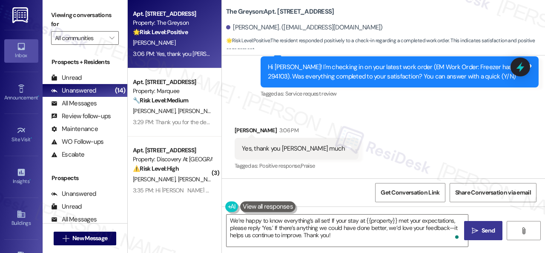
click at [479, 223] on button " Send" at bounding box center [483, 230] width 38 height 19
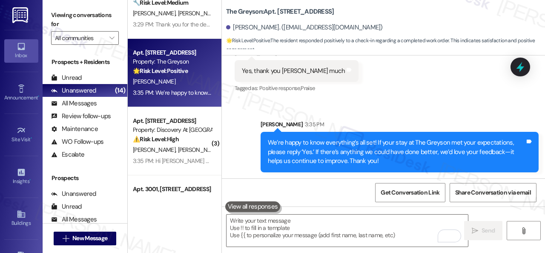
scroll to position [43, 0]
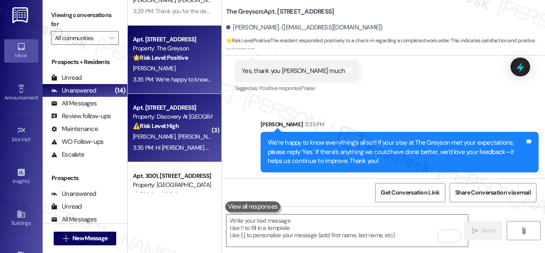
click at [193, 131] on div "K. Robbins R. Fowlkes-Robbins" at bounding box center [172, 136] width 81 height 11
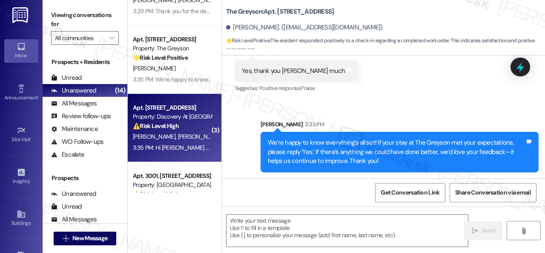
type textarea "Fetching suggested responses. Please feel free to read through the conversation…"
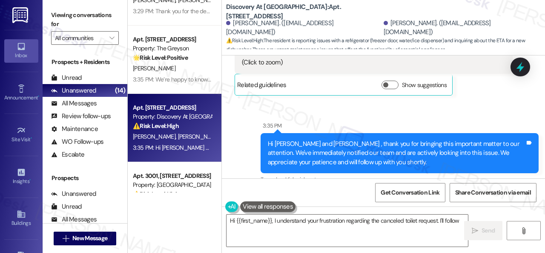
scroll to position [2273, 0]
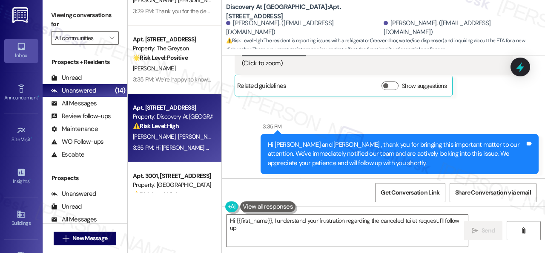
type textarea "Hi {{first_name}}, I understand your frustration regarding the canceled toilet …"
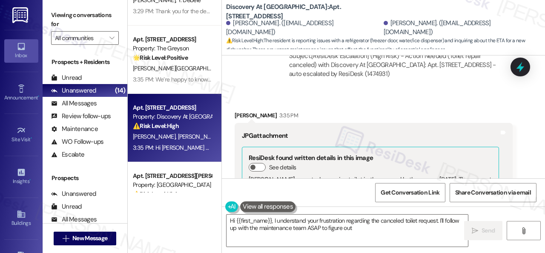
scroll to position [1591, 0]
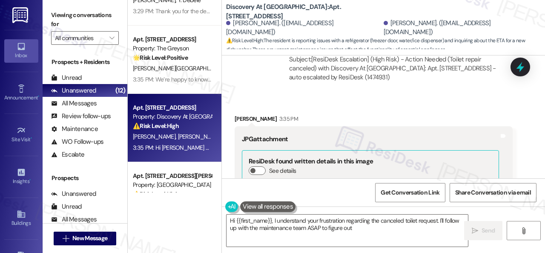
click at [274, 86] on div "Automated email escalation to site team Automated email escalation to site team…" at bounding box center [373, 44] width 291 height 101
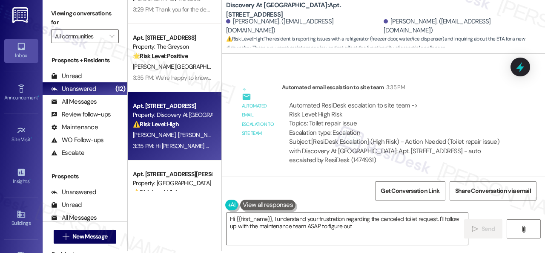
scroll to position [3, 0]
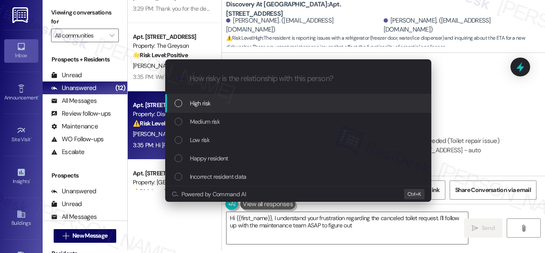
click at [202, 105] on span "High risk" at bounding box center [200, 102] width 21 height 9
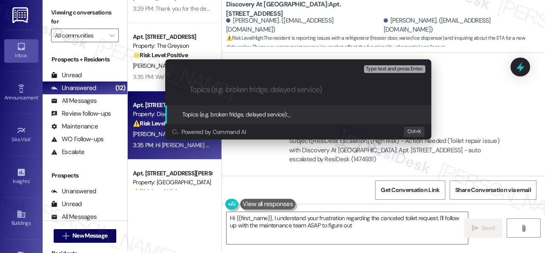
paste input "Follow-up on the closed work orders 296355 & 296356"
type input "Follow-up on the closed work orders 296355 & 296356"
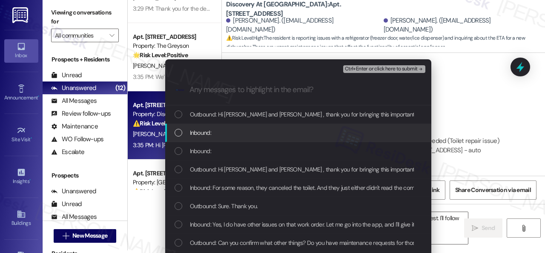
click at [209, 130] on span "Inbound:" at bounding box center [200, 132] width 21 height 9
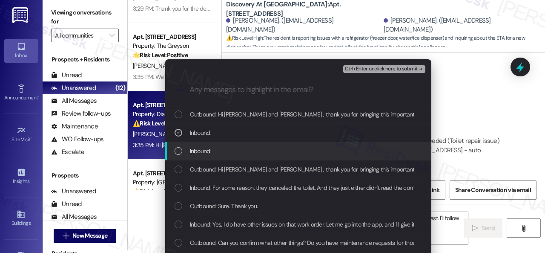
click at [203, 150] on span "Inbound:" at bounding box center [200, 150] width 21 height 9
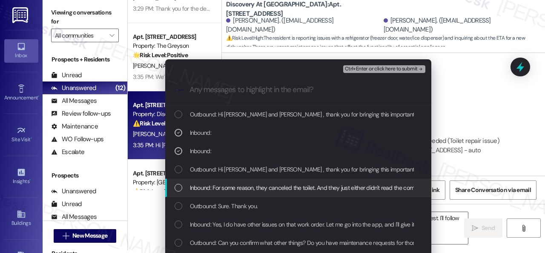
click at [211, 188] on span "Inbound: For some reason, they canceled the toilet. And they just either didn't…" at bounding box center [310, 187] width 241 height 9
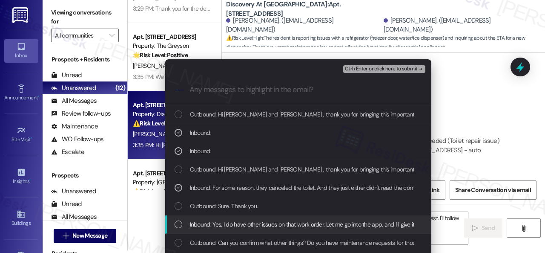
click at [220, 227] on span "Inbound: Yes, I do have other issues on that work order. Let me go into the app…" at bounding box center [311, 223] width 243 height 9
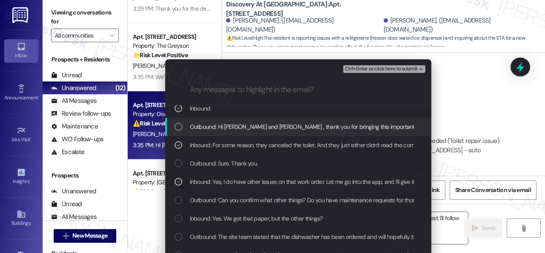
scroll to position [85, 0]
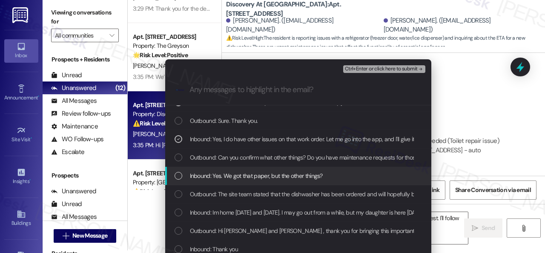
click at [280, 176] on span "Inbound: Yes. We got that paper, but the other things?" at bounding box center [256, 175] width 133 height 9
click at [178, 173] on icon "List of options" at bounding box center [179, 176] width 6 height 6
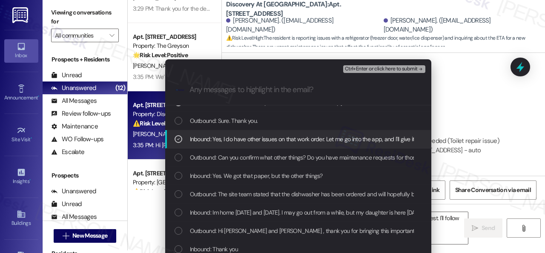
click at [176, 138] on icon "List of options" at bounding box center [179, 139] width 6 height 6
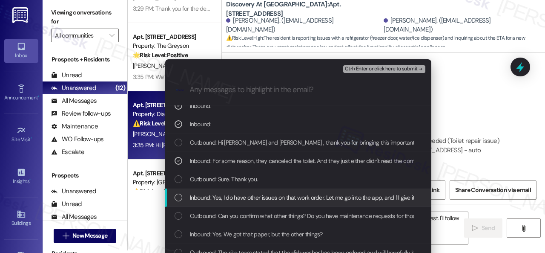
scroll to position [0, 0]
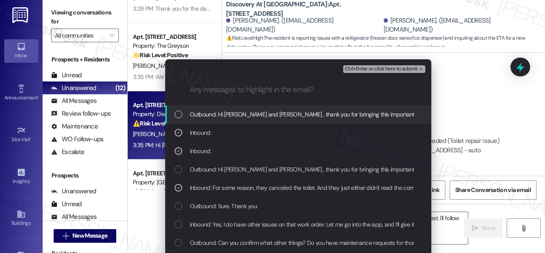
click at [352, 70] on span "Ctrl+Enter or click here to submit" at bounding box center [381, 69] width 73 height 6
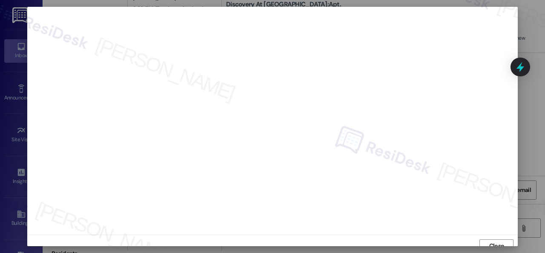
scroll to position [6, 0]
click at [497, 239] on span "Close" at bounding box center [497, 239] width 15 height 9
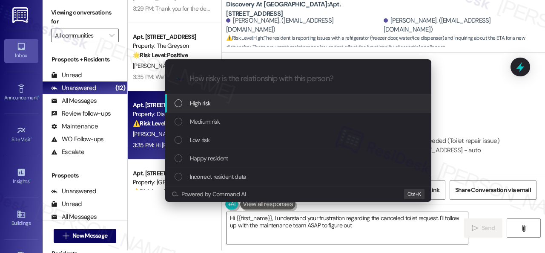
click at [196, 103] on span "High risk" at bounding box center [200, 102] width 21 height 9
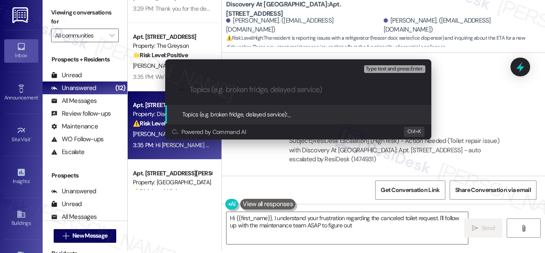
paste input "Follow-up on the closed work orders 296355 & 296356"
type input "Follow-up on the closed work orders 296355 & 296356"
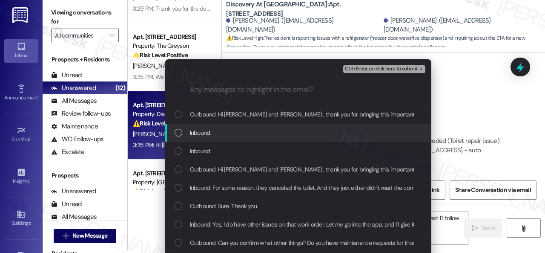
click at [203, 134] on span "Inbound:" at bounding box center [200, 132] width 21 height 9
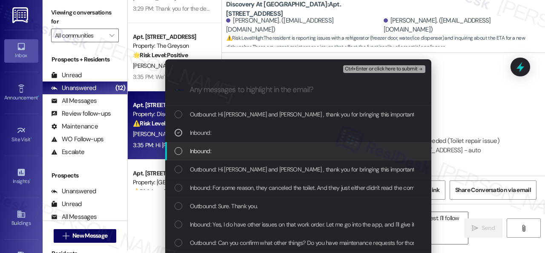
click at [197, 155] on span "Inbound:" at bounding box center [200, 150] width 21 height 9
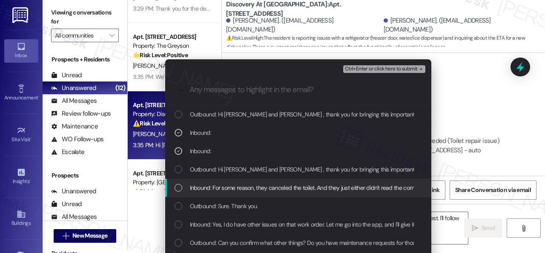
click at [217, 184] on span "Inbound: For some reason, they canceled the toilet. And they just either didn't…" at bounding box center [310, 187] width 241 height 9
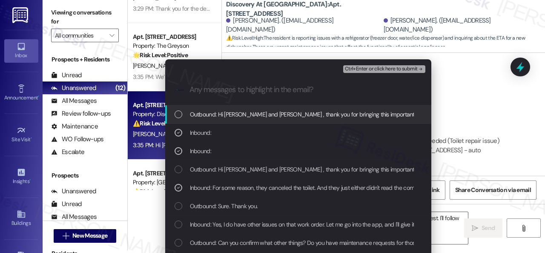
click at [355, 68] on span "Ctrl+Enter or click here to submit" at bounding box center [381, 69] width 73 height 6
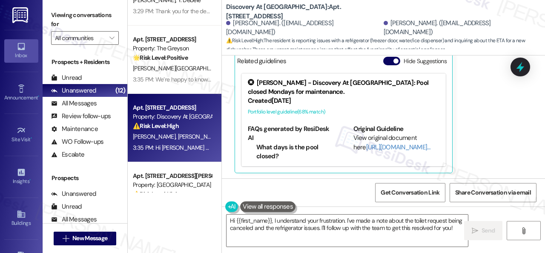
scroll to position [2088, 0]
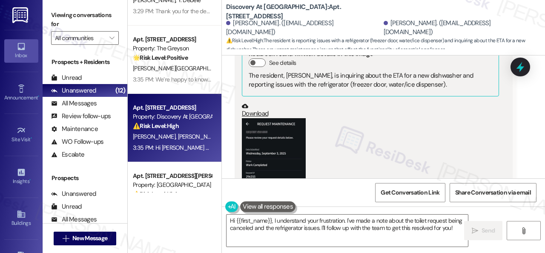
drag, startPoint x: 481, startPoint y: 161, endPoint x: 461, endPoint y: 174, distance: 23.6
click at [477, 164] on div "(Click to zoom)" at bounding box center [370, 185] width 257 height 135
click at [334, 229] on textarea "Hi {{first_name}}, I understand your frustration. I've made a note about the to…" at bounding box center [348, 230] width 242 height 32
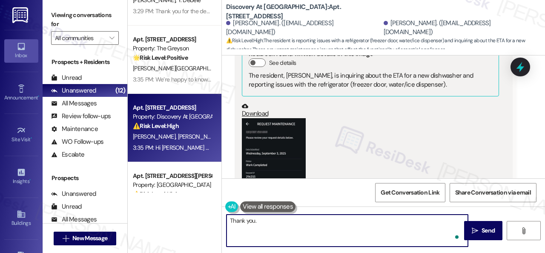
paste textarea "I've made a follow-up with the site team regarding your work order. Let me know…"
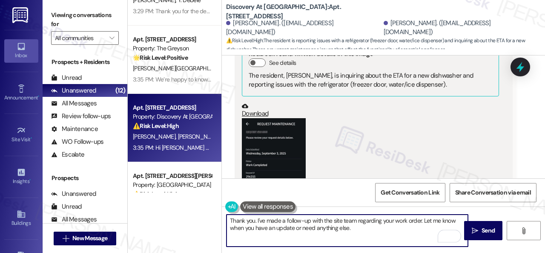
click at [420, 223] on textarea "Thank you. I've made a follow-up with the site team regarding your work order. …" at bounding box center [348, 230] width 242 height 32
click at [288, 220] on textarea "Thank you. I've made a follow-up with the site team regarding your work orders.…" at bounding box center [348, 230] width 242 height 32
click at [349, 230] on textarea "Thank you. I've followed up with the site team regarding your work orders. Let …" at bounding box center [348, 230] width 242 height 32
type textarea "Thank you. I've followed up with the site team regarding your work orders. Let …"
click at [471, 226] on span " Send" at bounding box center [483, 230] width 27 height 9
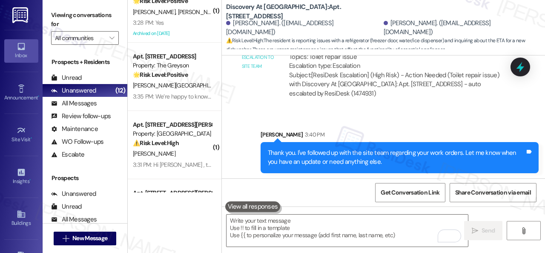
scroll to position [0, 0]
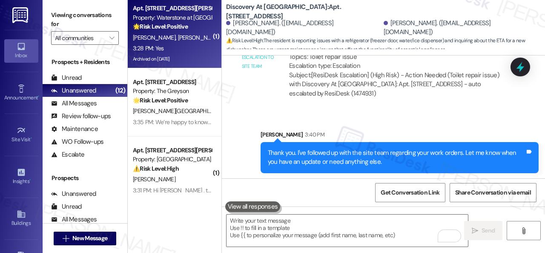
click at [178, 37] on span "G. Gregory" at bounding box center [199, 38] width 43 height 8
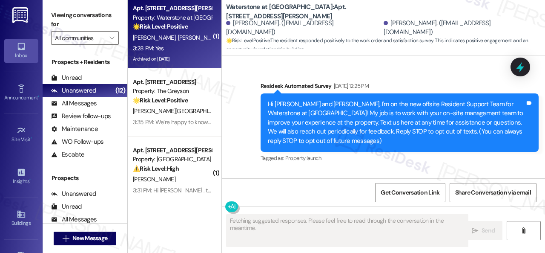
scroll to position [8739, 0]
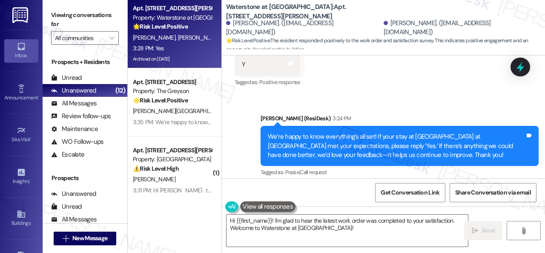
click at [290, 185] on div "Received via SMS Micha Gregory 3:28 PM Yes Tags and notes Tagged as: Positive r…" at bounding box center [383, 221] width 323 height 72
click at [300, 228] on textarea "Hi {{first_name}}! I'm glad to hear the latest work order was completed to your…" at bounding box center [348, 230] width 242 height 32
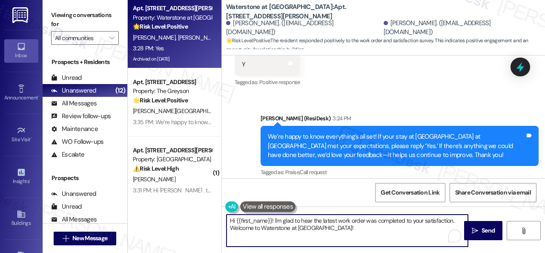
paste textarea "I'm glad you are satisfied with your home. Have you written a review for us bef…"
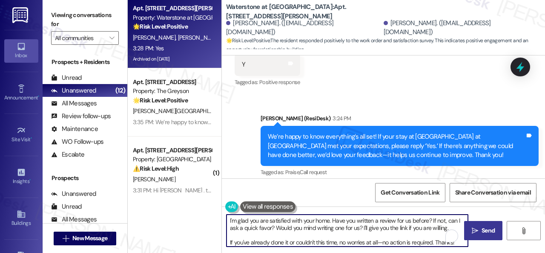
type textarea "I'm glad you are satisfied with your home. Have you written a review for us bef…"
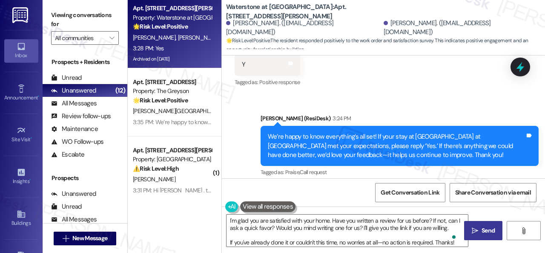
click at [478, 226] on span " Send" at bounding box center [483, 230] width 27 height 9
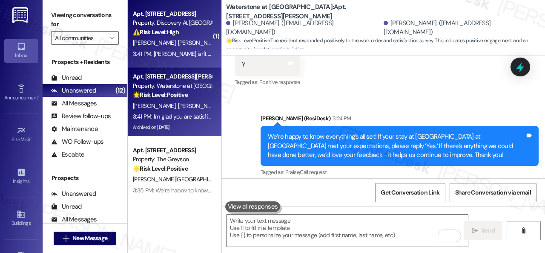
click at [176, 35] on strong "⚠️ Risk Level: High" at bounding box center [156, 32] width 46 height 8
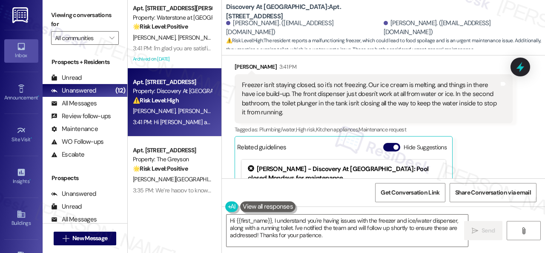
scroll to position [2643, 0]
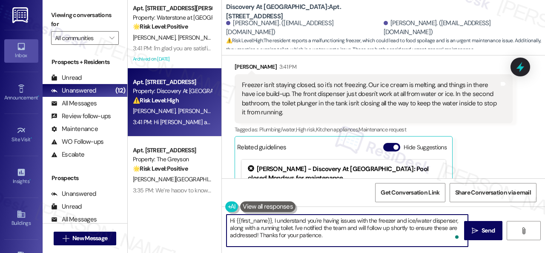
drag, startPoint x: 331, startPoint y: 236, endPoint x: 201, endPoint y: 200, distance: 134.8
click at [201, 200] on div "Apt. 12102, 6855 S Mason Rd Property: Waterstone at Cinco Ranch 🌟 Risk Level: P…" at bounding box center [337, 126] width 418 height 253
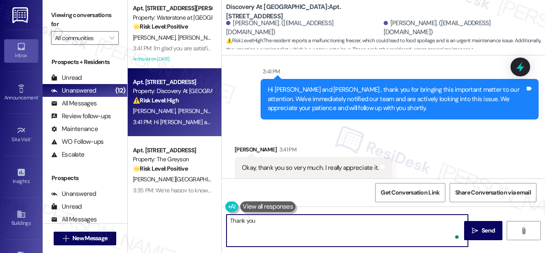
scroll to position [2866, 0]
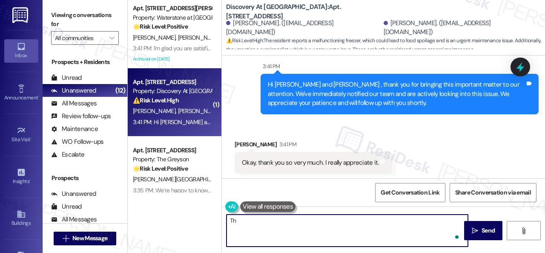
type textarea "T"
type textarea "You're welcome!"
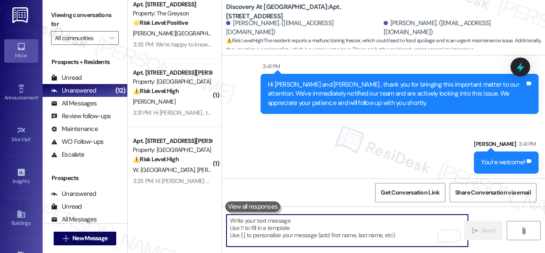
scroll to position [85, 0]
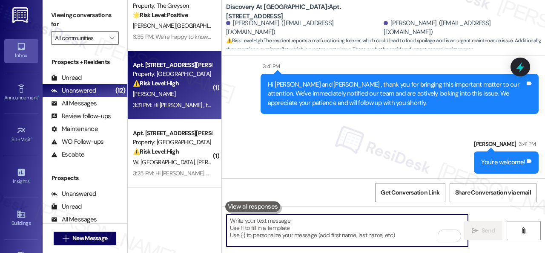
click at [192, 93] on div "J. Odibo" at bounding box center [172, 94] width 81 height 11
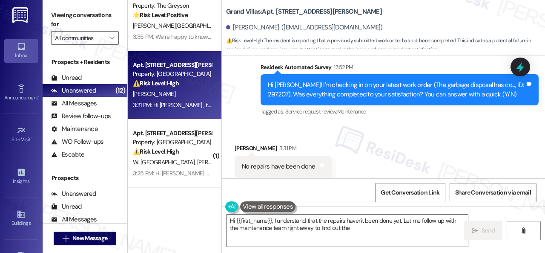
scroll to position [3938, 0]
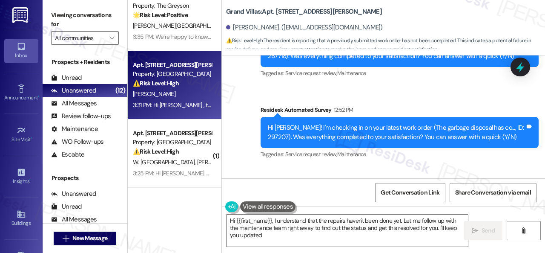
type textarea "Hi {{first_name}}, I understand that the repairs haven't been done yet. Let me …"
drag, startPoint x: 490, startPoint y: 117, endPoint x: 508, endPoint y: 115, distance: 18.8
click at [508, 123] on div "Hi Justin! I'm checking in on your latest work order (The garbage disposal has …" at bounding box center [396, 132] width 257 height 18
copy div "297207"
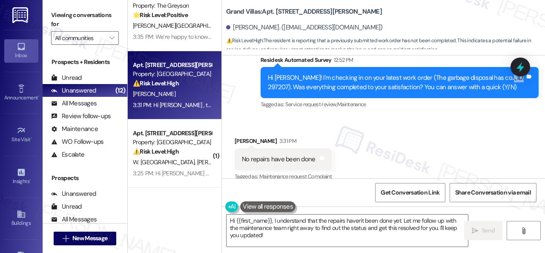
scroll to position [3981, 0]
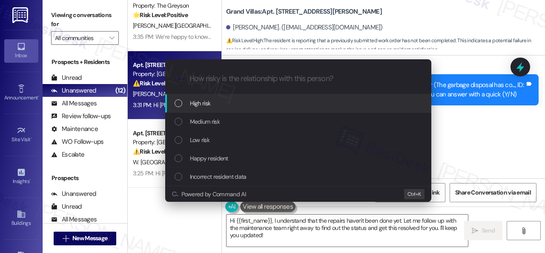
click at [214, 103] on div "High risk" at bounding box center [299, 102] width 249 height 9
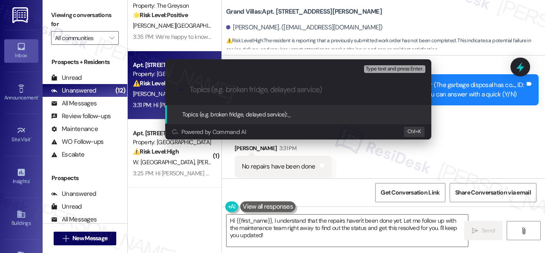
paste input "Follow-up on the closed work order 297207"
type input "Follow-up on the closed work order 297207"
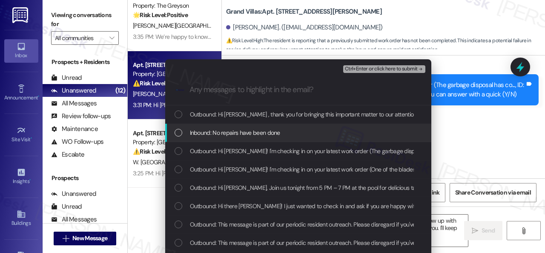
click at [239, 131] on span "Inbound: No repairs have been done" at bounding box center [235, 132] width 90 height 9
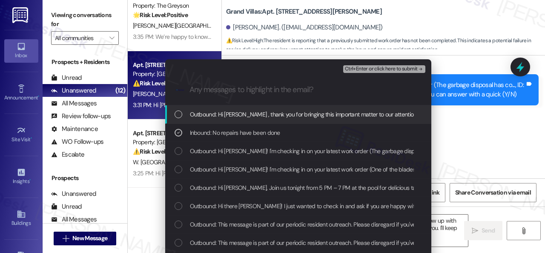
click at [370, 70] on span "Ctrl+Enter or click here to submit" at bounding box center [381, 69] width 73 height 6
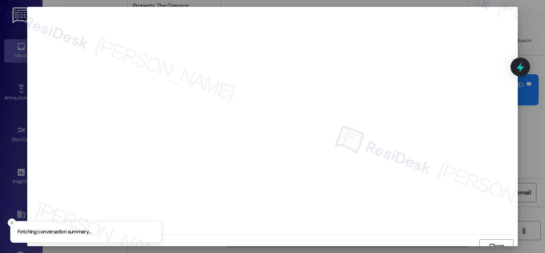
scroll to position [6, 0]
click at [488, 237] on span "Close" at bounding box center [497, 239] width 18 height 9
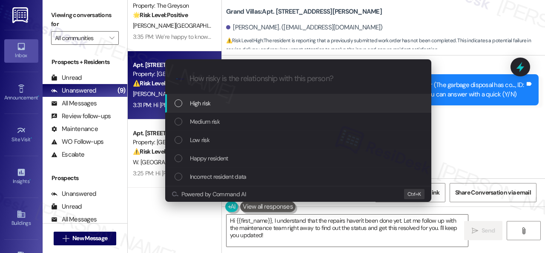
drag, startPoint x: 194, startPoint y: 104, endPoint x: 212, endPoint y: 104, distance: 17.9
click at [193, 104] on span "High risk" at bounding box center [200, 102] width 21 height 9
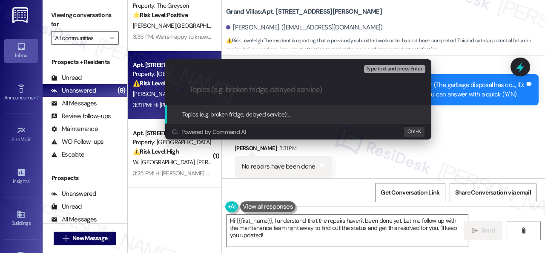
paste input "Follow-up on the closed work order 297207"
type input "Follow-up on the closed work order 297207"
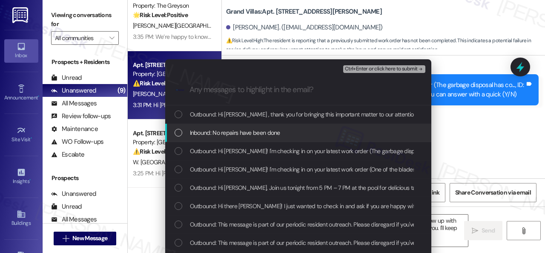
click at [223, 134] on span "Inbound: No repairs have been done" at bounding box center [235, 132] width 90 height 9
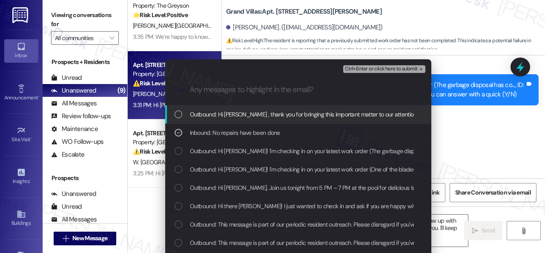
click at [358, 71] on span "Ctrl+Enter or click here to submit" at bounding box center [381, 69] width 73 height 6
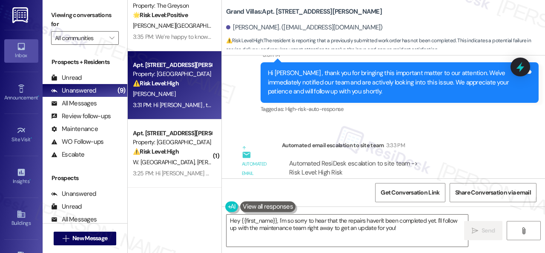
scroll to position [4194, 0]
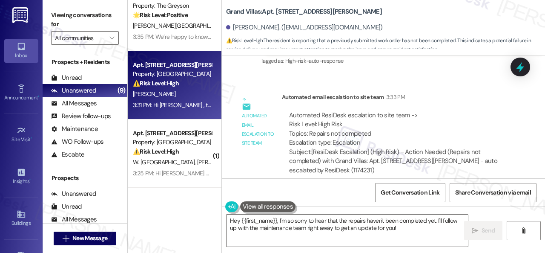
drag, startPoint x: 439, startPoint y: 126, endPoint x: 408, endPoint y: 156, distance: 42.8
click at [437, 126] on div "Automated ResiDesk escalation to site team -> Risk Level: High Risk Topics: Rep…" at bounding box center [397, 129] width 216 height 37
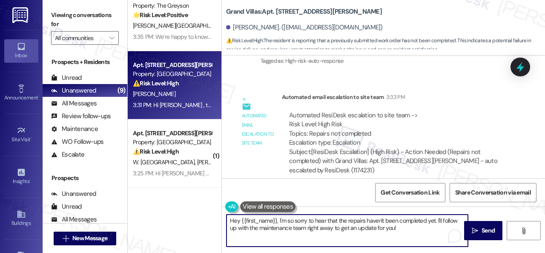
drag, startPoint x: 398, startPoint y: 228, endPoint x: 248, endPoint y: 199, distance: 153.6
click at [126, 178] on div "Viewing conversations for All communities  Prospects + Residents Unread (0) Un…" at bounding box center [294, 126] width 503 height 253
paste textarea "I'm sorry to hear the issue hasn't been resolved yet. We apologize for the dela…"
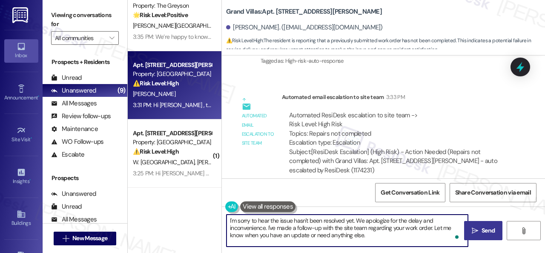
type textarea "I'm sorry to hear the issue hasn't been resolved yet. We apologize for the dela…"
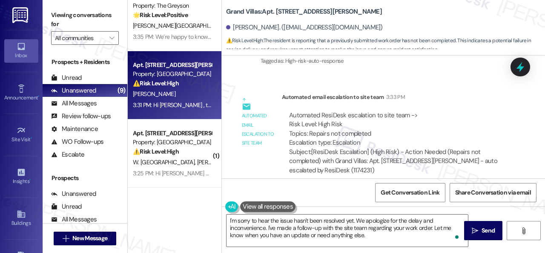
drag, startPoint x: 475, startPoint y: 228, endPoint x: 464, endPoint y: 204, distance: 25.9
click at [476, 228] on span " Send" at bounding box center [483, 230] width 27 height 9
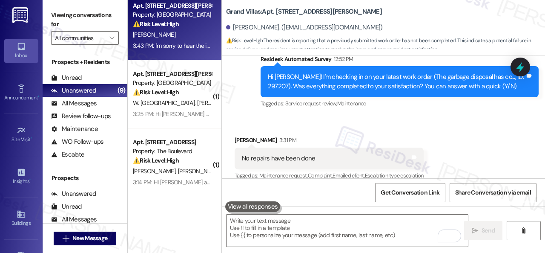
scroll to position [0, 0]
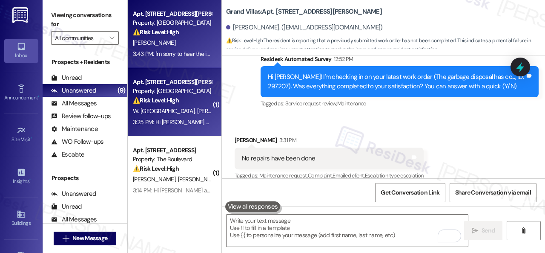
click at [186, 101] on div "⚠️ Risk Level: High The resident is referring to a low battery message, and the…" at bounding box center [172, 100] width 79 height 9
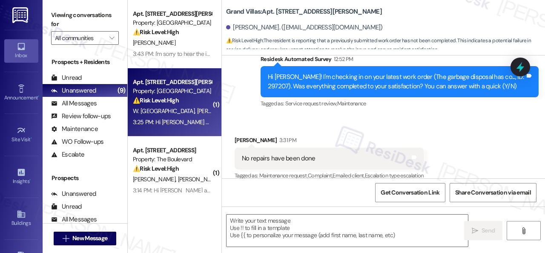
type textarea "Fetching suggested responses. Please feel free to read through the conversation…"
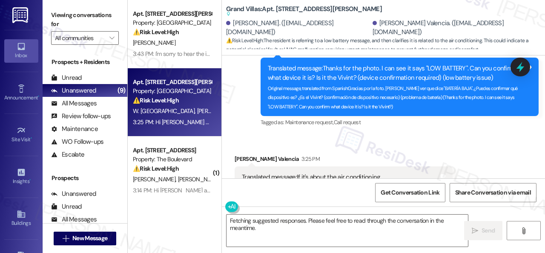
scroll to position [2941, 0]
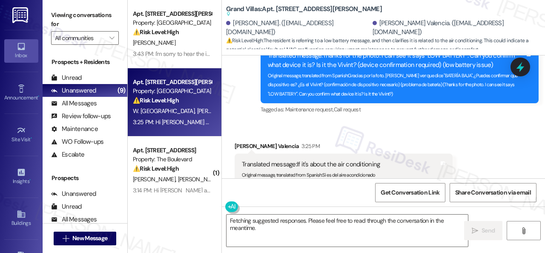
click at [489, 122] on div "Received via SMS Wilmary Valencia 3:25 PM Translated message: If it's about the…" at bounding box center [383, 224] width 323 height 204
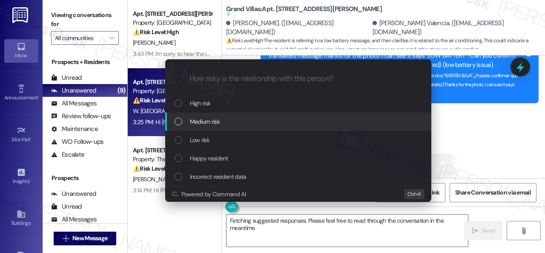
click at [482, 133] on div "Escalate Conversation How risky is the relationship with this person? Topics (e…" at bounding box center [272, 126] width 545 height 253
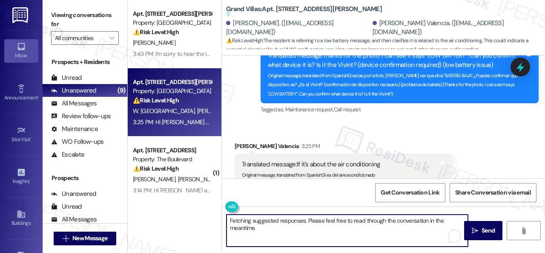
drag, startPoint x: 236, startPoint y: 220, endPoint x: 215, endPoint y: 211, distance: 23.1
click at [215, 211] on div "Apt. 109, 1550 Katy Gap Rd Property: Grand Villas ⚠️ Risk Level: High The resid…" at bounding box center [337, 126] width 418 height 253
paste textarea "Is there already a work order for the issue? If so, may I have the work order n…"
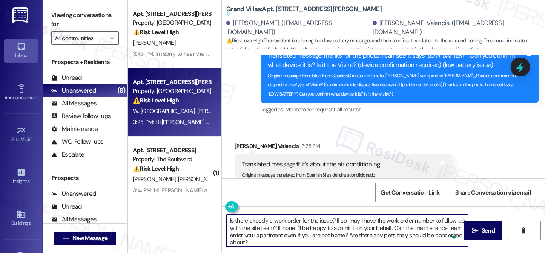
click at [301, 198] on div "Get Conversation Link Share Conversation via email" at bounding box center [383, 192] width 323 height 28
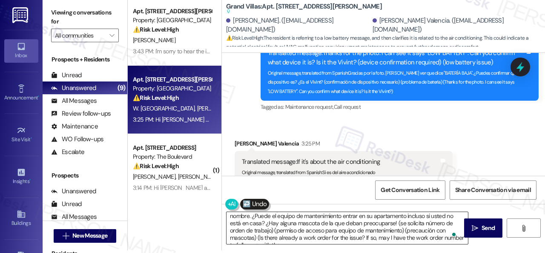
scroll to position [23, 0]
type textarea "¿Ya existe una orden de trabajo para el problema? Si es así, ¿puedo tener el nú…"
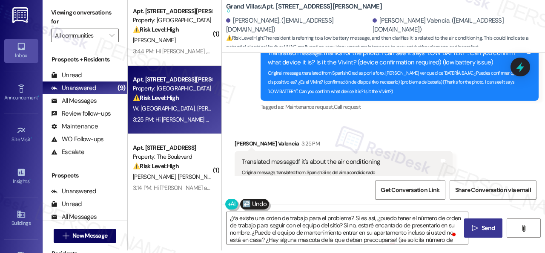
click at [474, 226] on icon "" at bounding box center [475, 228] width 6 height 7
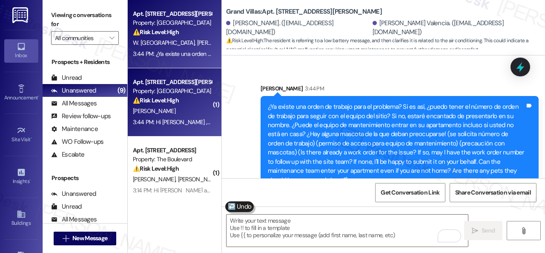
click at [178, 112] on div "J. Odibo" at bounding box center [172, 111] width 81 height 11
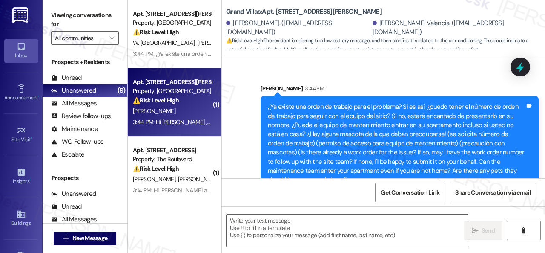
type textarea "Fetching suggested responses. Please feel free to read through the conversation…"
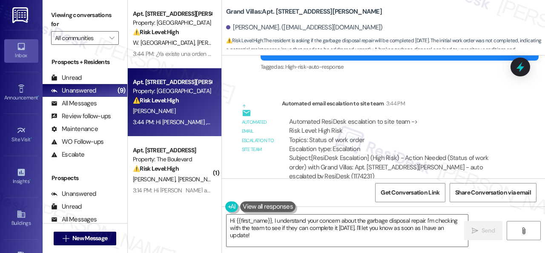
scroll to position [4735, 0]
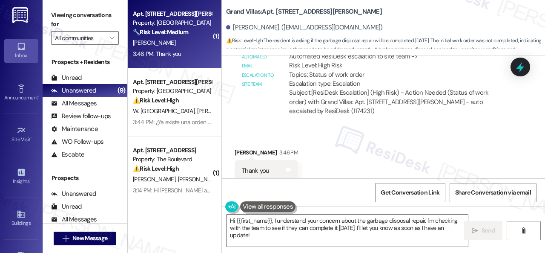
drag, startPoint x: 326, startPoint y: 142, endPoint x: 335, endPoint y: 136, distance: 11.1
click at [326, 141] on div "Received via SMS Justin Odibo 3:46 PM Thank you Tags and notes" at bounding box center [383, 158] width 323 height 59
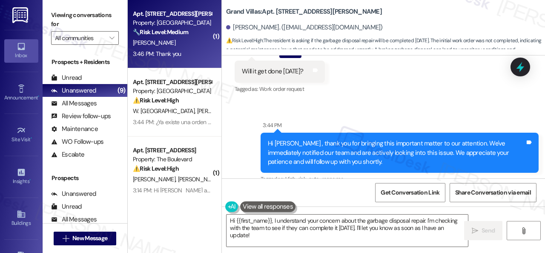
scroll to position [4608, 0]
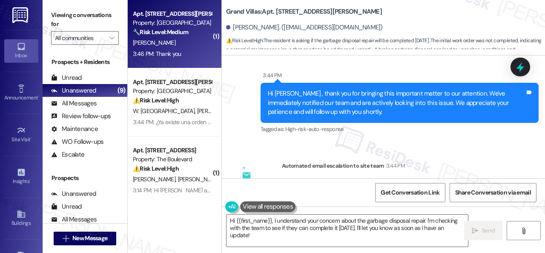
click at [418, 132] on div "Survey, sent via SMS Residesk Automated Survey May 15, 2024 at 12:19 PM Hi Just…" at bounding box center [383, 116] width 323 height 123
click at [332, 226] on textarea "Hi {{first_name}}, I understand your concern about the garbage disposal repair.…" at bounding box center [348, 230] width 242 height 32
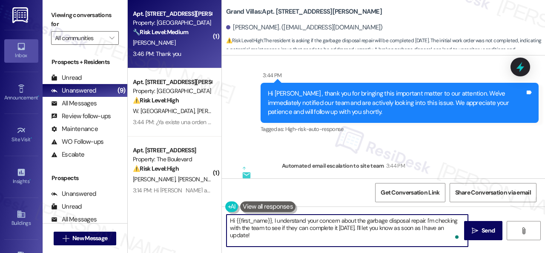
paste textarea "I apologize if I cannot confirm when the maintenance team will visit your apart…"
type textarea "I apologize if I cannot confirm when the maintenance team will visit your apart…"
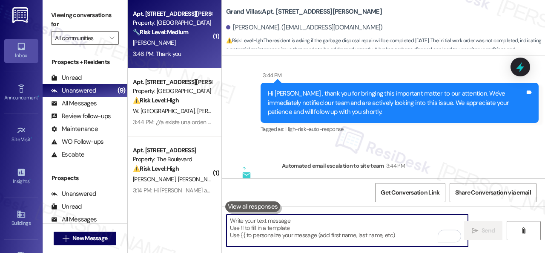
scroll to position [4735, 0]
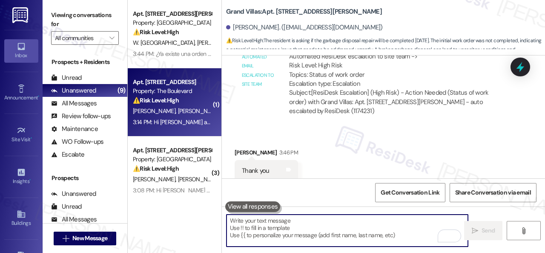
click at [184, 100] on div "⚠️ Risk Level: High The resident indicates that a parking lot light is not work…" at bounding box center [172, 100] width 79 height 9
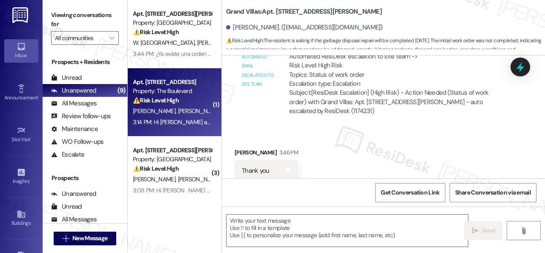
type textarea "Fetching suggested responses. Please feel free to read through the conversation…"
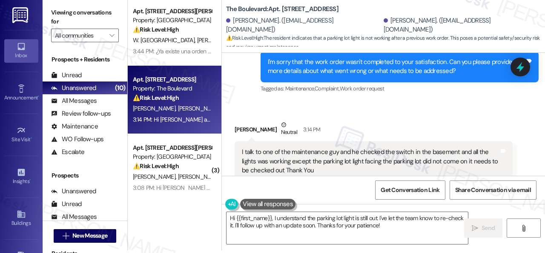
scroll to position [2748, 0]
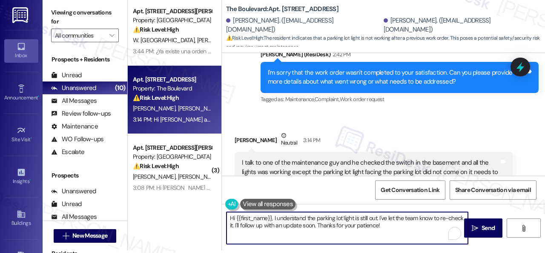
drag, startPoint x: 412, startPoint y: 224, endPoint x: 198, endPoint y: 196, distance: 216.6
click at [198, 196] on div "Apt. 3001, 1550 Katy Gap Rd Property: Grand Villas ⚠️ Risk Level: High The resi…" at bounding box center [337, 123] width 418 height 253
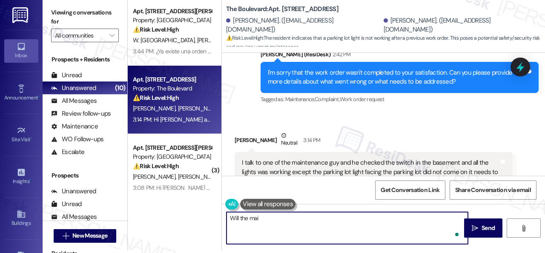
type textarea "Will the main"
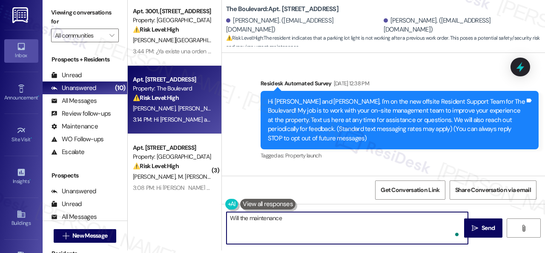
scroll to position [2748, 0]
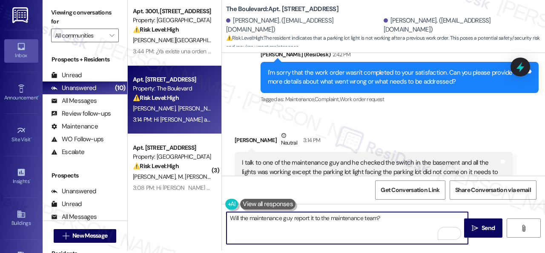
click at [377, 219] on textarea "Will the maintenance guy report it to the maintenance team?" at bounding box center [348, 228] width 242 height 32
type textarea "Will the maintenance guy report it to the maintenance team directly?"
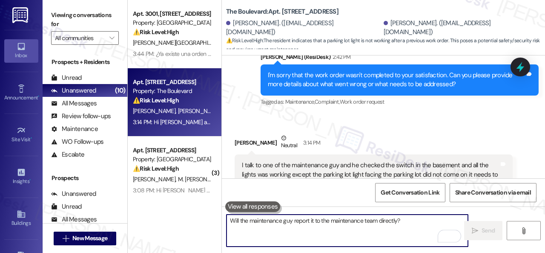
scroll to position [2841, 0]
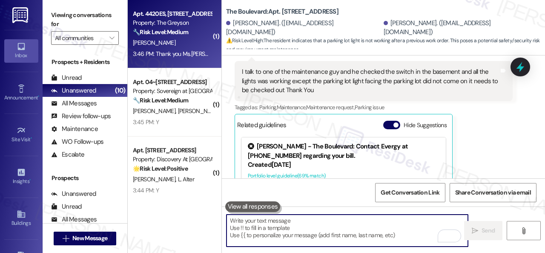
click at [179, 46] on div "[PERSON_NAME]" at bounding box center [172, 42] width 81 height 11
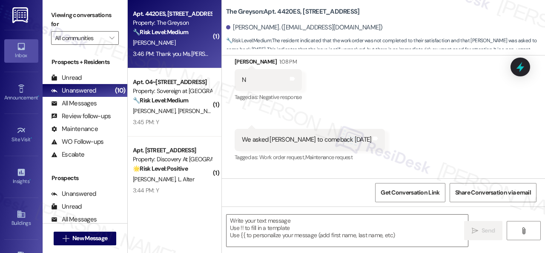
type textarea "Fetching suggested responses. Please feel free to read through the conversation…"
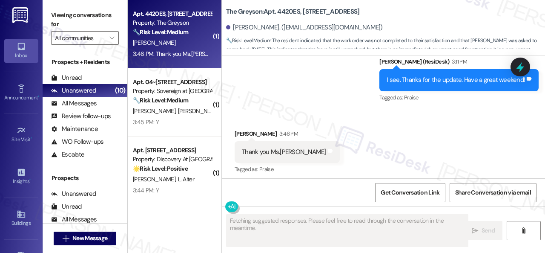
scroll to position [793, 0]
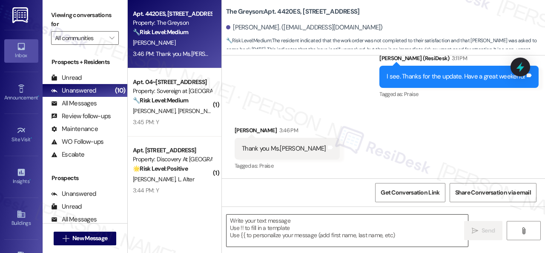
click at [283, 225] on textarea at bounding box center [348, 230] width 242 height 32
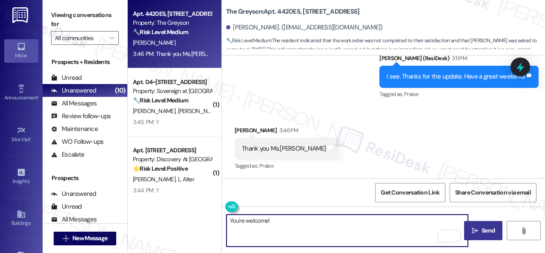
type textarea "You're welcome!"
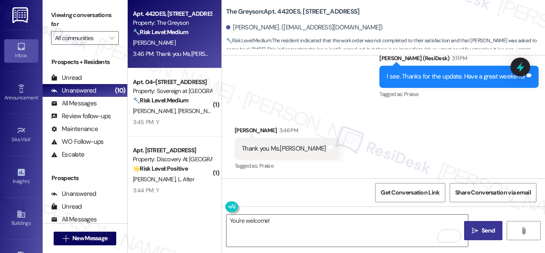
click at [482, 230] on span "Send" at bounding box center [488, 230] width 13 height 9
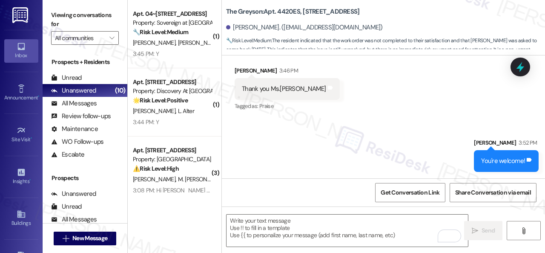
scroll to position [853, 0]
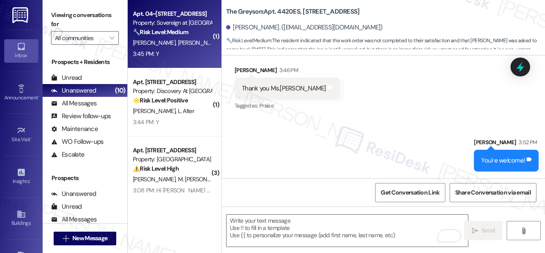
click at [193, 58] on div "3:45 PM: Y 3:45 PM: Y" at bounding box center [172, 54] width 81 height 11
type textarea "Fetching suggested responses. Please feel free to read through the conversation…"
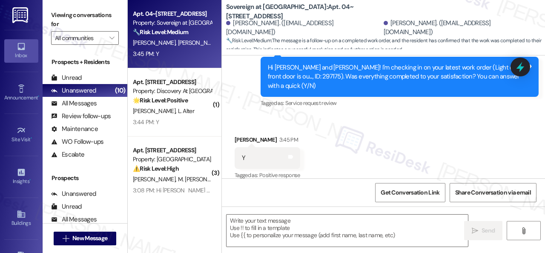
scroll to position [946, 0]
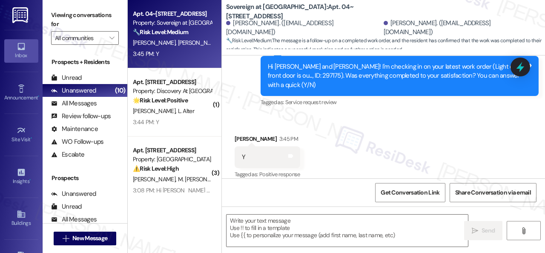
drag, startPoint x: 286, startPoint y: 230, endPoint x: 277, endPoint y: 212, distance: 20.2
click at [286, 230] on textarea at bounding box center [348, 230] width 242 height 32
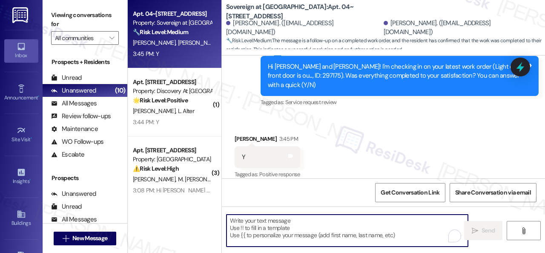
paste textarea "We’re happy to know everything’s all set! If your stay at {{property}} met your…"
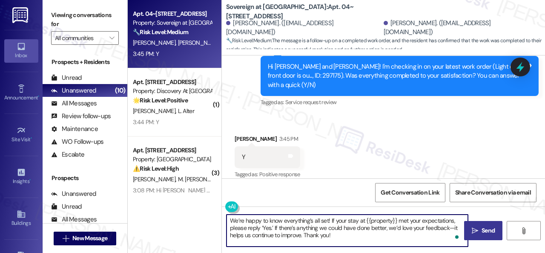
type textarea "We’re happy to know everything’s all set! If your stay at {{property}} met your…"
click at [482, 228] on span "Send" at bounding box center [488, 230] width 13 height 9
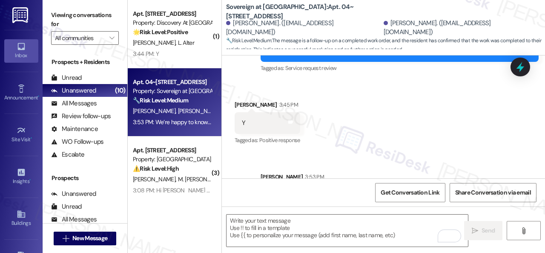
scroll to position [1023, 0]
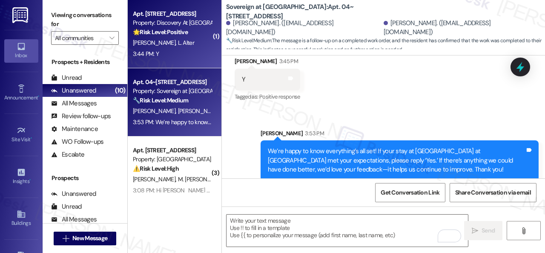
click at [191, 43] on div "[PERSON_NAME] [PERSON_NAME]" at bounding box center [172, 42] width 81 height 11
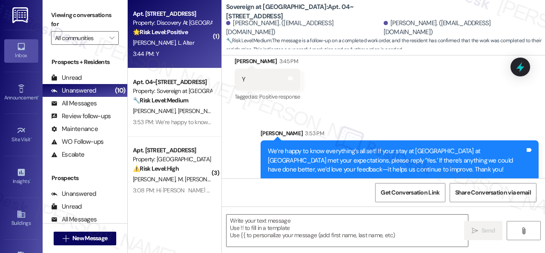
type textarea "Fetching suggested responses. Please feel free to read through the conversation…"
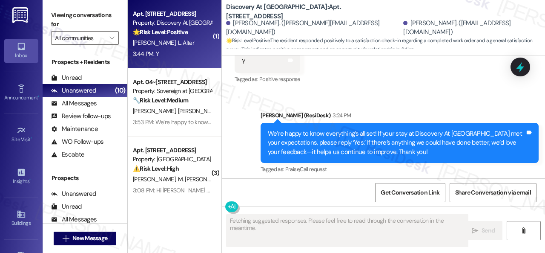
scroll to position [1976, 0]
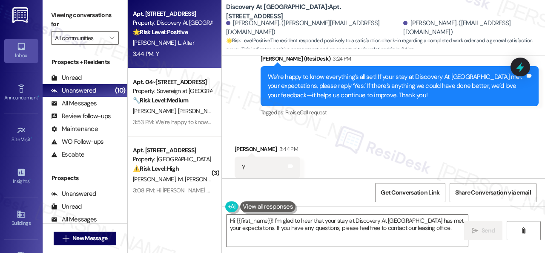
click at [283, 104] on div "Sent via SMS [PERSON_NAME] (ResiDesk) 3:24 PM We’re happy to know everything’s …" at bounding box center [399, 87] width 291 height 78
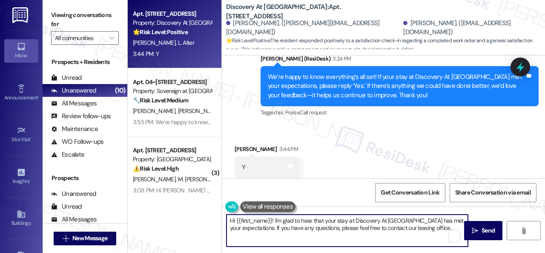
drag, startPoint x: 441, startPoint y: 231, endPoint x: 198, endPoint y: 210, distance: 244.2
click at [193, 210] on div "Apt. [STREET_ADDRESS] Property: Discovery At [GEOGRAPHIC_DATA] 🌟 Risk Level: Po…" at bounding box center [337, 126] width 418 height 253
paste textarea "I'm glad you are satisfied with your home. Have you written a review for us bef…"
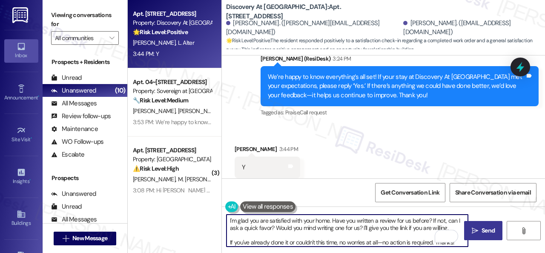
type textarea "I'm glad you are satisfied with your home. Have you written a review for us bef…"
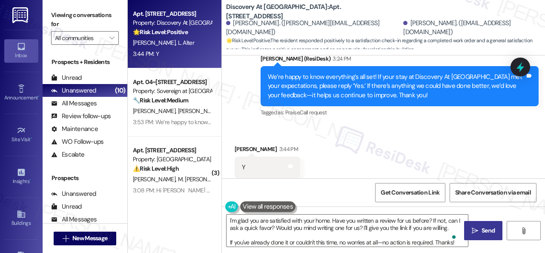
click at [481, 224] on button " Send" at bounding box center [483, 230] width 38 height 19
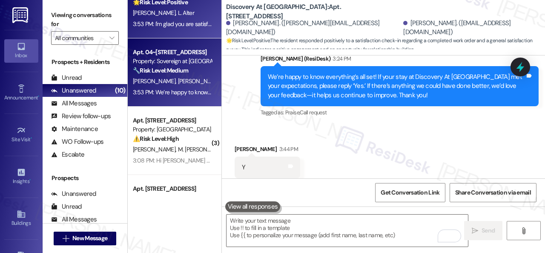
scroll to position [43, 0]
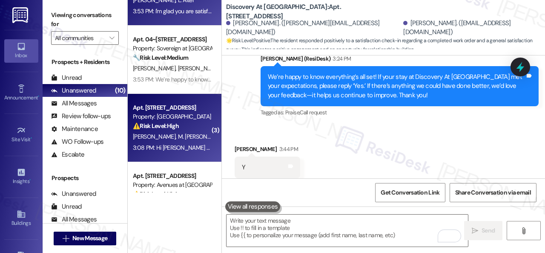
click at [197, 130] on div "⚠️ Risk Level: High The resident reports multiple maintenance issues, including…" at bounding box center [172, 125] width 79 height 9
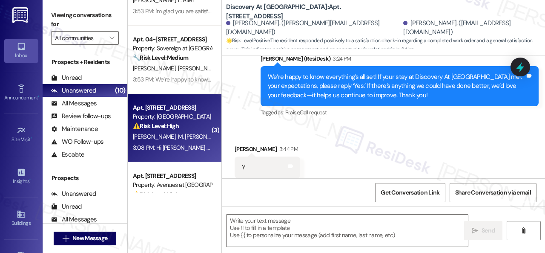
type textarea "Fetching suggested responses. Please feel free to read through the conversation…"
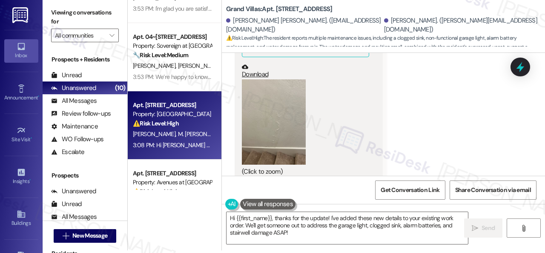
scroll to position [4051, 0]
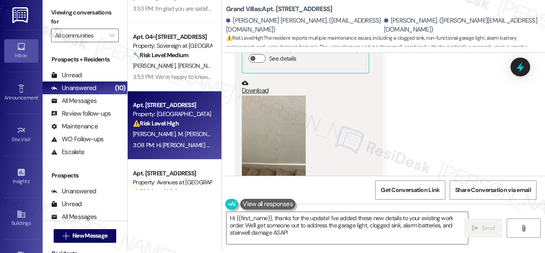
click at [285, 108] on button "Zoom image" at bounding box center [274, 137] width 64 height 85
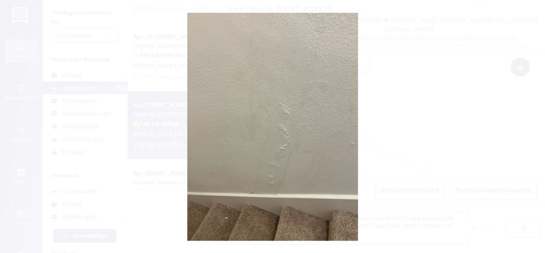
click at [321, 112] on button "Unzoom image" at bounding box center [272, 126] width 545 height 253
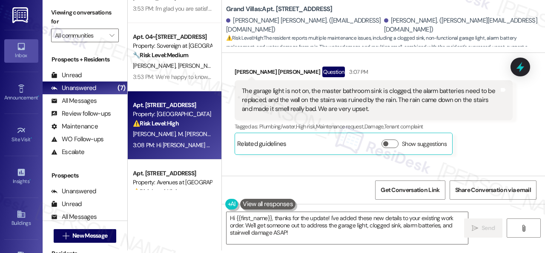
scroll to position [3753, 0]
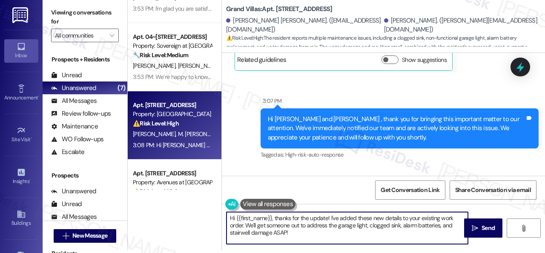
drag, startPoint x: 307, startPoint y: 235, endPoint x: 204, endPoint y: 205, distance: 107.8
click at [204, 205] on div "Apt. [STREET_ADDRESS] Property: Discovery At [GEOGRAPHIC_DATA] 🌟 Risk Level: Po…" at bounding box center [337, 123] width 418 height 253
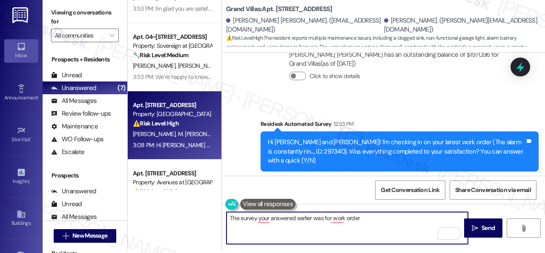
scroll to position [3370, 0]
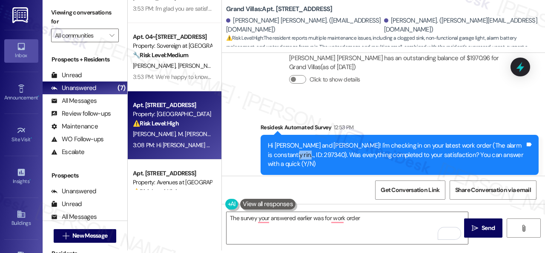
drag, startPoint x: 275, startPoint y: 127, endPoint x: 296, endPoint y: 127, distance: 21.3
click at [296, 141] on div "Hi [PERSON_NAME] and [PERSON_NAME]! I'm checking in on your latest work order (…" at bounding box center [396, 154] width 257 height 27
copy div "297340"
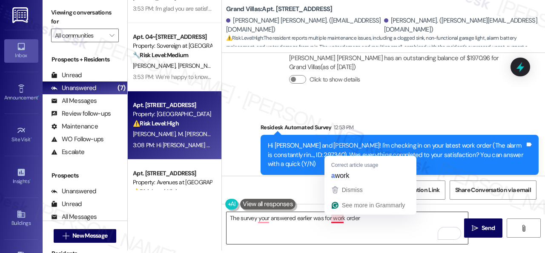
click at [328, 219] on textarea "The survey your answered earlier was for work order" at bounding box center [348, 228] width 242 height 32
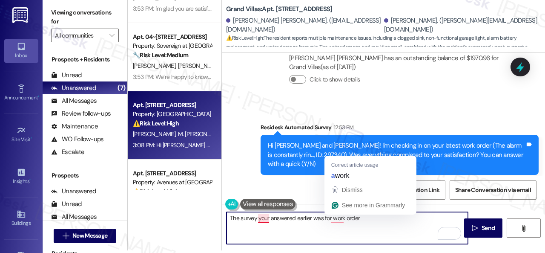
click at [266, 216] on textarea "The survey your answered earlier was for work order" at bounding box center [348, 228] width 242 height 32
drag, startPoint x: 329, startPoint y: 218, endPoint x: 386, endPoint y: 219, distance: 57.1
click at [386, 219] on textarea "The survey you answered earlier was for work order" at bounding box center [348, 228] width 242 height 32
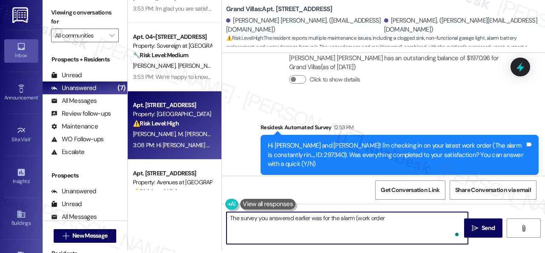
paste textarea "297340"
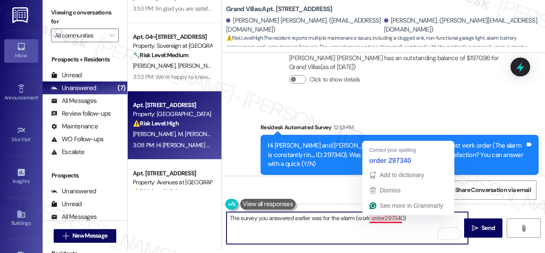
click at [383, 218] on textarea "The survey you answered earlier was for the alarm (work order297340)" at bounding box center [348, 228] width 242 height 32
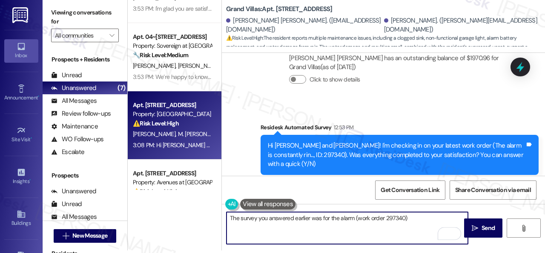
click at [412, 217] on textarea "The survey you answered earlier was for the alarm (work order 297340)" at bounding box center [348, 228] width 242 height 32
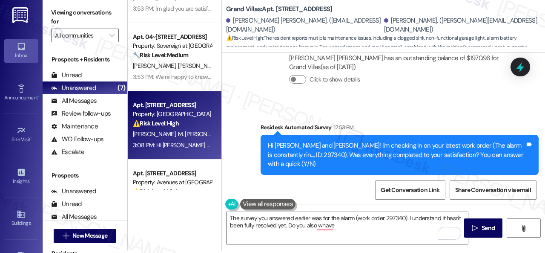
click at [416, 155] on div "Survey, sent via SMS Residesk Automated Survey 12:53 PM Hi [PERSON_NAME] and [P…" at bounding box center [399, 155] width 291 height 78
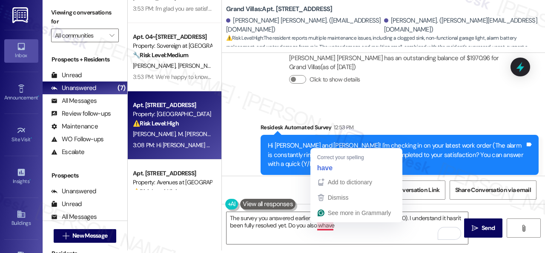
click at [283, 185] on div "Get Conversation Link Share Conversation via email" at bounding box center [383, 190] width 323 height 28
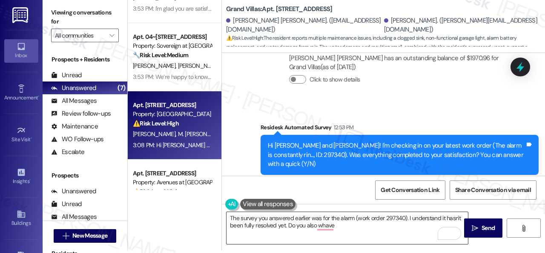
click at [320, 218] on textarea "The survey you answered earlier was for the alarm (work order 297340). I unders…" at bounding box center [348, 228] width 242 height 32
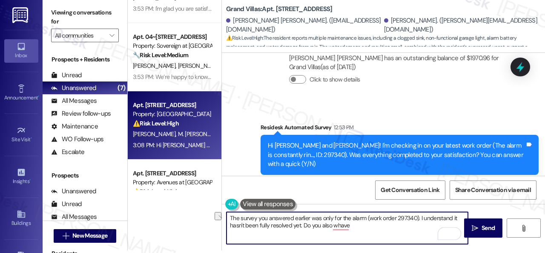
drag, startPoint x: 303, startPoint y: 226, endPoint x: 353, endPoint y: 231, distance: 50.0
click at [353, 231] on textarea "The survey you answered earlier was only for the alarm (work order 297340). I u…" at bounding box center [348, 228] width 242 height 32
paste textarea "have maintenance requests for the issues? If so, are the work orders still open…"
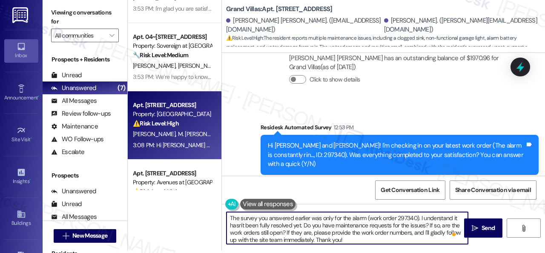
click at [322, 226] on textarea "The survey you answered earlier was only for the alarm (work order 297340). I u…" at bounding box center [348, 228] width 242 height 32
click at [436, 225] on textarea "The survey you answered earlier was only for the alarm (work order 297340). I u…" at bounding box center [348, 228] width 242 height 32
click at [232, 219] on textarea "The survey you answered earlier was only for the alarm (work order 297340). I u…" at bounding box center [348, 228] width 242 height 32
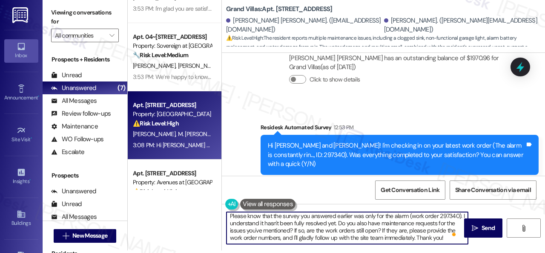
scroll to position [9, 0]
type textarea "Please know that the survey you answered earlier was only for the alarm (work o…"
click at [476, 229] on span " Send" at bounding box center [483, 227] width 27 height 9
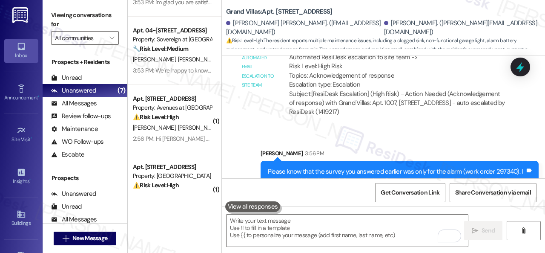
scroll to position [128, 0]
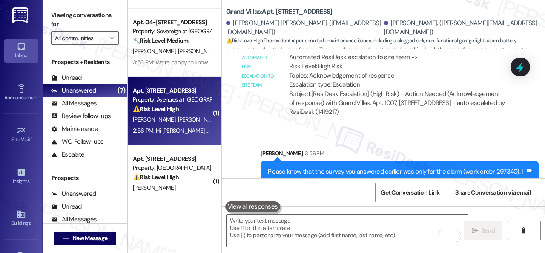
click at [201, 114] on div "[PERSON_NAME] [PERSON_NAME]" at bounding box center [172, 119] width 81 height 11
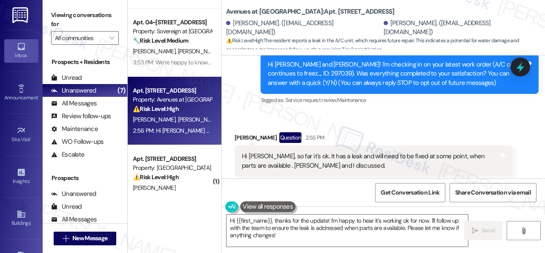
scroll to position [0, 0]
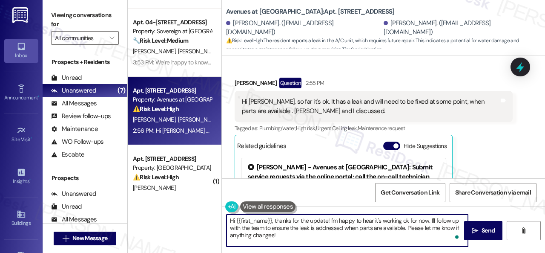
drag, startPoint x: 276, startPoint y: 219, endPoint x: 181, endPoint y: 215, distance: 95.5
click at [181, 215] on div "Apt. 1007, [STREET_ADDRESS] Property: Grand Villas ⚠️ Risk Level: High The resi…" at bounding box center [337, 126] width 418 height 253
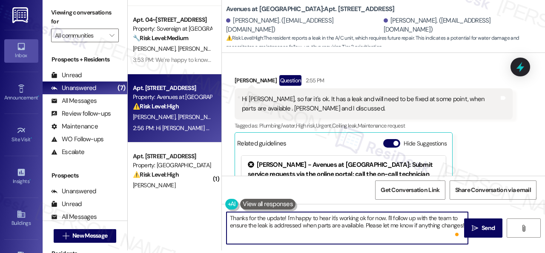
drag, startPoint x: 287, startPoint y: 220, endPoint x: 460, endPoint y: 262, distance: 178.1
click at [460, 252] on html "Inbox Go to Inbox Announcement • Send A Text Announcement Site Visit • Go to Si…" at bounding box center [272, 126] width 545 height 253
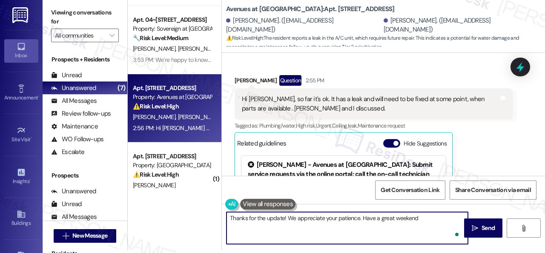
type textarea "Thanks for the update! We appreciate your patience. Have a great weekend!"
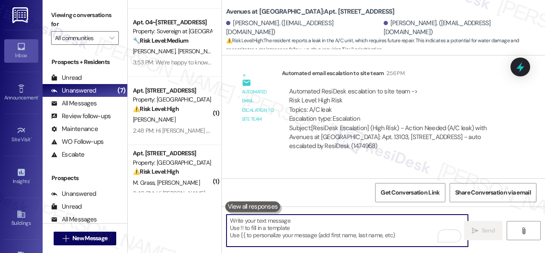
scroll to position [494, 0]
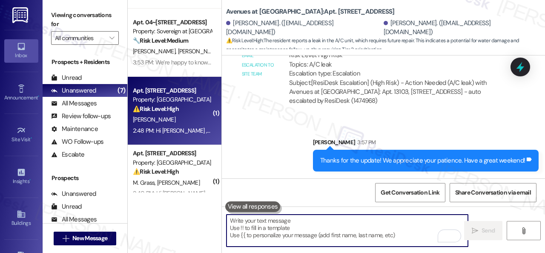
click at [190, 118] on div "[PERSON_NAME]" at bounding box center [172, 119] width 81 height 11
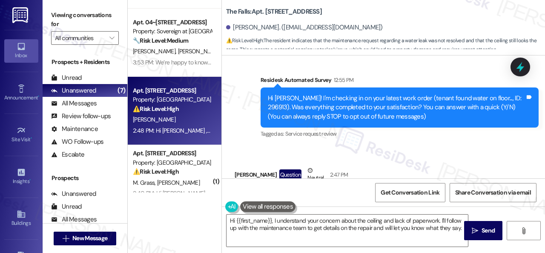
scroll to position [0, 0]
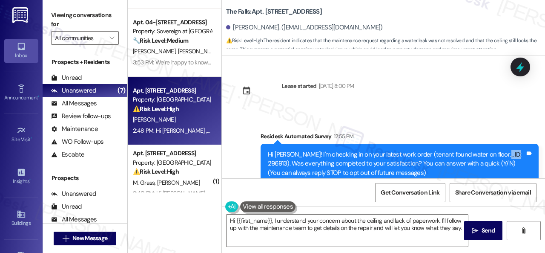
drag, startPoint x: 490, startPoint y: 150, endPoint x: 508, endPoint y: 154, distance: 19.2
click at [508, 154] on div "Hi [PERSON_NAME]! I'm checking in on your latest work order (tenant found water…" at bounding box center [396, 163] width 257 height 27
copy div "296913"
click at [416, 109] on div "Lease started [DATE] 8:00 PM Survey, sent via SMS Residesk Automated Survey 12:…" at bounding box center [383, 116] width 323 height 123
click at [482, 127] on div "Survey, sent via SMS Residesk Automated Survey 12:55 PM Hi [PERSON_NAME]! I'm c…" at bounding box center [399, 164] width 291 height 78
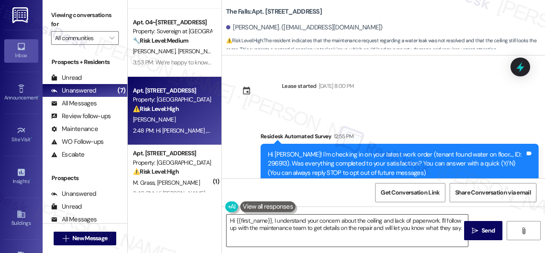
click at [355, 226] on textarea "Hi {{first_name}}, I understand your concern about the ceiling and lack of pape…" at bounding box center [348, 230] width 242 height 32
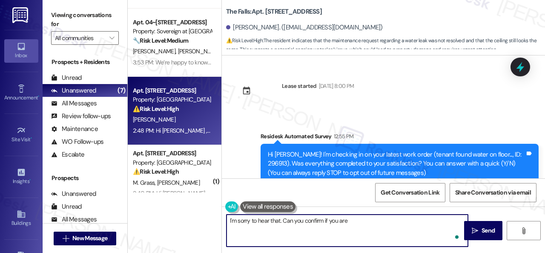
type textarea "I'm sorry to hear that. Can you confirm if you are"
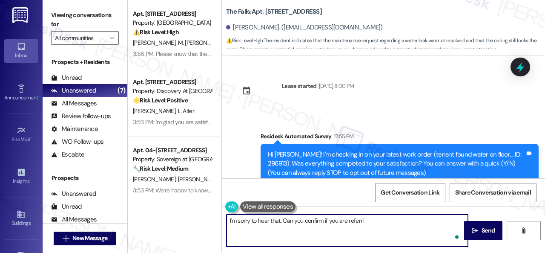
scroll to position [128, 0]
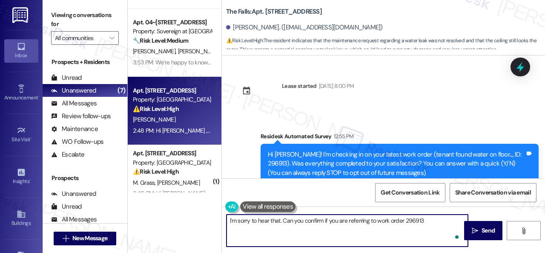
type textarea "I'm sorry to hear that. Can you confirm if you are referring to work order 2969…"
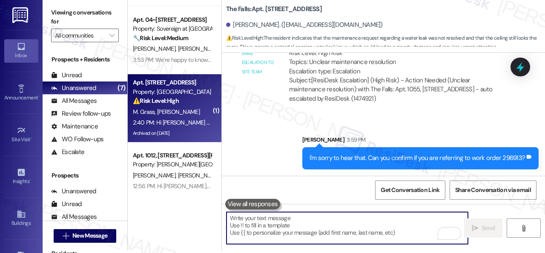
click at [194, 101] on div "⚠️ Risk Level: High The resident is reporting a mess left by a worker after a t…" at bounding box center [172, 100] width 79 height 9
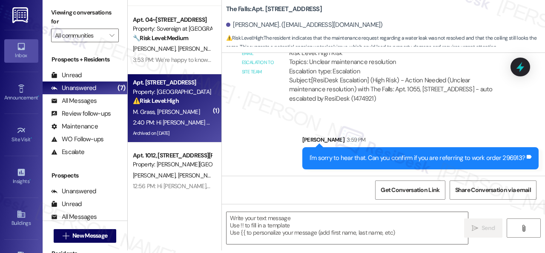
type textarea "Fetching suggested responses. Please feel free to read through the conversation…"
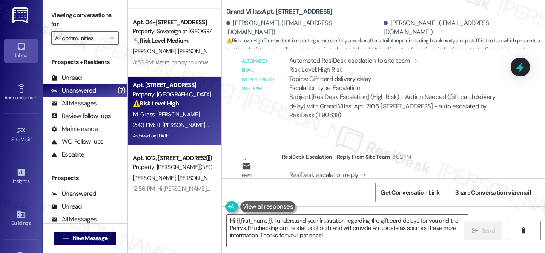
scroll to position [8685, 0]
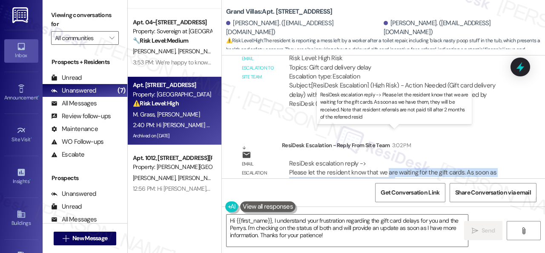
drag, startPoint x: 386, startPoint y: 142, endPoint x: 382, endPoint y: 150, distance: 9.0
click at [382, 159] on div "ResiDesk escalation reply -> Please let the resident know that we are waiting f…" at bounding box center [395, 177] width 213 height 36
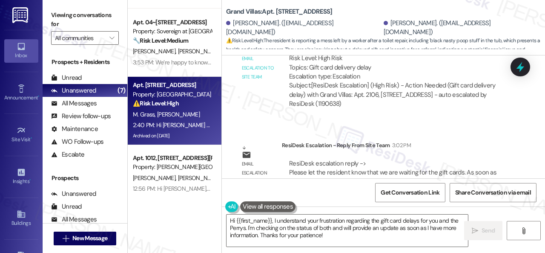
click at [301, 10] on b "Grand Villas: Apt. 2106, 1550 Katy Gap Rd" at bounding box center [279, 11] width 107 height 9
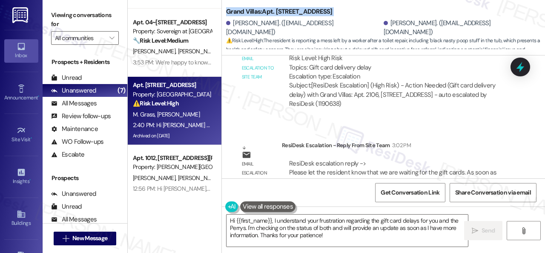
click at [299, 12] on b "Grand Villas: Apt. 2106, 1550 Katy Gap Rd" at bounding box center [279, 11] width 107 height 9
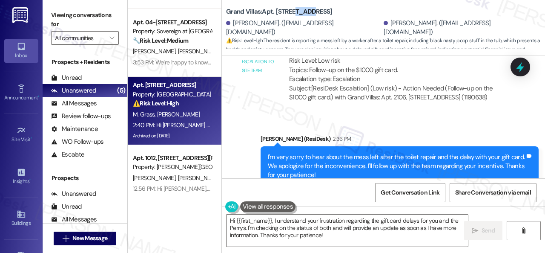
scroll to position [8088, 0]
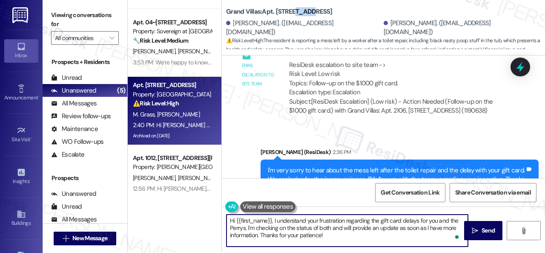
drag, startPoint x: 324, startPoint y: 236, endPoint x: 201, endPoint y: 215, distance: 125.0
click at [201, 215] on div "Apt. 1007, 1550 Katy Gap Rd Property: Grand Villas ⚠️ Risk Level: High The resi…" at bounding box center [337, 126] width 418 height 253
paste textarea "! The site team stated that they are waiting for the gift cards. As soon as the…"
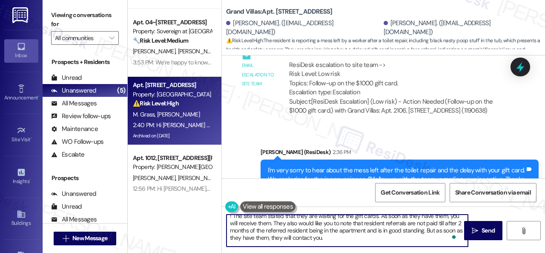
scroll to position [0, 0]
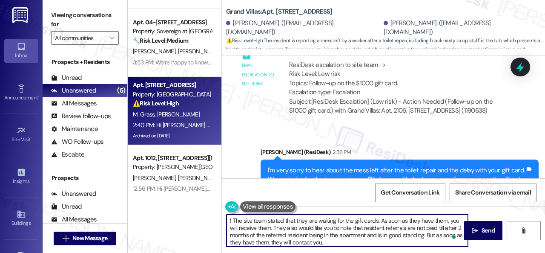
drag, startPoint x: 232, startPoint y: 221, endPoint x: 215, endPoint y: 218, distance: 17.3
click at [215, 218] on div "Apt. 1007, 1550 Katy Gap Rd Property: Grand Villas ⚠️ Risk Level: High The resi…" at bounding box center [337, 126] width 418 height 253
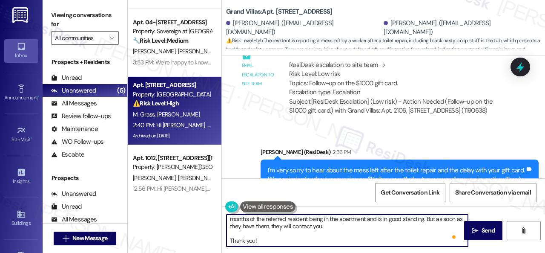
scroll to position [24, 0]
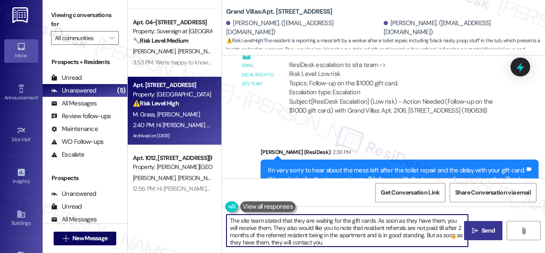
type textarea "The site team stated that they are waiting for the gift cards. As soon as they …"
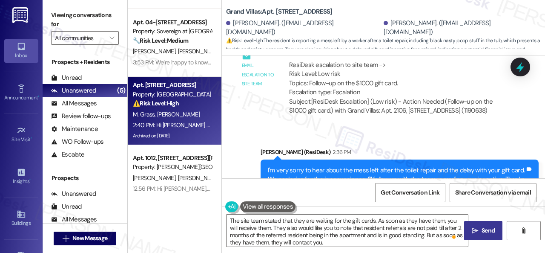
click at [487, 231] on span "Send" at bounding box center [488, 230] width 13 height 9
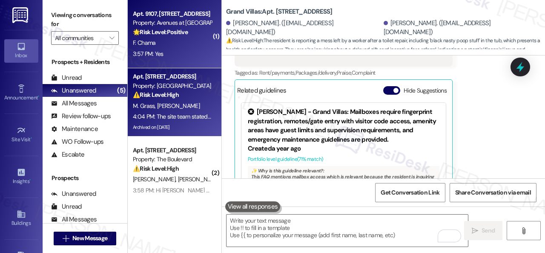
click at [203, 38] on div "F. Chama" at bounding box center [172, 42] width 81 height 11
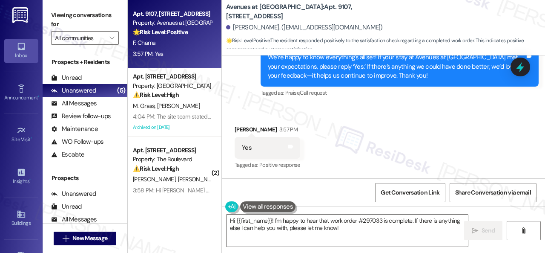
click at [251, 109] on div "Received via SMS Faten Chama 3:57 PM Yes Tags and notes Tagged as: Positive res…" at bounding box center [383, 142] width 323 height 72
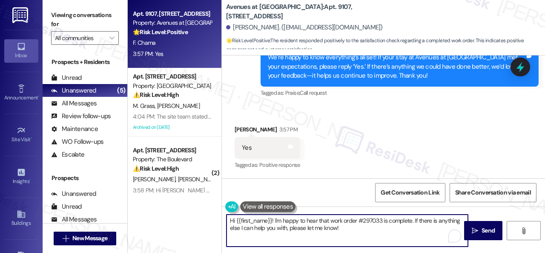
drag, startPoint x: 354, startPoint y: 232, endPoint x: 191, endPoint y: 207, distance: 165.1
click at [191, 207] on div "Apt. 9107, 12501 Broadway St Property: Avenues at Shadow Creek 🌟 Risk Level: Po…" at bounding box center [337, 126] width 418 height 253
paste textarea "I'm glad you are satisfied with your home. Have you written a review for us bef…"
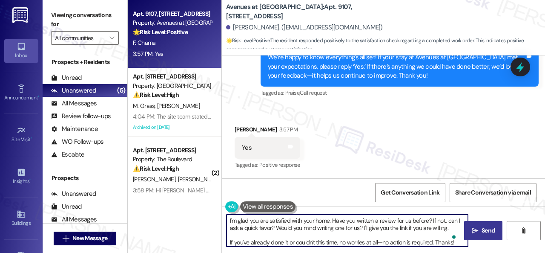
type textarea "I'm glad you are satisfied with your home. Have you written a review for us bef…"
click at [484, 231] on span "Send" at bounding box center [488, 230] width 13 height 9
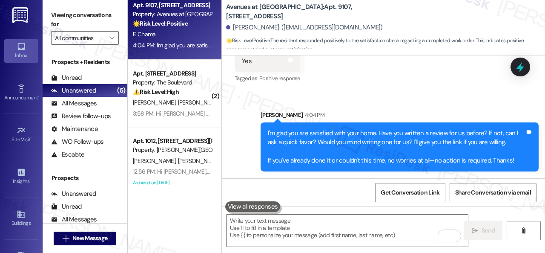
scroll to position [85, 0]
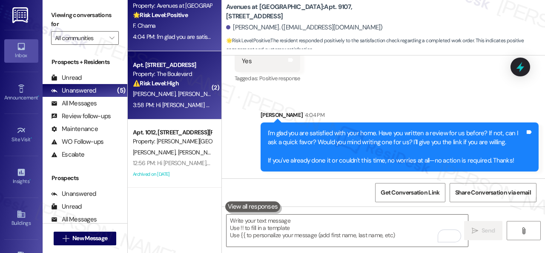
click at [200, 85] on div "⚠️ Risk Level: High The resident is reporting a parking lot light that is not w…" at bounding box center [172, 83] width 79 height 9
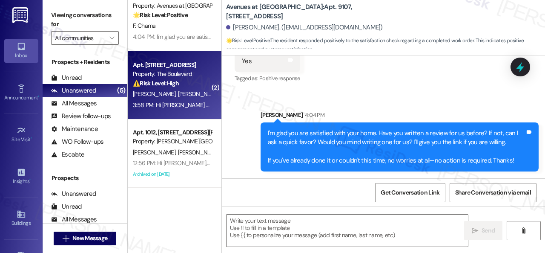
type textarea "Fetching suggested responses. Please feel free to read through the conversation…"
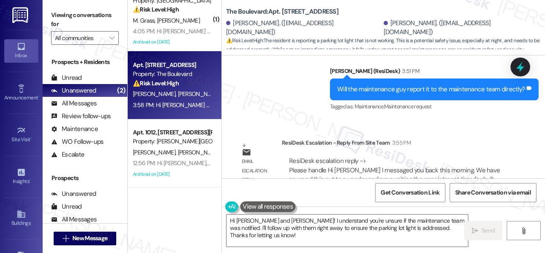
scroll to position [3183, 0]
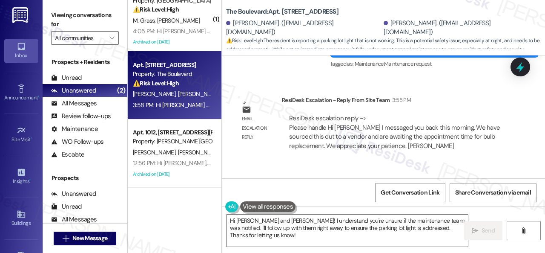
click at [283, 9] on b "The Boulevard: Apt. 5022, 4800 Skyline Dr" at bounding box center [282, 11] width 112 height 9
copy b "5022"
click at [153, 200] on div "Apt. 9107, 12501 Broadway St Property: Avenues at Shadow Creek 🌟 Risk Level: Po…" at bounding box center [337, 126] width 418 height 253
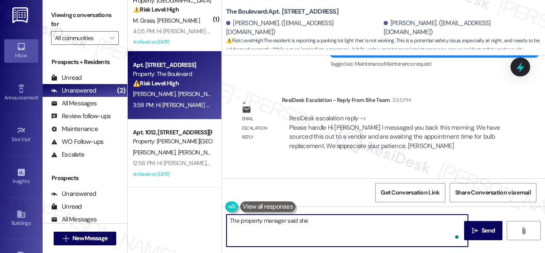
paste textarea "messaged you back this morning. We have sourced this out to a vendor and are aw…"
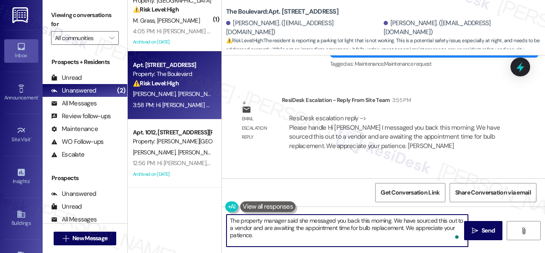
drag, startPoint x: 393, startPoint y: 219, endPoint x: 399, endPoint y: 221, distance: 6.2
click at [399, 221] on textarea "The property manager said she messaged you back this morning. We have sourced t…" at bounding box center [348, 230] width 242 height 32
click at [228, 230] on textarea "The property manager said she messaged you back this morning. She said they hav…" at bounding box center [348, 230] width 242 height 32
click at [233, 228] on textarea "The property manager said she messaged you back this morning. She said they hav…" at bounding box center [348, 230] width 242 height 32
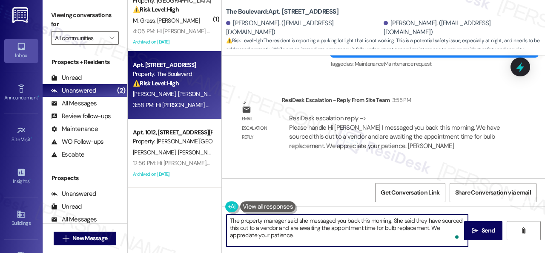
click at [233, 228] on textarea "The property manager said she messaged you back this morning. She said they hav…" at bounding box center [348, 230] width 242 height 32
drag, startPoint x: 427, startPoint y: 229, endPoint x: 433, endPoint y: 228, distance: 6.6
click at [433, 228] on textarea "The property manager said she messaged you back this morning. She said they hav…" at bounding box center [348, 230] width 242 height 32
click at [388, 243] on textarea "The property manager said she messaged you back this morning. She said they hav…" at bounding box center [348, 230] width 242 height 32
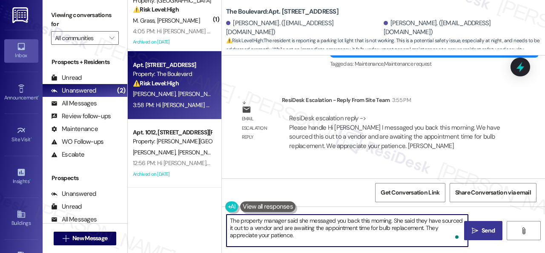
type textarea "The property manager said she messaged you back this morning. She said they hav…"
click at [483, 233] on span "Send" at bounding box center [488, 230] width 13 height 9
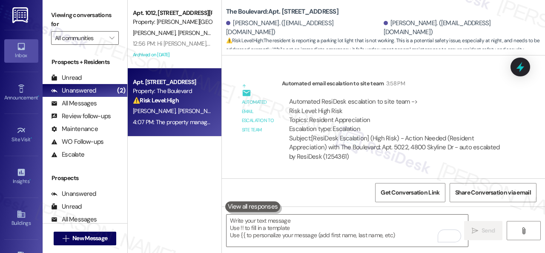
scroll to position [3722, 0]
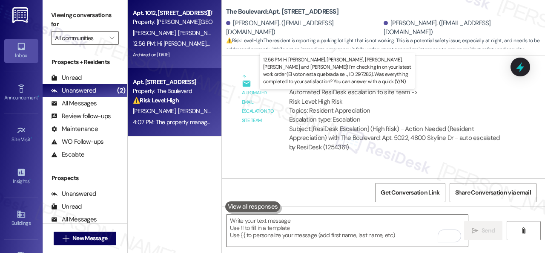
click at [193, 41] on div "12:56 PM: Hi Marlene, Diana, Selena, Marco and Marco! I'm checking in on your l…" at bounding box center [470, 44] width 674 height 8
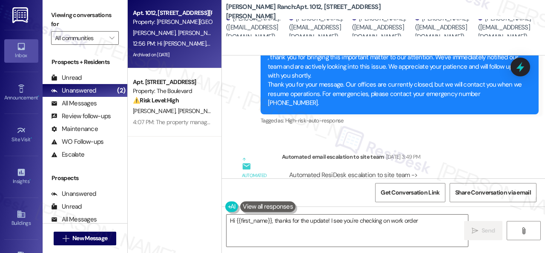
scroll to position [3, 0]
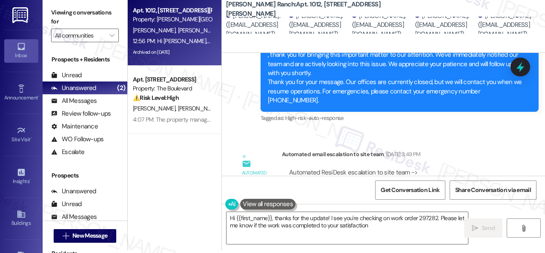
type textarea "Hi {{first_name}}, thanks for the update! I see you're checking on work order 2…"
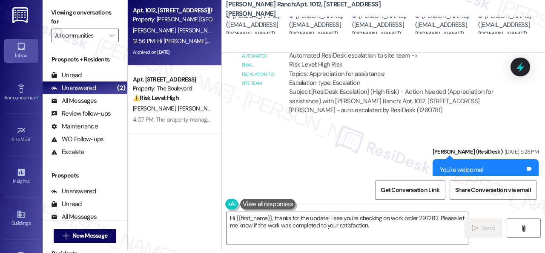
scroll to position [7519, 0]
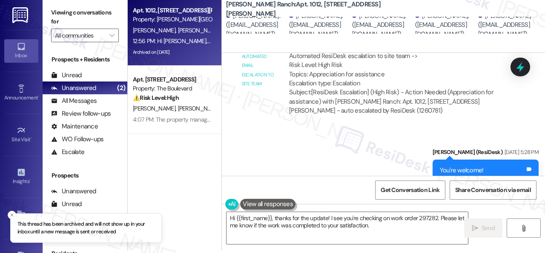
click at [201, 151] on div "Apt. 1012, 4101 S Custer Rd Property: Craig Ranch M. Ortega M. Ortega Jr S. Ort…" at bounding box center [175, 93] width 94 height 192
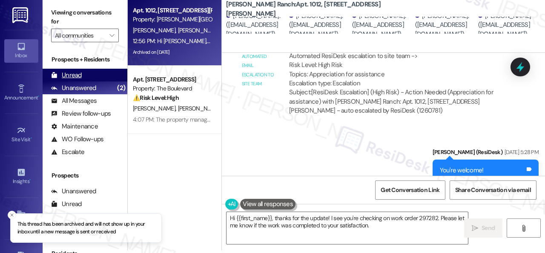
click at [72, 73] on div "Unread" at bounding box center [66, 75] width 31 height 9
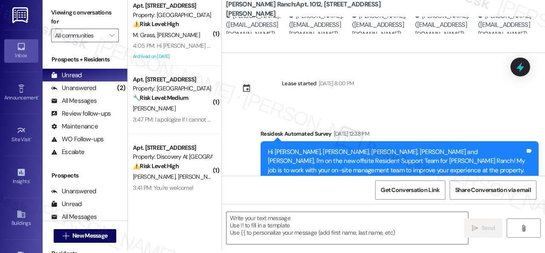
type textarea "Fetching suggested responses. Please feel free to read through the conversation…"
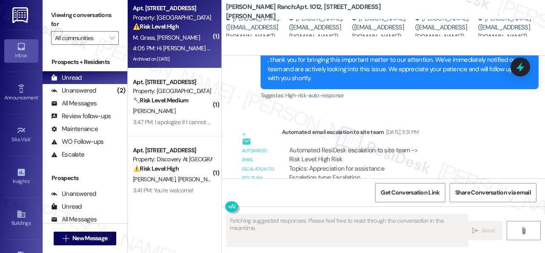
scroll to position [7462, 0]
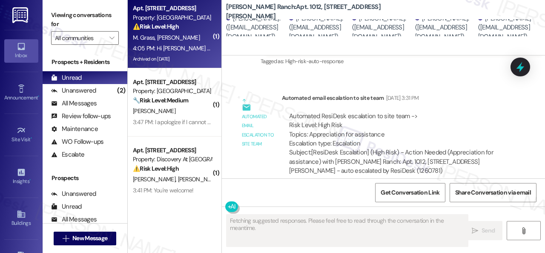
click at [196, 33] on div "M. Grass B. Harlan" at bounding box center [172, 37] width 81 height 11
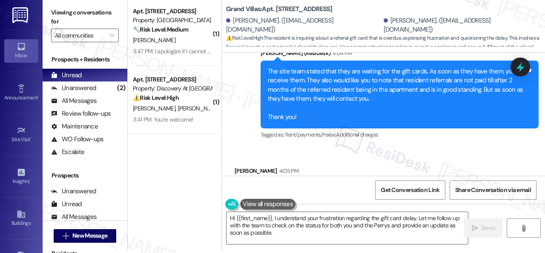
scroll to position [8722, 0]
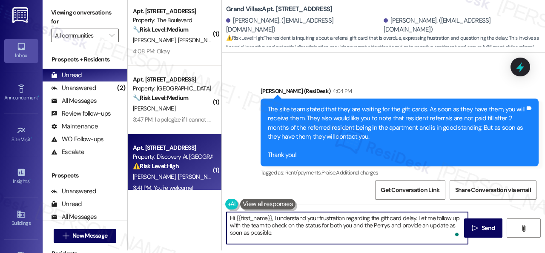
drag, startPoint x: 257, startPoint y: 218, endPoint x: 207, endPoint y: 188, distance: 58.2
click at [216, 200] on div "( 1 ) Apt. 5022, 4800 Skyline Dr Property: The Boulevard 🔧 Risk Level: Medium T…" at bounding box center [337, 123] width 418 height 253
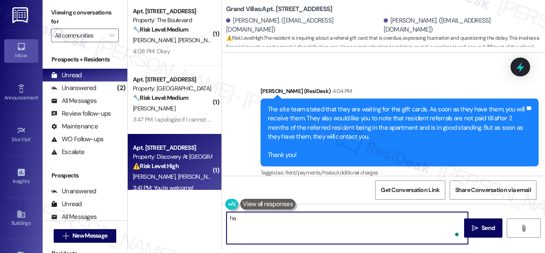
type textarea "h"
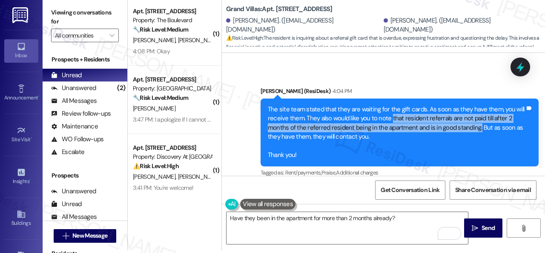
drag, startPoint x: 389, startPoint y: 87, endPoint x: 476, endPoint y: 98, distance: 87.1
click at [476, 105] on div "The site team stated that they are waiting for the gift cards. As soon as they …" at bounding box center [396, 132] width 257 height 55
copy div "that resident referrals are not paid till after 2 months of the referred reside…"
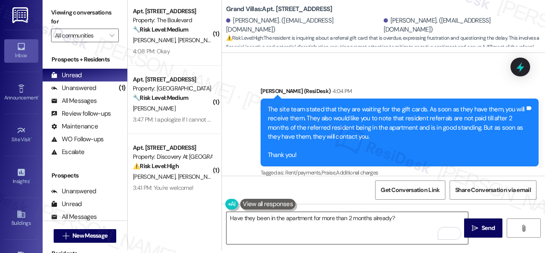
click at [230, 213] on textarea "Have they been in the apartment for more than 2 months already?" at bounding box center [348, 228] width 242 height 32
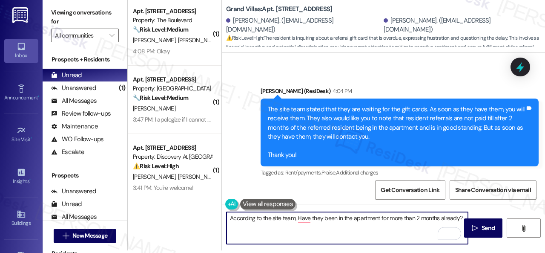
paste textarea "that resident referrals are not paid till after 2 months of the referred reside…"
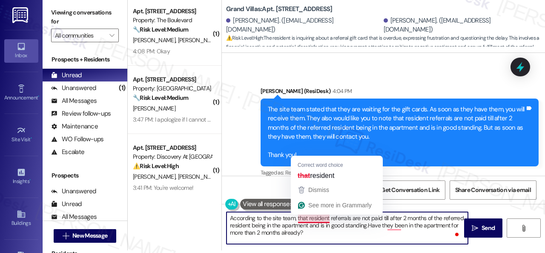
drag, startPoint x: 303, startPoint y: 220, endPoint x: 310, endPoint y: 213, distance: 9.6
click at [303, 220] on textarea "According to the site team, that resident referrals are not paid till after 2 m…" at bounding box center [348, 228] width 242 height 32
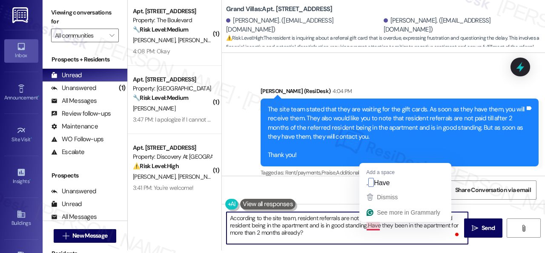
click at [366, 226] on textarea "According to the site team, resident referrals are not paid till after 2 months…" at bounding box center [348, 228] width 242 height 32
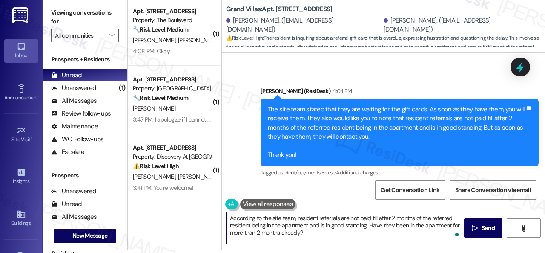
click at [334, 236] on textarea "According to the site team, resident referrals are not paid till after 2 months…" at bounding box center [348, 228] width 242 height 32
type textarea "According to the site team, resident referrals are not paid till after 2 months…"
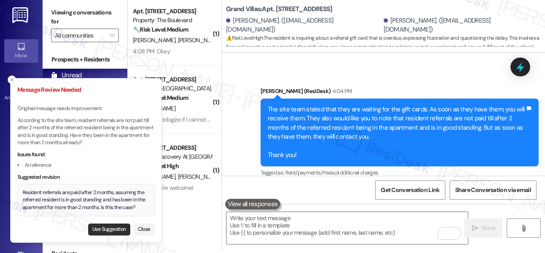
click at [103, 231] on button "Use Suggestion" at bounding box center [109, 229] width 42 height 12
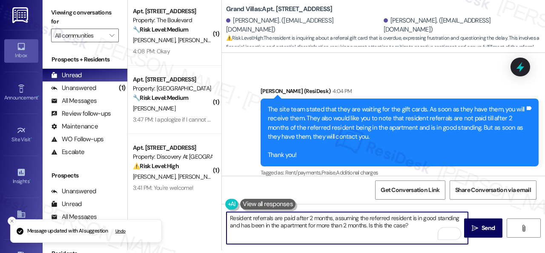
click at [233, 219] on textarea "Resident referrals are paid after 2 months, assuming the referred resident is i…" at bounding box center [348, 228] width 242 height 32
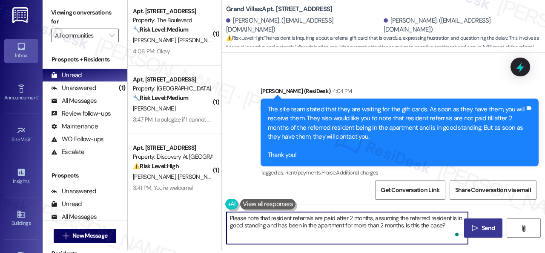
type textarea "Please note that resident referrals are paid after 2 months, assuming the refer…"
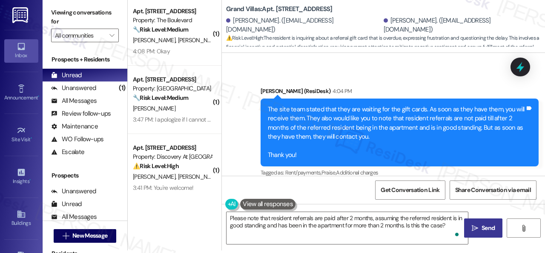
click at [486, 233] on button " Send" at bounding box center [483, 227] width 38 height 19
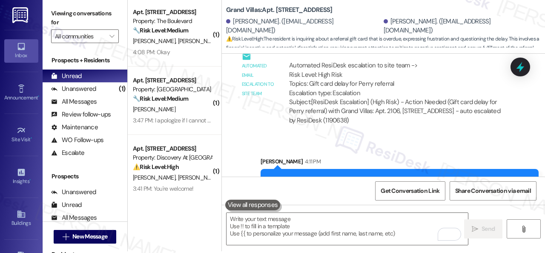
scroll to position [3, 0]
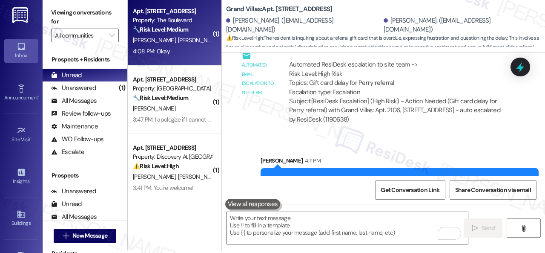
click at [191, 49] on div "4:08 PM: Okay 4:08 PM: Okay" at bounding box center [172, 51] width 81 height 11
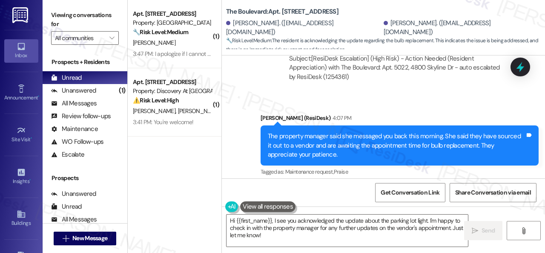
scroll to position [3805, 0]
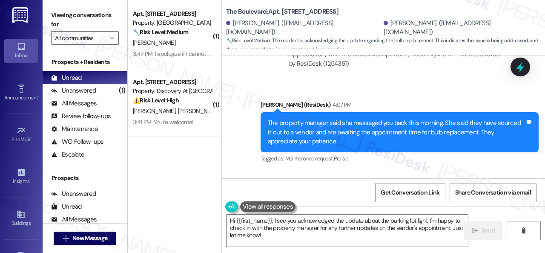
click at [174, 206] on div "( 1 ) Apt. 109, 1550 Katy Gap Rd Property: Grand Villas 🔧 Risk Level: Medium Th…" at bounding box center [337, 126] width 418 height 253
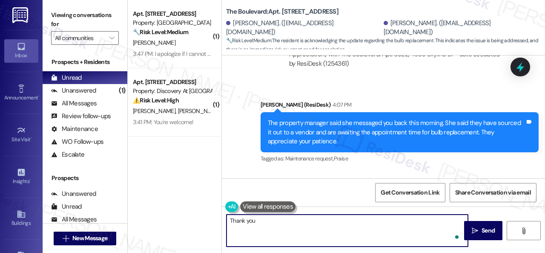
type textarea "Thank you."
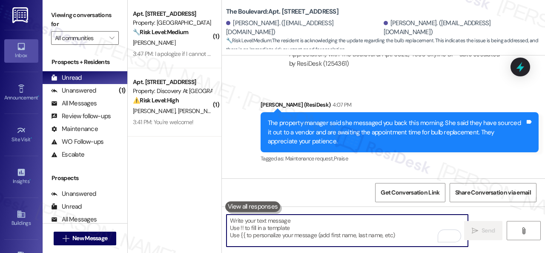
scroll to position [3865, 0]
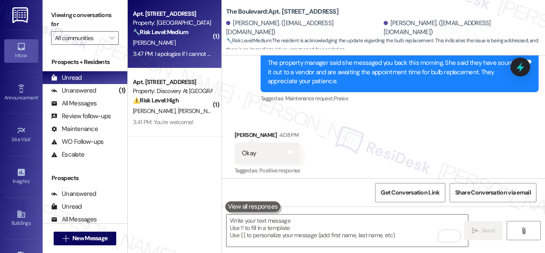
click at [198, 39] on div "J. Odibo" at bounding box center [172, 42] width 81 height 11
type textarea "Fetching suggested responses. Please feel free to read through the conversation…"
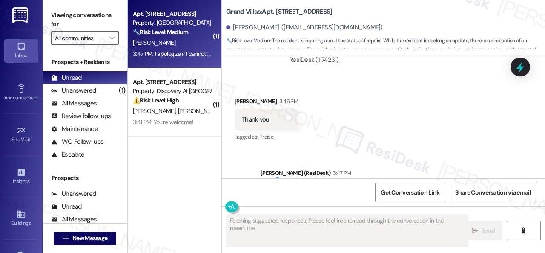
scroll to position [4829, 0]
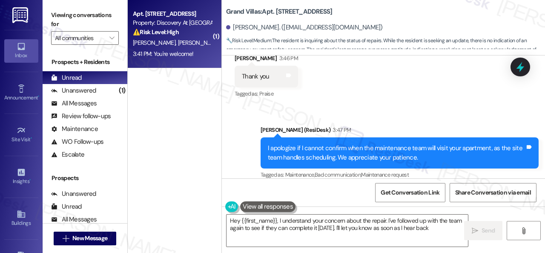
type textarea "Hey {{first_name}}, I understand your concern about the repair. I've followed u…"
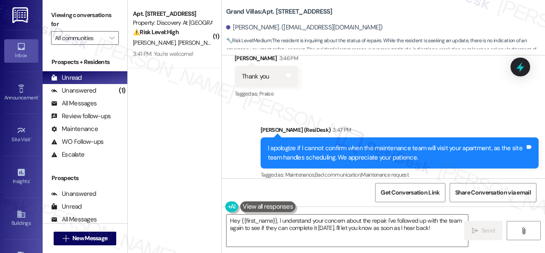
drag, startPoint x: 189, startPoint y: 41, endPoint x: 249, endPoint y: 64, distance: 64.1
click at [188, 41] on span "R. Fowlkes-Robbins" at bounding box center [199, 43] width 43 height 8
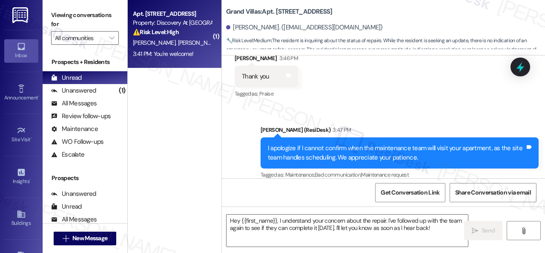
type textarea "Fetching suggested responses. Please feel free to read through the conversation…"
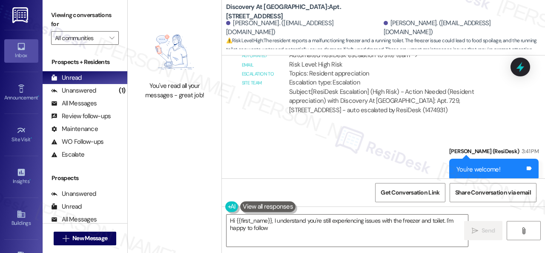
scroll to position [3181, 0]
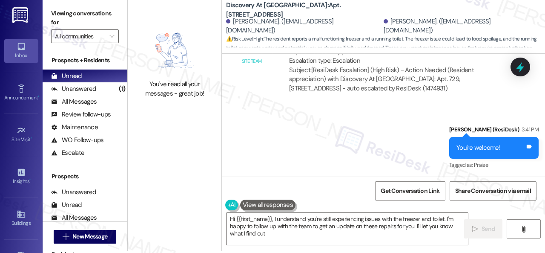
type textarea "Hi {{first_name}}, I understand you're still experiencing issues with the freez…"
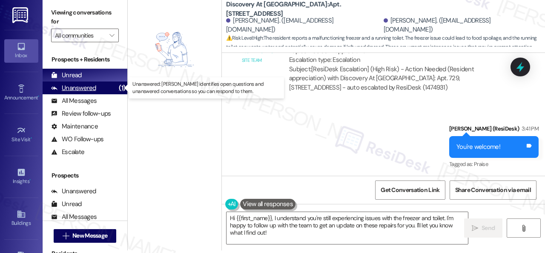
click at [81, 86] on div "Unanswered" at bounding box center [73, 88] width 45 height 9
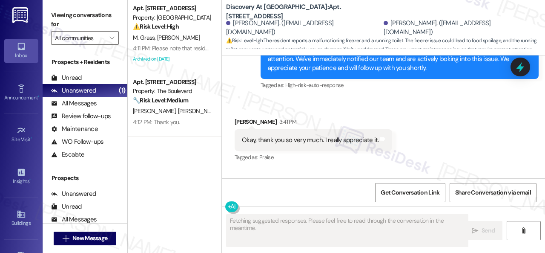
scroll to position [2904, 0]
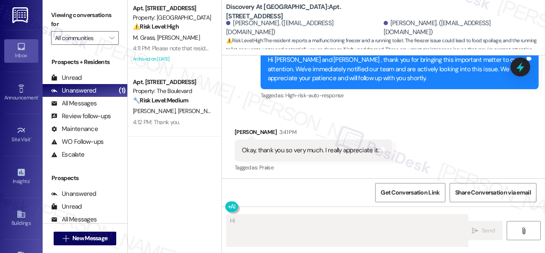
type textarea "Hi"
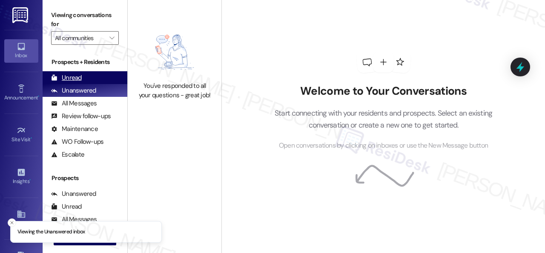
click at [69, 75] on div "Unread" at bounding box center [66, 77] width 31 height 9
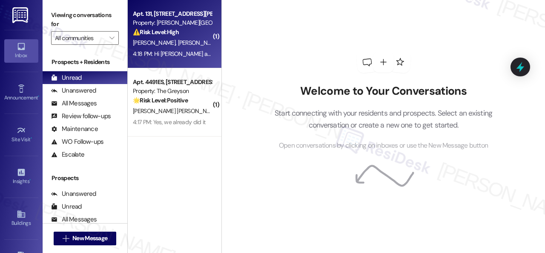
click at [193, 22] on div "Property: [PERSON_NAME][GEOGRAPHIC_DATA]" at bounding box center [172, 22] width 79 height 9
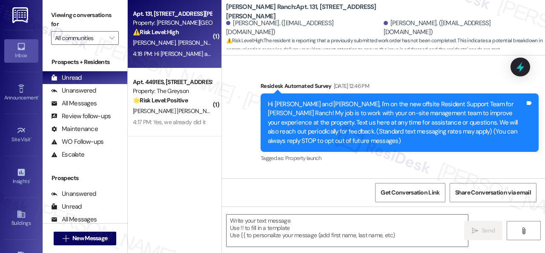
type textarea "Fetching suggested responses. Please feel free to read through the conversation…"
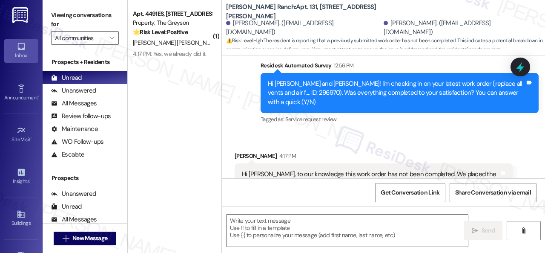
scroll to position [916, 0]
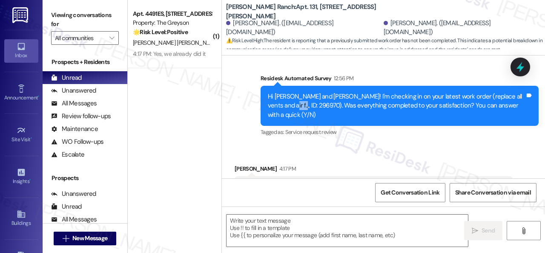
drag, startPoint x: 266, startPoint y: 104, endPoint x: 288, endPoint y: 102, distance: 22.2
click at [288, 102] on div "Hi [PERSON_NAME] and [PERSON_NAME]! I'm checking in on your latest work order (…" at bounding box center [396, 105] width 259 height 27
copy div "296970"
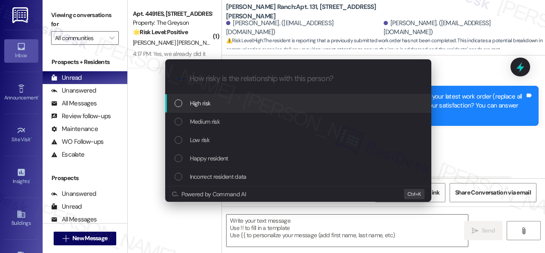
click at [197, 109] on div "High risk" at bounding box center [298, 103] width 266 height 18
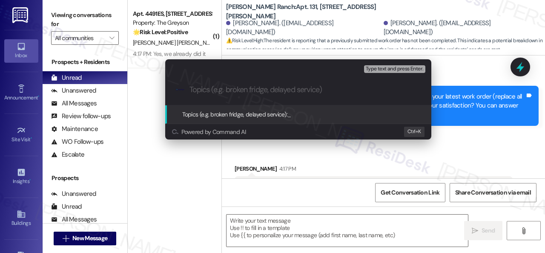
paste input "Follow-up on the closed work order 296970"
type input "Follow-up on the closed work order 296970"
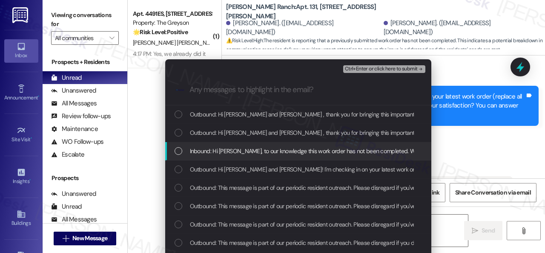
click at [240, 152] on span "Inbound: Hi [PERSON_NAME], to our knowledge this work order has not been comple…" at bounding box center [484, 150] width 589 height 9
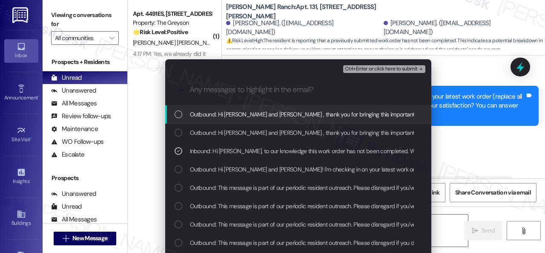
click at [352, 68] on span "Ctrl+Enter or click here to submit" at bounding box center [381, 69] width 73 height 6
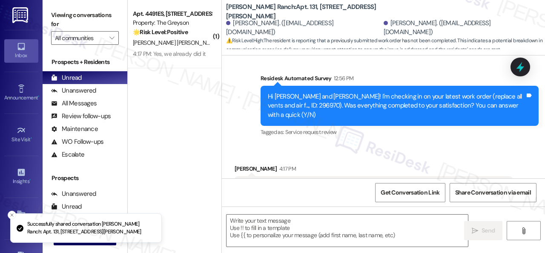
scroll to position [1087, 0]
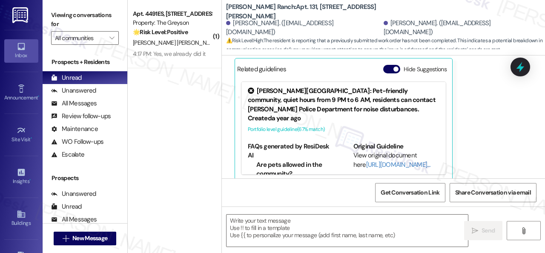
click at [497, 118] on div "[PERSON_NAME] 4:17 PM Hi [PERSON_NAME], to our knowledge this work order has no…" at bounding box center [374, 87] width 278 height 187
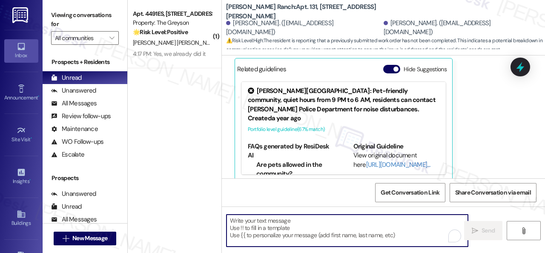
paste textarea "I'm sorry to hear the issue hasn't been resolved yet. We apologize for the dela…"
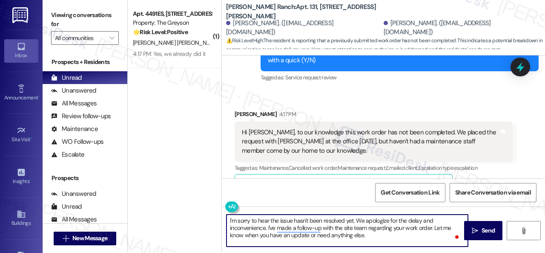
scroll to position [959, 0]
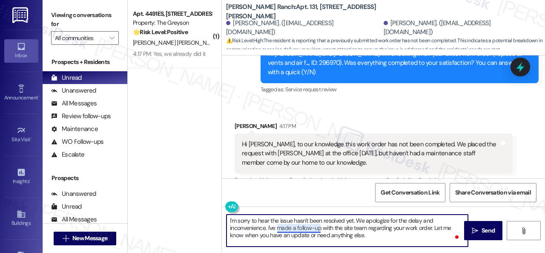
click at [303, 231] on textarea "I'm sorry to hear the issue hasn't been resolved yet. We apologize for the dela…" at bounding box center [348, 230] width 242 height 32
type textarea "I'm sorry to hear the issue hasn't been resolved yet. We apologize for the dela…"
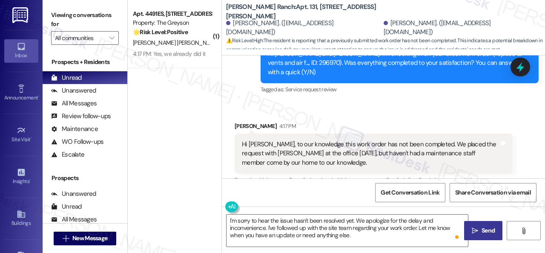
click at [482, 228] on span "Send" at bounding box center [488, 230] width 13 height 9
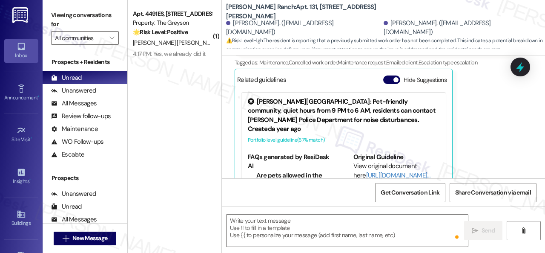
scroll to position [1087, 0]
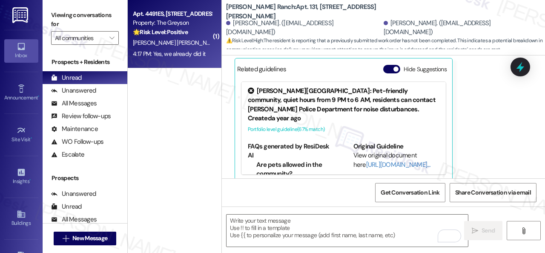
click at [202, 37] on div "[PERSON_NAME] [PERSON_NAME] [PERSON_NAME] [PERSON_NAME]" at bounding box center [172, 42] width 81 height 11
type textarea "Fetching suggested responses. Please feel free to read through the conversation…"
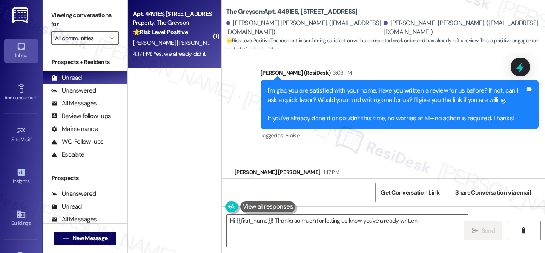
scroll to position [1282, 0]
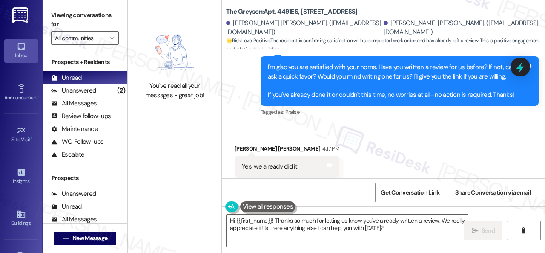
click at [280, 125] on div "Received via SMS [PERSON_NAME] [PERSON_NAME] 4:17 PM Yes, we already did it Tag…" at bounding box center [383, 161] width 323 height 72
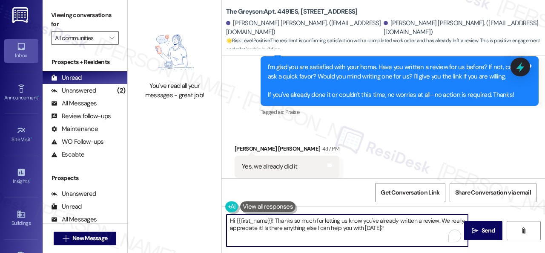
drag, startPoint x: 398, startPoint y: 231, endPoint x: 189, endPoint y: 211, distance: 210.2
click at [189, 211] on div "You've read all your messages - great job! The Greyson: Apt. [STREET_ADDRESS][P…" at bounding box center [337, 126] width 418 height 253
paste textarea "I see. Thank you so much! Enjoy your day!"
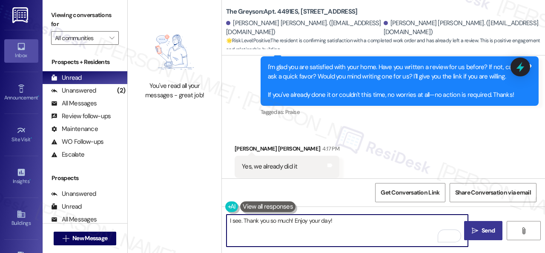
type textarea "I see. Thank you so much! Enjoy your day!"
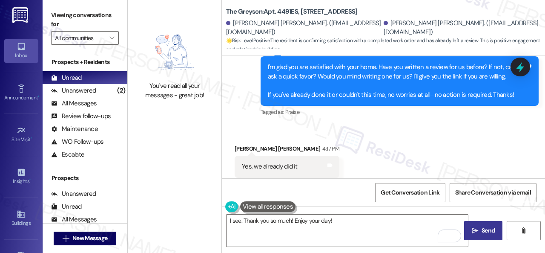
click at [484, 228] on span "Send" at bounding box center [488, 230] width 13 height 9
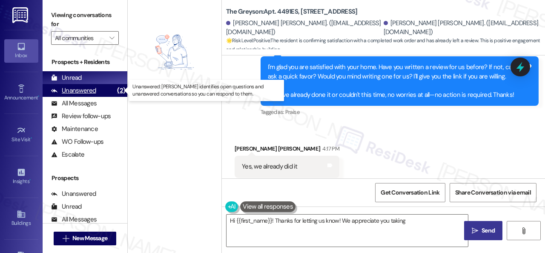
click at [81, 91] on div "Unanswered" at bounding box center [73, 90] width 45 height 9
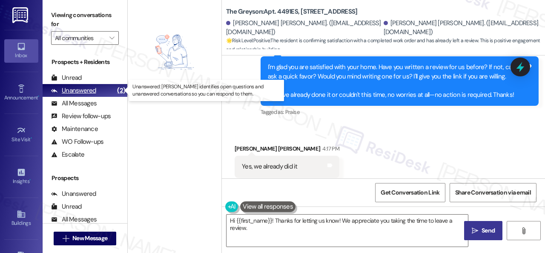
type textarea "Hi {{first_name}}! Thanks for letting us know! We appreciate you taking the tim…"
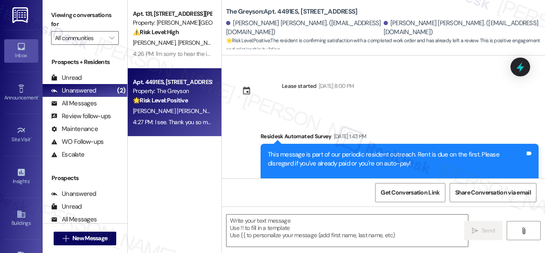
scroll to position [386, 0]
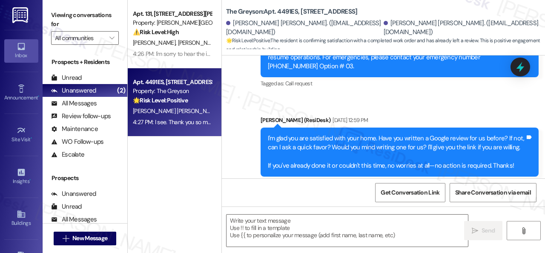
type textarea "Fetching suggested responses. Please feel free to read through the conversation…"
